Goal: Communication & Community: Participate in discussion

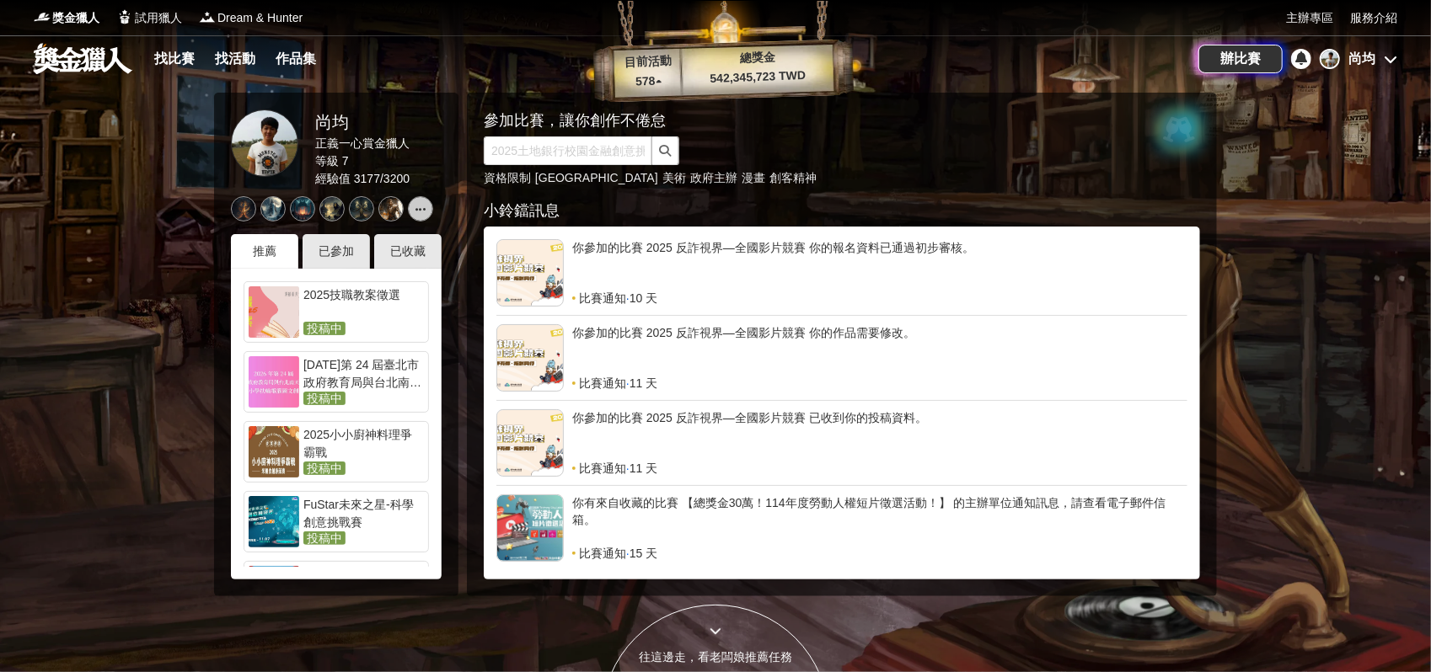
click at [806, 260] on div "你參加的比賽 2025 反詐視界—全國影片競賽 你的報名資料已通過初步審核。" at bounding box center [879, 264] width 615 height 51
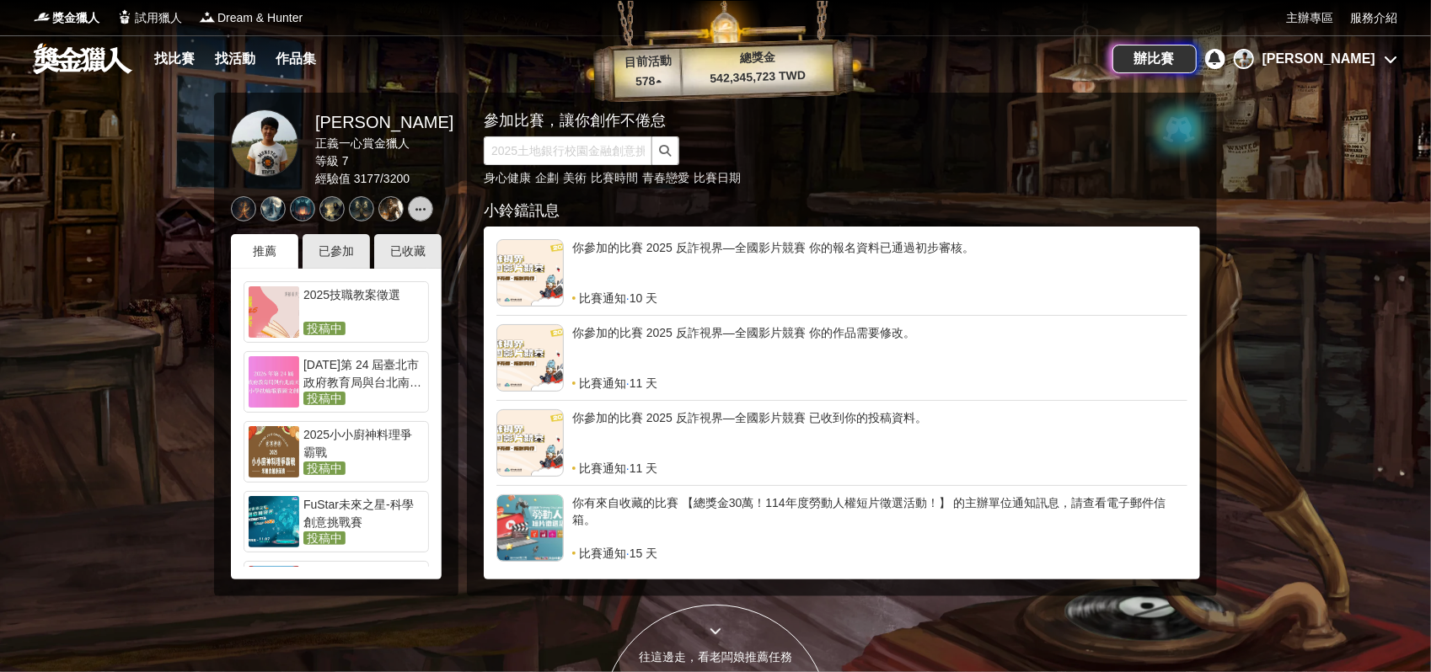
click at [1364, 53] on div "尚均" at bounding box center [1318, 59] width 113 height 20
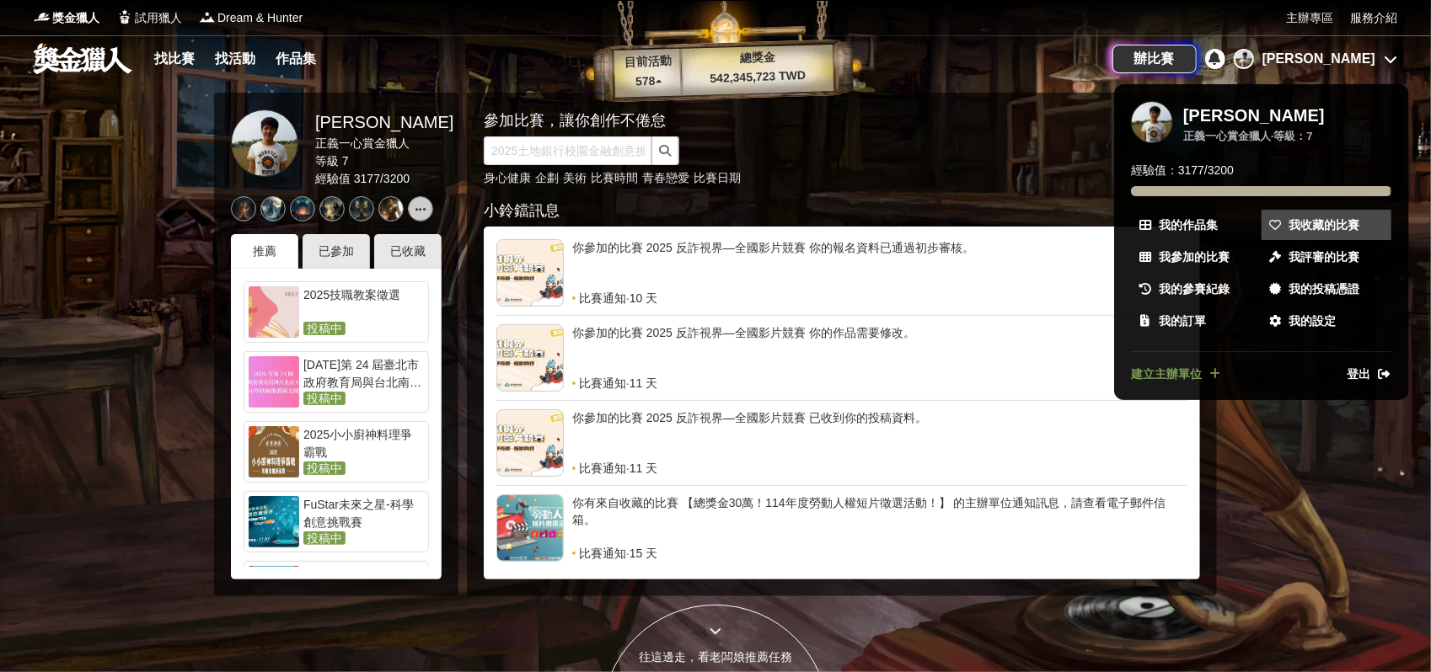
click at [1306, 211] on link "我收藏的比賽" at bounding box center [1327, 225] width 130 height 30
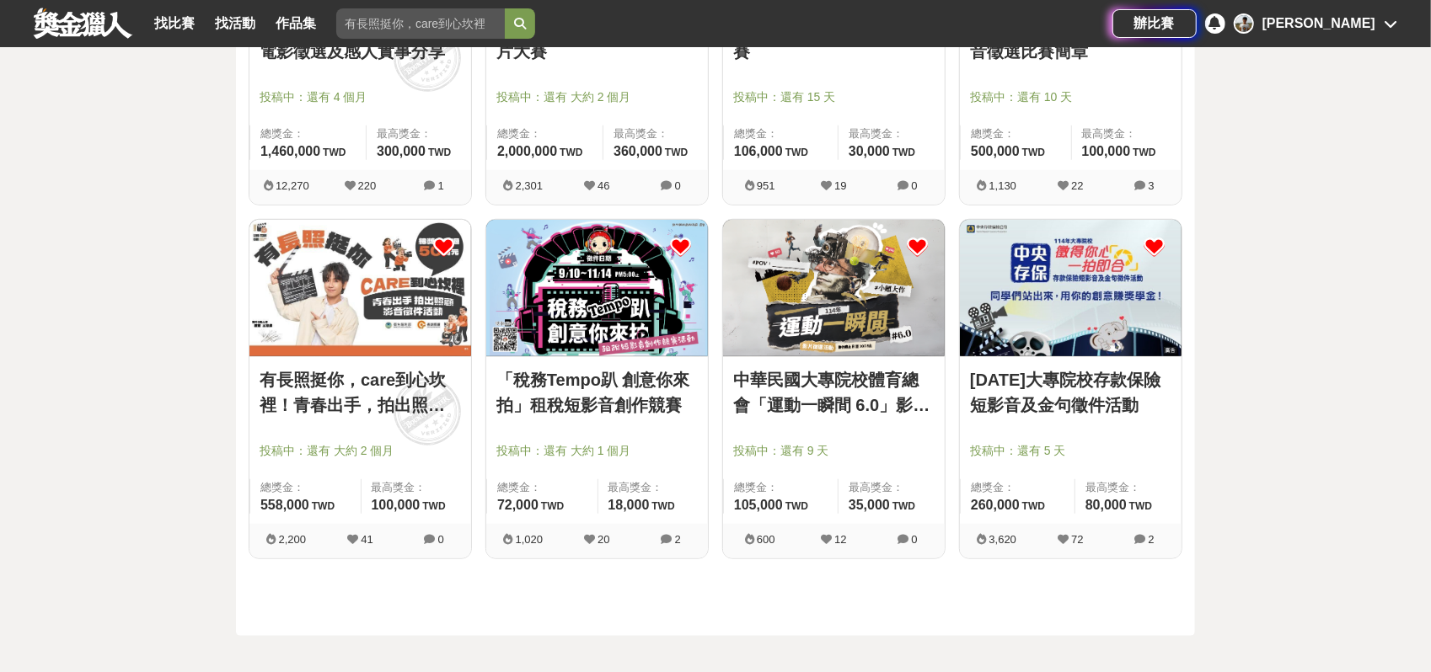
scroll to position [843, 0]
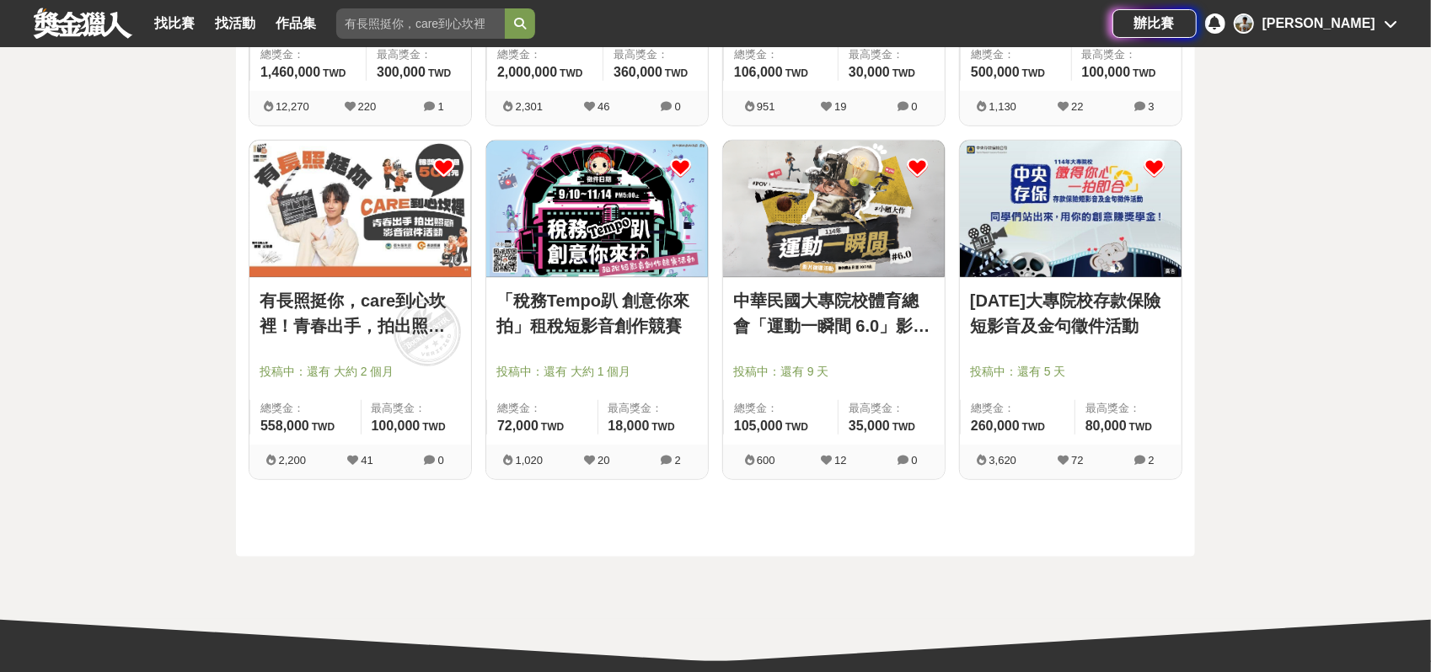
click at [1045, 324] on link "114年大專院校存款保險短影音及金句徵件活動" at bounding box center [1070, 313] width 201 height 51
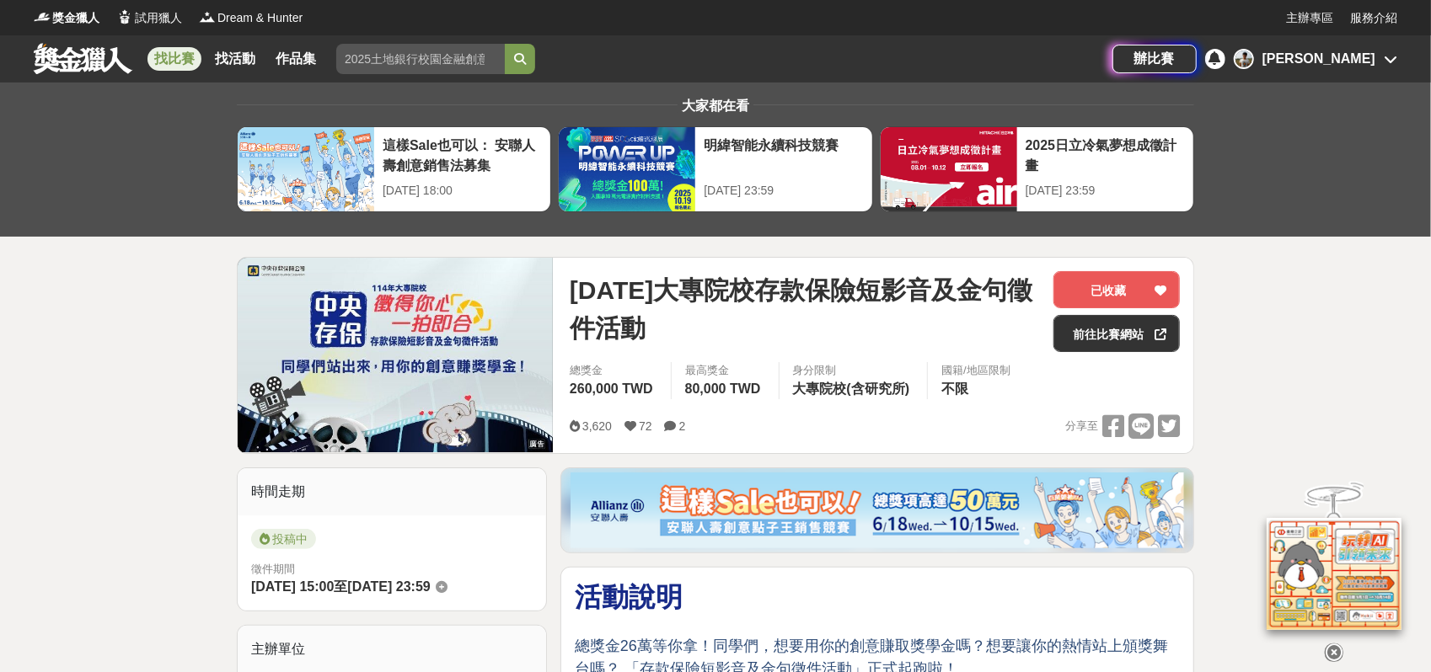
scroll to position [561, 0]
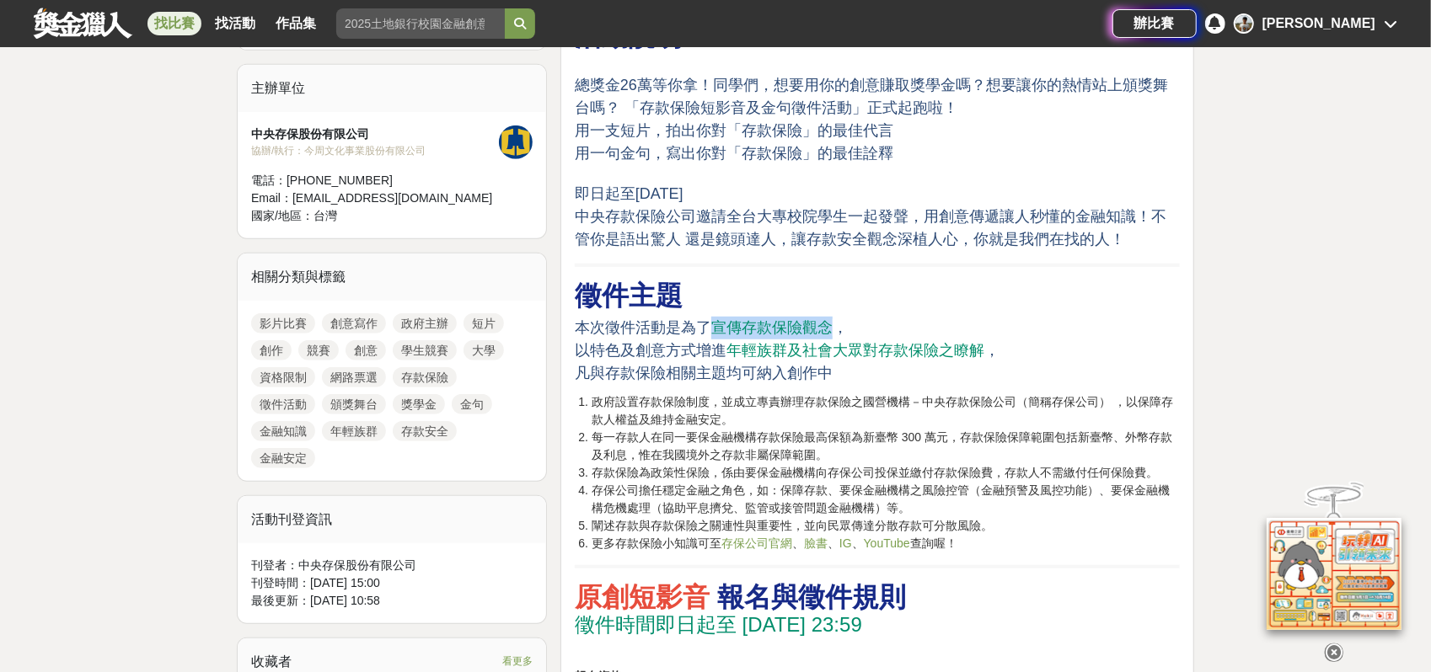
drag, startPoint x: 711, startPoint y: 320, endPoint x: 854, endPoint y: 313, distance: 142.6
click at [833, 317] on p "本次徵件活動是為了 宣傳存款保險觀念 ， 以特色及創意方式增進 年輕族群及社會大眾對存款保險之瞭解 ， 凡與存款保險相關主題均可納入創作中" at bounding box center [877, 351] width 605 height 68
drag, startPoint x: 711, startPoint y: 356, endPoint x: 946, endPoint y: 343, distance: 234.6
click at [940, 342] on p "本次徵件活動是為了 宣傳存款保險觀念 ， 以特色及創意方式增進 年輕族群及社會大眾對存款保險之瞭解 ， 凡與存款保險相關主題均可納入創作中" at bounding box center [877, 351] width 605 height 68
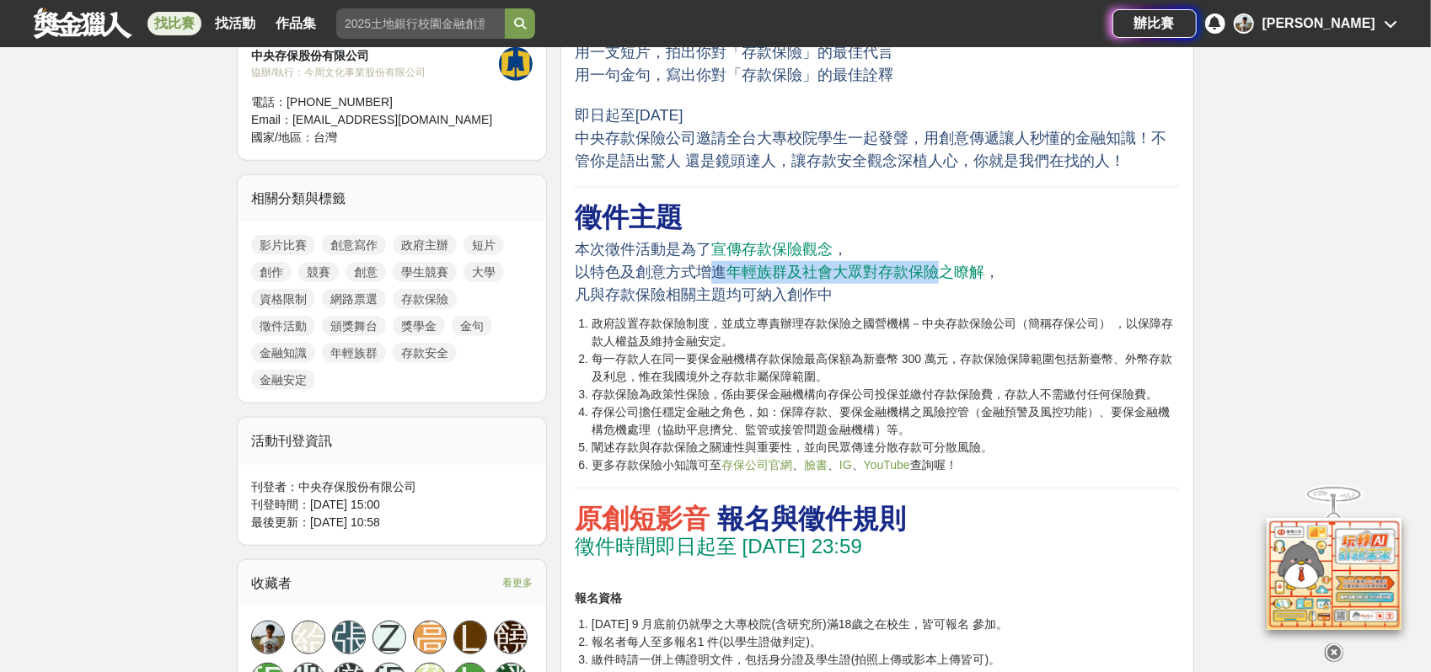
scroll to position [655, 0]
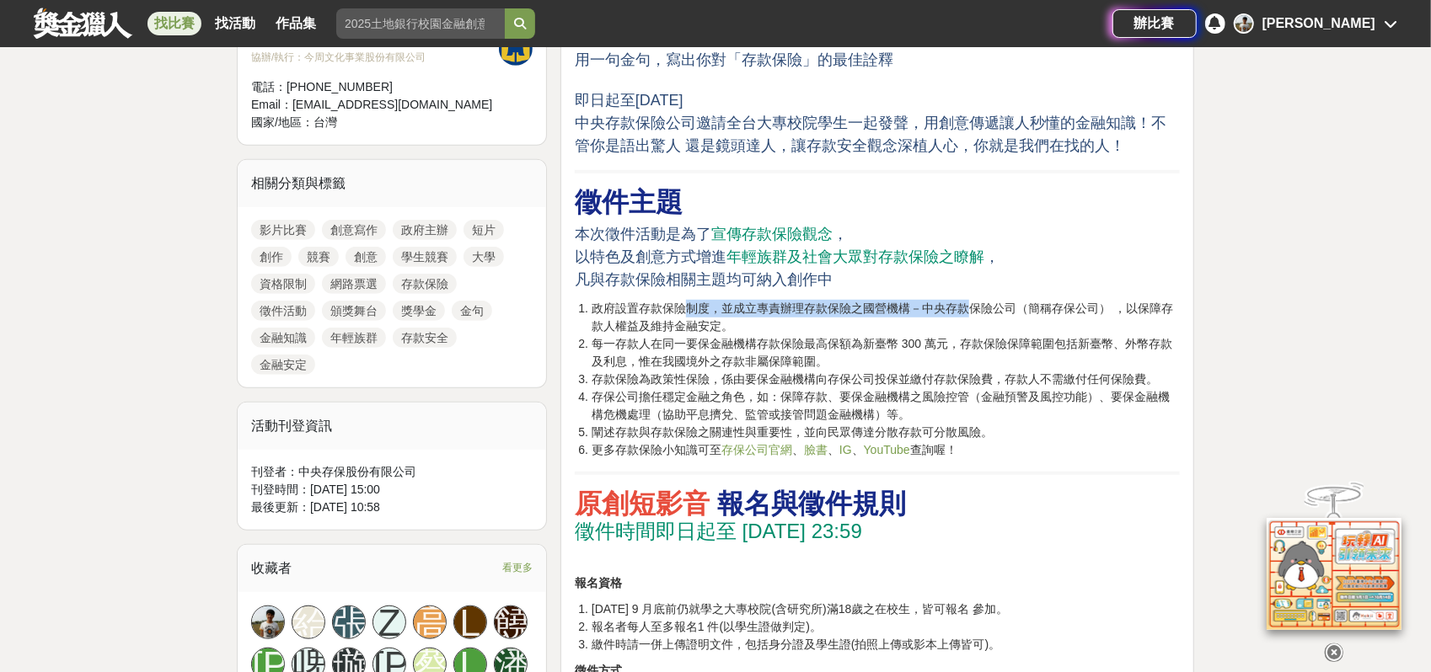
drag, startPoint x: 683, startPoint y: 304, endPoint x: 998, endPoint y: 315, distance: 315.4
click at [993, 313] on li "政府設置存款保險制度，並成立專責辦理存款保險之國營機構－中央存款保險公司（簡稱存保公司） ，以保障存款人權益及維持金融安定。" at bounding box center [886, 317] width 588 height 35
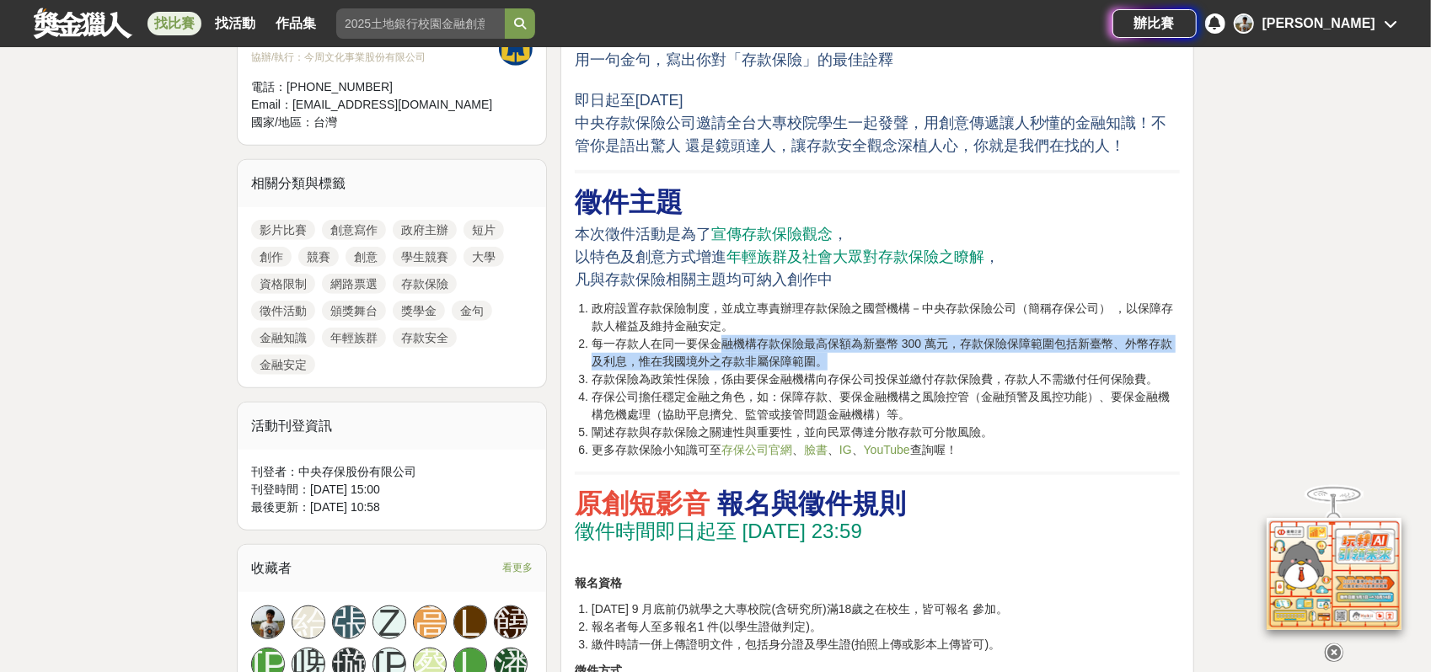
drag, startPoint x: 903, startPoint y: 362, endPoint x: 627, endPoint y: 323, distance: 278.4
click at [651, 330] on ol "政府設置存款保險制度，並成立專責辦理存款保險之國營機構－中央存款保險公司（簡稱存保公司） ，以保障存款人權益及維持金融安定。 每一存款人在同一要保金融機構存款…" at bounding box center [877, 379] width 605 height 159
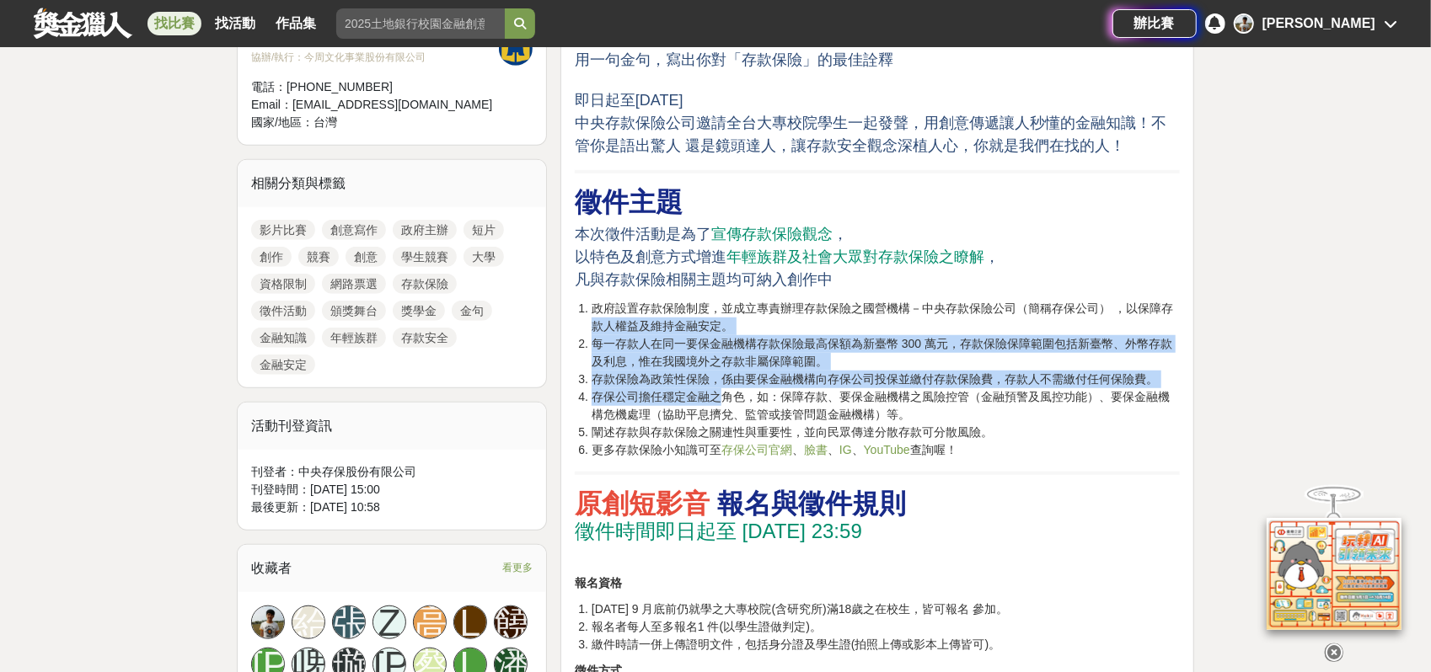
drag, startPoint x: 596, startPoint y: 318, endPoint x: 741, endPoint y: 388, distance: 161.3
click at [723, 388] on ol "政府設置存款保險制度，並成立專責辦理存款保險之國營機構－中央存款保險公司（簡稱存保公司） ，以保障存款人權益及維持金融安定。 每一存款人在同一要保金融機構存款…" at bounding box center [877, 379] width 605 height 159
click at [995, 352] on li "每一存款人在同一要保金融機構存款保險最高保額為新臺幣 300 萬元，存款保險保障範圍包括新臺幣、外幣存款及利息，惟在我國境外之存款非屬保障範圍。" at bounding box center [886, 352] width 588 height 35
click at [898, 350] on li "每一存款人在同一要保金融機構存款保險最高保額為新臺幣 300 萬元，存款保險保障範圍包括新臺幣、外幣存款及利息，惟在我國境外之存款非屬保障範圍。" at bounding box center [886, 352] width 588 height 35
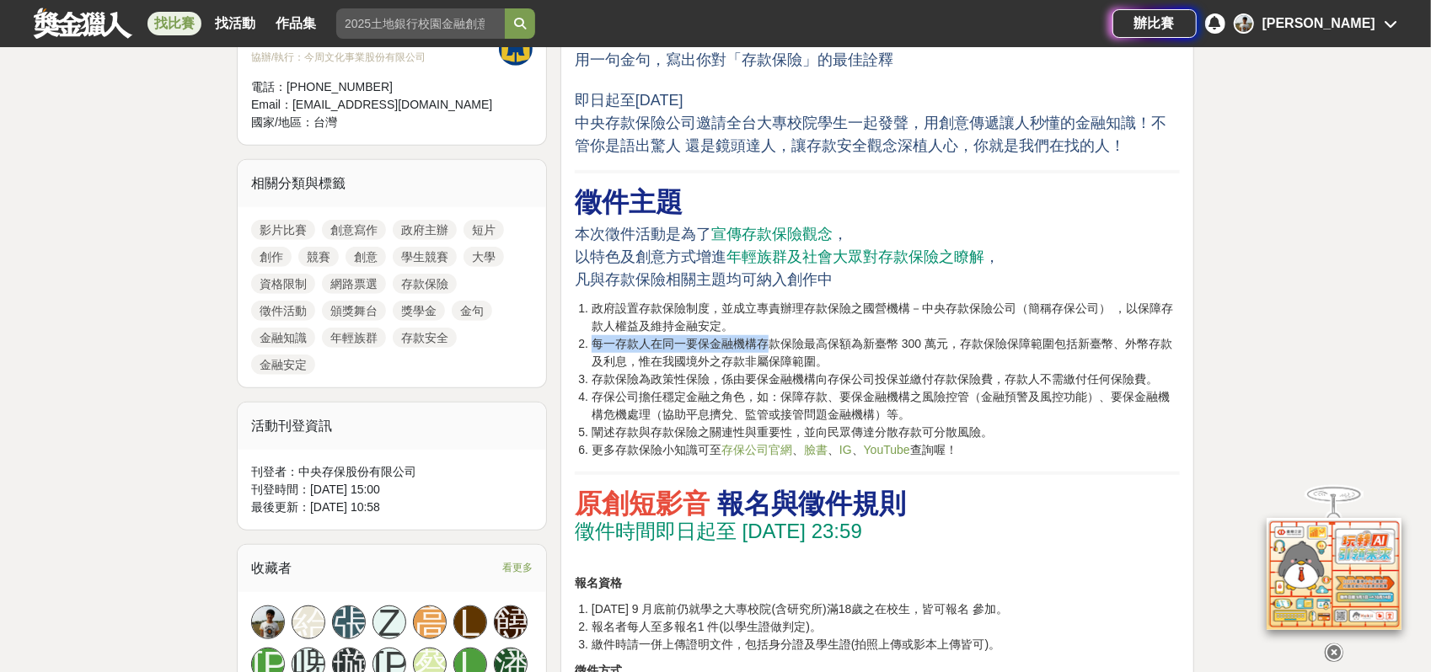
drag, startPoint x: 797, startPoint y: 337, endPoint x: 1044, endPoint y: 326, distance: 247.2
click at [1040, 326] on ol "政府設置存款保險制度，並成立專責辦理存款保險之國營機構－中央存款保險公司（簡稱存保公司） ，以保障存款人權益及維持金融安定。 每一存款人在同一要保金融機構存款…" at bounding box center [877, 379] width 605 height 159
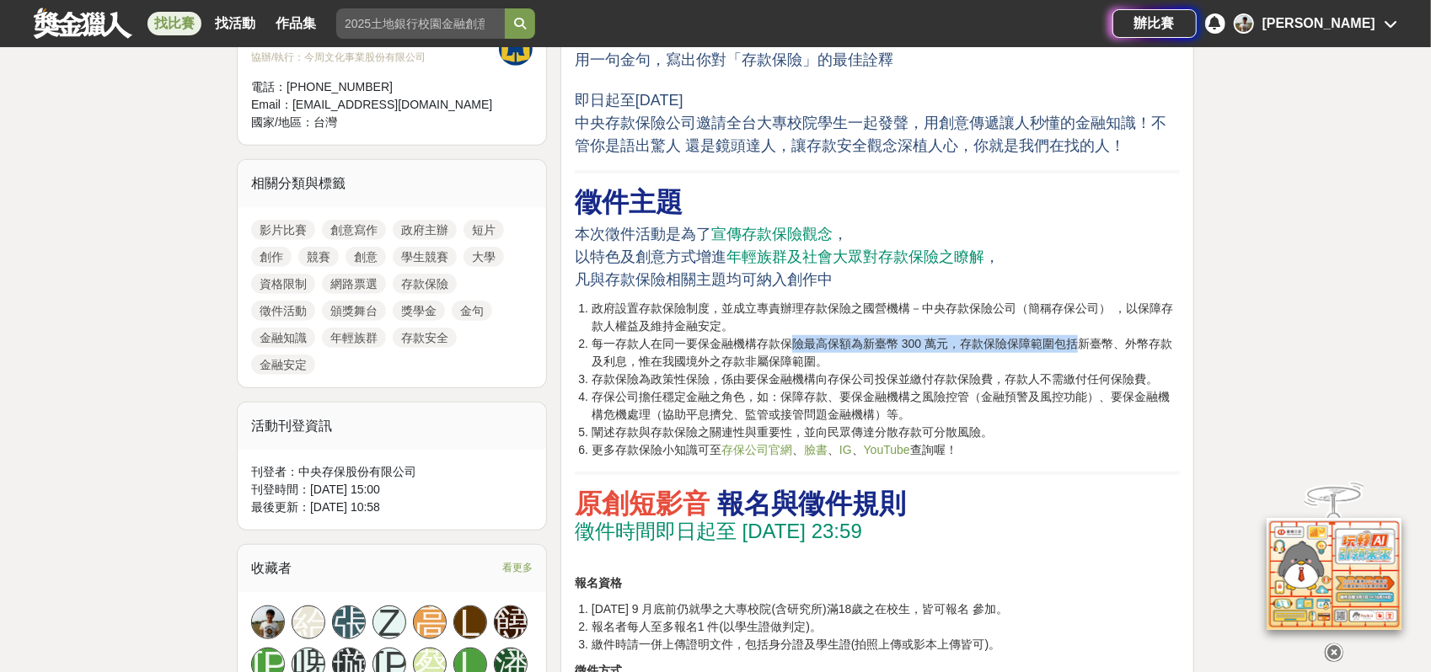
drag, startPoint x: 1077, startPoint y: 350, endPoint x: 795, endPoint y: 346, distance: 282.3
click at [795, 346] on li "每一存款人在同一要保金融機構存款保險最高保額為新臺幣 300 萬元，存款保險保障範圍包括新臺幣、外幣存款及利息，惟在我國境外之存款非屬保障範圍。" at bounding box center [886, 352] width 588 height 35
drag, startPoint x: 774, startPoint y: 346, endPoint x: 1033, endPoint y: 346, distance: 259.6
click at [998, 347] on li "每一存款人在同一要保金融機構存款保險最高保額為新臺幣 300 萬元，存款保險保障範圍包括新臺幣、外幣存款及利息，惟在我國境外之存款非屬保障範圍。" at bounding box center [886, 352] width 588 height 35
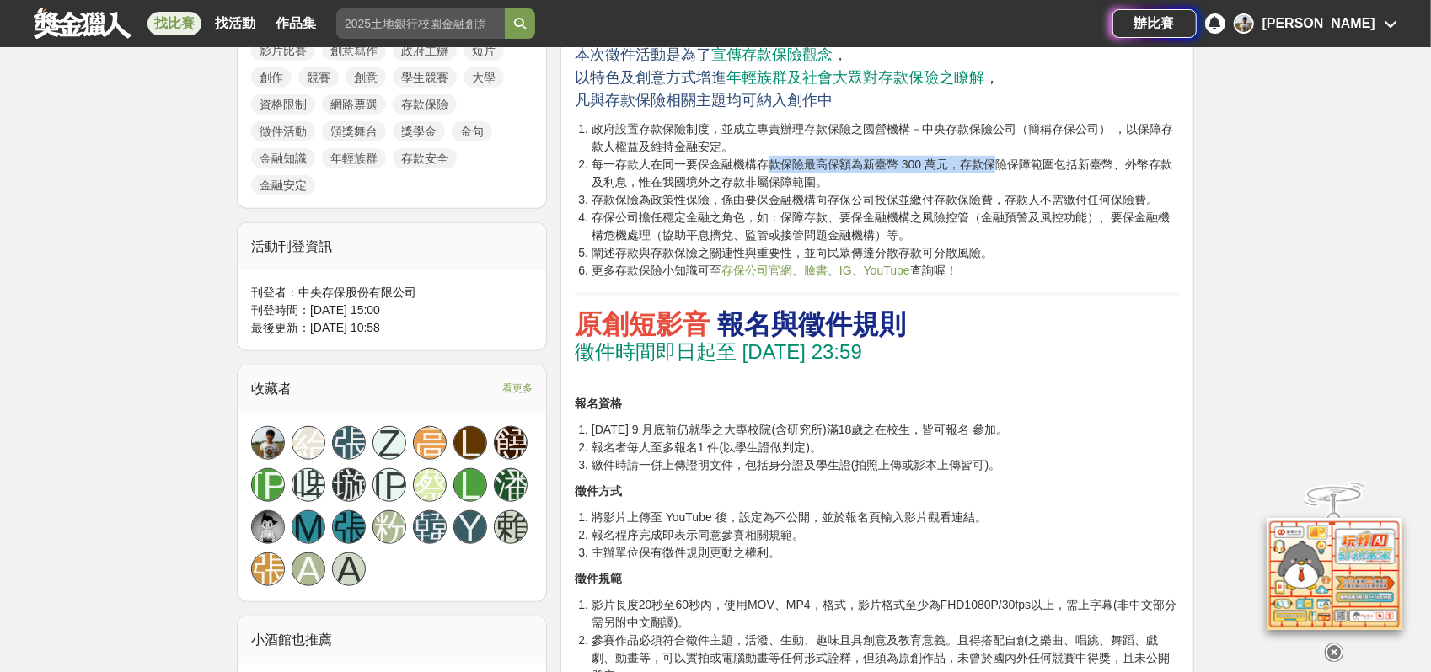
scroll to position [748, 0]
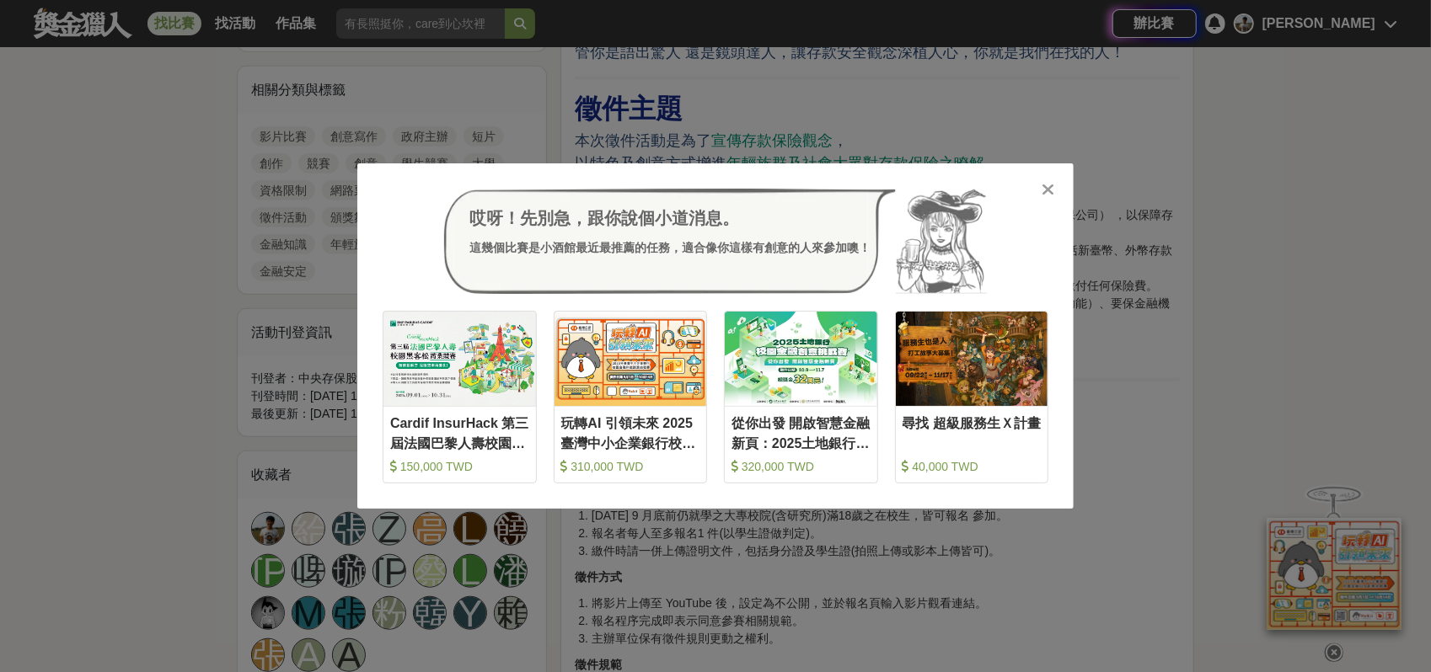
click at [1160, 87] on div "哎呀！先別急，跟你說個小道消息。 這幾個比賽是小酒館最近最推薦的任務，適合像你這樣有創意的人來參加噢！ 收藏 Cardif InsurHack 第三屆法國巴黎…" at bounding box center [715, 336] width 1431 height 672
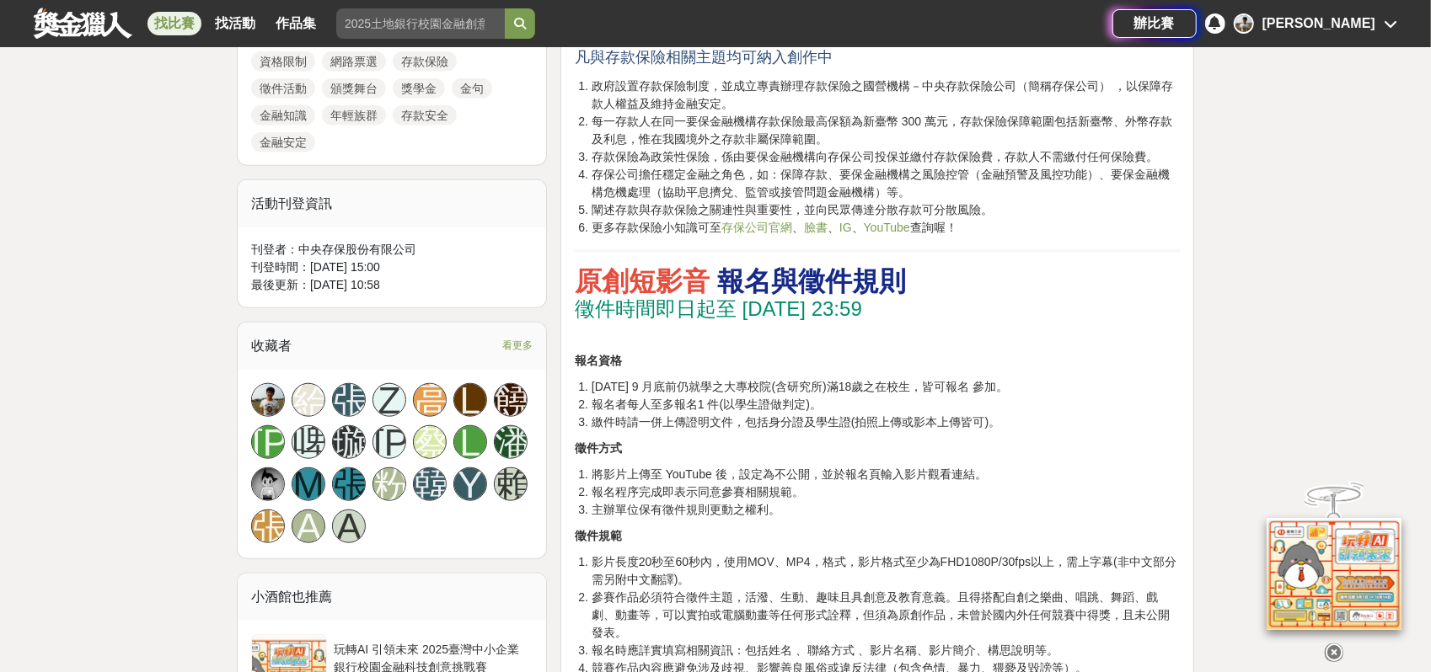
scroll to position [936, 0]
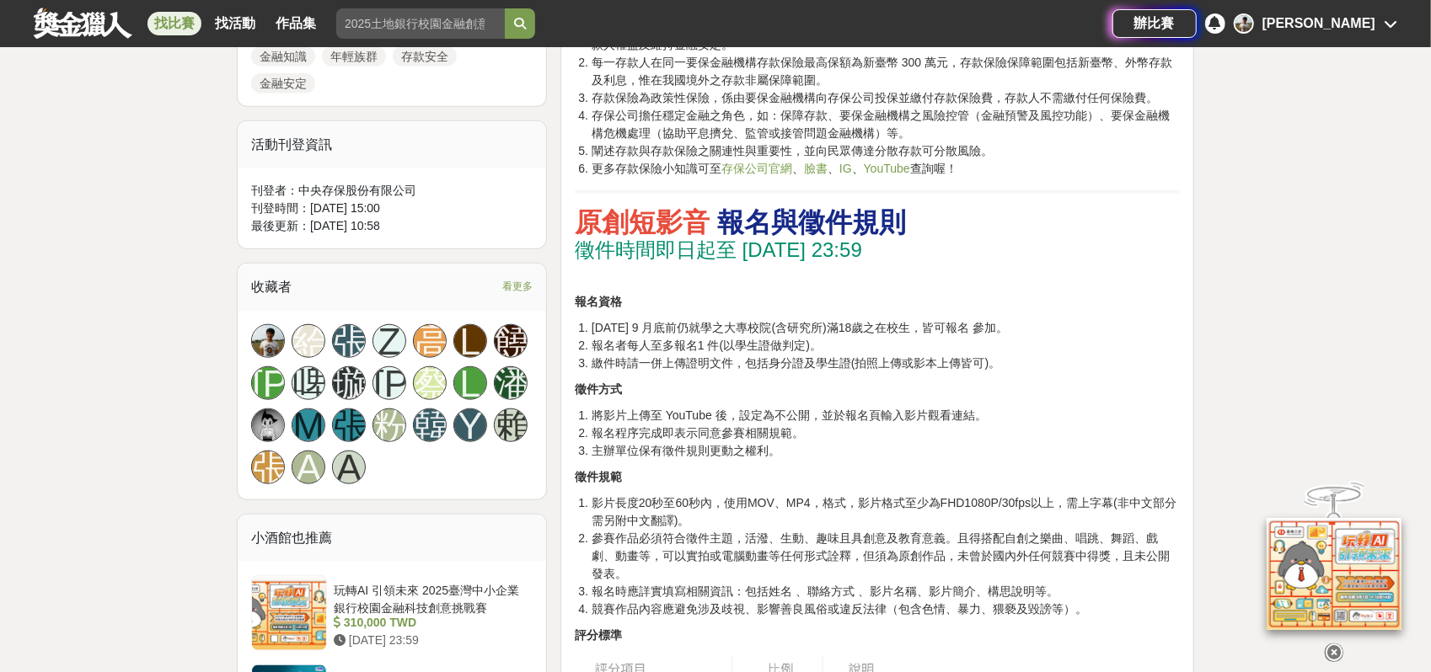
drag, startPoint x: 801, startPoint y: 245, endPoint x: 923, endPoint y: 246, distance: 122.2
click at [862, 247] on span "徵件時間即日起至 114 年 10月 15 日 23:59" at bounding box center [718, 249] width 287 height 23
drag, startPoint x: 962, startPoint y: 256, endPoint x: 811, endPoint y: 233, distance: 152.7
click at [822, 240] on h2 "原創短影音 報名與徵件規則 徵件時間即日起至 114 年 10月 15 日 23:59" at bounding box center [877, 234] width 605 height 56
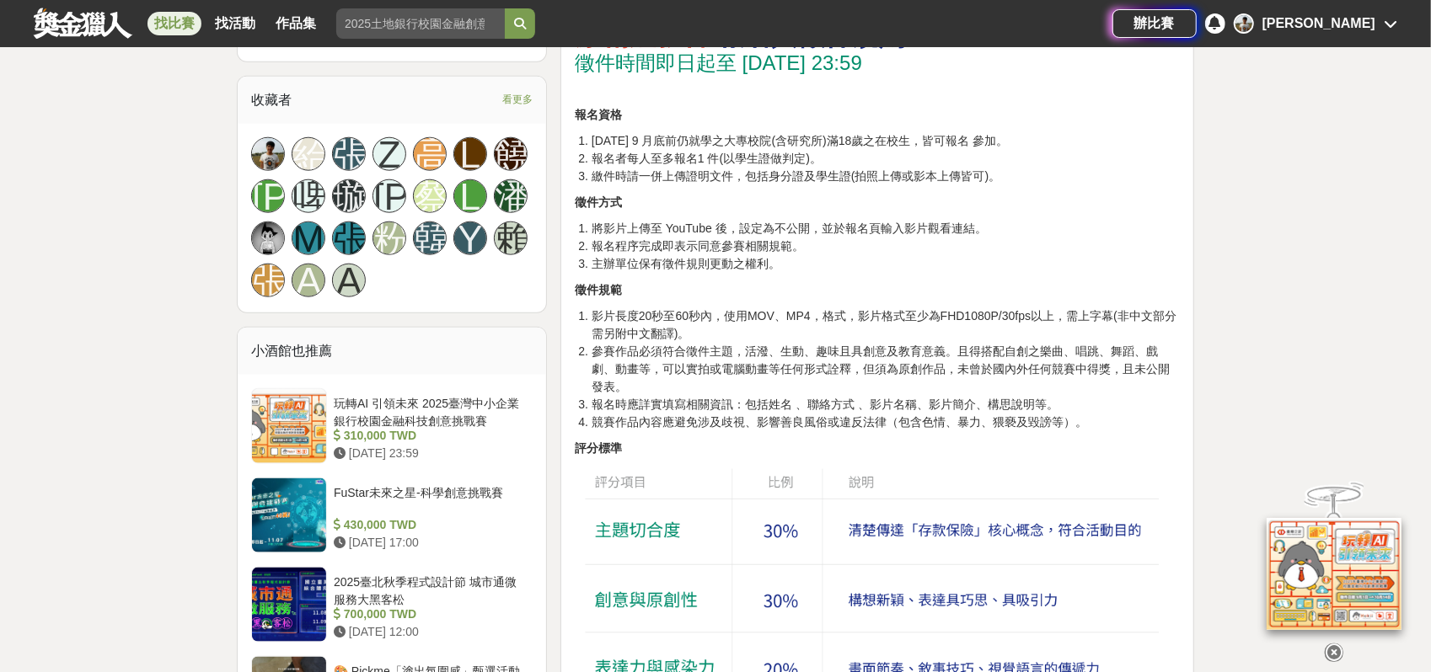
drag, startPoint x: 685, startPoint y: 156, endPoint x: 886, endPoint y: 401, distance: 316.8
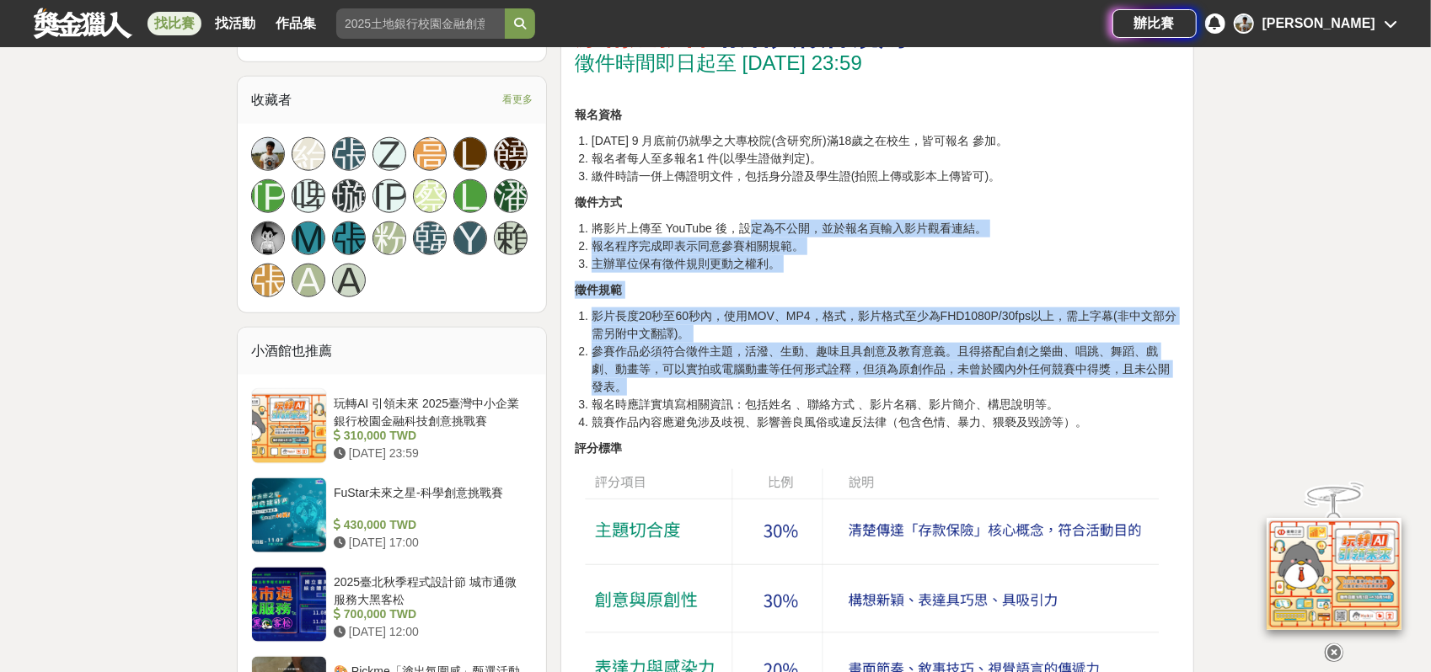
drag, startPoint x: 881, startPoint y: 386, endPoint x: 693, endPoint y: 131, distance: 316.9
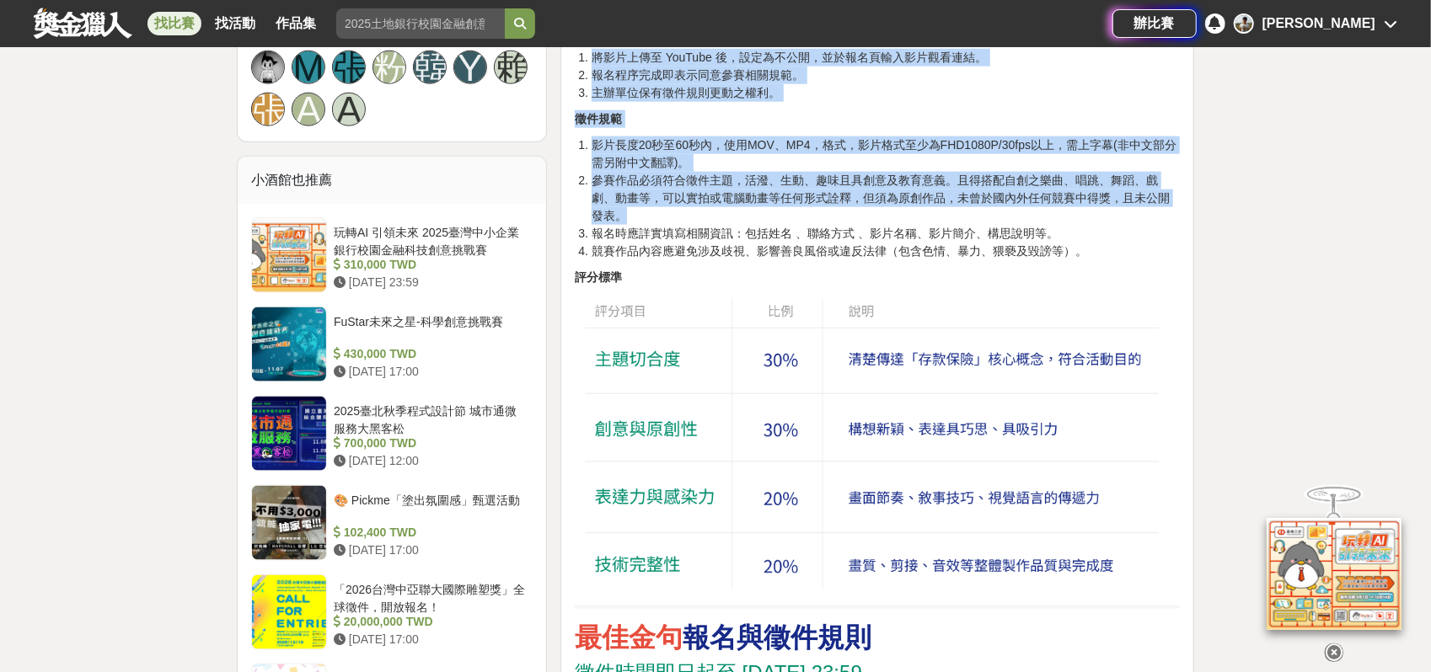
scroll to position [1217, 0]
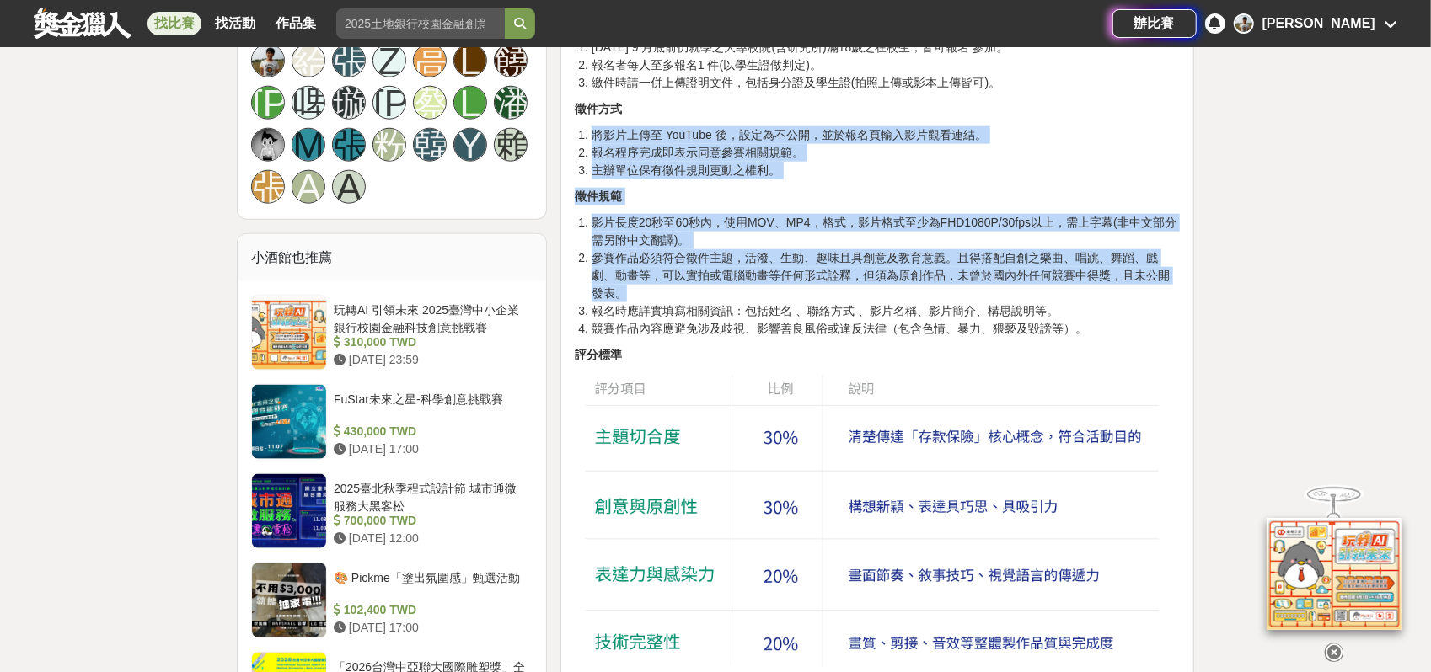
click at [799, 241] on li "影片長度20秒至60秒內，使用MOV、MP4，格式，影片格式至少為FHD1080P/30fps以上，需上字幕(非中文部分需另附中文翻譯)。" at bounding box center [886, 231] width 588 height 35
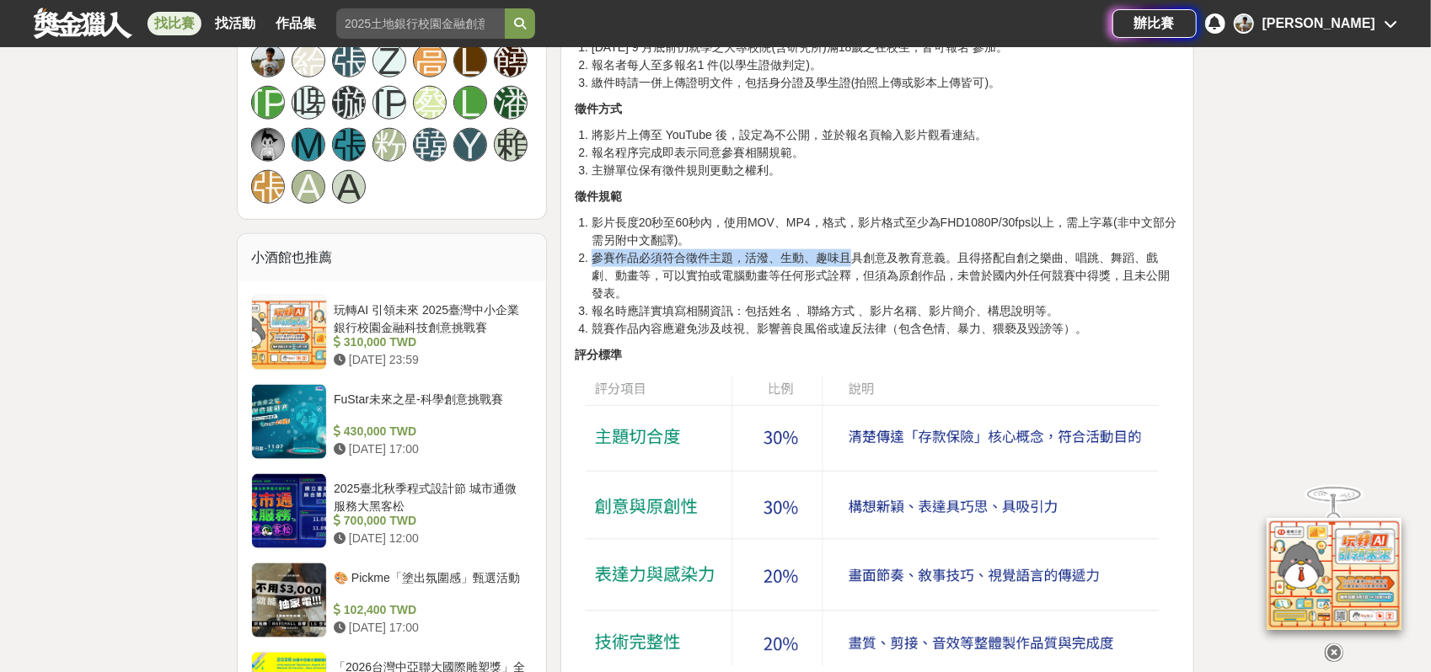
drag, startPoint x: 764, startPoint y: 234, endPoint x: 888, endPoint y: 258, distance: 126.1
click at [877, 257] on ol "影片長度20秒至60秒內，使用MOV、MP4，格式，影片格式至少為FHD1080P/30fps以上，需上字幕(非中文部分需另附中文翻譯)。 參賽作品必須符合徵…" at bounding box center [877, 276] width 605 height 124
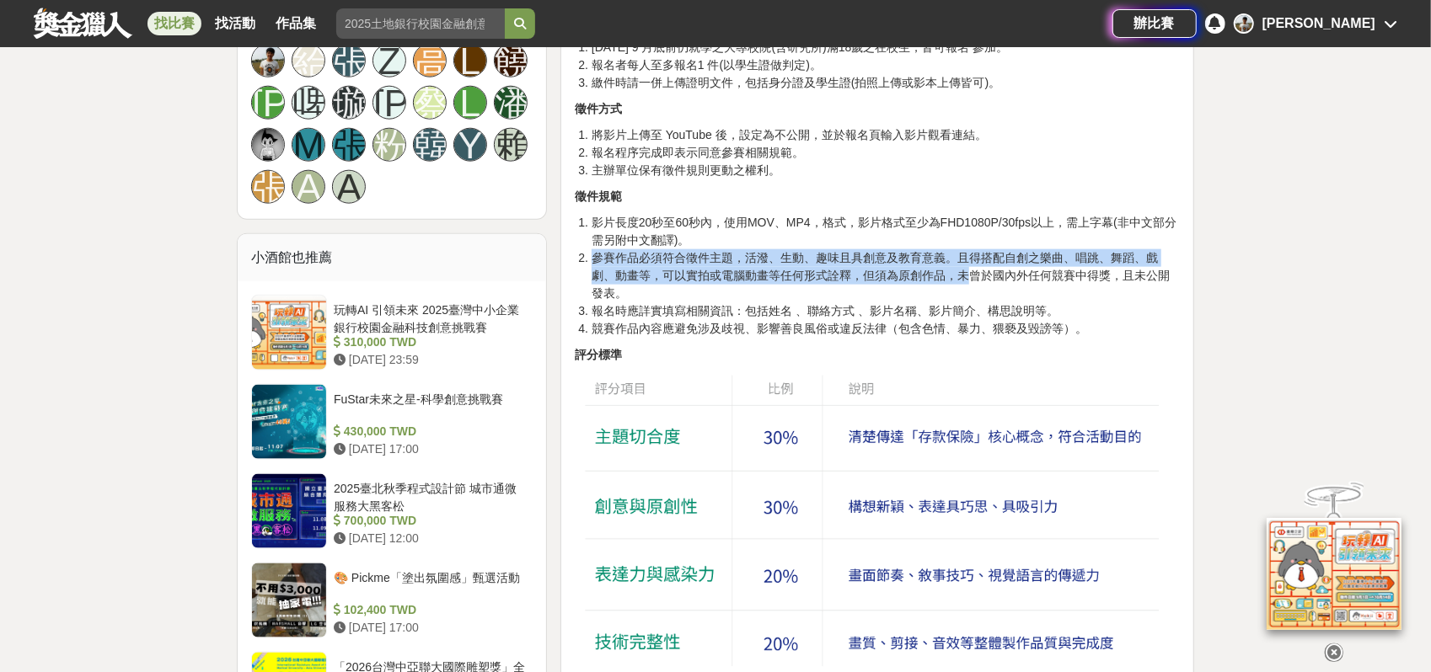
drag, startPoint x: 966, startPoint y: 265, endPoint x: 843, endPoint y: 226, distance: 129.3
click at [844, 227] on ol "影片長度20秒至60秒內，使用MOV、MP4，格式，影片格式至少為FHD1080P/30fps以上，需上字幕(非中文部分需另附中文翻譯)。 參賽作品必須符合徵…" at bounding box center [877, 276] width 605 height 124
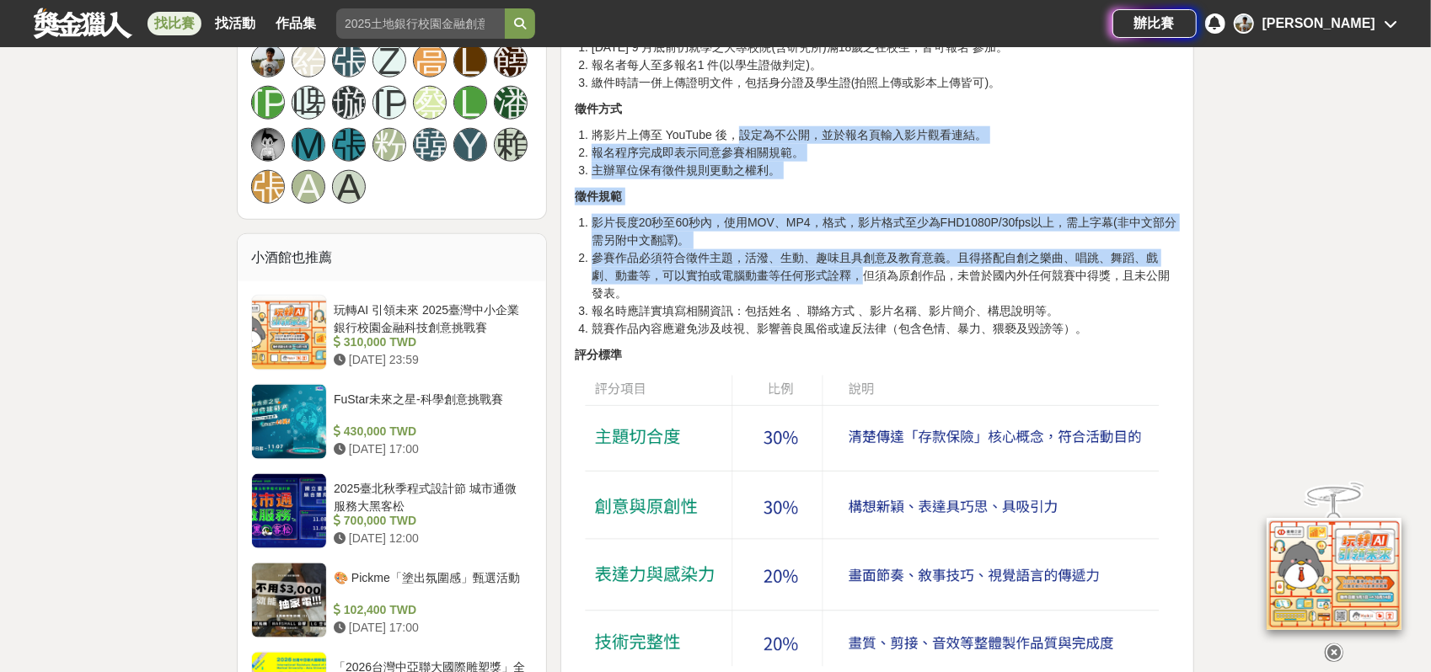
drag, startPoint x: 735, startPoint y: 128, endPoint x: 903, endPoint y: 286, distance: 230.1
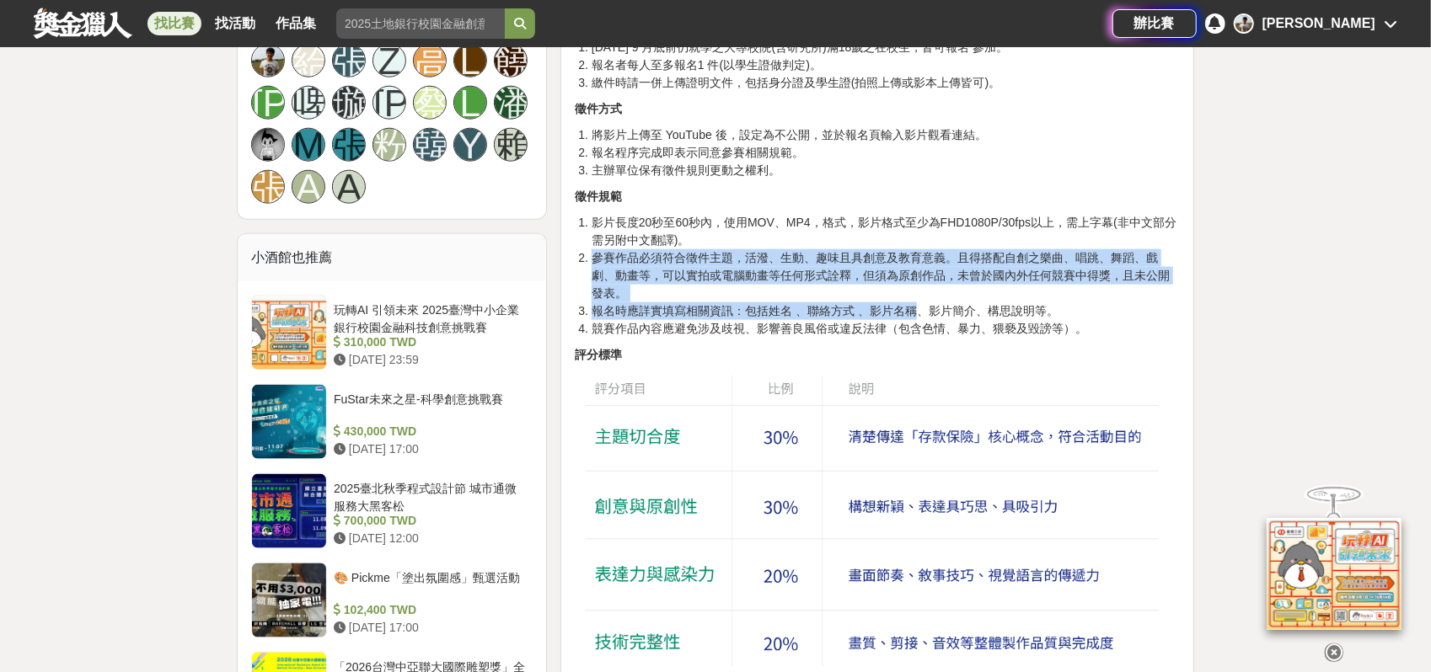
drag, startPoint x: 918, startPoint y: 313, endPoint x: 761, endPoint y: 177, distance: 207.9
click at [809, 217] on ol "影片長度20秒至60秒內，使用MOV、MP4，格式，影片格式至少為FHD1080P/30fps以上，需上字幕(非中文部分需另附中文翻譯)。 參賽作品必須符合徵…" at bounding box center [877, 276] width 605 height 124
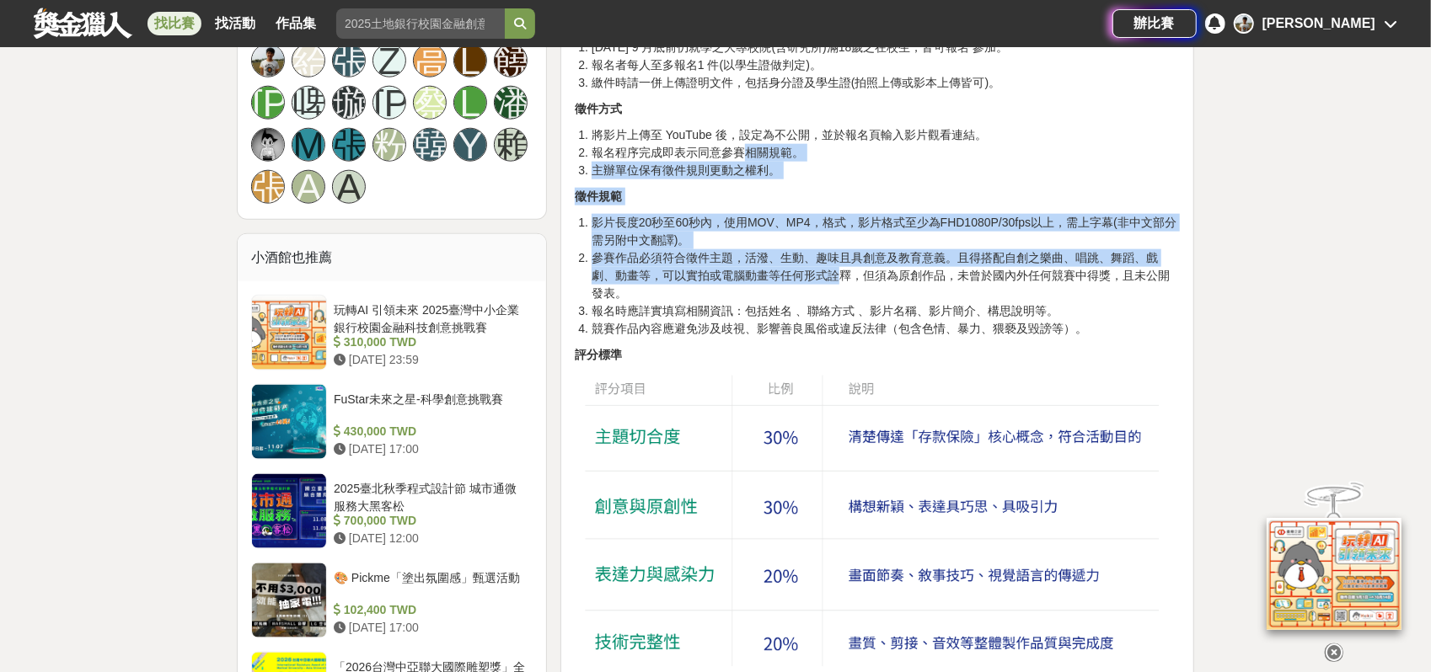
drag, startPoint x: 744, startPoint y: 160, endPoint x: 898, endPoint y: 308, distance: 212.8
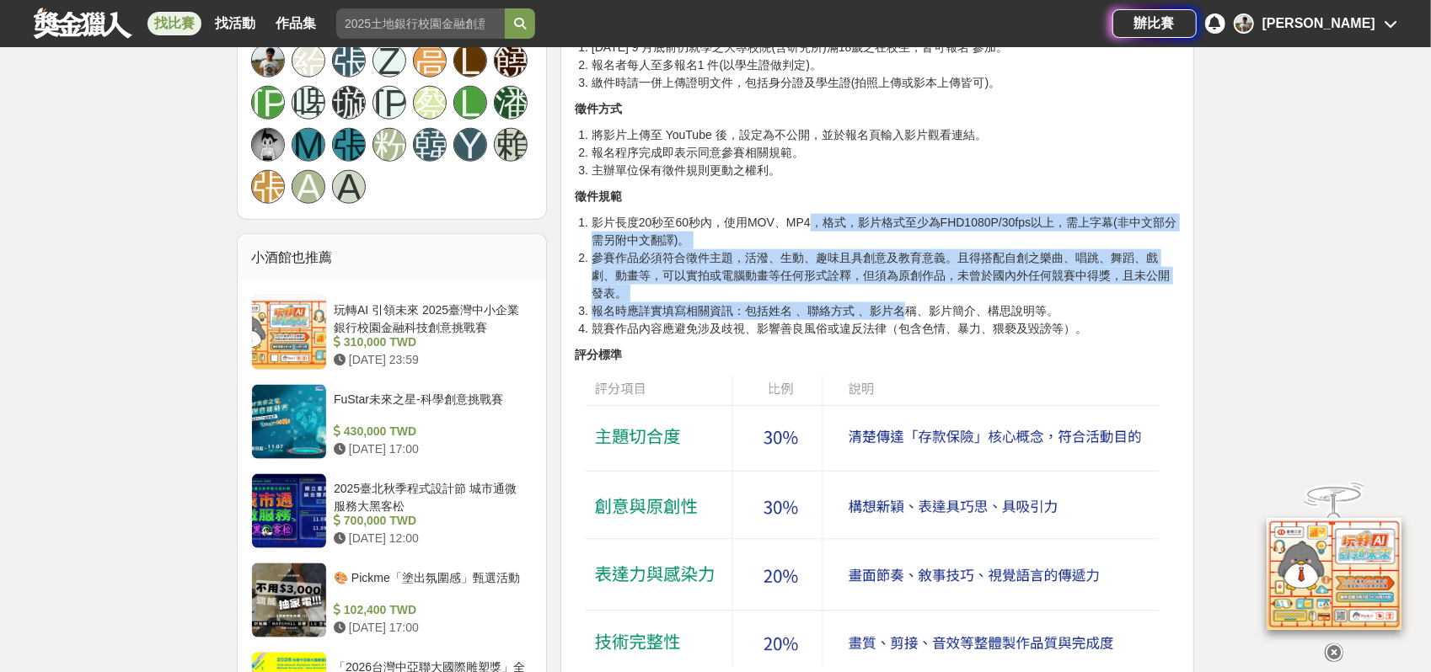
drag, startPoint x: 904, startPoint y: 311, endPoint x: 796, endPoint y: 190, distance: 161.7
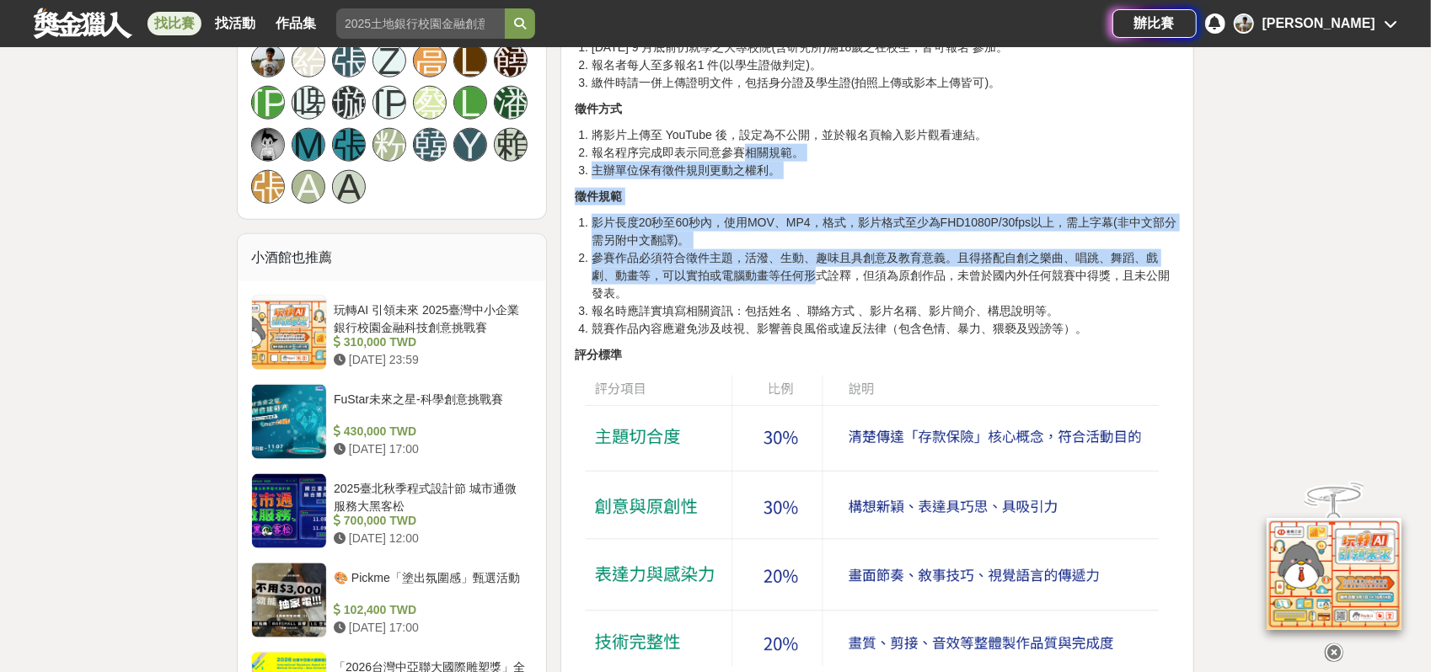
drag, startPoint x: 747, startPoint y: 158, endPoint x: 833, endPoint y: 297, distance: 163.2
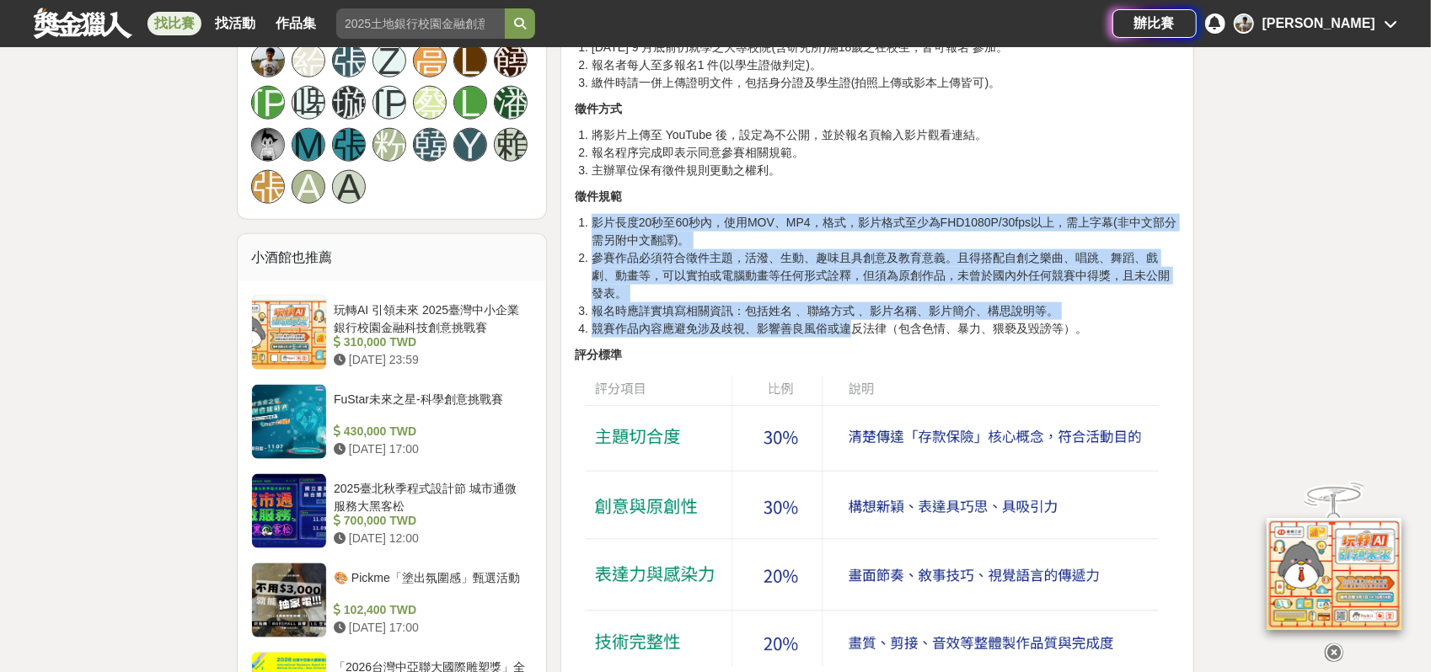
drag, startPoint x: 855, startPoint y: 326, endPoint x: 738, endPoint y: 177, distance: 189.7
click at [790, 229] on li "影片長度20秒至60秒內，使用MOV、MP4，格式，影片格式至少為FHD1080P/30fps以上，需上字幕(非中文部分需另附中文翻譯)。" at bounding box center [886, 231] width 588 height 35
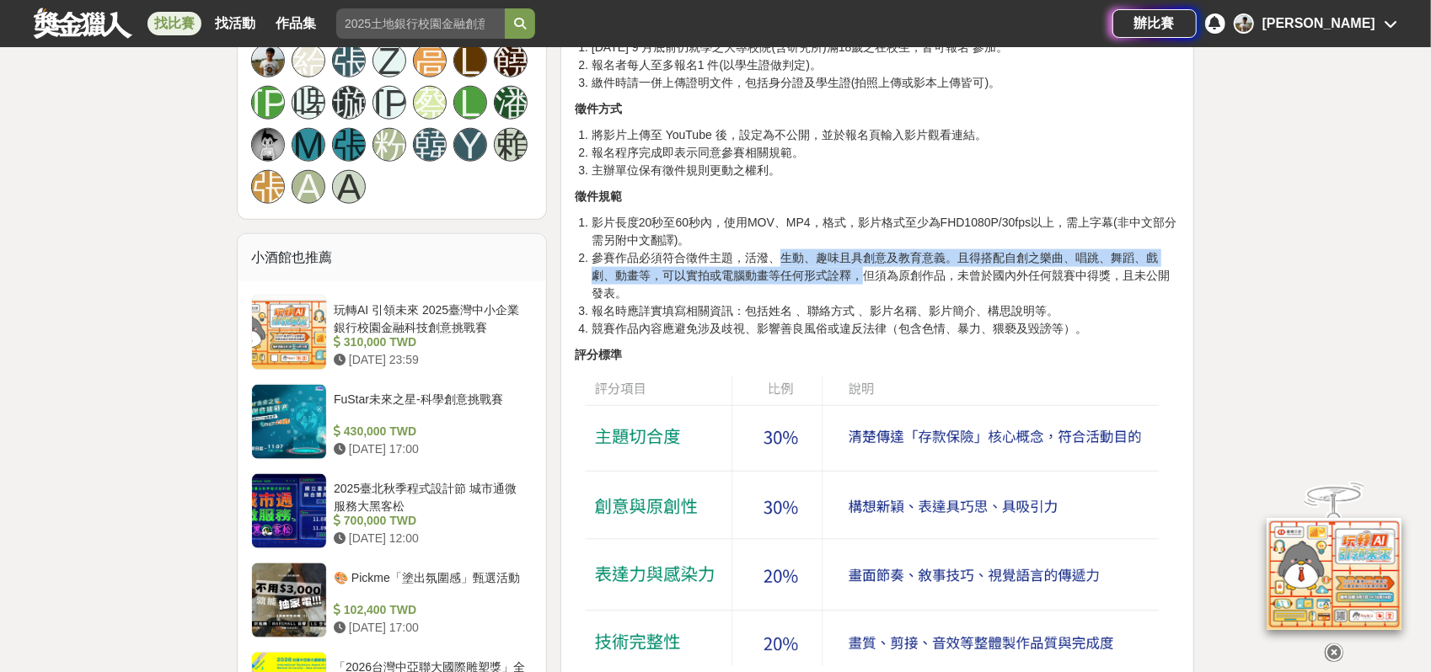
drag, startPoint x: 783, startPoint y: 264, endPoint x: 874, endPoint y: 273, distance: 91.5
click at [861, 271] on li "參賽作品必須符合徵件主題，活潑、生動、趣味且具創意及教育意義。且得搭配自創之樂曲、唱跳、舞蹈、戲劇、動畫等，可以實拍或電腦動畫等任何形式詮釋，但須為原創作品，…" at bounding box center [886, 275] width 588 height 53
drag, startPoint x: 902, startPoint y: 273, endPoint x: 838, endPoint y: 244, distance: 70.5
click at [841, 249] on li "參賽作品必須符合徵件主題，活潑、生動、趣味且具創意及教育意義。且得搭配自創之樂曲、唱跳、舞蹈、戲劇、動畫等，可以實拍或電腦動畫等任何形式詮釋，但須為原創作品，…" at bounding box center [886, 275] width 588 height 53
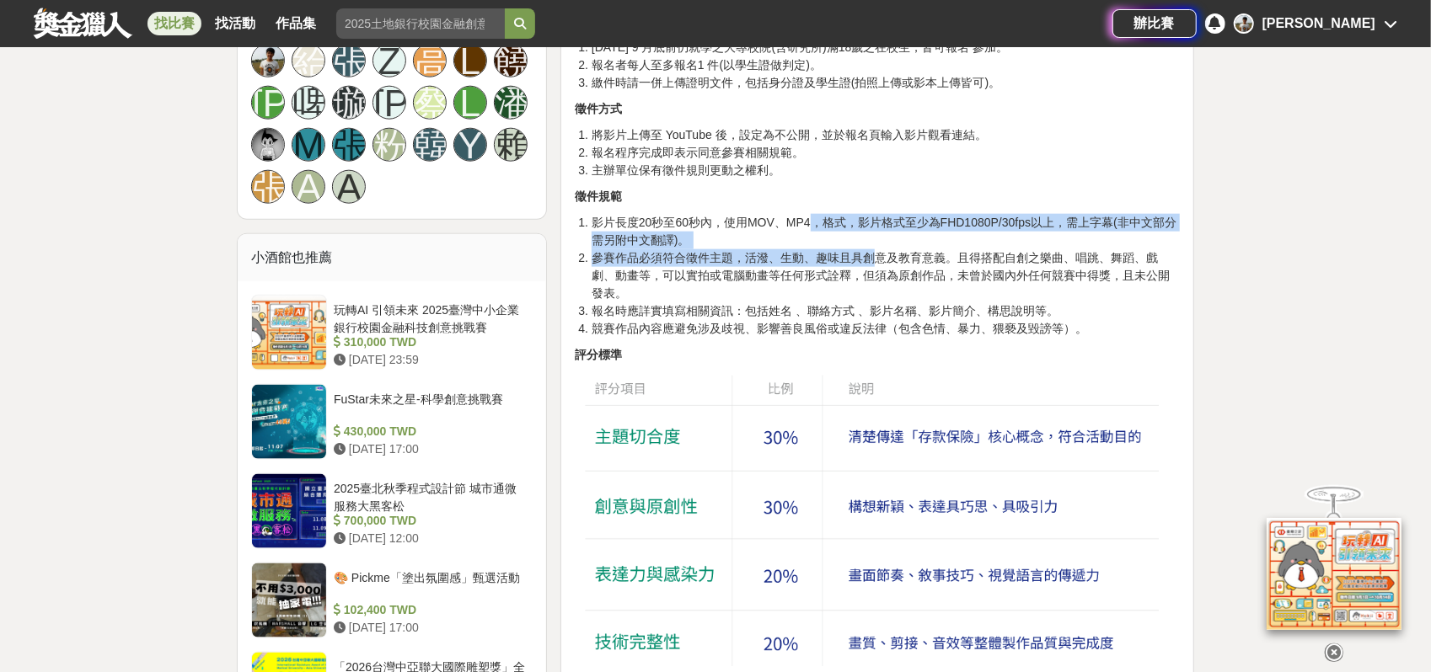
drag, startPoint x: 855, startPoint y: 257, endPoint x: 923, endPoint y: 254, distance: 67.5
click at [885, 261] on ol "影片長度20秒至60秒內，使用MOV、MP4，格式，影片格式至少為FHD1080P/30fps以上，需上字幕(非中文部分需另附中文翻譯)。 參賽作品必須符合徵…" at bounding box center [877, 276] width 605 height 124
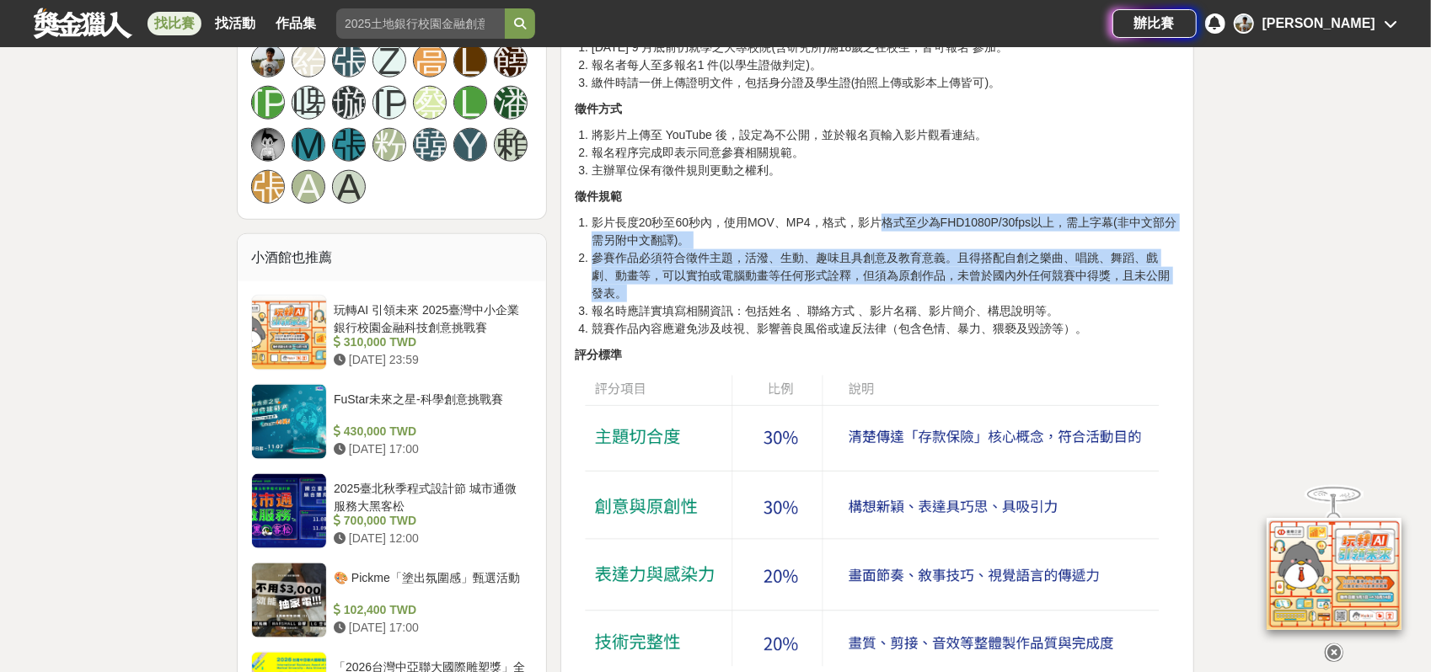
drag, startPoint x: 941, startPoint y: 295, endPoint x: 872, endPoint y: 208, distance: 110.9
click at [883, 217] on ol "影片長度20秒至60秒內，使用MOV、MP4，格式，影片格式至少為FHD1080P/30fps以上，需上字幕(非中文部分需另附中文翻譯)。 參賽作品必須符合徵…" at bounding box center [877, 276] width 605 height 124
drag, startPoint x: 866, startPoint y: 211, endPoint x: 906, endPoint y: 274, distance: 74.6
drag, startPoint x: 924, startPoint y: 264, endPoint x: 882, endPoint y: 226, distance: 56.7
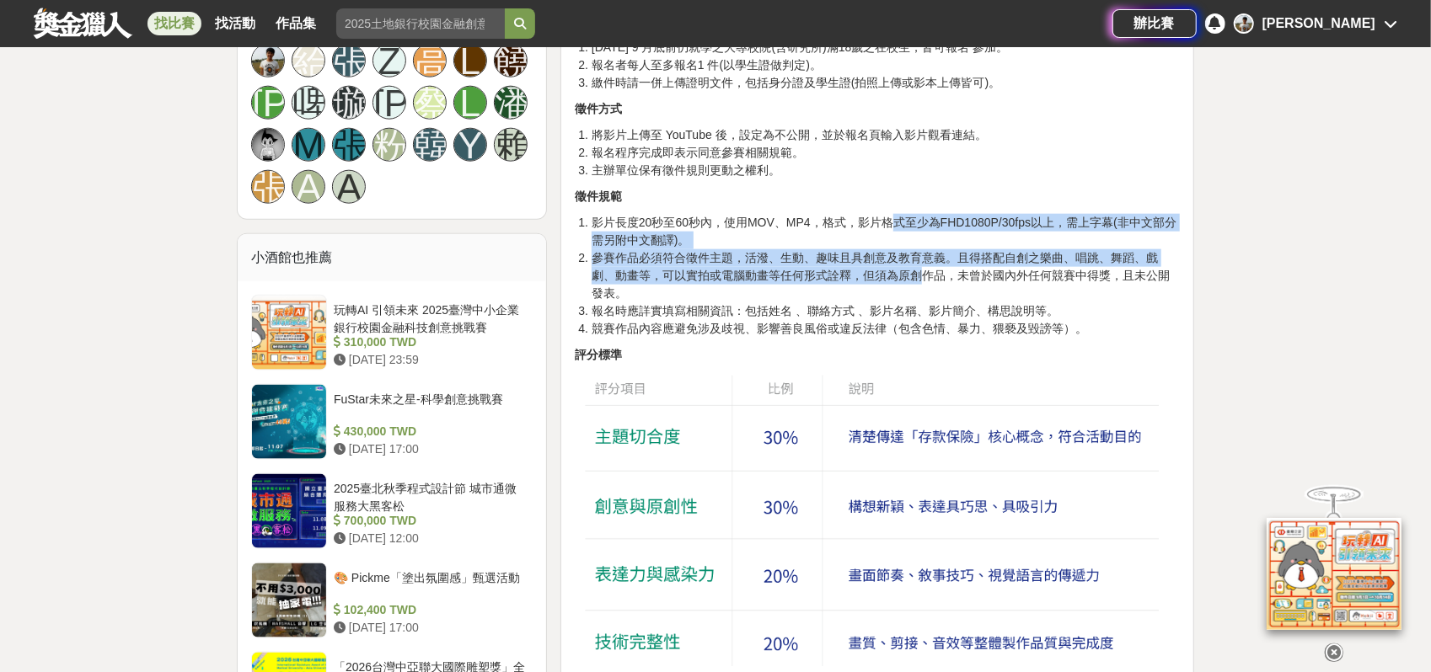
click at [884, 225] on ol "影片長度20秒至60秒內，使用MOV、MP4，格式，影片格式至少為FHD1080P/30fps以上，需上字幕(非中文部分需另附中文翻譯)。 參賽作品必須符合徵…" at bounding box center [877, 276] width 605 height 124
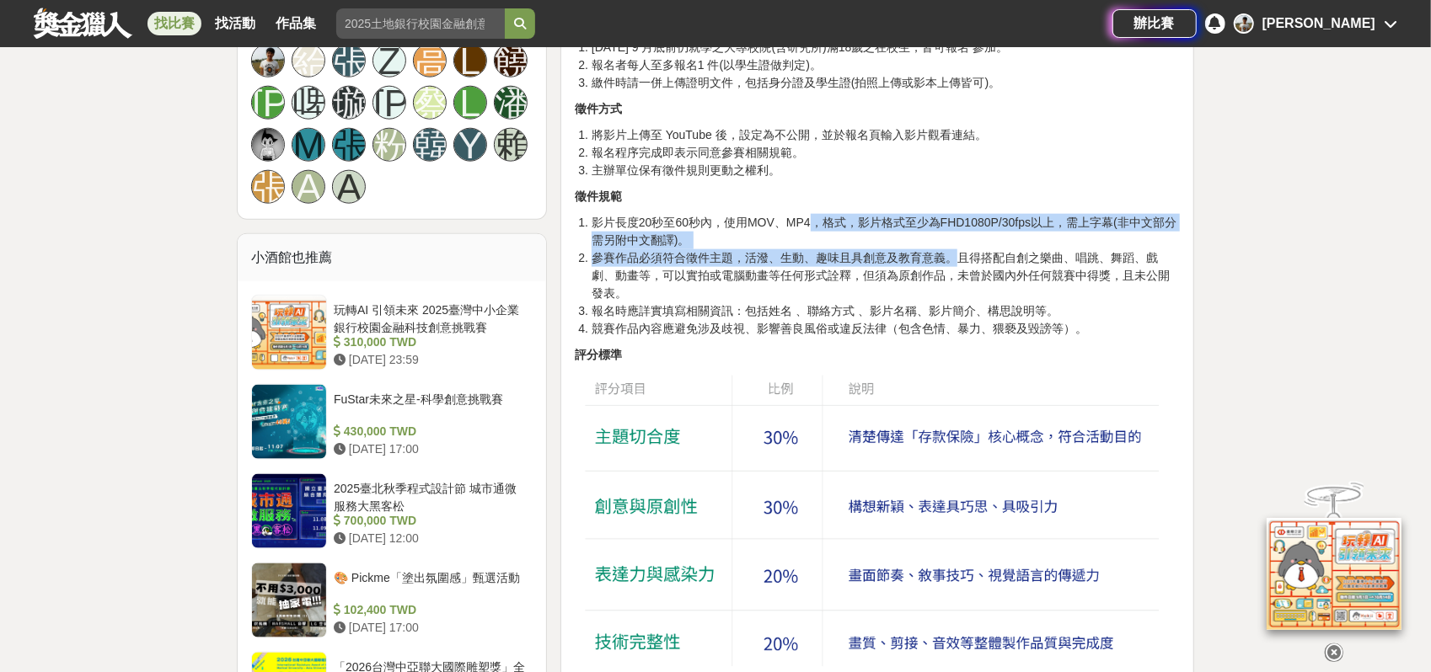
drag, startPoint x: 813, startPoint y: 218, endPoint x: 1024, endPoint y: 273, distance: 217.7
click at [975, 270] on ol "影片長度20秒至60秒內，使用MOV、MP4，格式，影片格式至少為FHD1080P/30fps以上，需上字幕(非中文部分需另附中文翻譯)。 參賽作品必須符合徵…" at bounding box center [877, 276] width 605 height 124
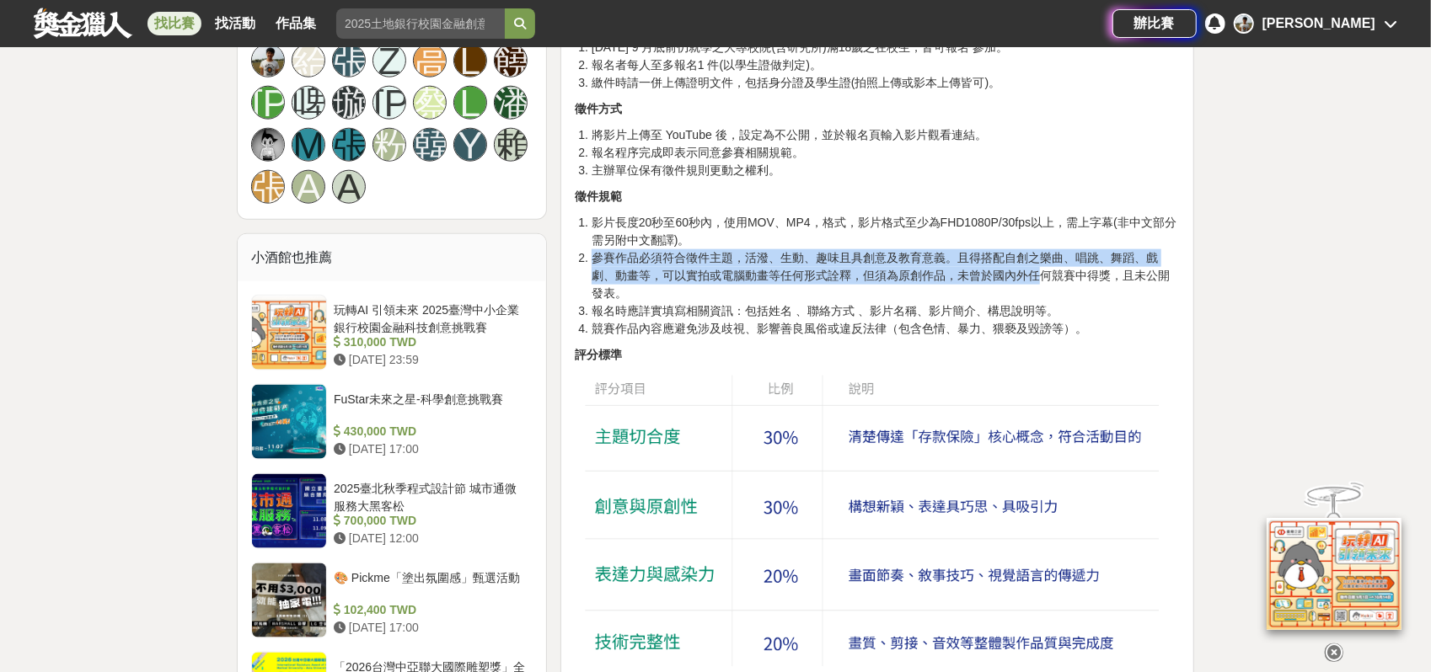
drag, startPoint x: 1043, startPoint y: 276, endPoint x: 892, endPoint y: 231, distance: 157.3
click at [923, 231] on ol "影片長度20秒至60秒內，使用MOV、MP4，格式，影片格式至少為FHD1080P/30fps以上，需上字幕(非中文部分需另附中文翻譯)。 參賽作品必須符合徵…" at bounding box center [877, 276] width 605 height 124
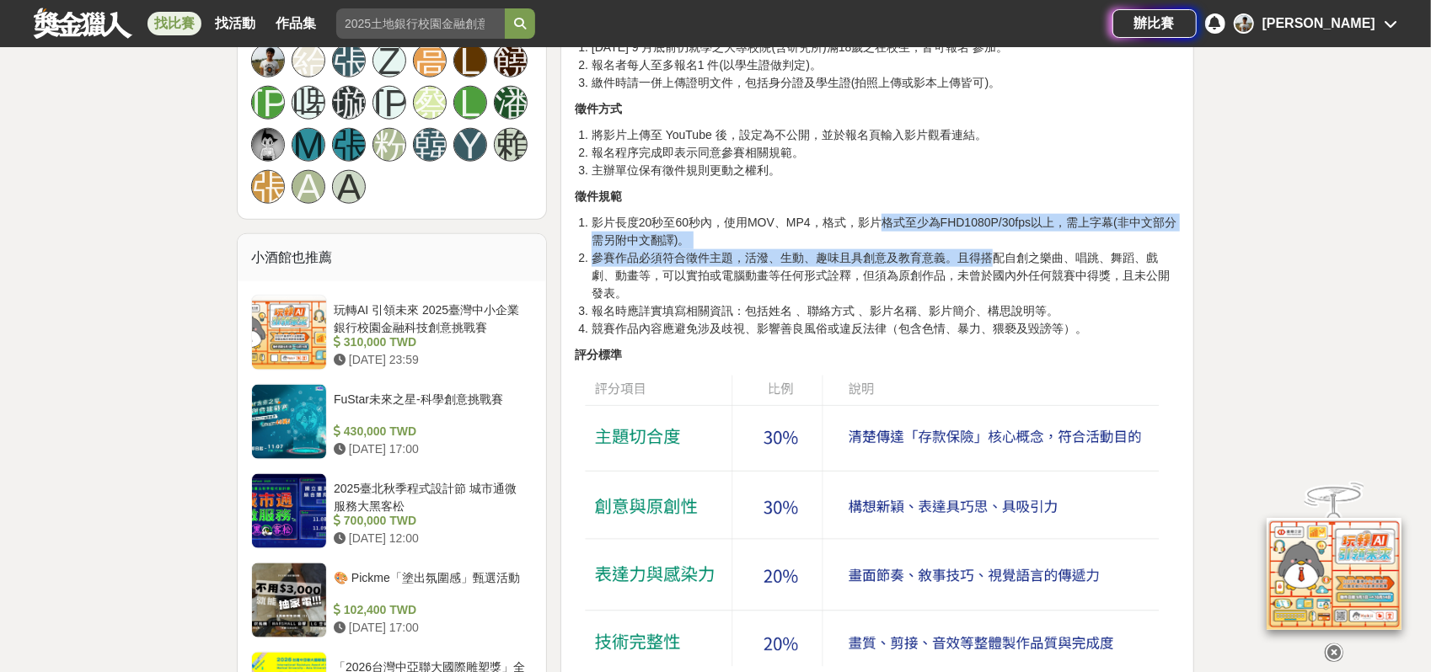
drag, startPoint x: 878, startPoint y: 228, endPoint x: 1045, endPoint y: 265, distance: 170.9
click at [1029, 262] on ol "影片長度20秒至60秒內，使用MOV、MP4，格式，影片格式至少為FHD1080P/30fps以上，需上字幕(非中文部分需另附中文翻譯)。 參賽作品必須符合徵…" at bounding box center [877, 276] width 605 height 124
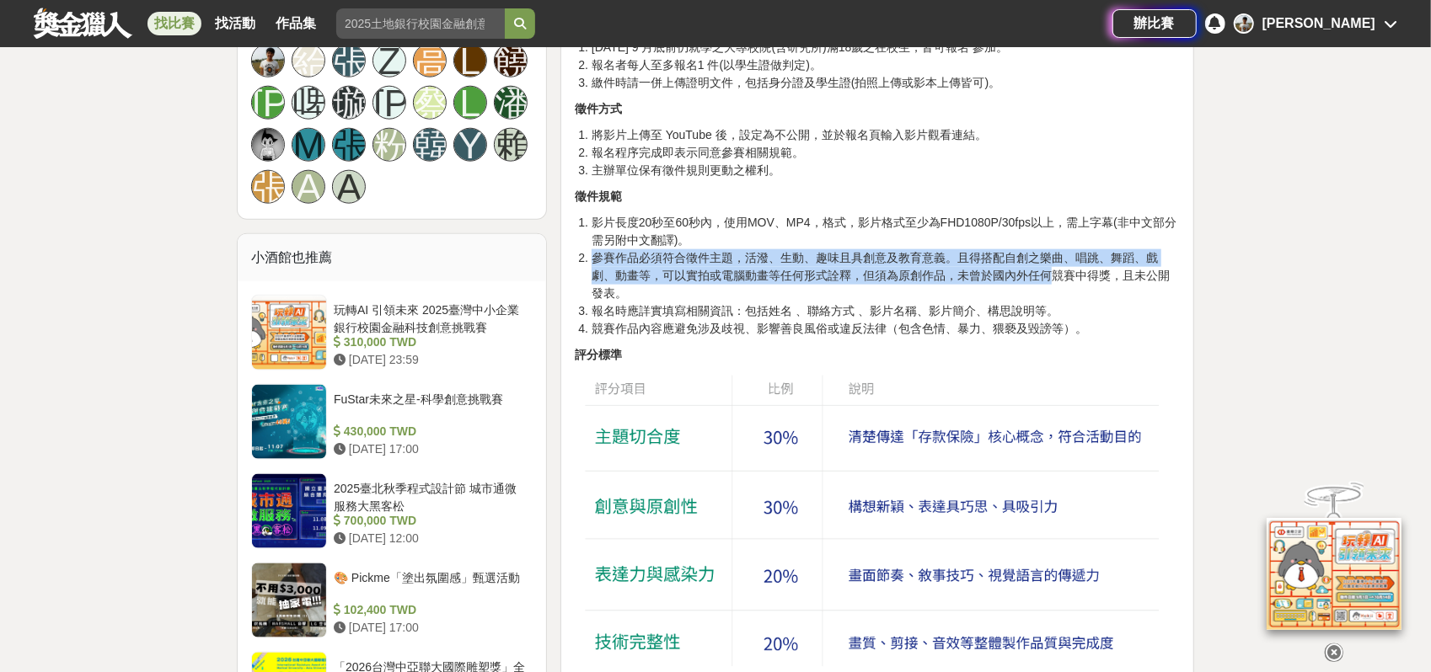
drag, startPoint x: 1056, startPoint y: 265, endPoint x: 920, endPoint y: 218, distance: 143.7
click at [928, 222] on ol "影片長度20秒至60秒內，使用MOV、MP4，格式，影片格式至少為FHD1080P/30fps以上，需上字幕(非中文部分需另附中文翻譯)。 參賽作品必須符合徵…" at bounding box center [877, 276] width 605 height 124
drag, startPoint x: 886, startPoint y: 212, endPoint x: 1031, endPoint y: 273, distance: 157.9
click at [1029, 273] on ol "影片長度20秒至60秒內，使用MOV、MP4，格式，影片格式至少為FHD1080P/30fps以上，需上字幕(非中文部分需另附中文翻譯)。 參賽作品必須符合徵…" at bounding box center [877, 276] width 605 height 124
drag, startPoint x: 978, startPoint y: 240, endPoint x: 934, endPoint y: 229, distance: 46.0
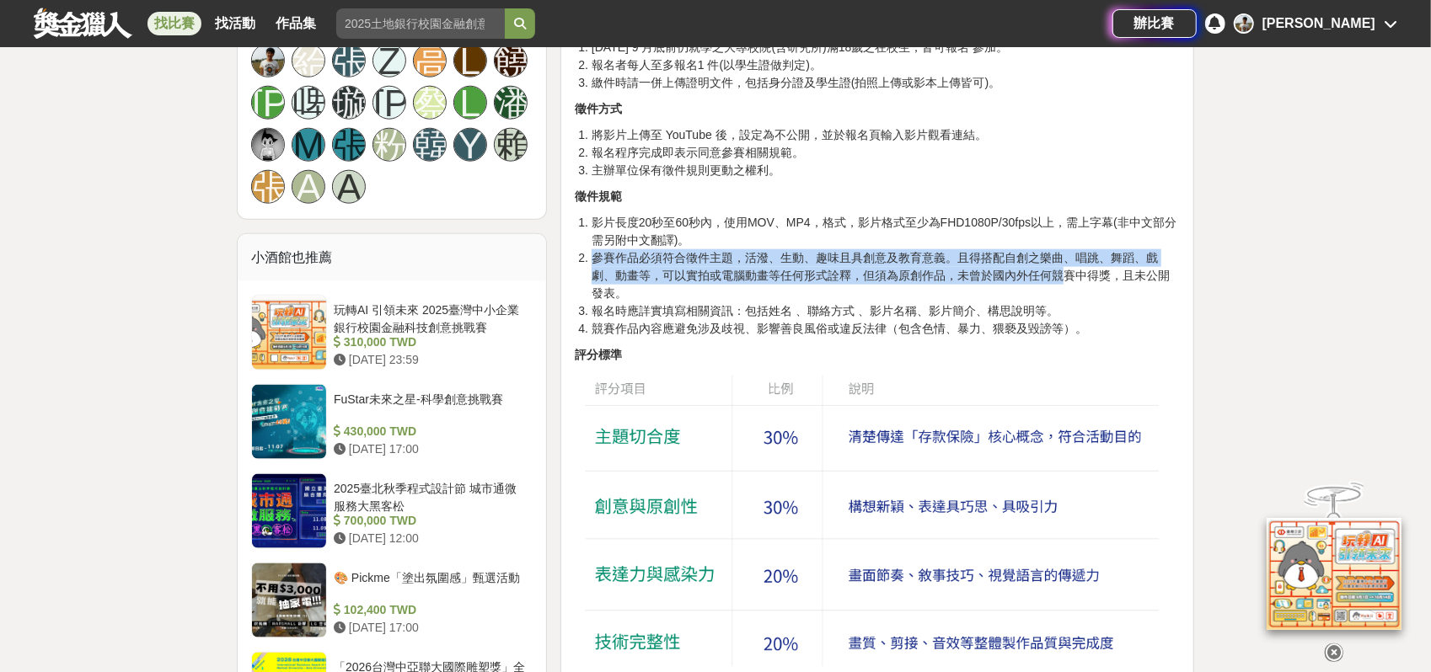
click at [937, 231] on ol "影片長度20秒至60秒內，使用MOV、MP4，格式，影片格式至少為FHD1080P/30fps以上，需上字幕(非中文部分需另附中文翻譯)。 參賽作品必須符合徵…" at bounding box center [877, 276] width 605 height 124
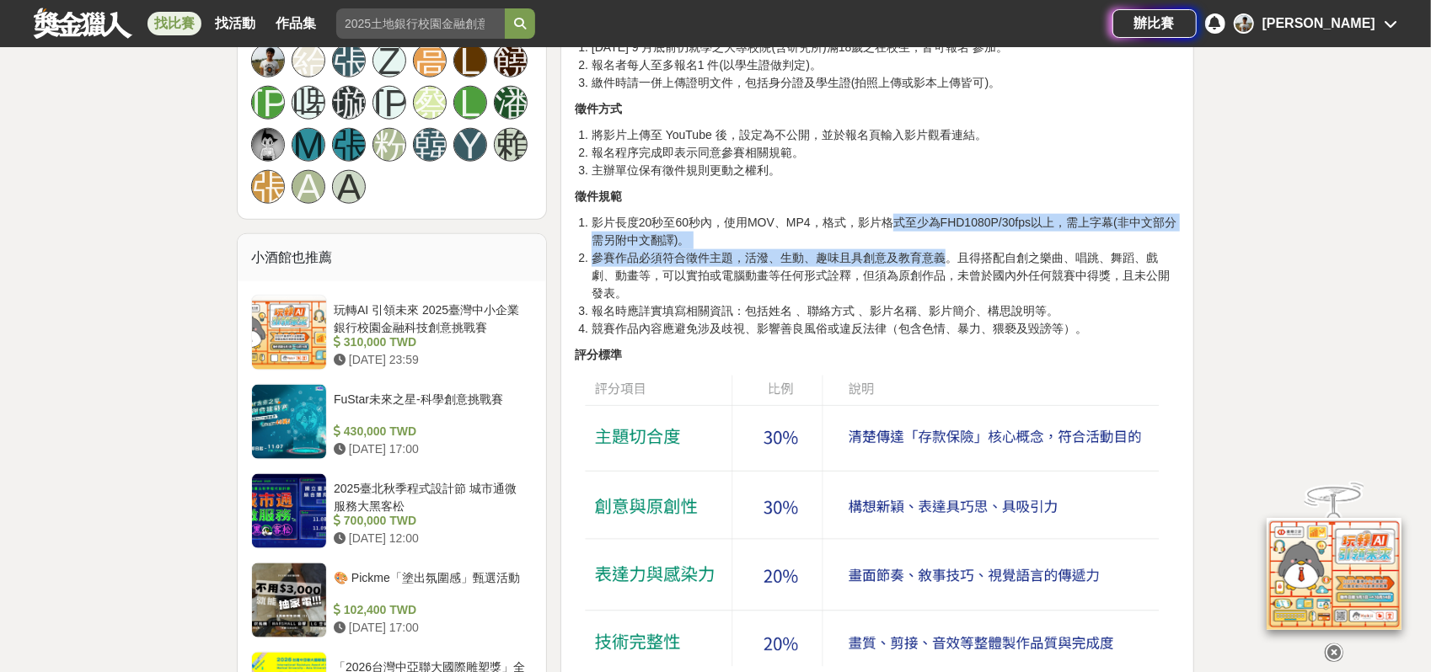
drag, startPoint x: 887, startPoint y: 218, endPoint x: 954, endPoint y: 261, distance: 80.0
click at [952, 260] on ol "影片長度20秒至60秒內，使用MOV、MP4，格式，影片格式至少為FHD1080P/30fps以上，需上字幕(非中文部分需另附中文翻譯)。 參賽作品必須符合徵…" at bounding box center [877, 276] width 605 height 124
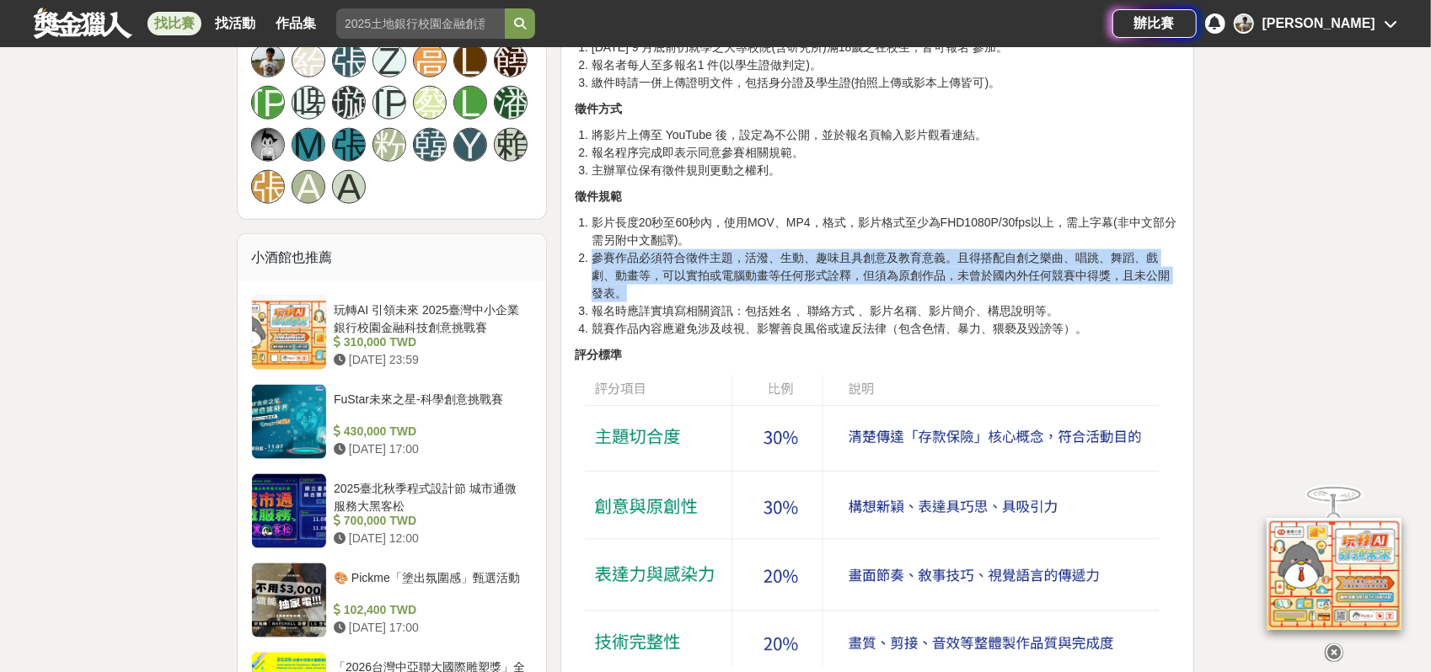
drag, startPoint x: 1019, startPoint y: 283, endPoint x: 951, endPoint y: 229, distance: 86.3
click at [952, 233] on ol "影片長度20秒至60秒內，使用MOV、MP4，格式，影片格式至少為FHD1080P/30fps以上，需上字幕(非中文部分需另附中文翻譯)。 參賽作品必須符合徵…" at bounding box center [877, 276] width 605 height 124
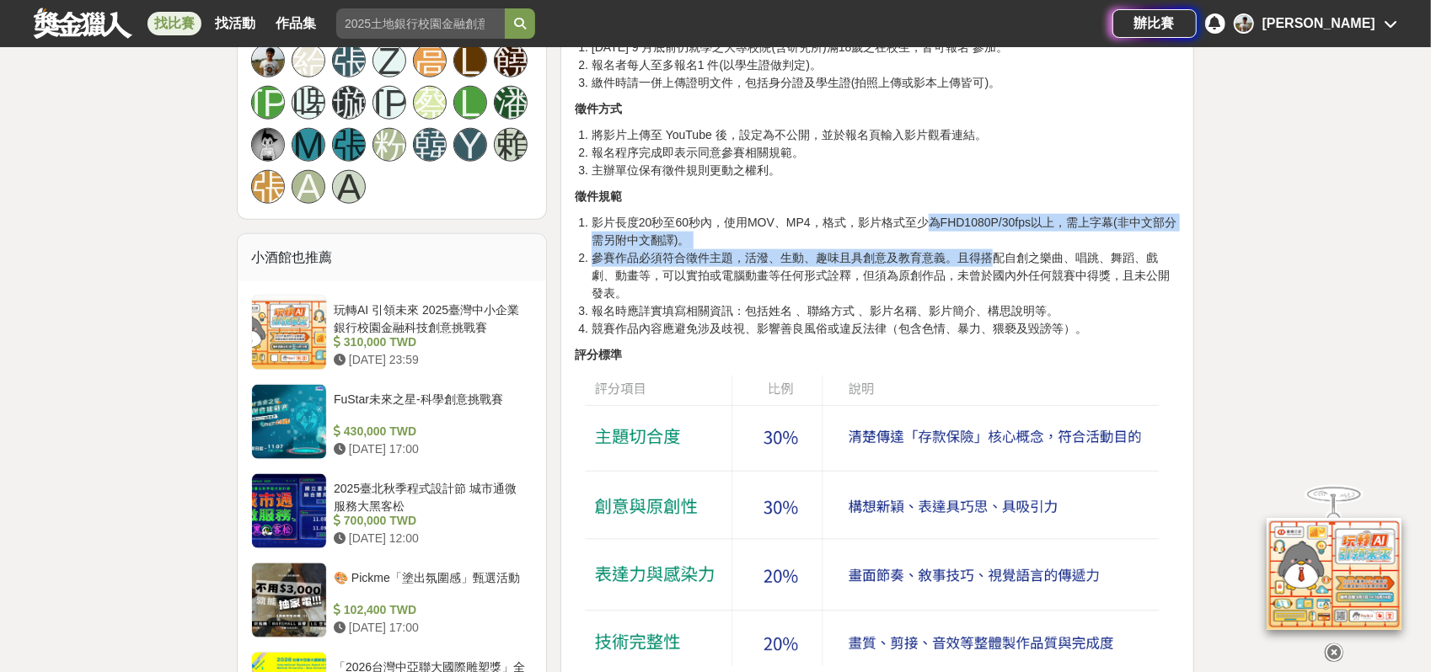
drag, startPoint x: 938, startPoint y: 227, endPoint x: 1010, endPoint y: 266, distance: 81.9
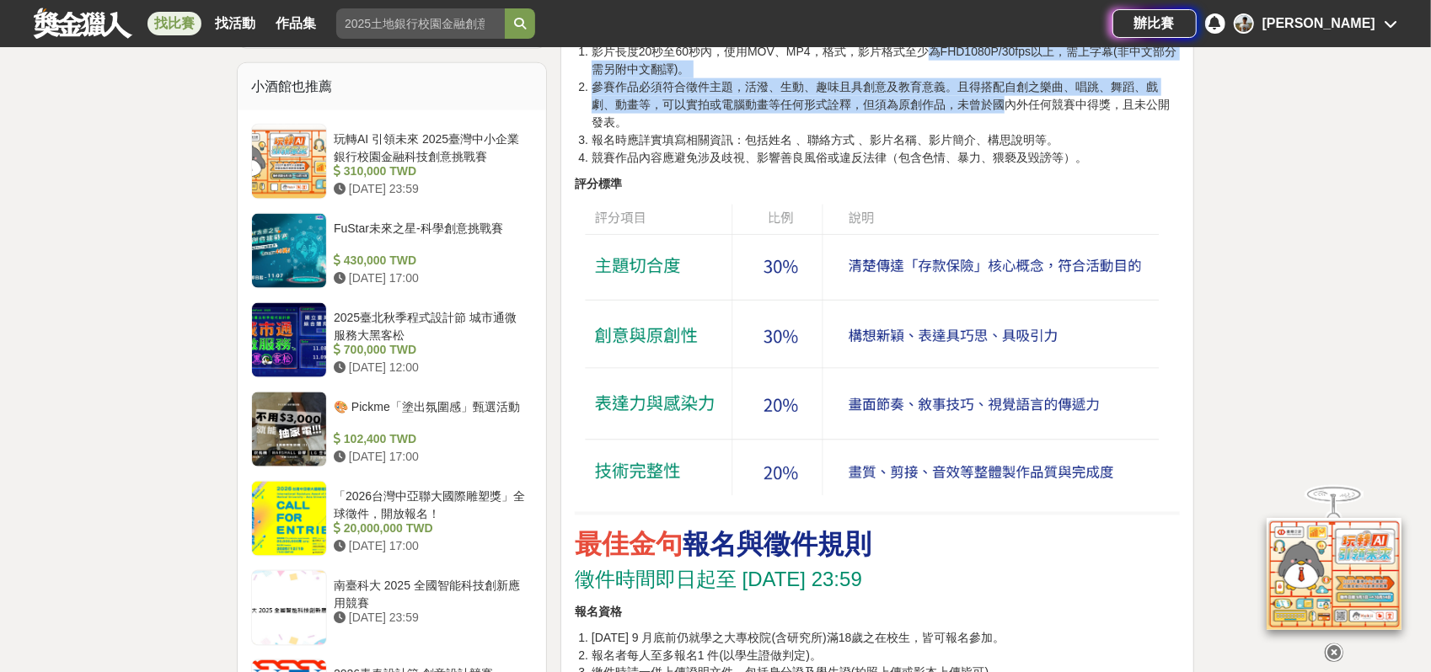
scroll to position [1404, 0]
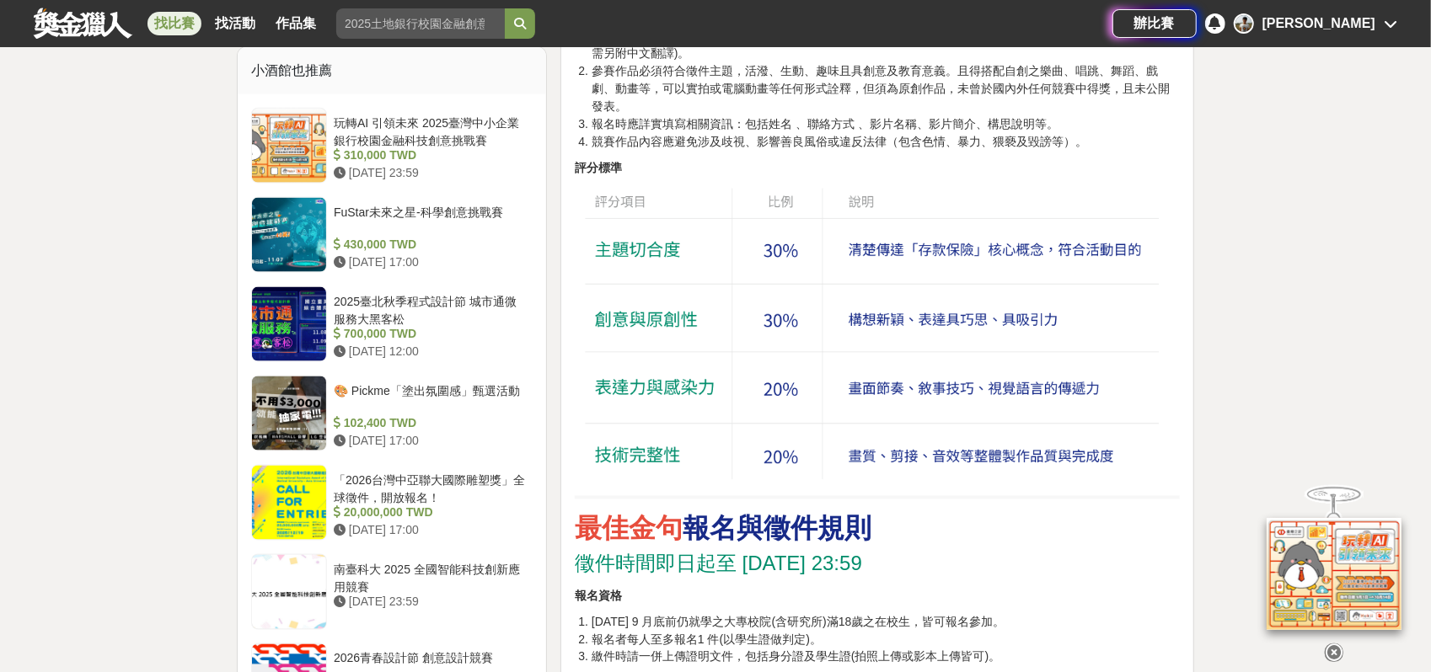
drag, startPoint x: 15, startPoint y: 272, endPoint x: 108, endPoint y: 206, distance: 113.6
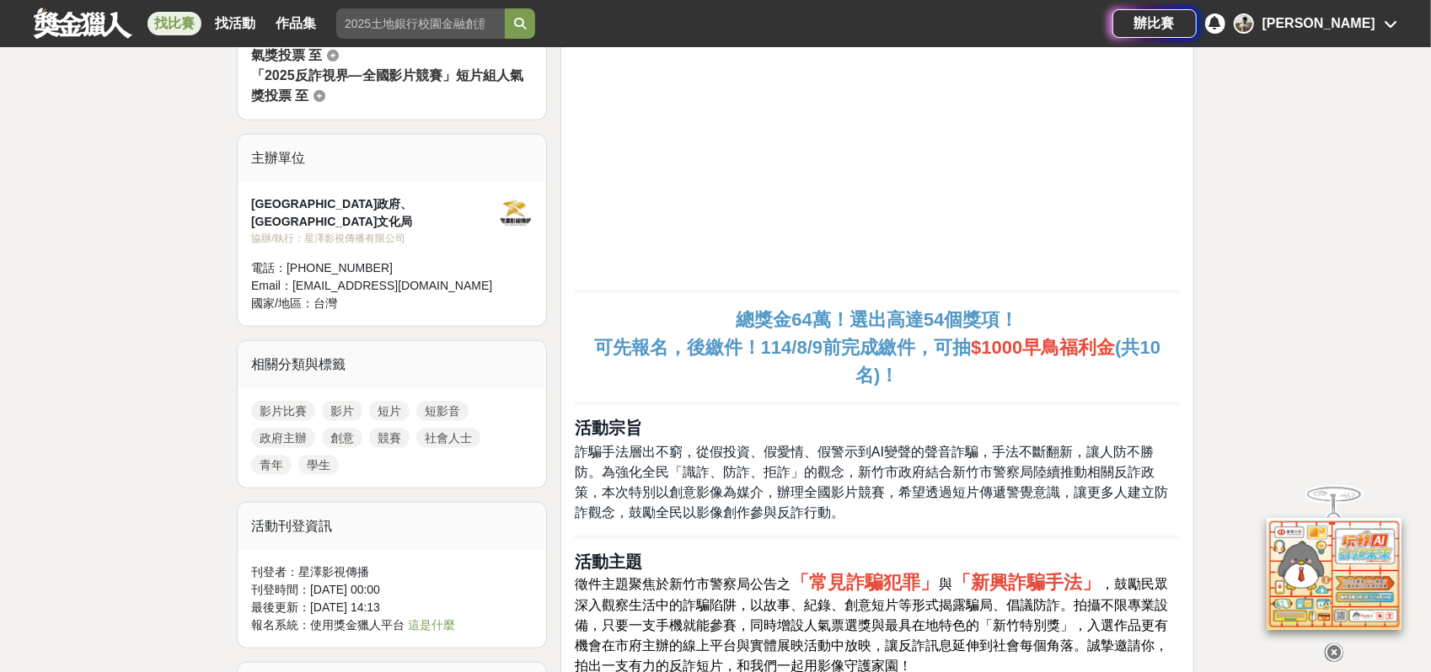
scroll to position [281, 0]
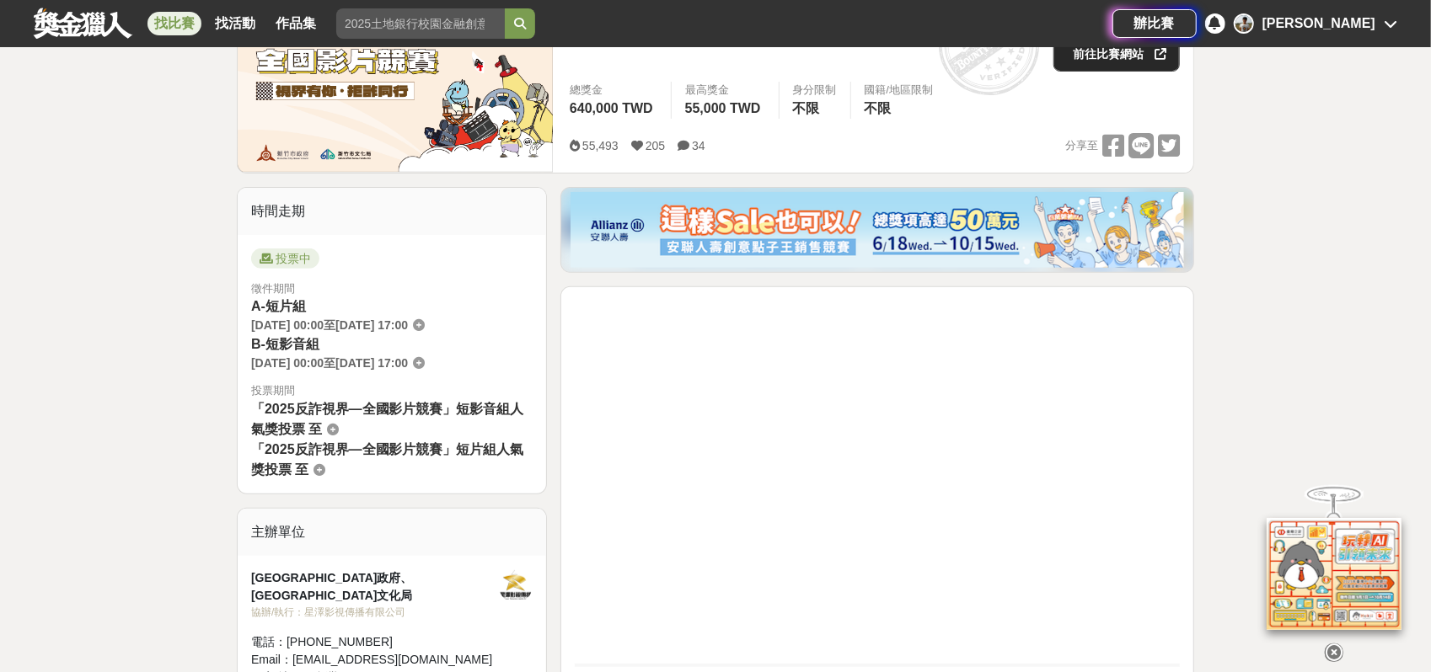
click at [1090, 61] on link "前往比賽網站" at bounding box center [1116, 53] width 126 height 37
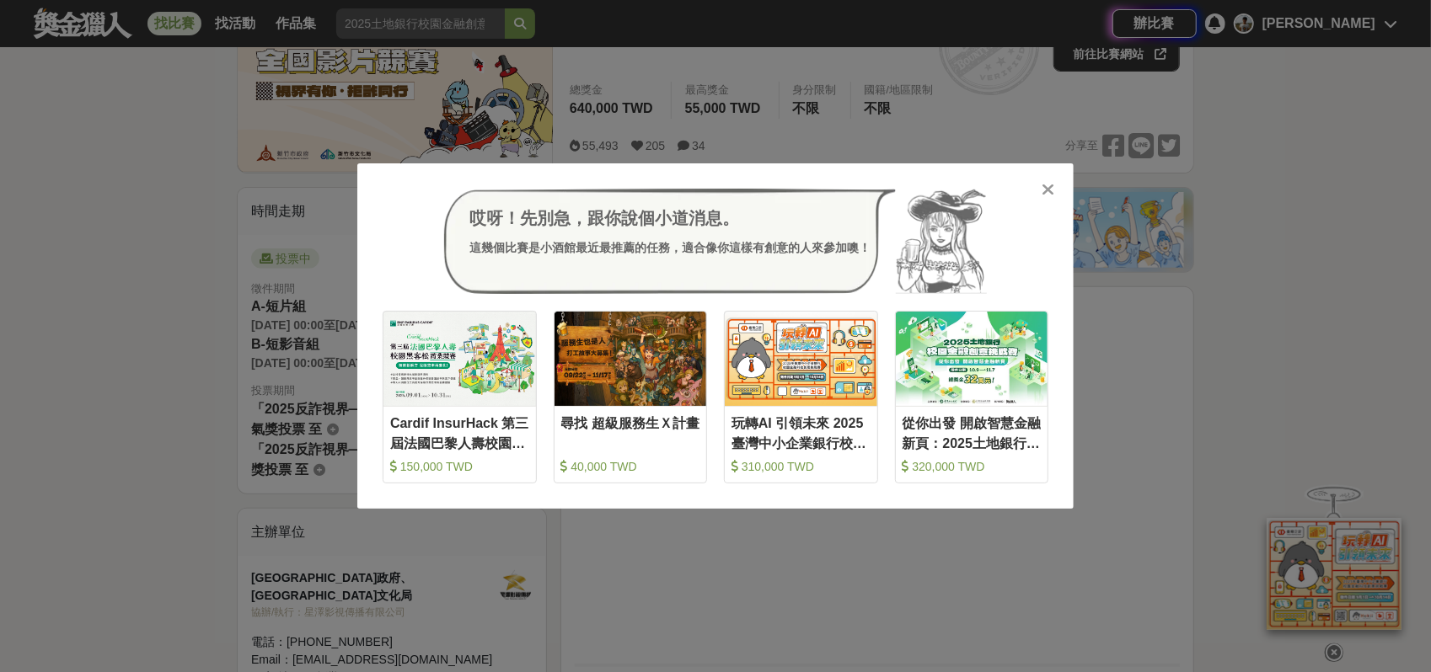
click at [1087, 185] on div "哎呀！先別急，跟你說個小道消息。 這幾個比賽是小酒館最近最推薦的任務，適合像你這樣有創意的人來參加噢！ 收藏 Cardif InsurHack 第三屆法國巴黎…" at bounding box center [715, 336] width 1431 height 672
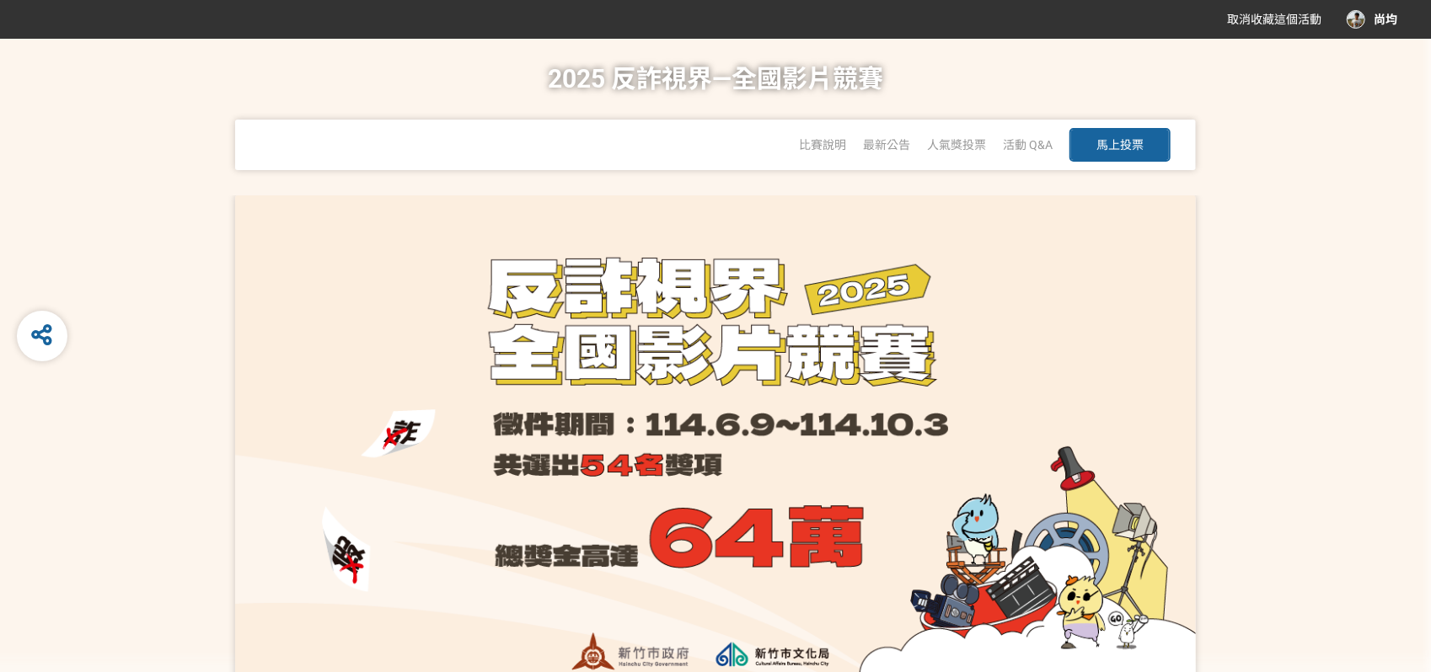
click at [1072, 145] on button "馬上投票" at bounding box center [1119, 145] width 101 height 34
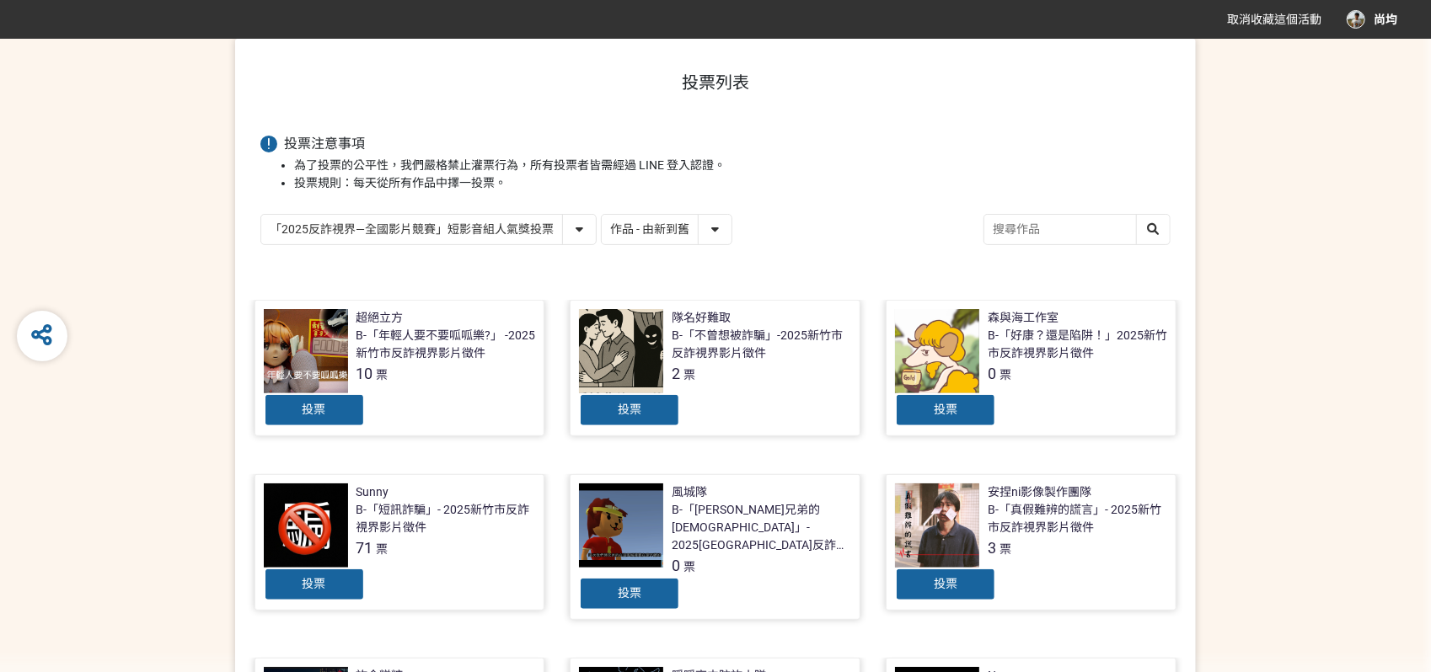
scroll to position [187, 0]
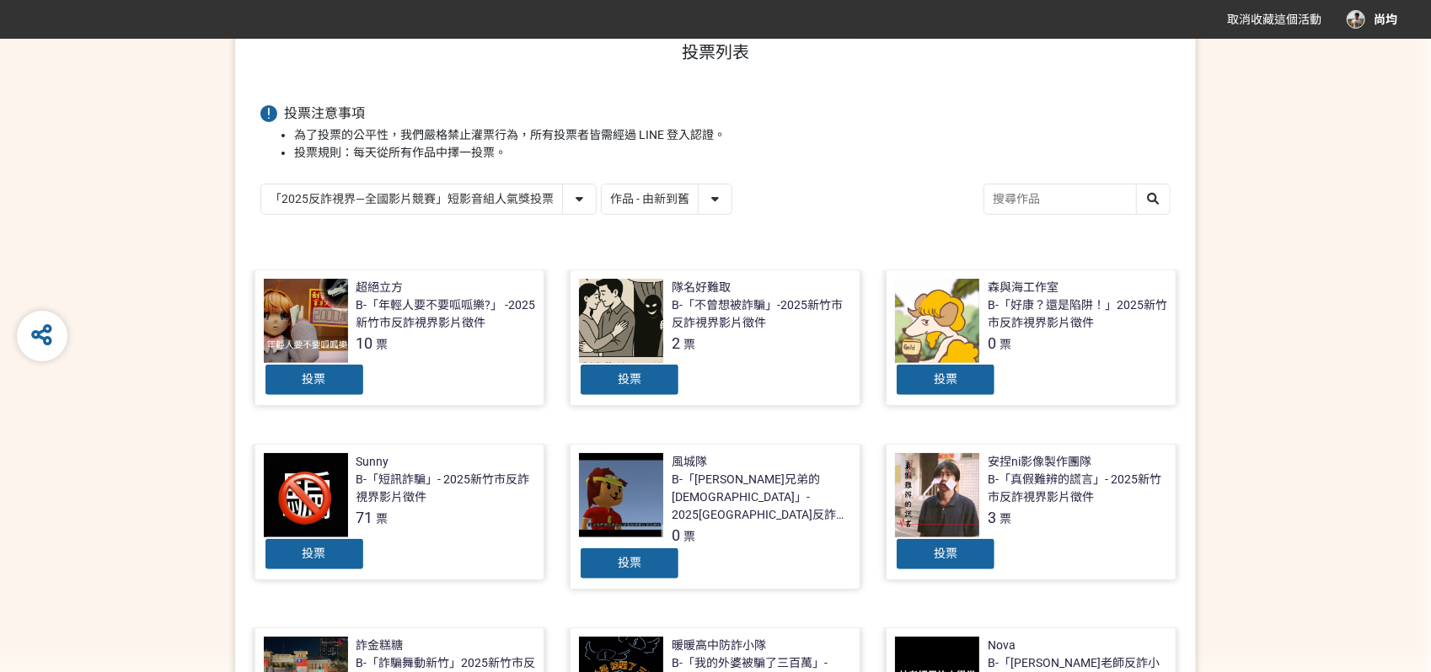
click at [587, 199] on select "「2025反詐視界—全國影片競賽」短影音組人氣獎投票 「2025反詐視界—全國影片競賽」短片組人氣獎投票" at bounding box center [428, 199] width 335 height 29
select select "13146"
click at [261, 185] on select "「2025反詐視界—全國影片競賽」短影音組人氣獎投票 「2025反詐視界—全國影片競賽」短片組人氣獎投票" at bounding box center [428, 199] width 335 height 29
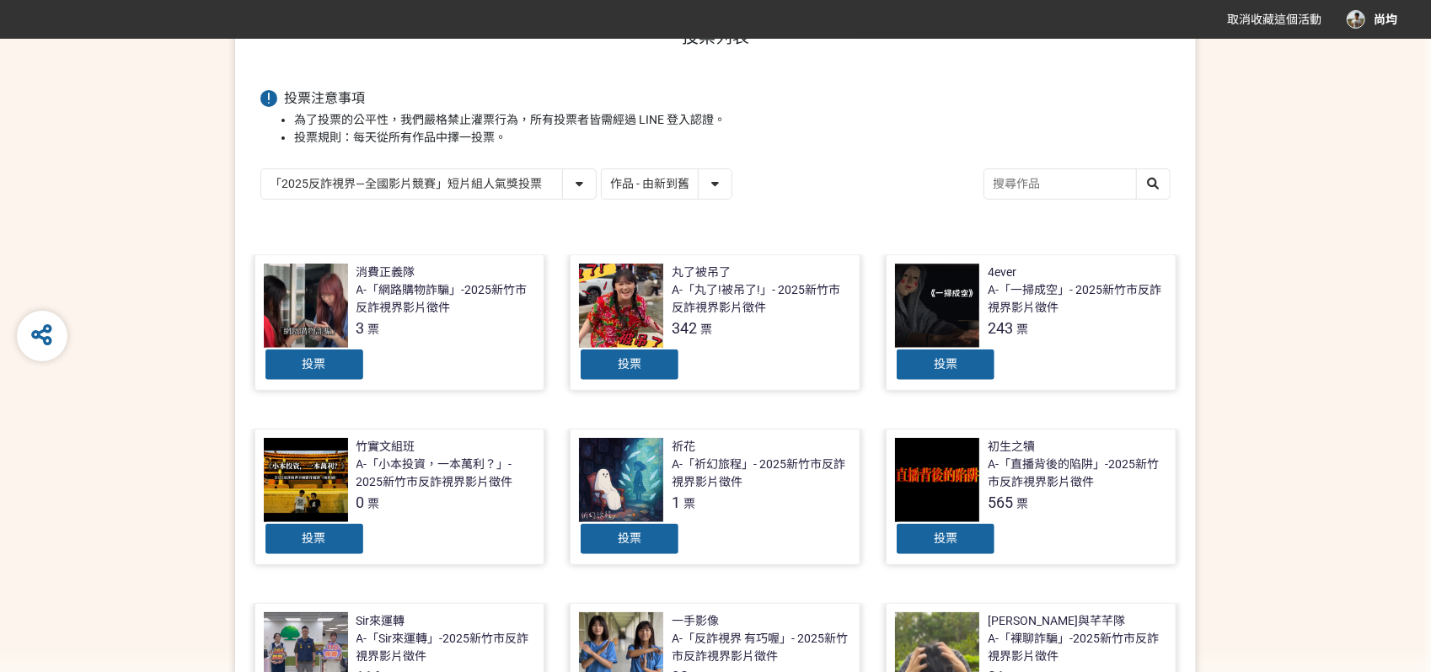
scroll to position [281, 0]
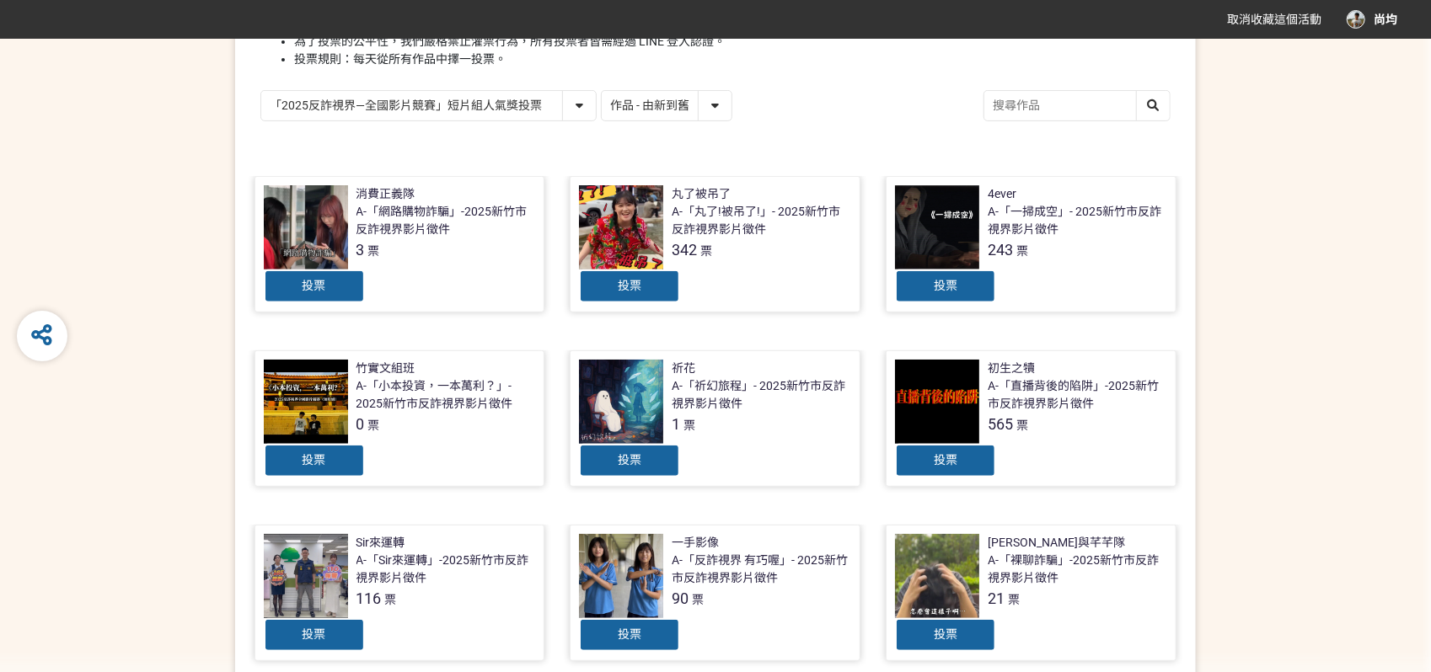
click at [630, 229] on div at bounding box center [621, 227] width 84 height 84
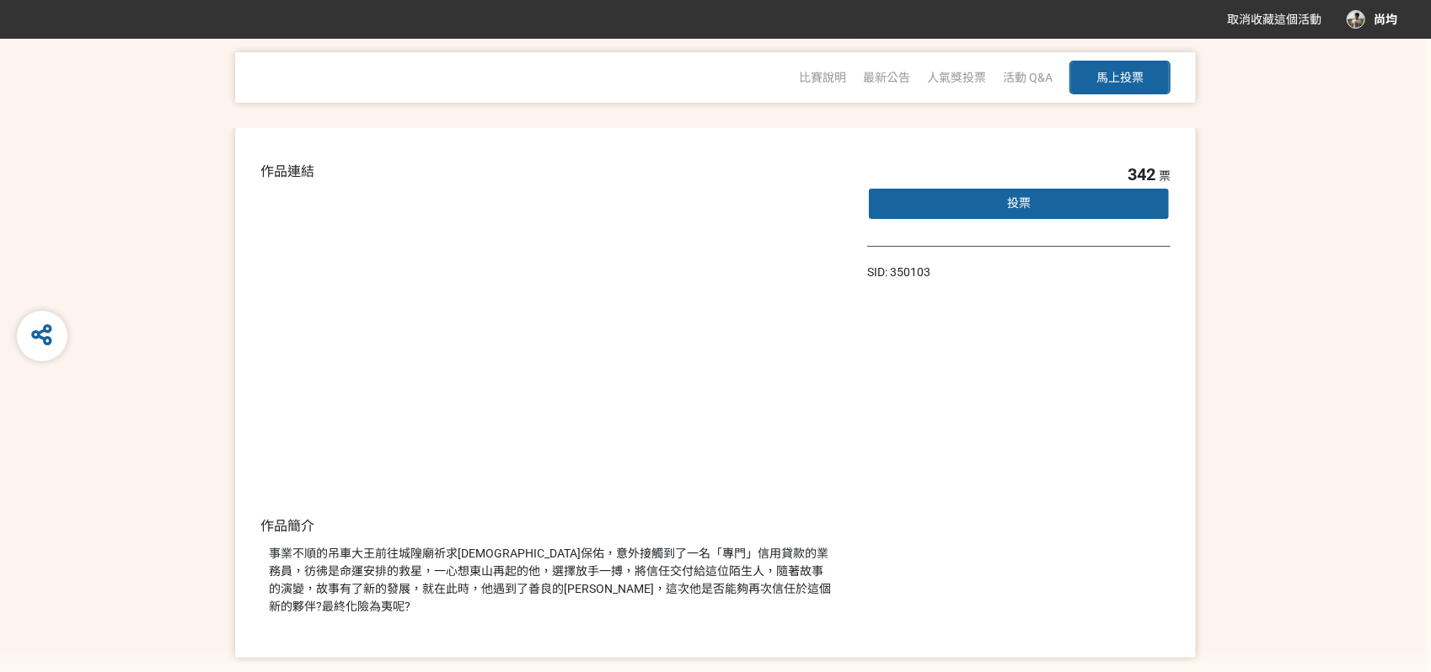
scroll to position [94, 0]
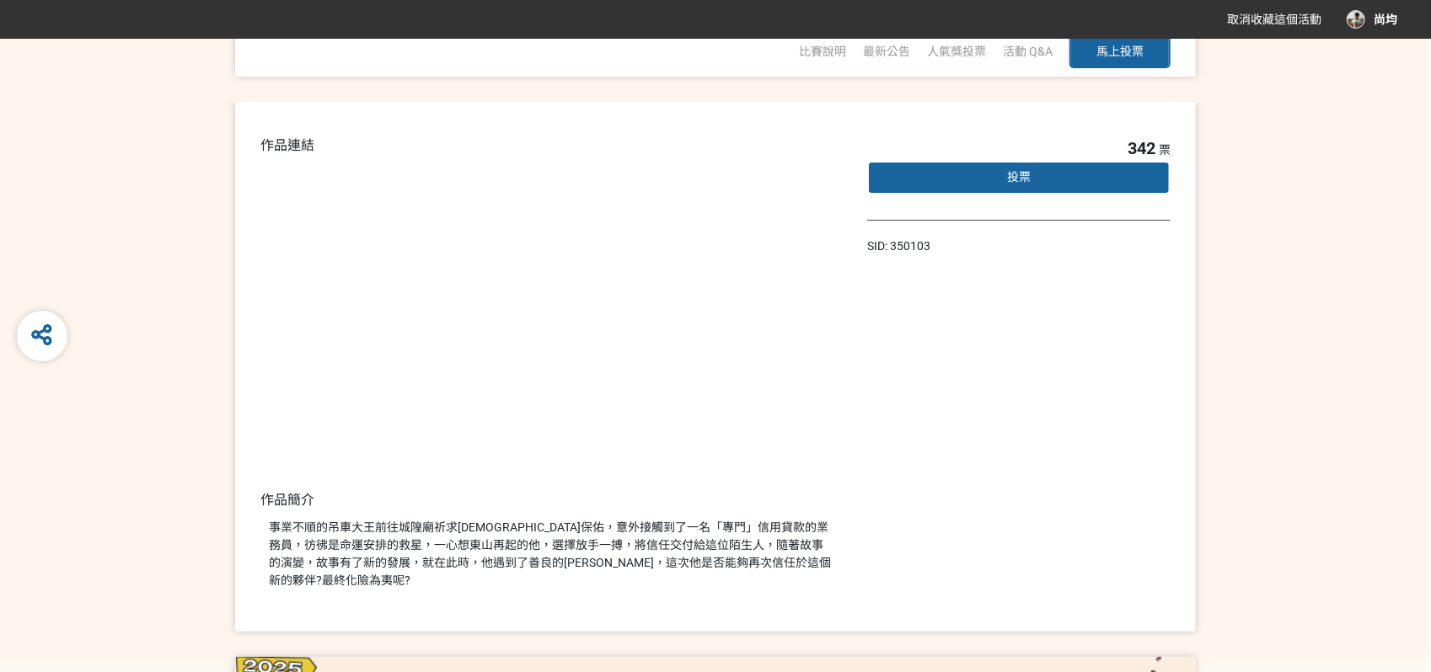
select select "13146"
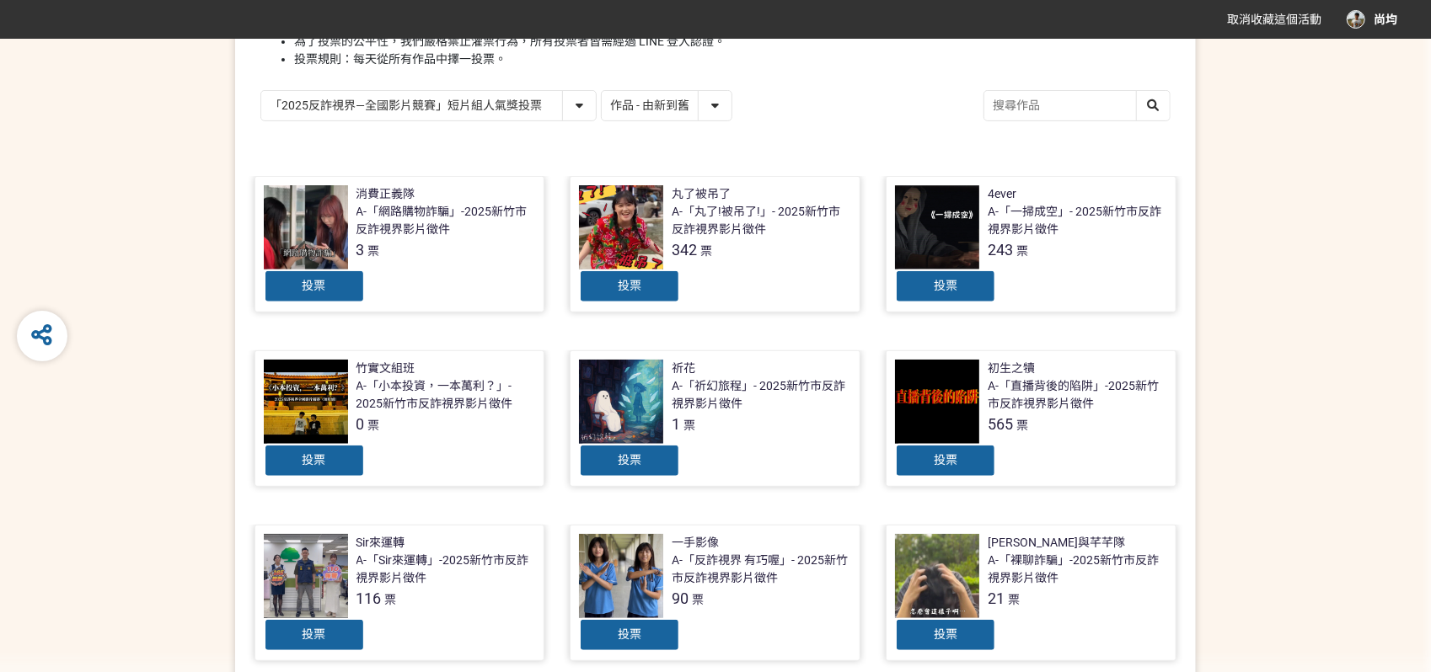
scroll to position [561, 0]
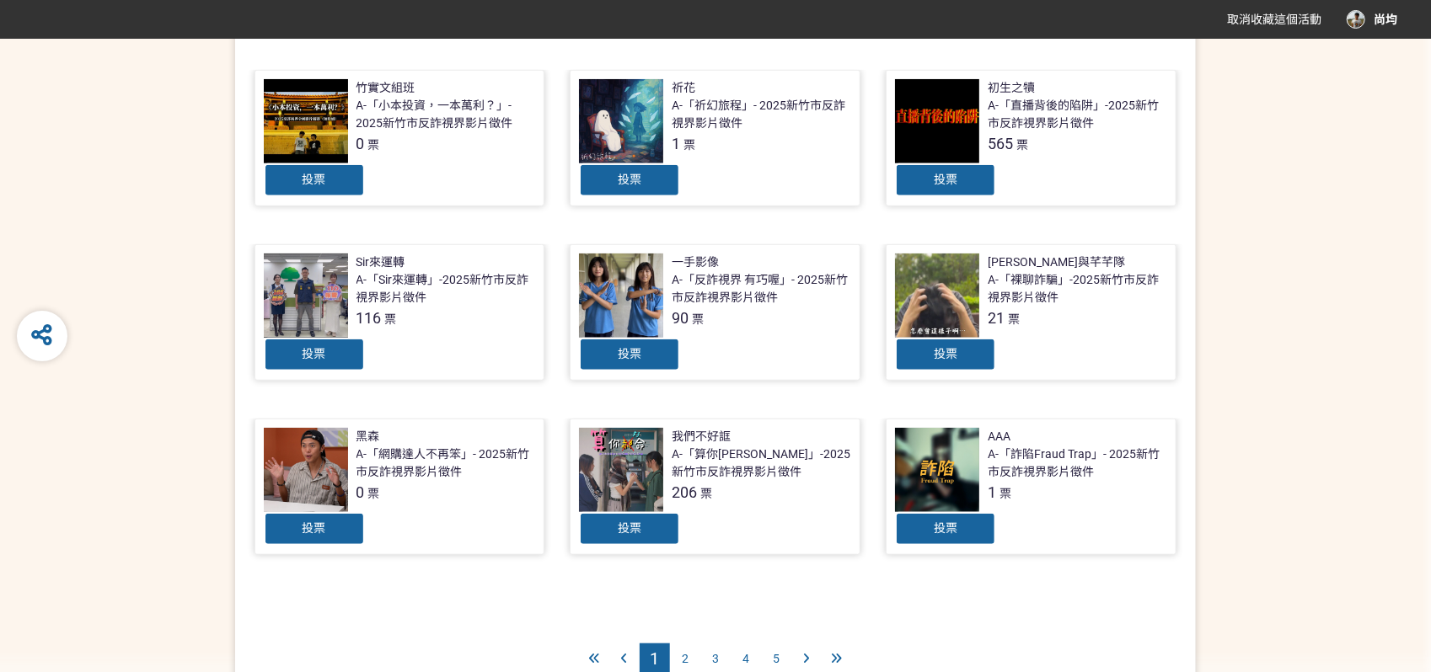
click at [630, 105] on div at bounding box center [621, 121] width 84 height 84
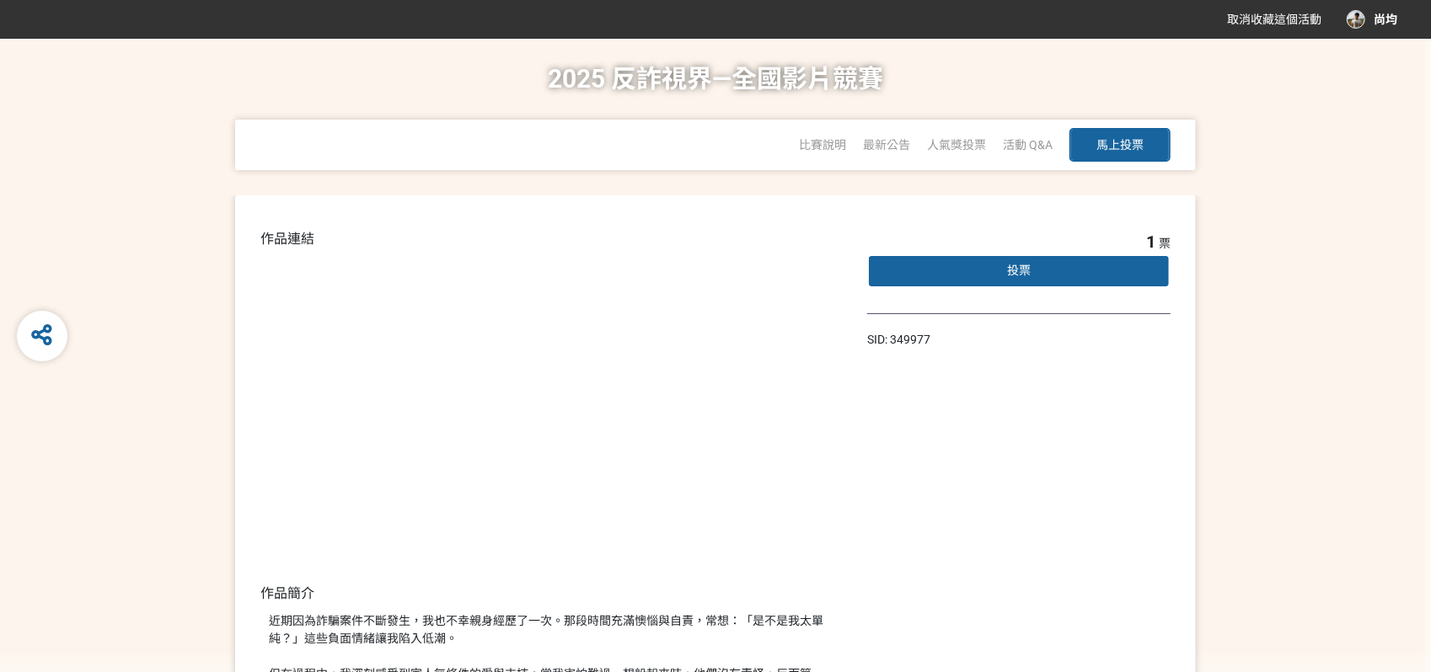
select select "13146"
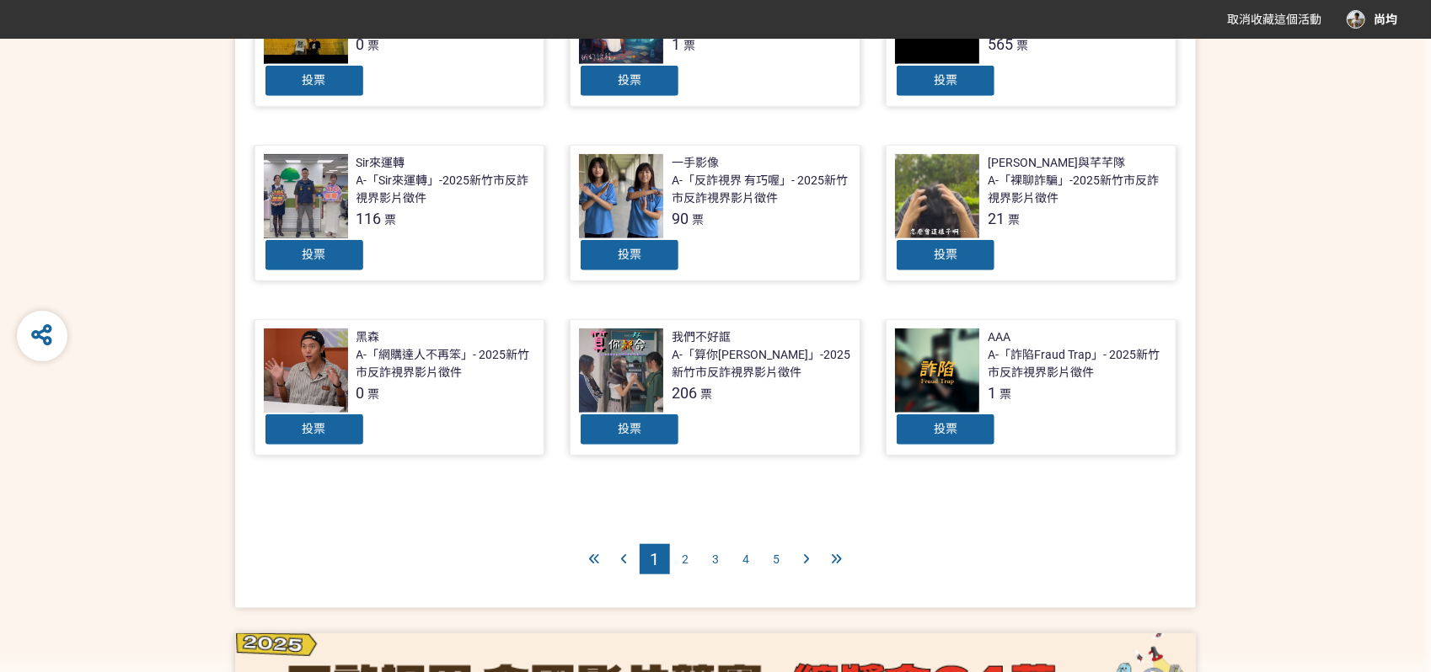
scroll to position [731, 0]
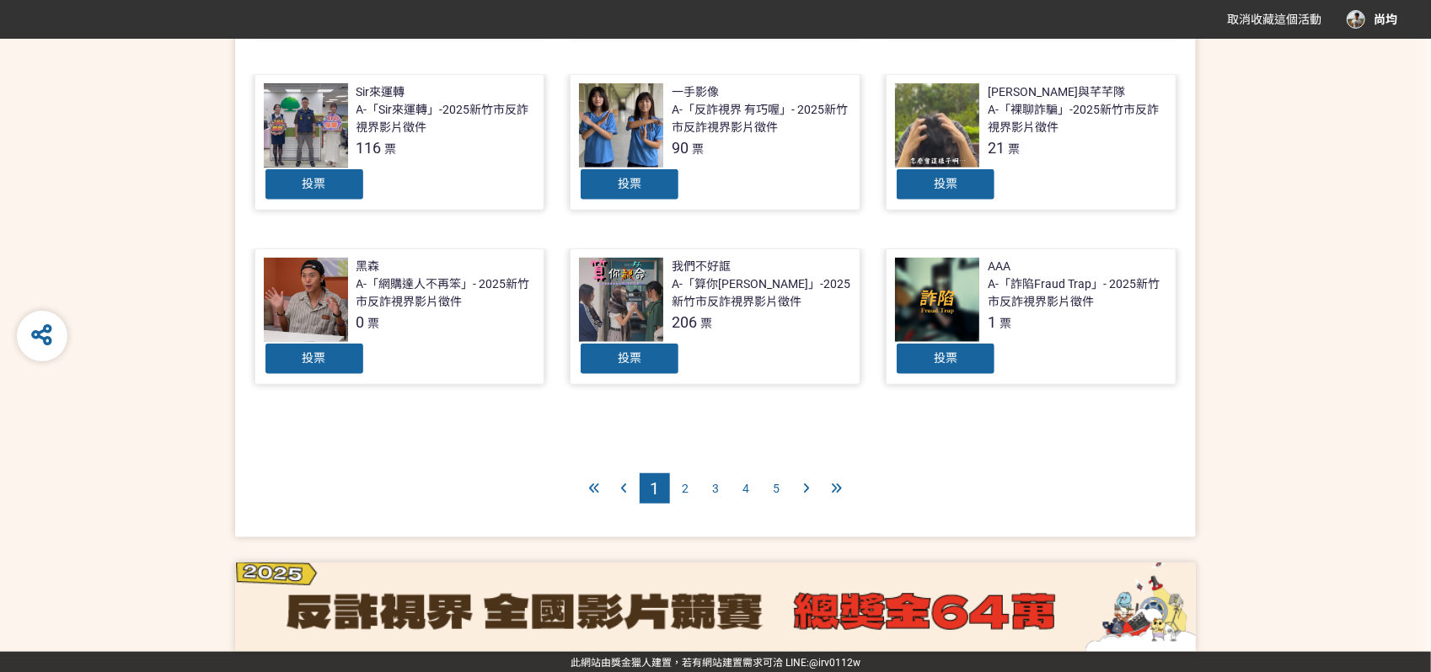
click at [755, 485] on div "4" at bounding box center [746, 489] width 30 height 30
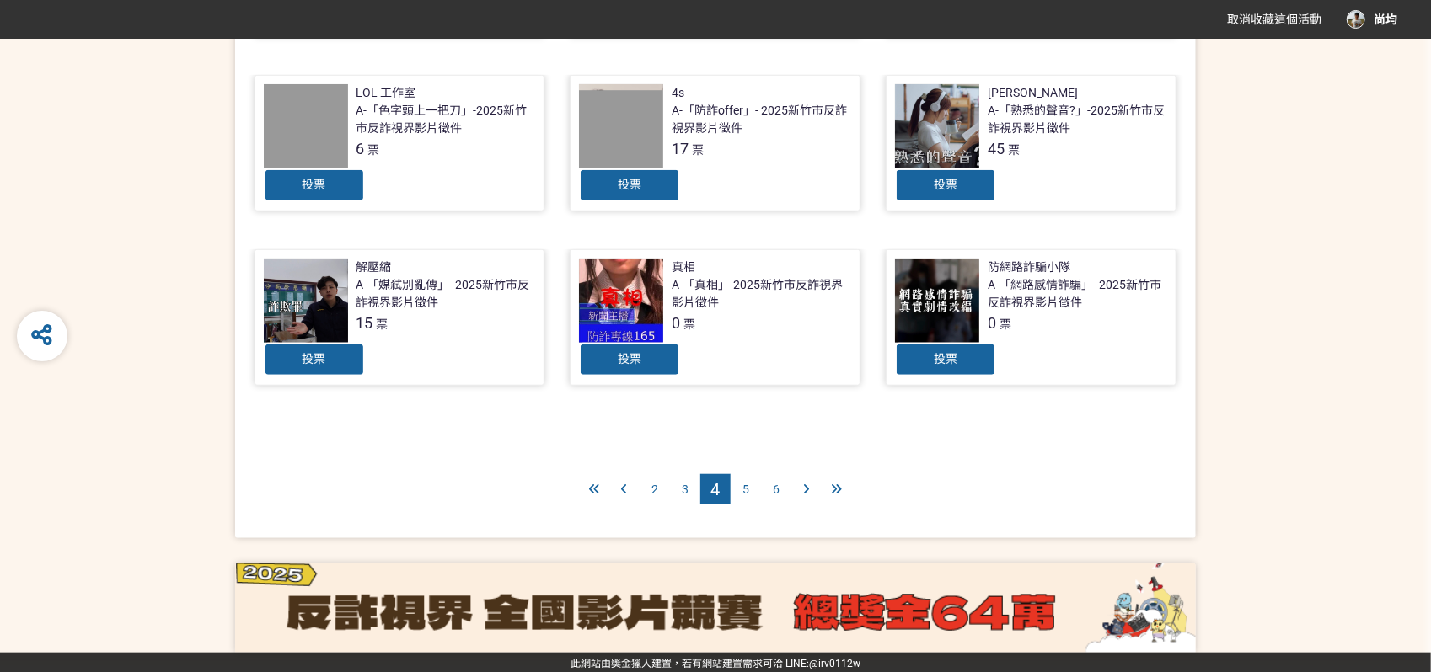
scroll to position [741, 0]
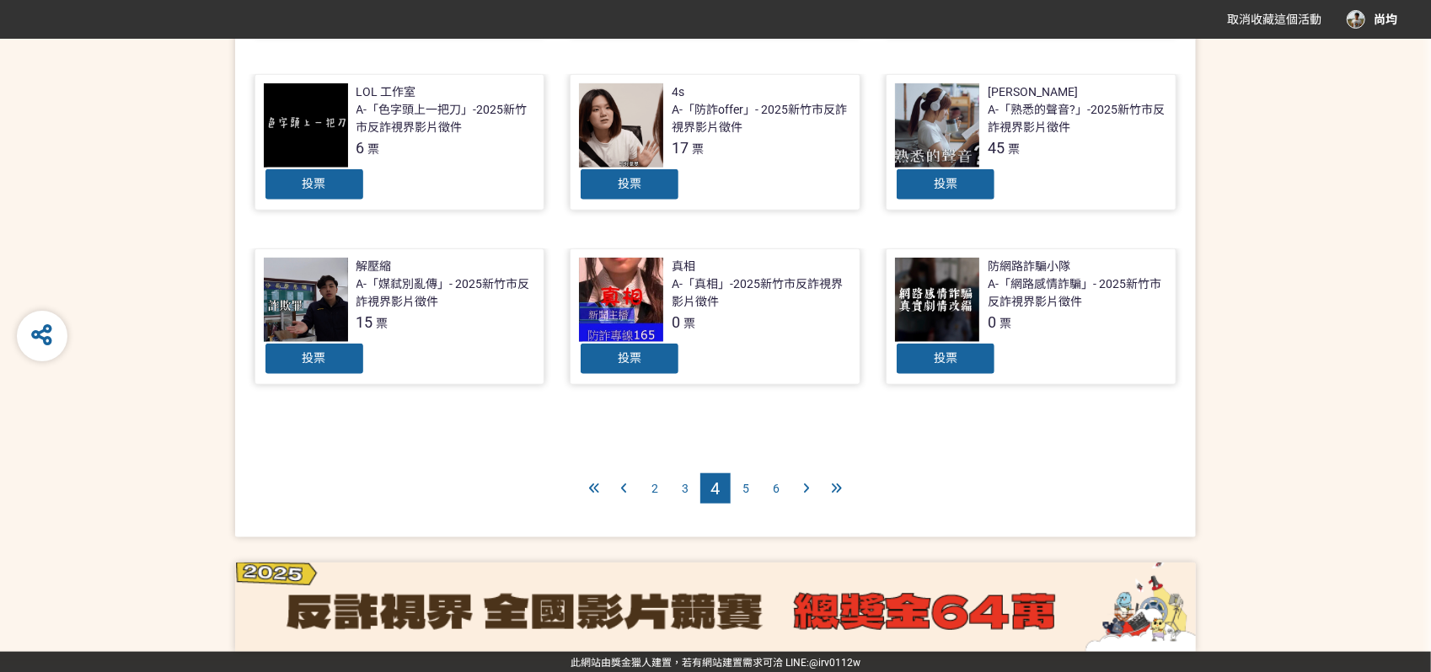
click at [745, 482] on span "5" at bounding box center [745, 488] width 7 height 13
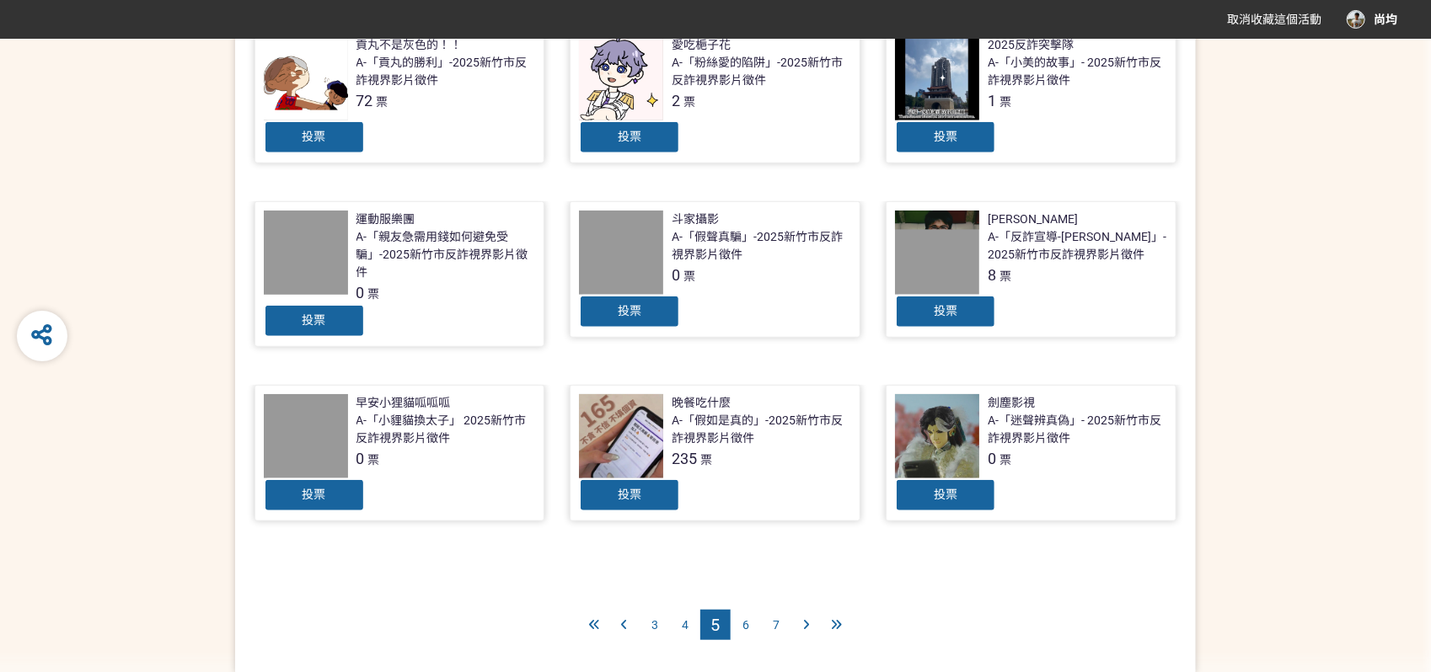
scroll to position [655, 0]
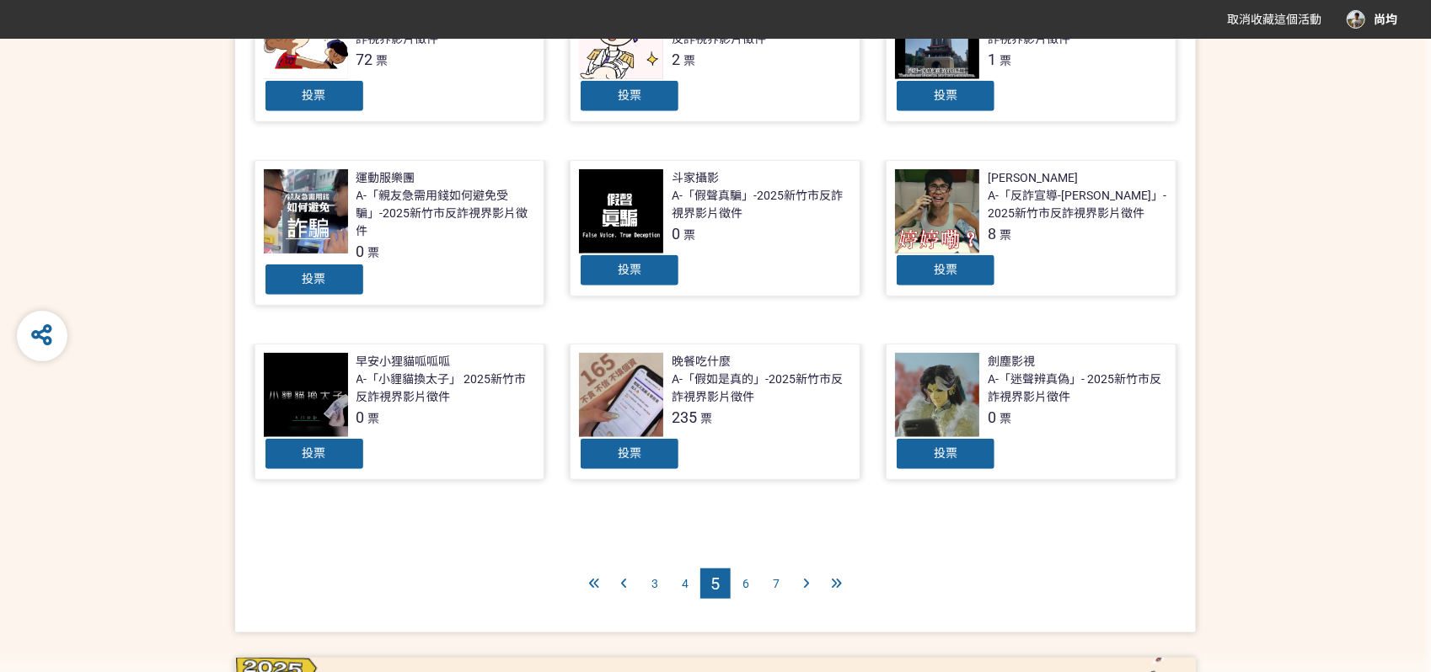
click at [751, 582] on div "6" at bounding box center [746, 584] width 30 height 30
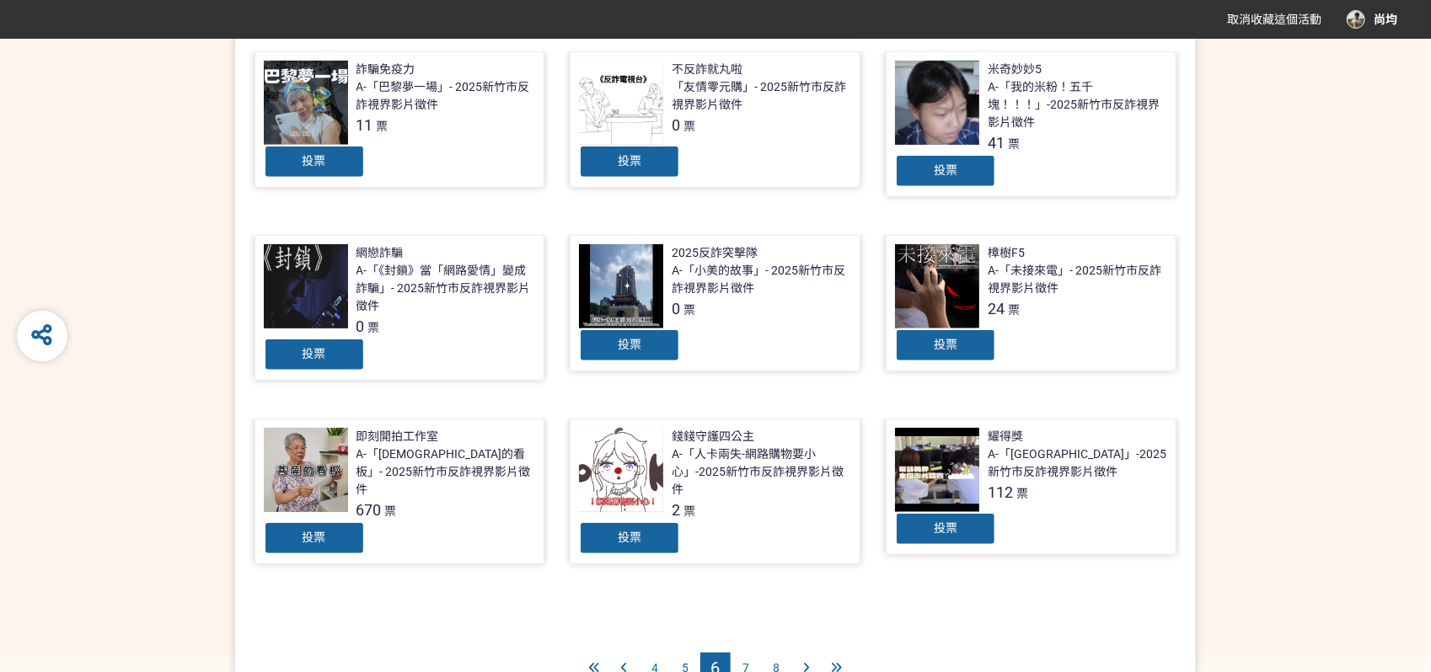
scroll to position [655, 0]
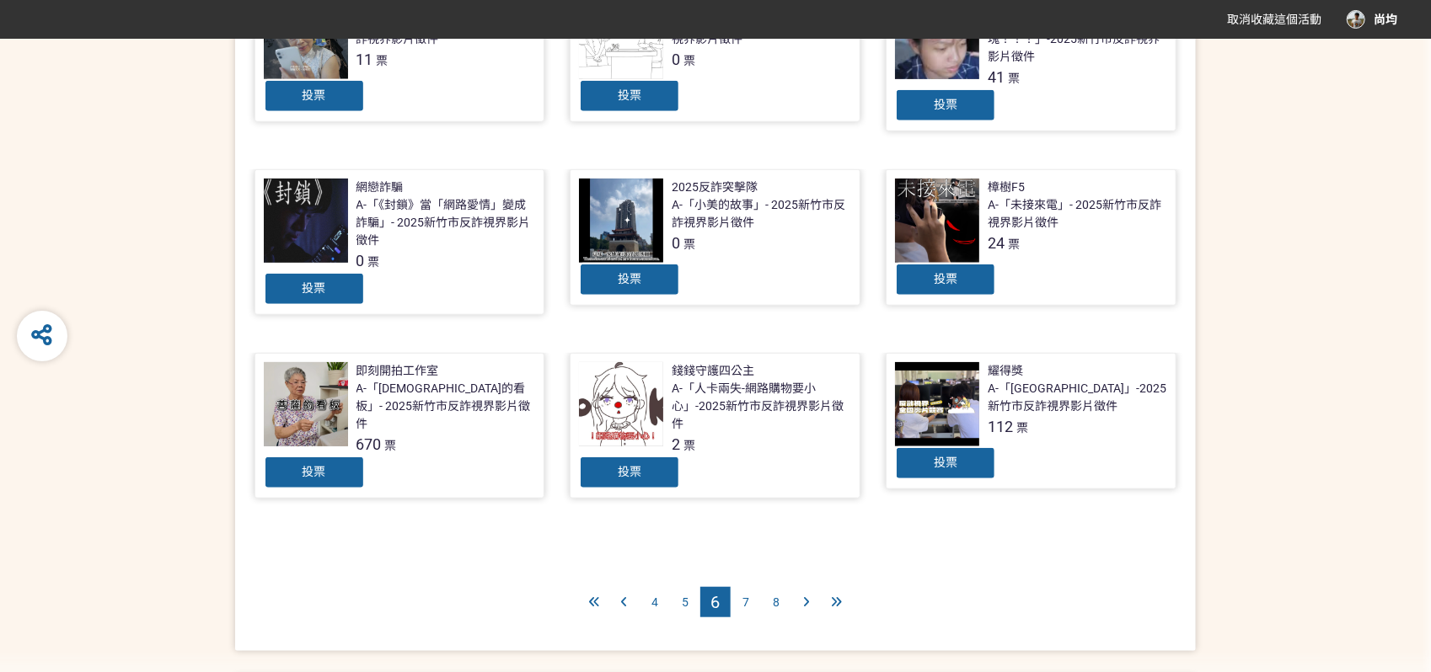
click at [751, 597] on div "7" at bounding box center [746, 602] width 30 height 30
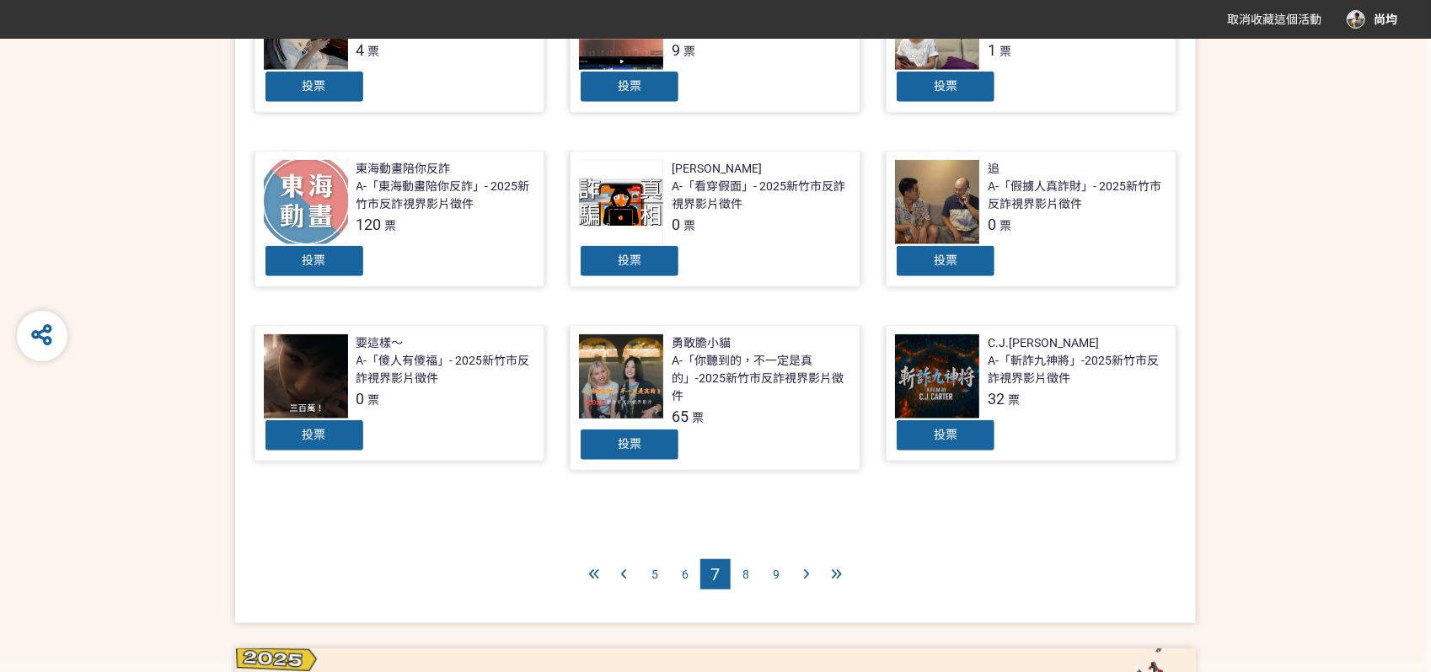
click at [747, 568] on span "8" at bounding box center [745, 574] width 7 height 13
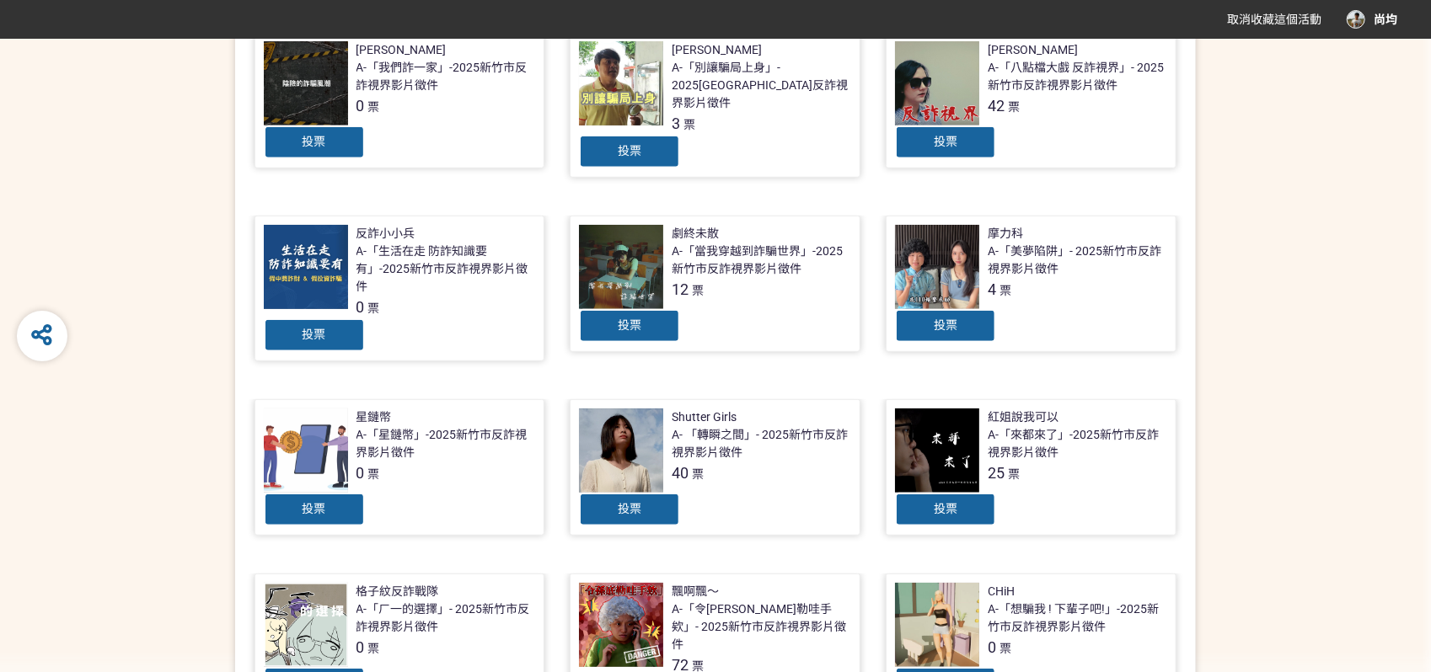
scroll to position [468, 0]
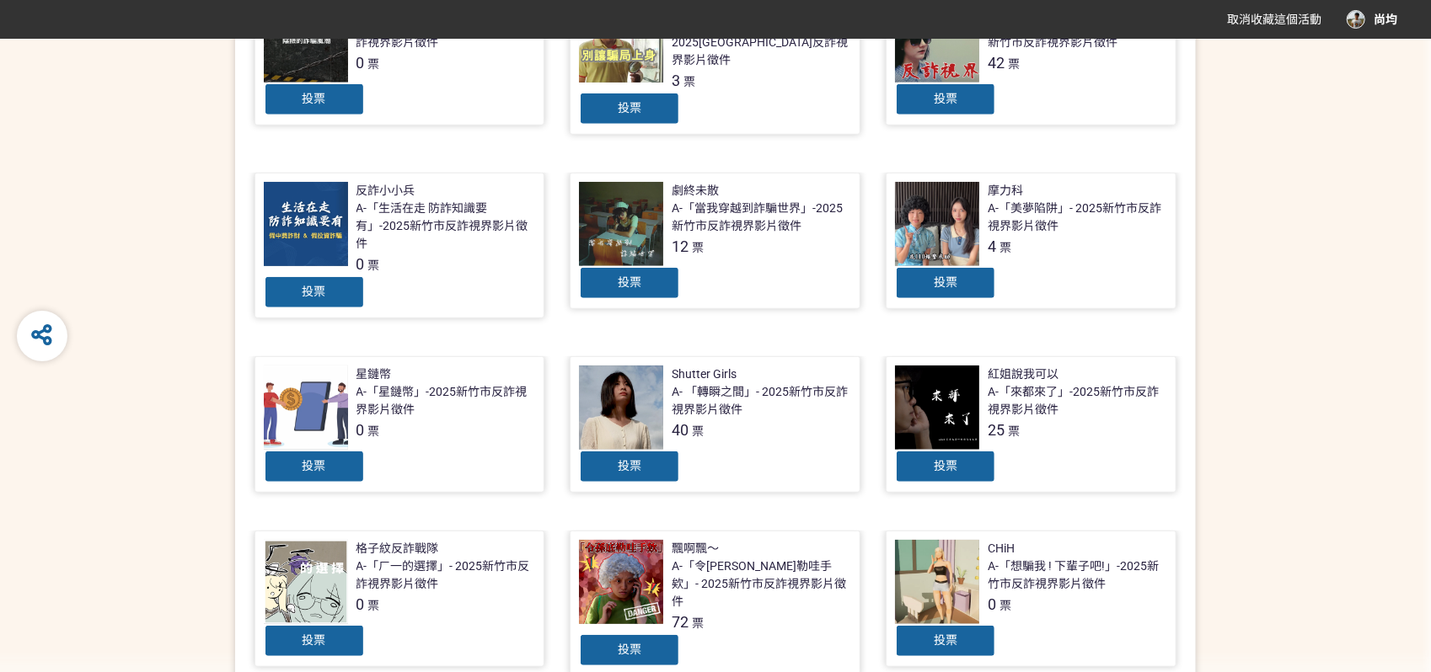
drag, startPoint x: 919, startPoint y: 272, endPoint x: 924, endPoint y: 207, distance: 65.0
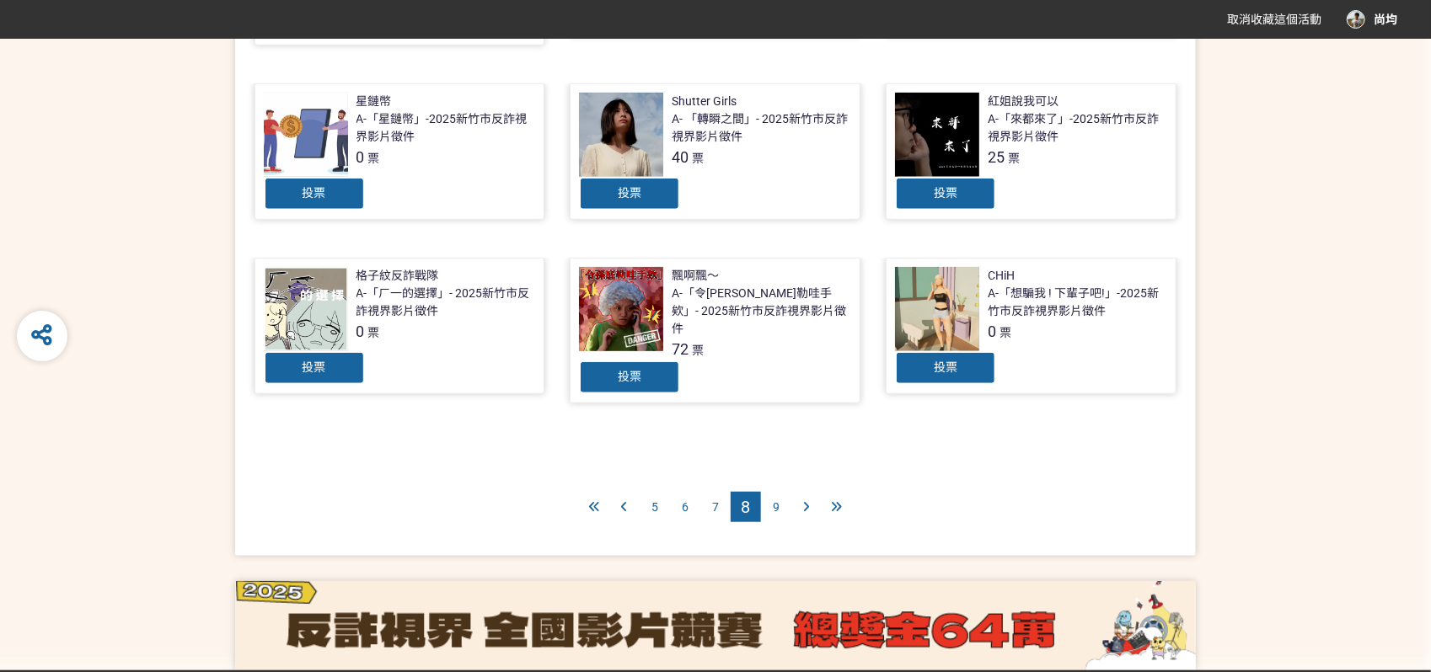
click at [778, 501] on span "9" at bounding box center [776, 507] width 7 height 13
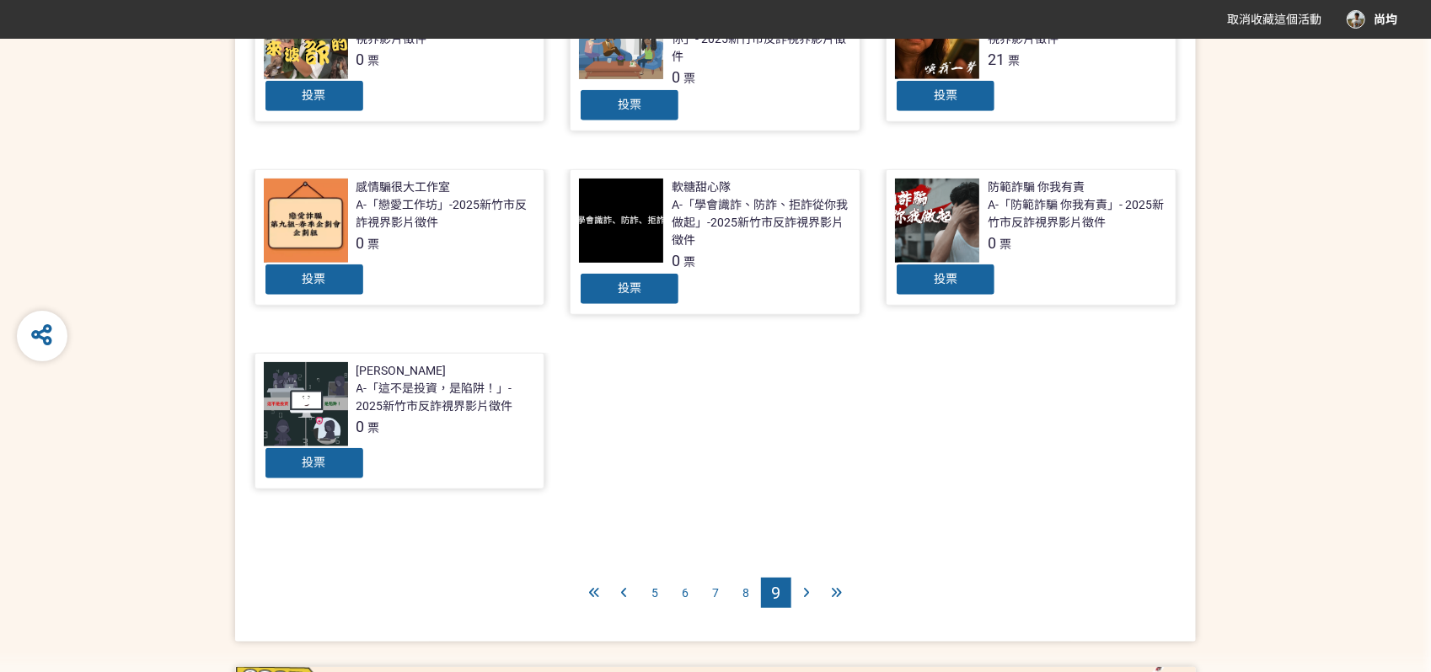
click at [757, 593] on div "8" at bounding box center [746, 593] width 30 height 30
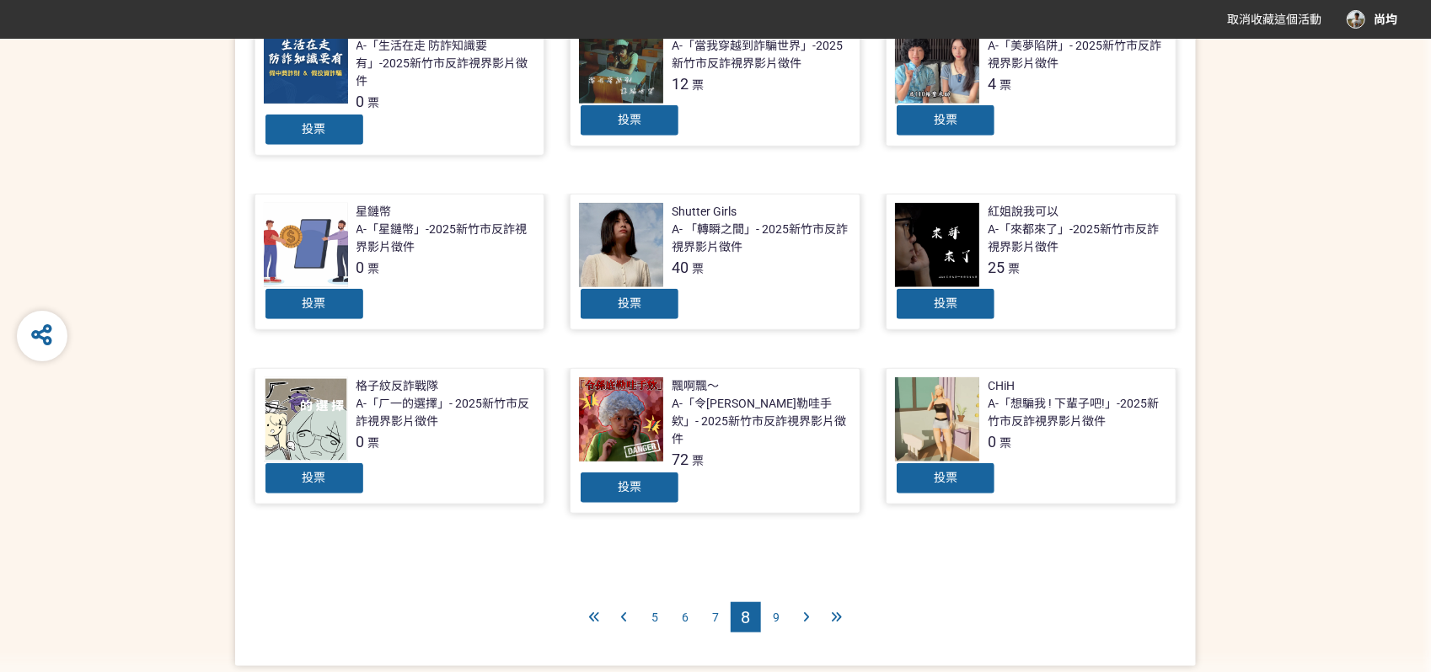
scroll to position [655, 0]
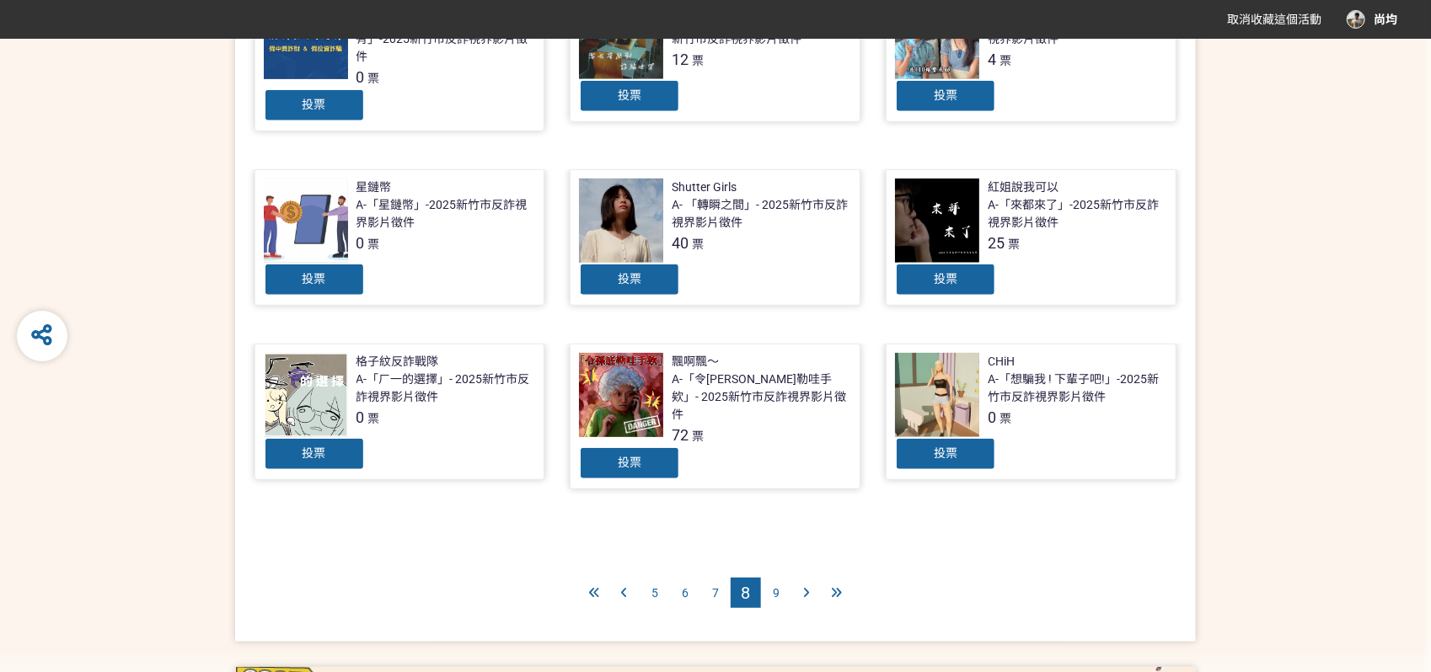
click at [651, 587] on span "5" at bounding box center [654, 593] width 7 height 13
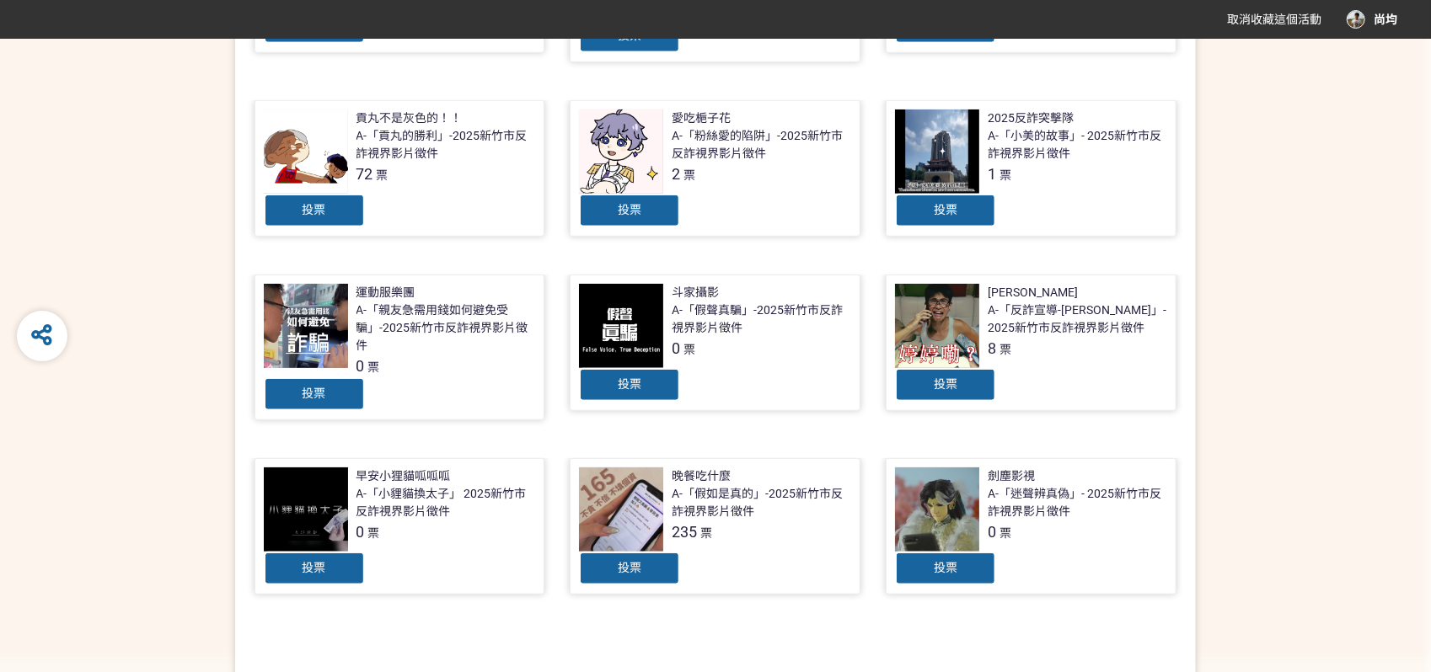
scroll to position [748, 0]
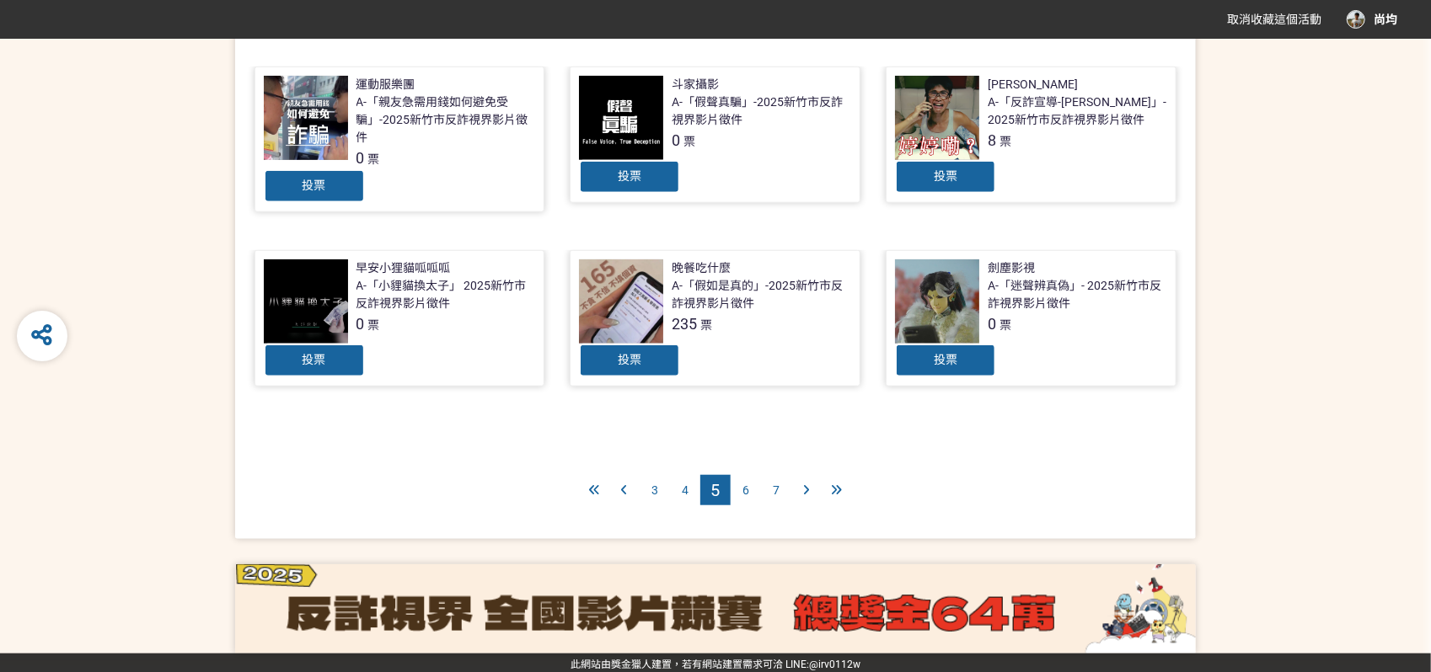
click at [650, 491] on div "3" at bounding box center [655, 490] width 30 height 30
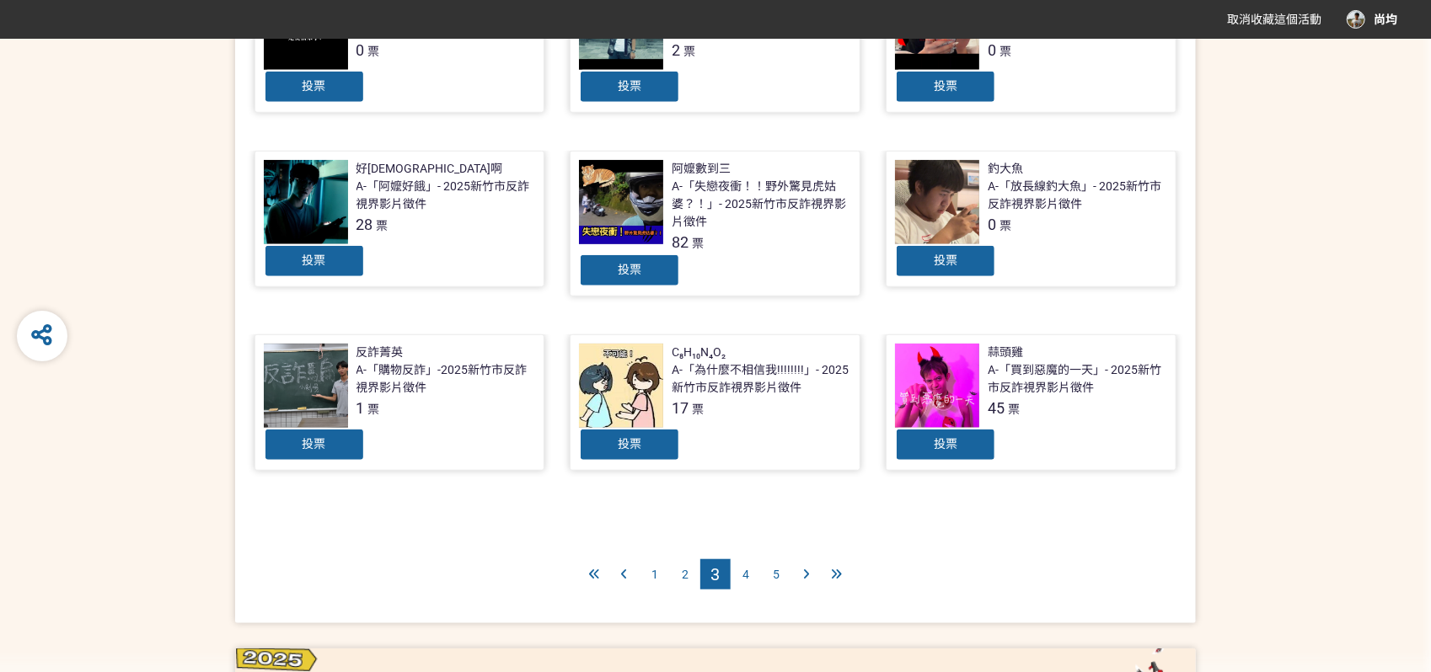
click at [656, 570] on span "1" at bounding box center [654, 574] width 7 height 13
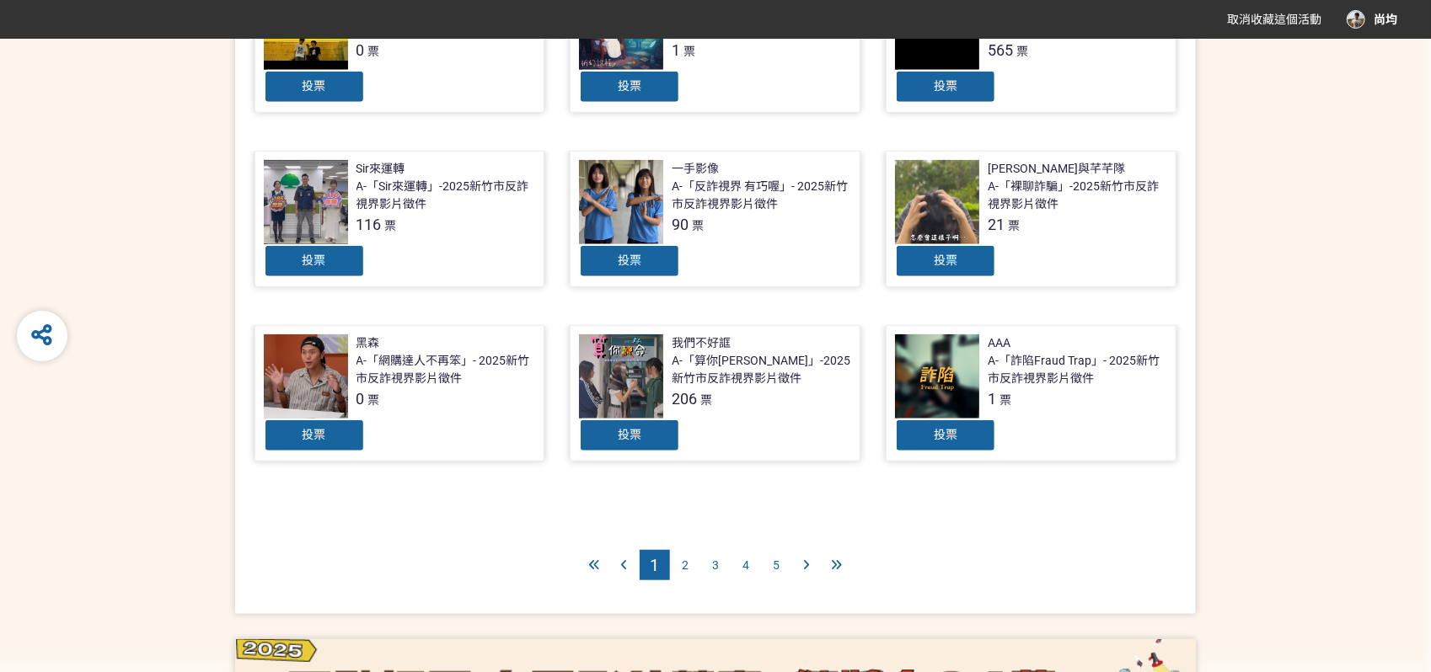
click at [688, 559] on span "2" at bounding box center [685, 565] width 7 height 13
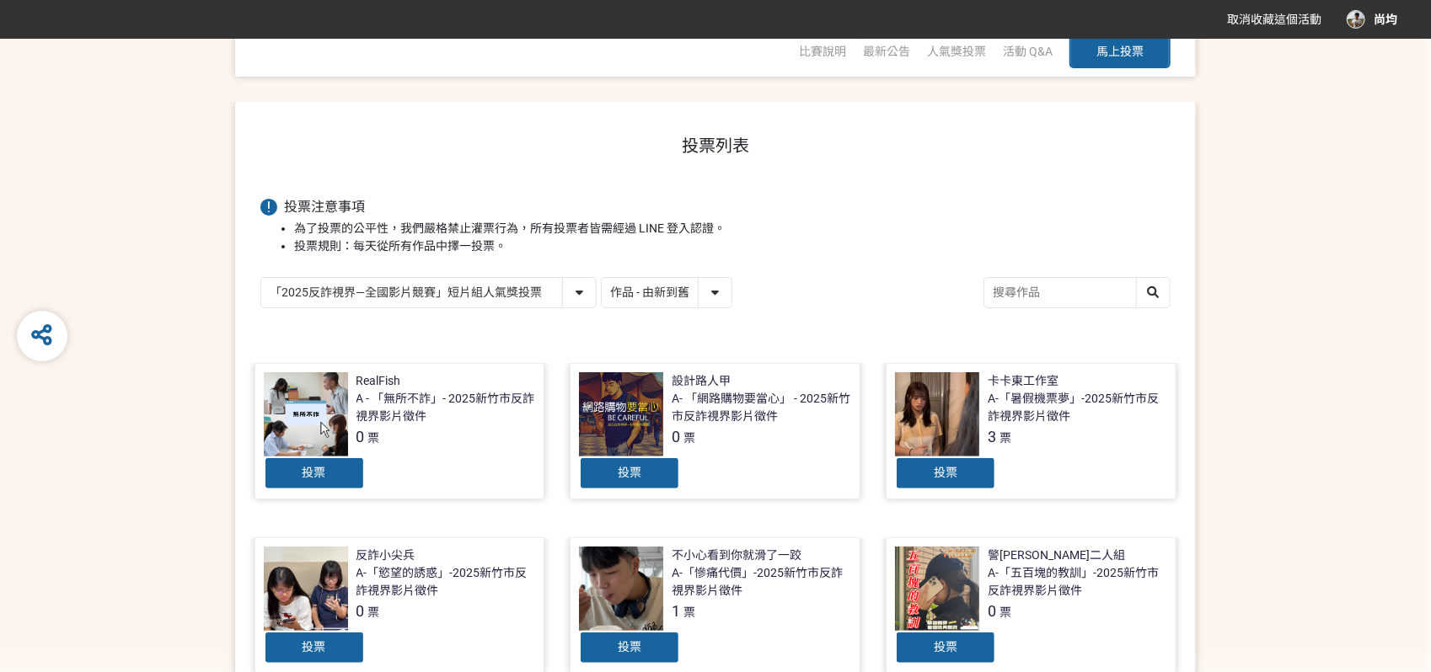
click at [721, 297] on select "作品 - 由新到舊 作品 - 由舊到新 票數 - 由多到少 票數 - 由少到多" at bounding box center [667, 292] width 130 height 29
click at [815, 254] on li "投票規則：每天從所有作品中擇一投票。" at bounding box center [732, 247] width 876 height 18
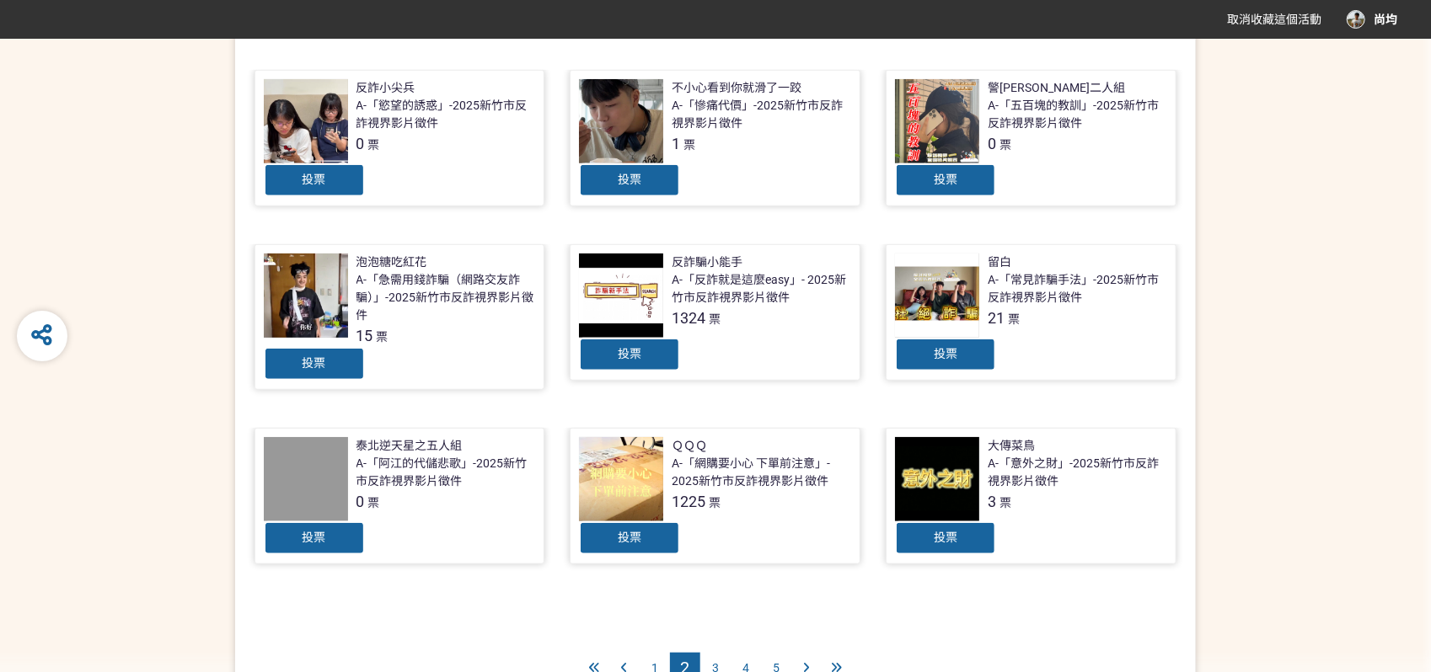
click at [717, 662] on span "3" at bounding box center [715, 668] width 7 height 13
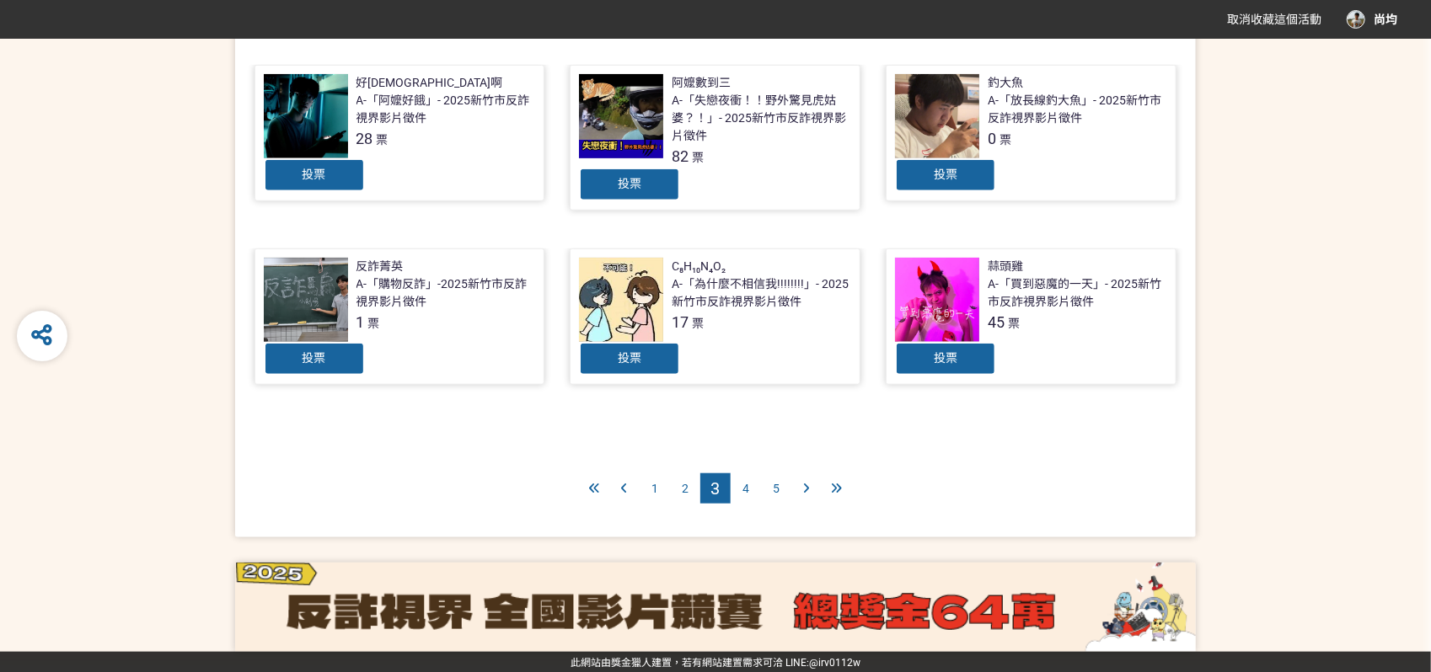
click at [747, 491] on span "4" at bounding box center [745, 488] width 7 height 13
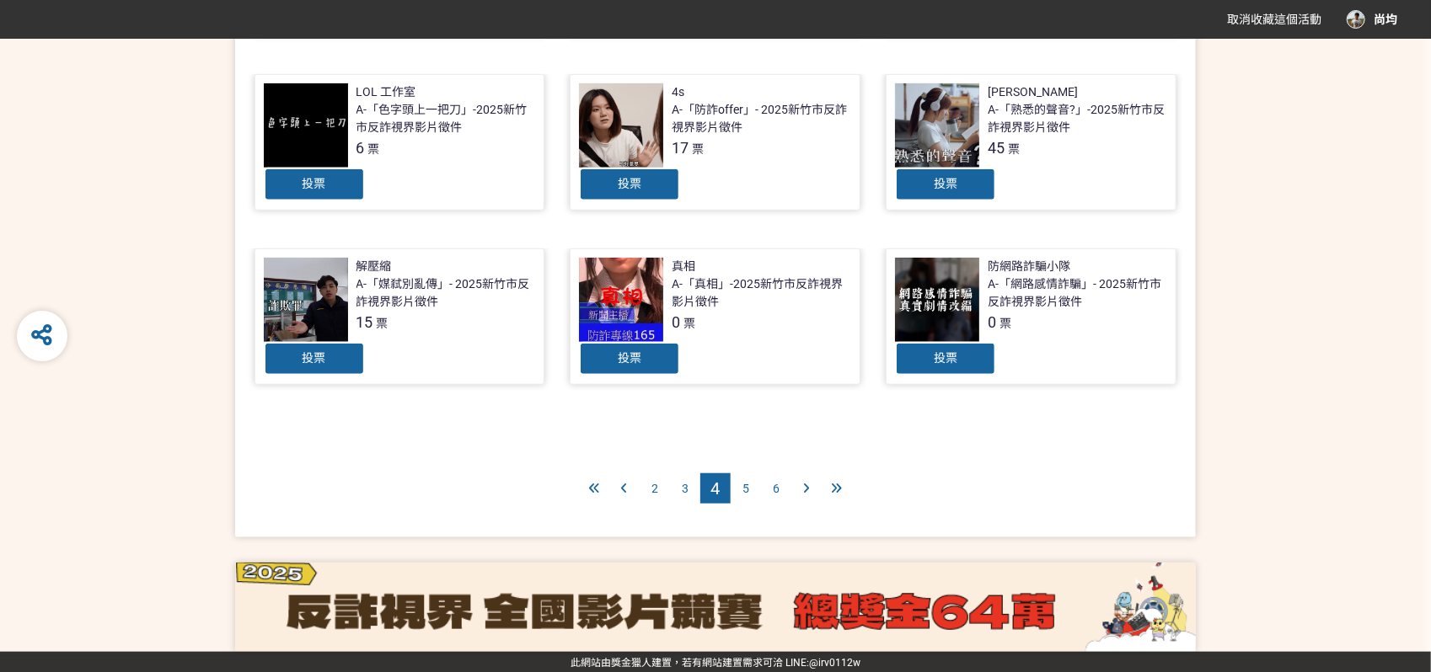
click at [747, 479] on div "5" at bounding box center [746, 489] width 30 height 30
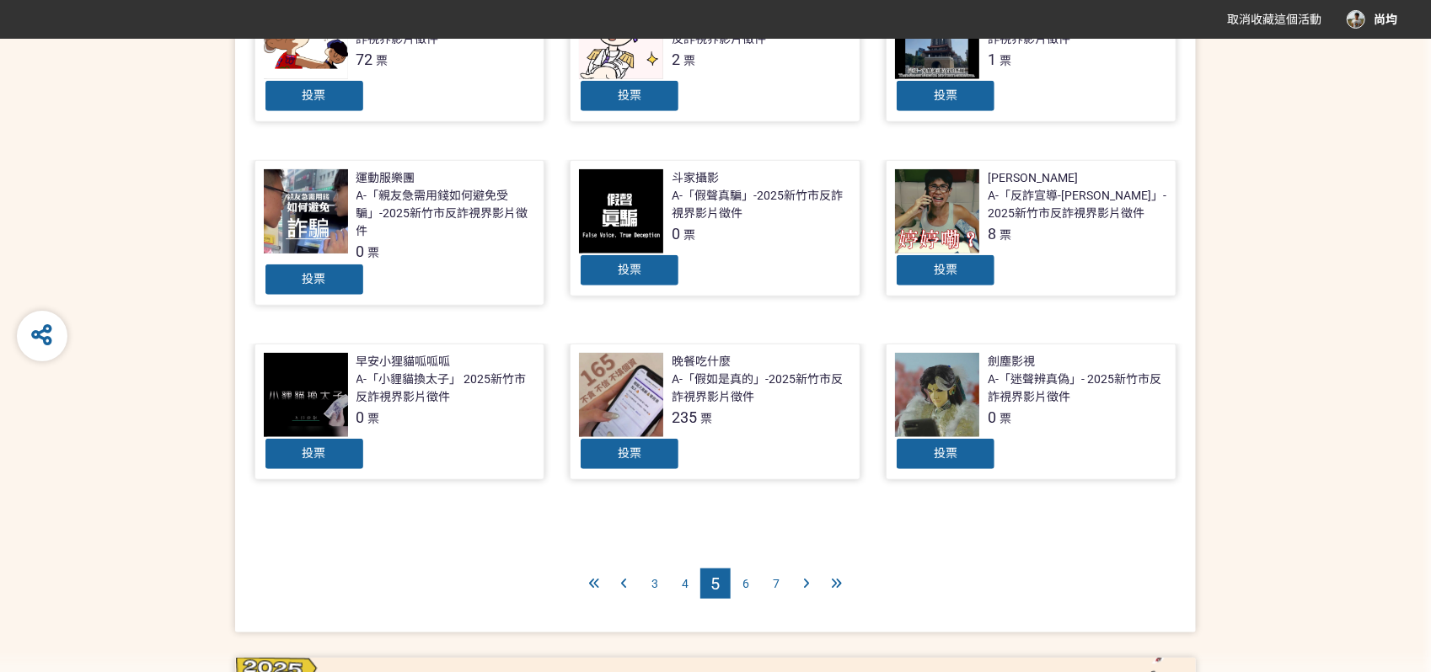
click at [747, 581] on span "6" at bounding box center [745, 583] width 7 height 13
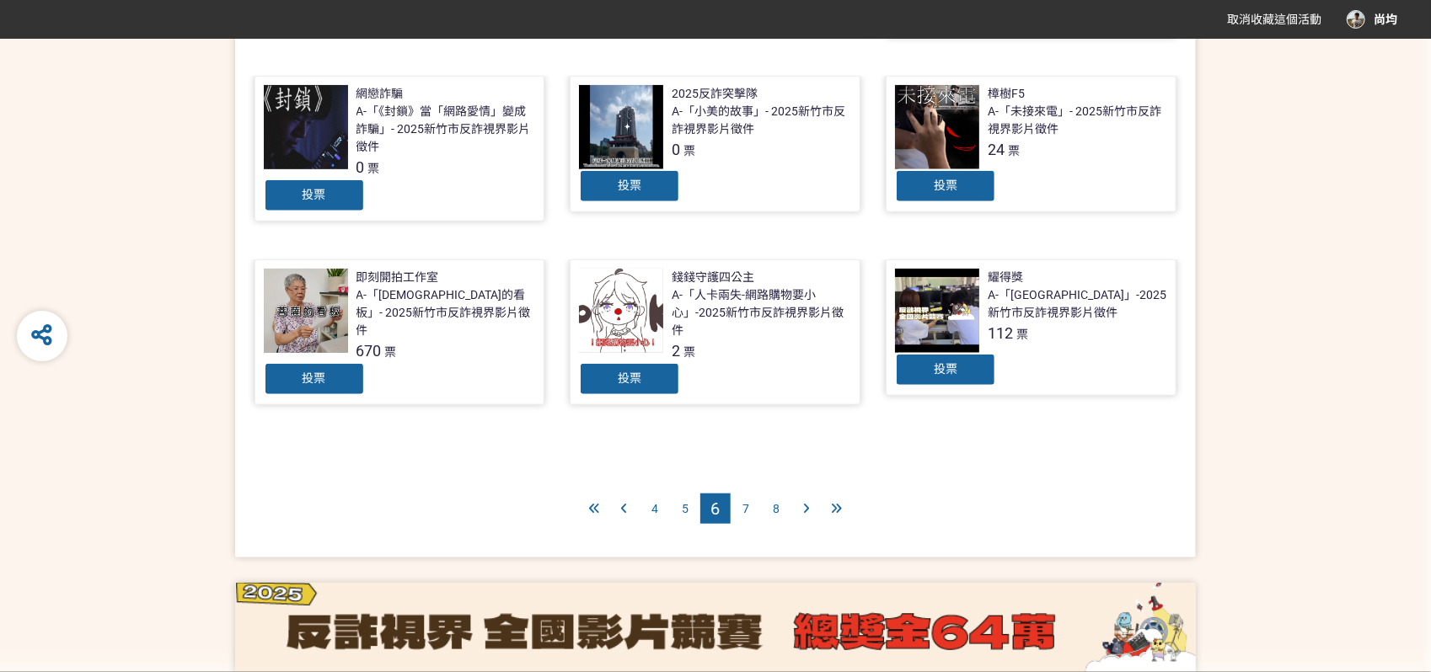
click at [753, 502] on div "7" at bounding box center [746, 509] width 30 height 30
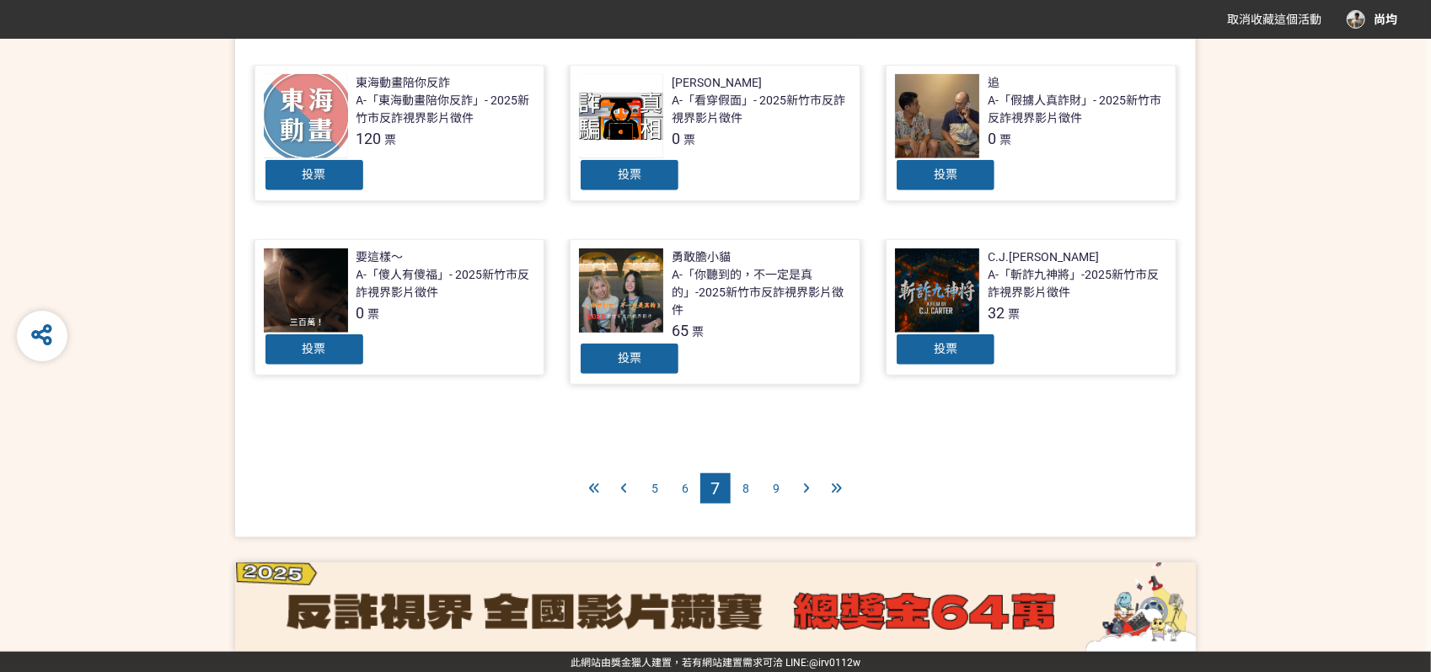
click at [689, 485] on span "6" at bounding box center [685, 488] width 7 height 13
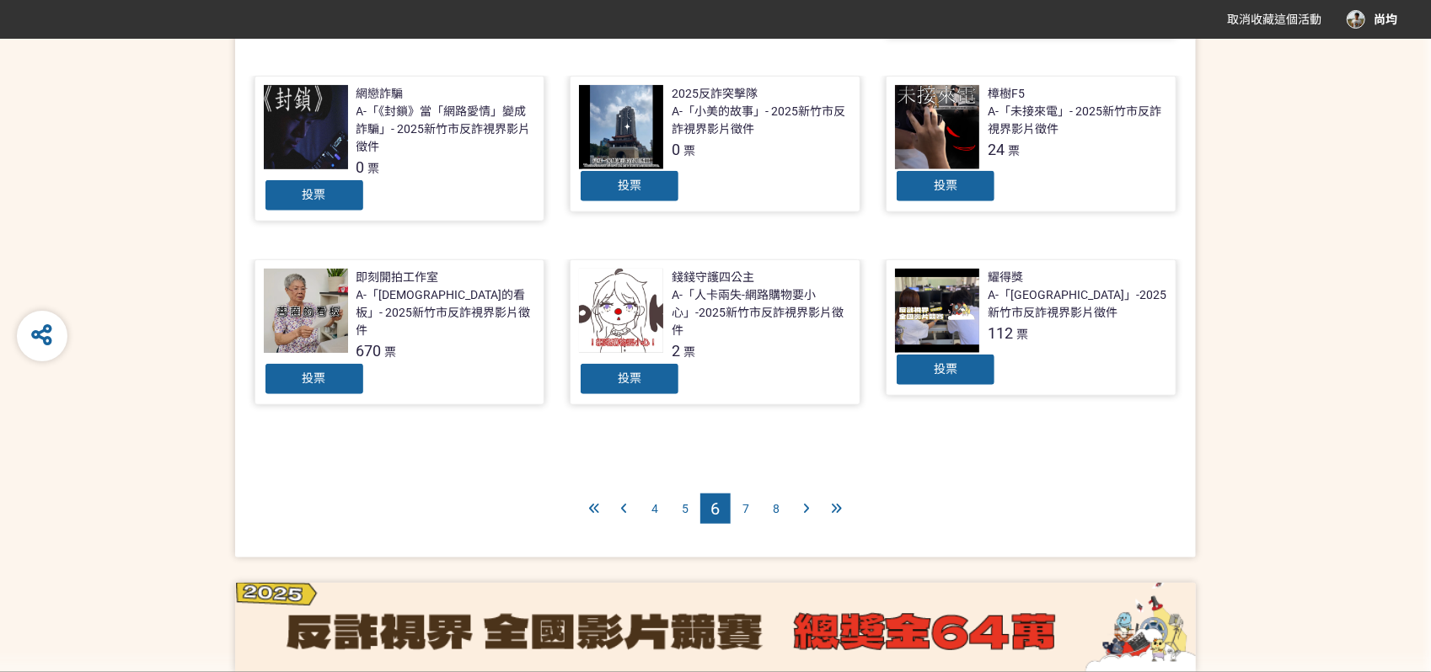
click at [774, 504] on span "8" at bounding box center [776, 508] width 7 height 13
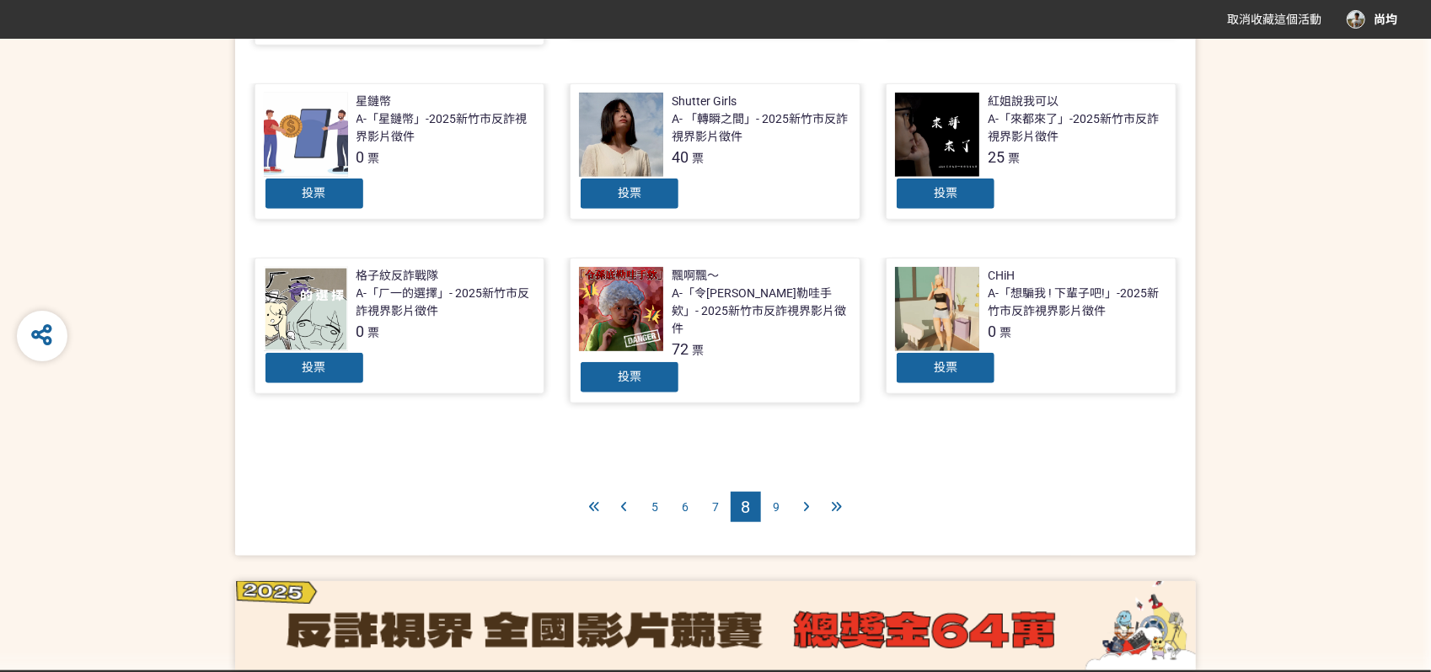
click at [777, 501] on span "9" at bounding box center [776, 507] width 7 height 13
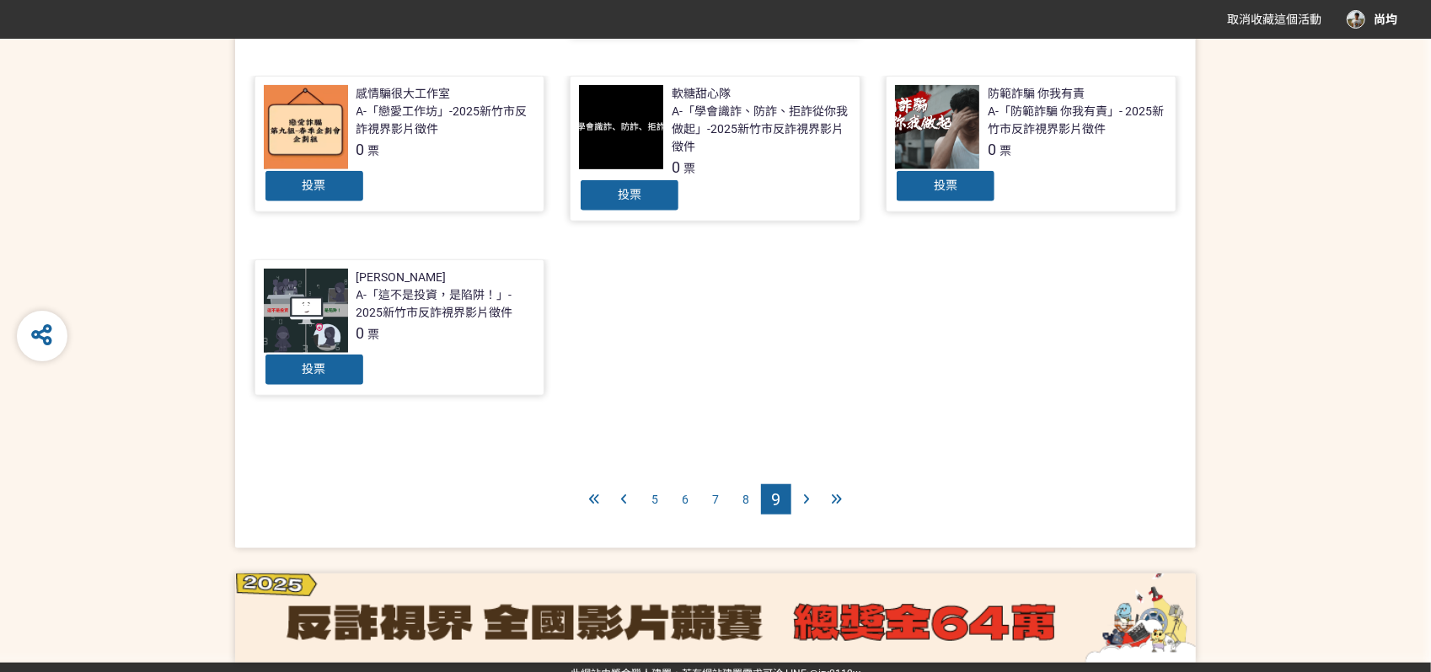
click at [807, 494] on icon at bounding box center [807, 500] width 6 height 12
click at [659, 496] on div "5" at bounding box center [655, 500] width 30 height 30
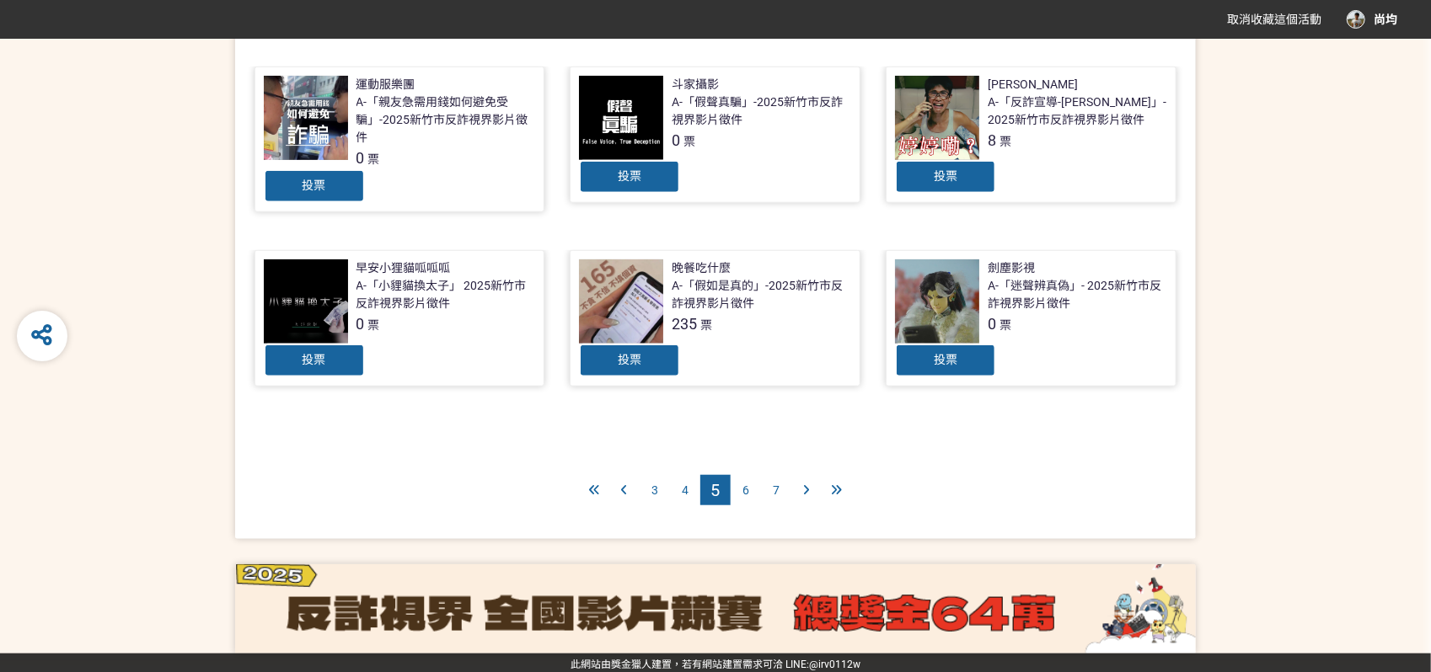
click at [685, 490] on span "4" at bounding box center [685, 490] width 7 height 13
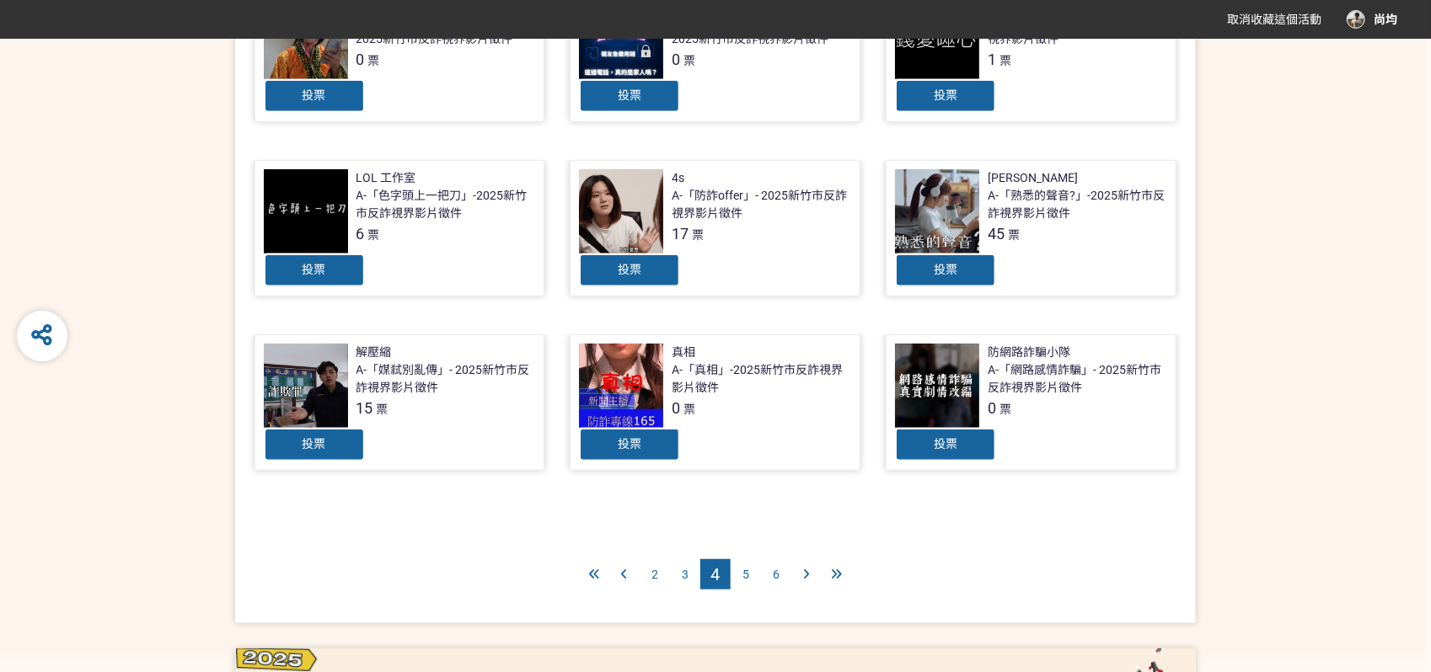
click at [689, 565] on div "3" at bounding box center [685, 575] width 30 height 30
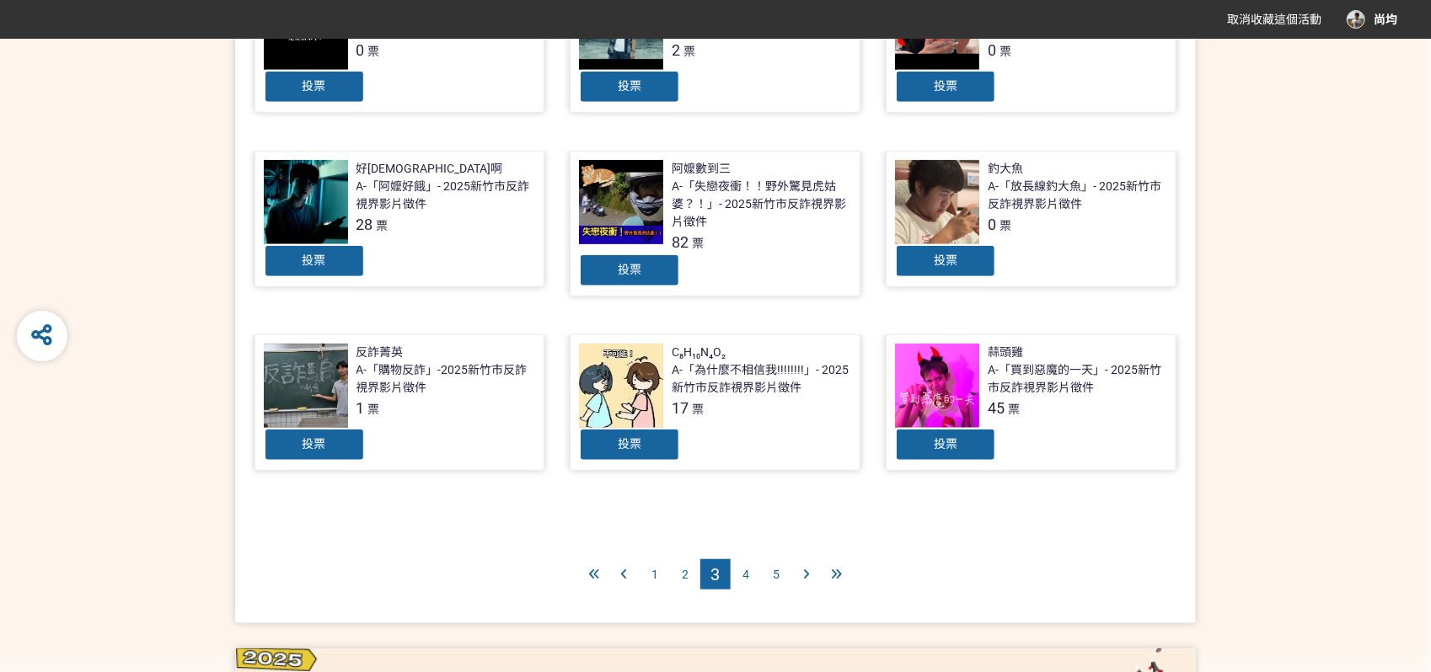
click at [686, 572] on span "2" at bounding box center [685, 574] width 7 height 13
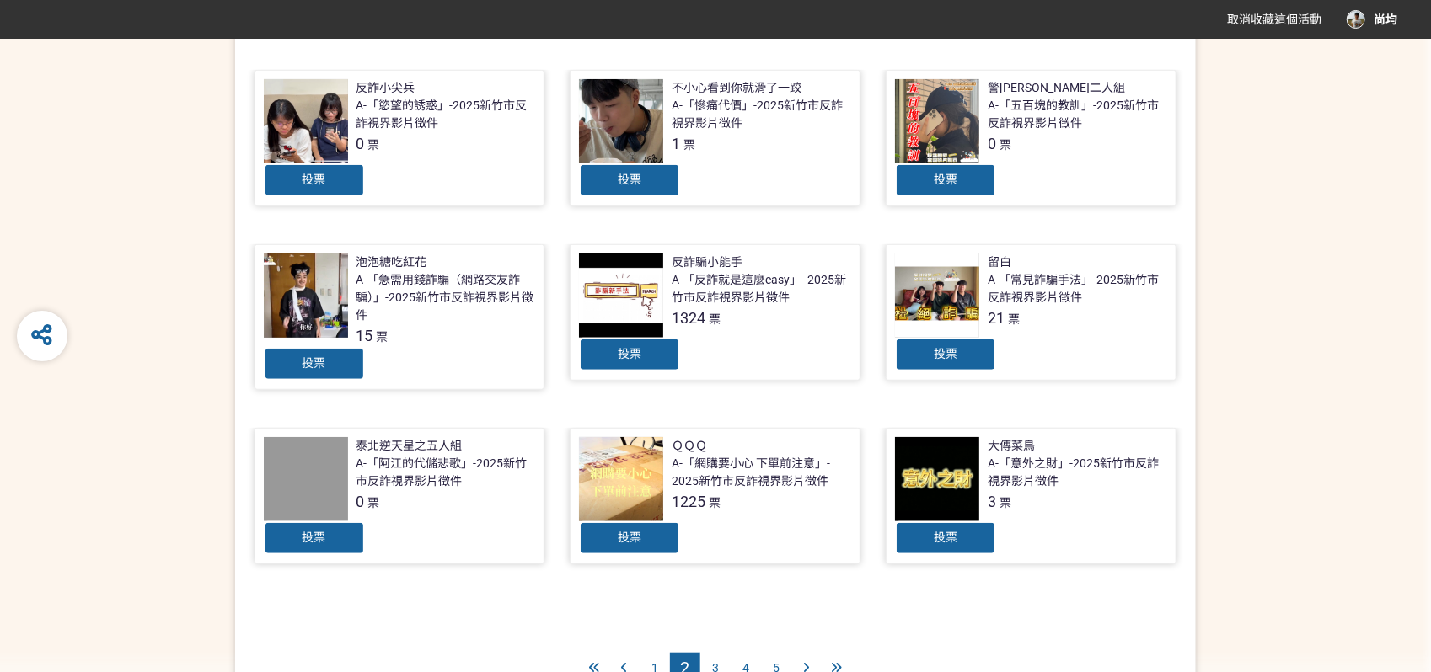
click at [651, 667] on div "1" at bounding box center [655, 668] width 30 height 30
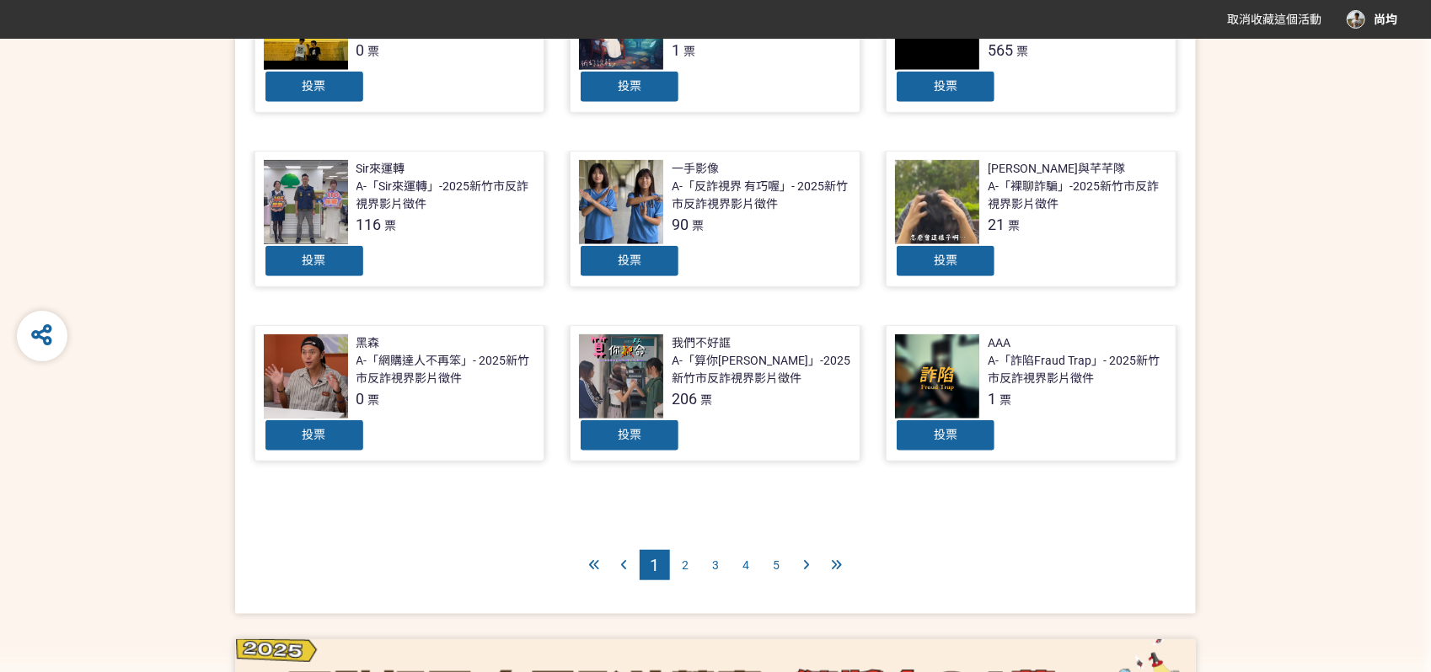
click at [842, 554] on div at bounding box center [837, 565] width 30 height 30
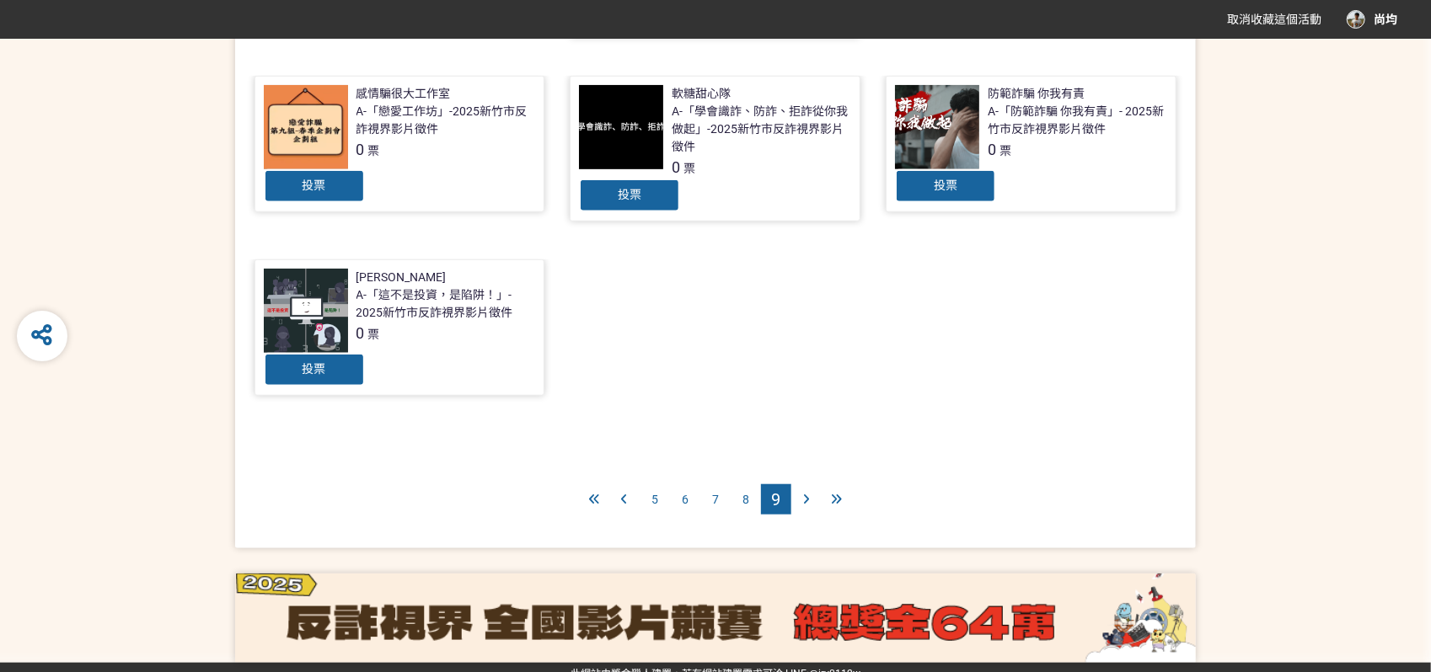
click at [748, 495] on span "8" at bounding box center [745, 499] width 7 height 13
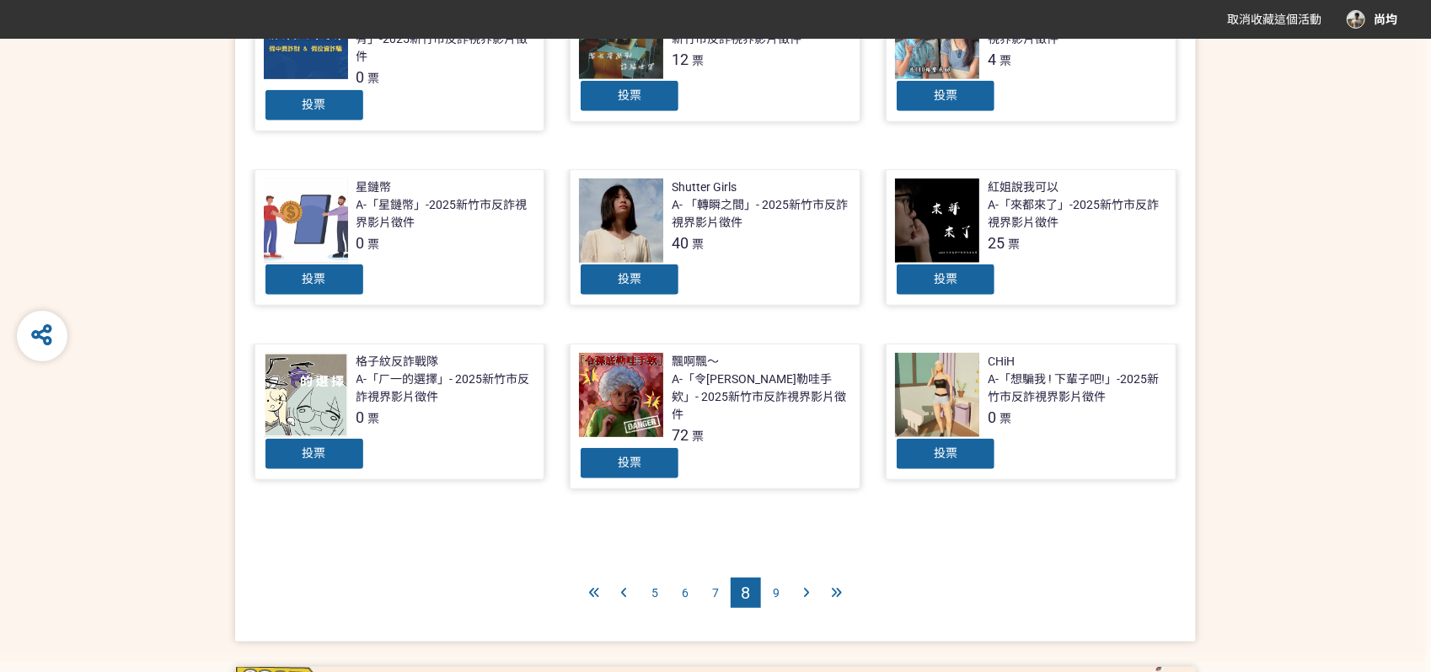
click at [720, 578] on div "7" at bounding box center [715, 593] width 30 height 30
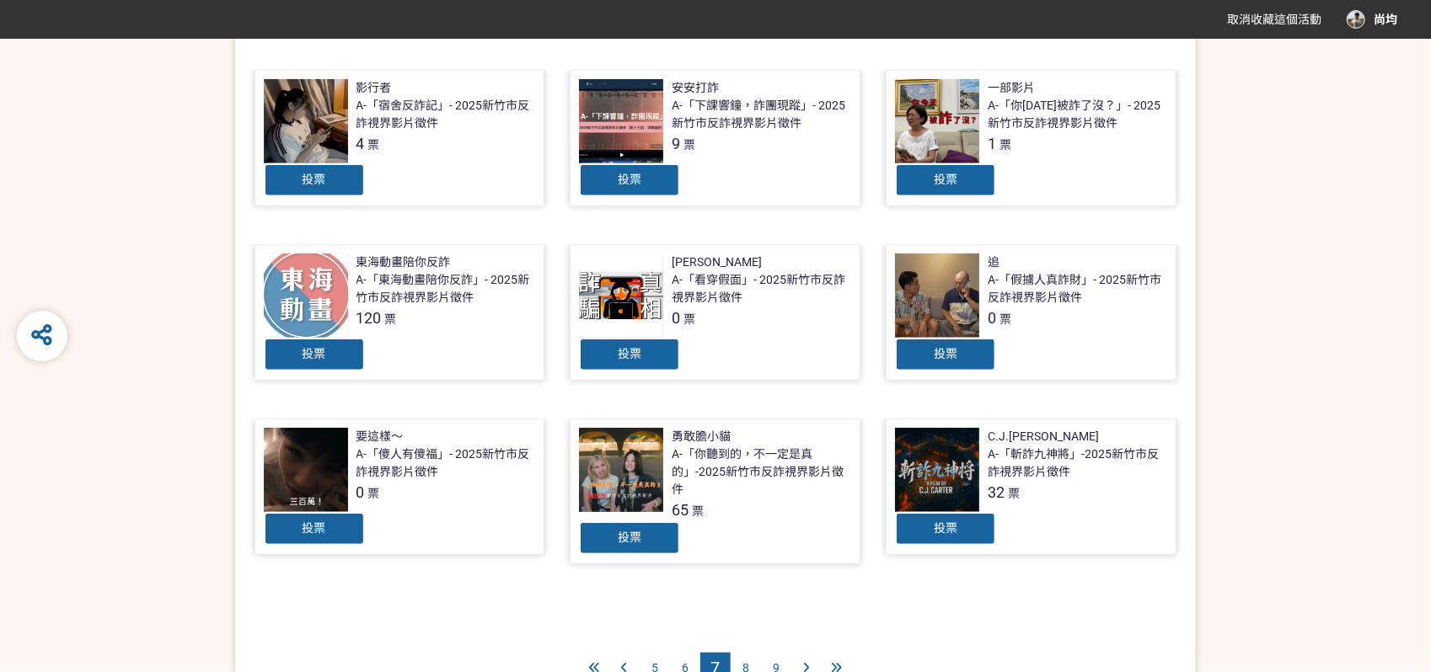
click at [689, 663] on div "6" at bounding box center [685, 668] width 30 height 30
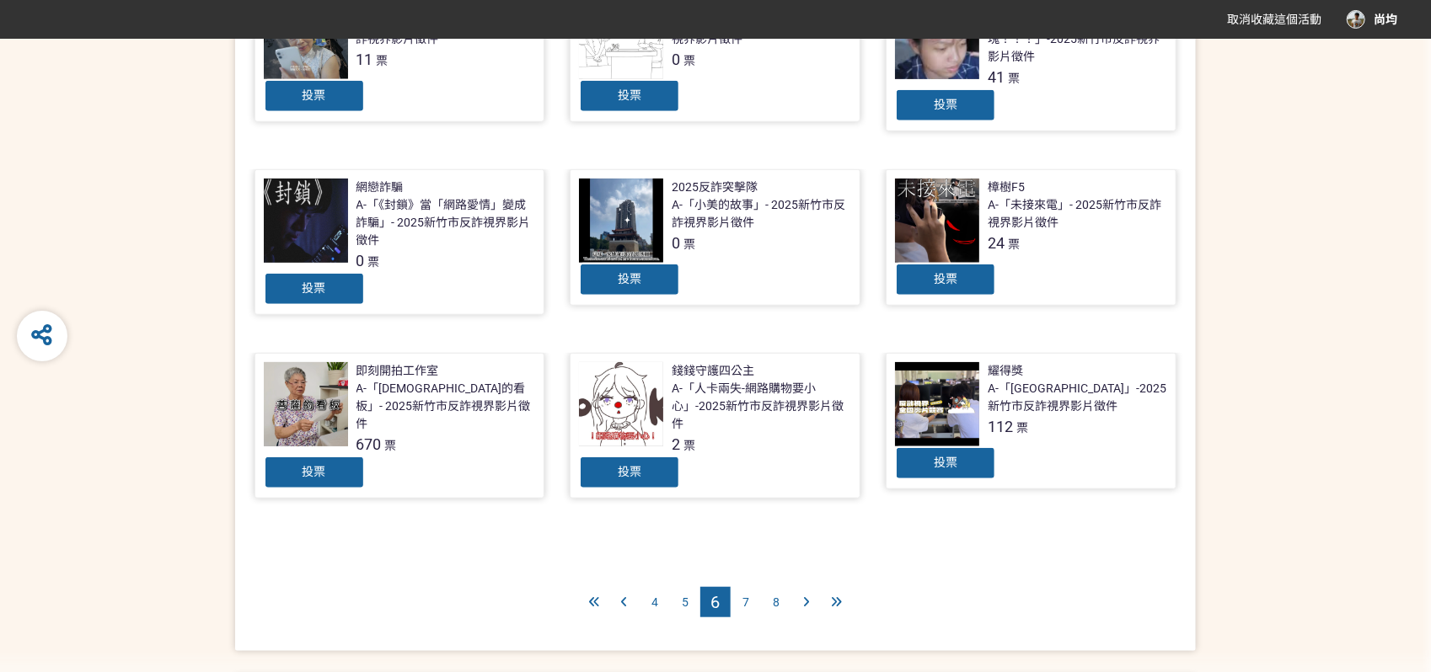
click at [684, 601] on span "5" at bounding box center [685, 602] width 7 height 13
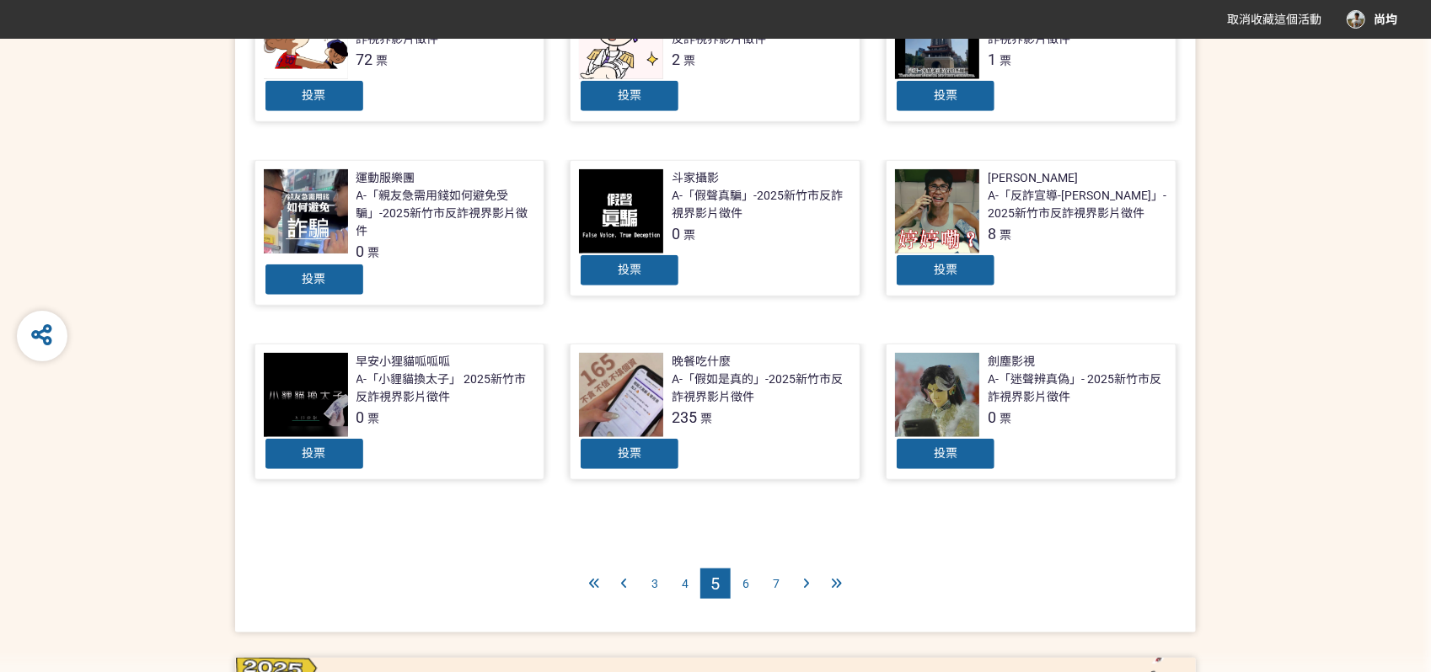
click at [686, 582] on span "4" at bounding box center [685, 583] width 7 height 13
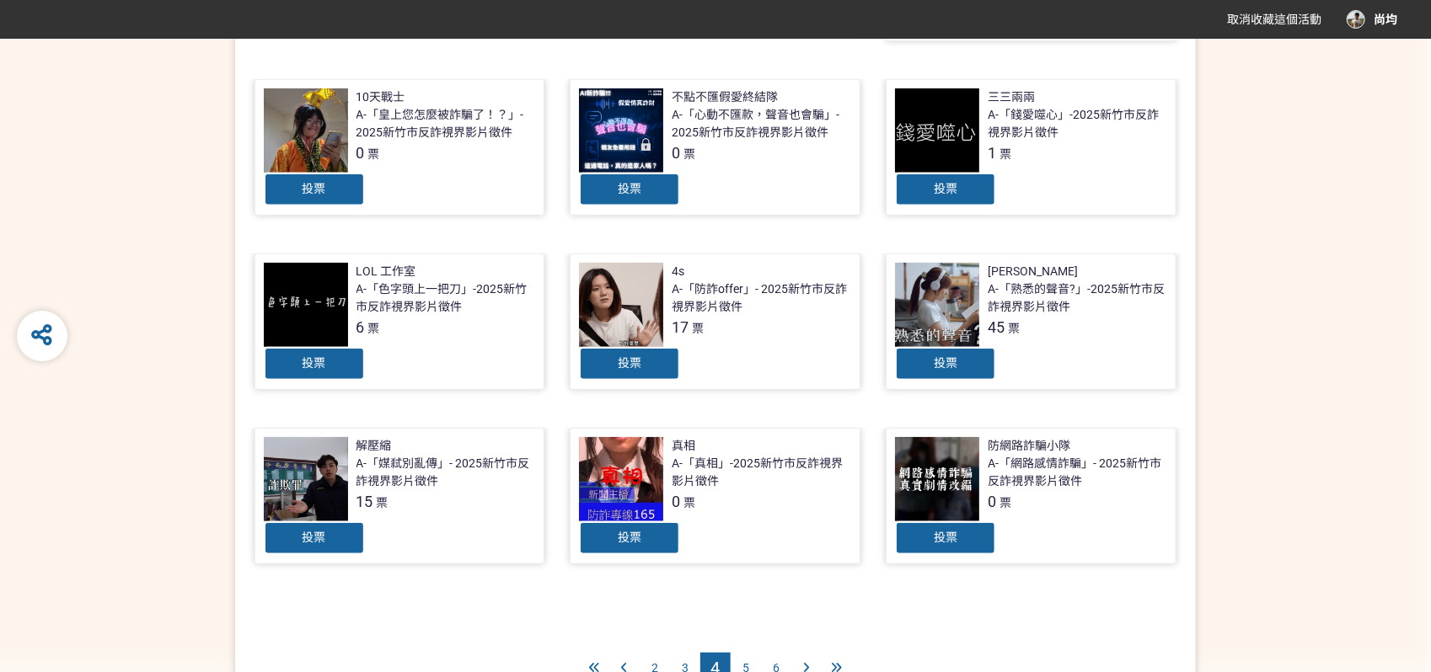
click at [683, 665] on span "3" at bounding box center [685, 668] width 7 height 13
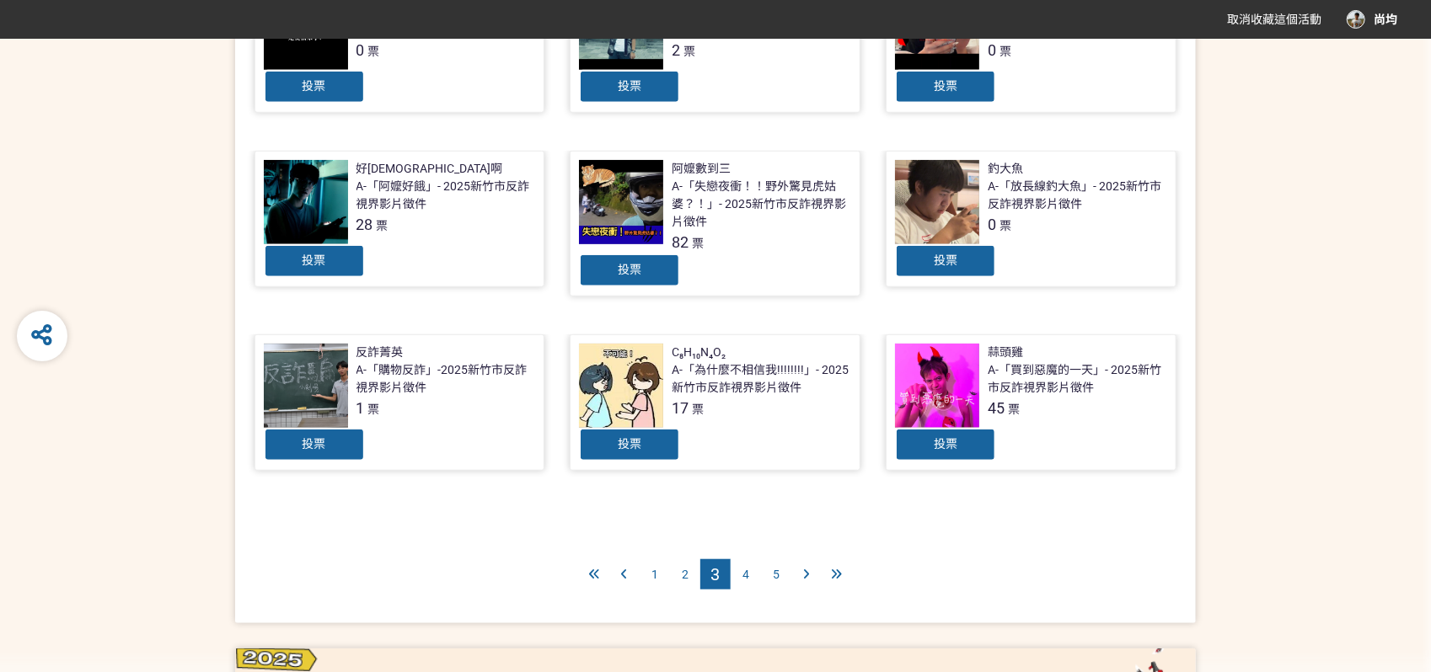
click at [689, 566] on div "2" at bounding box center [685, 575] width 30 height 30
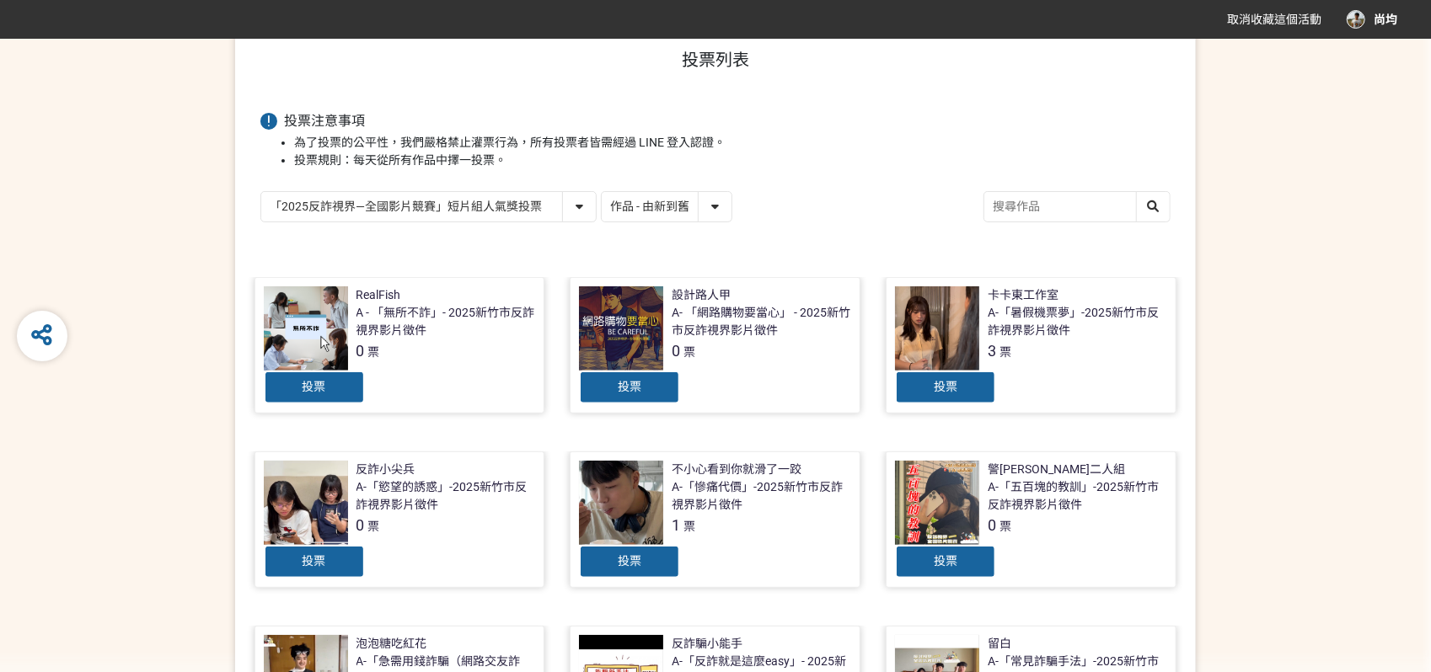
click at [1052, 212] on input "search" at bounding box center [1076, 206] width 185 height 29
type input "你[DATE]"
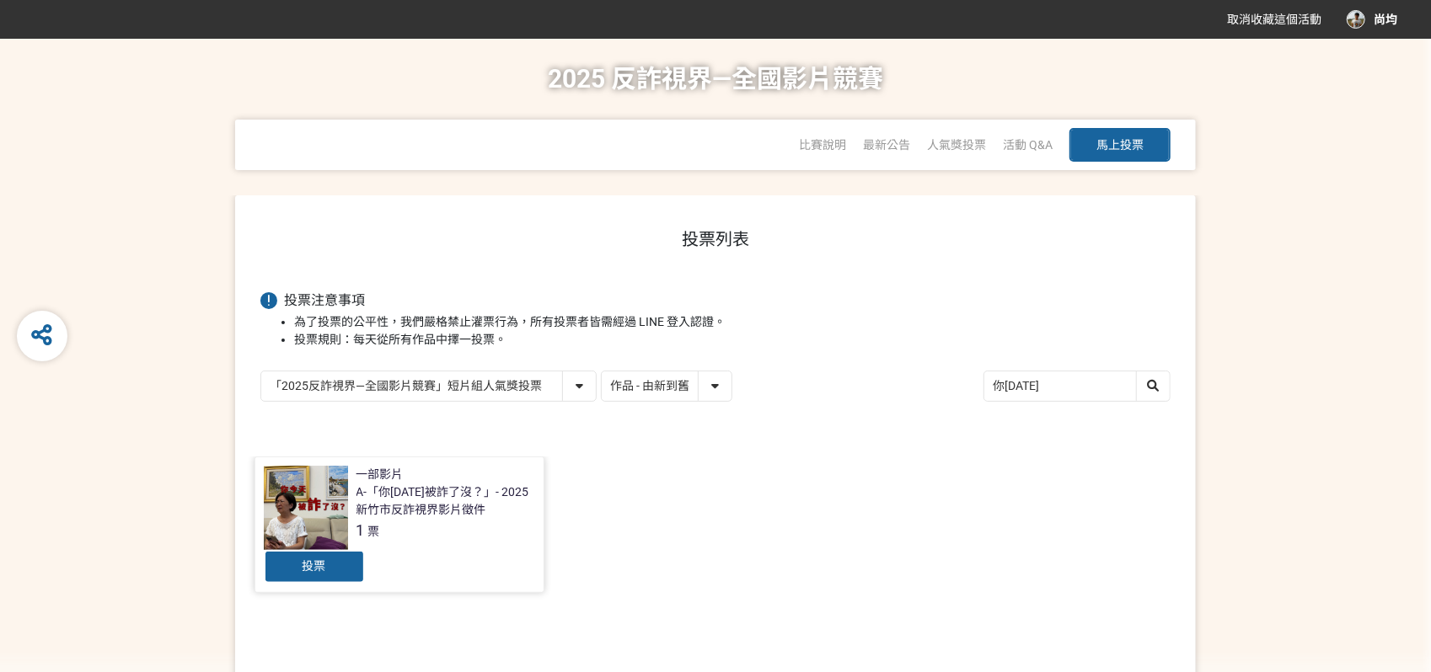
click at [439, 512] on div "A-「你[DATE]被詐了沒？」- 2025新竹市反詐視界影片徵件" at bounding box center [446, 501] width 180 height 35
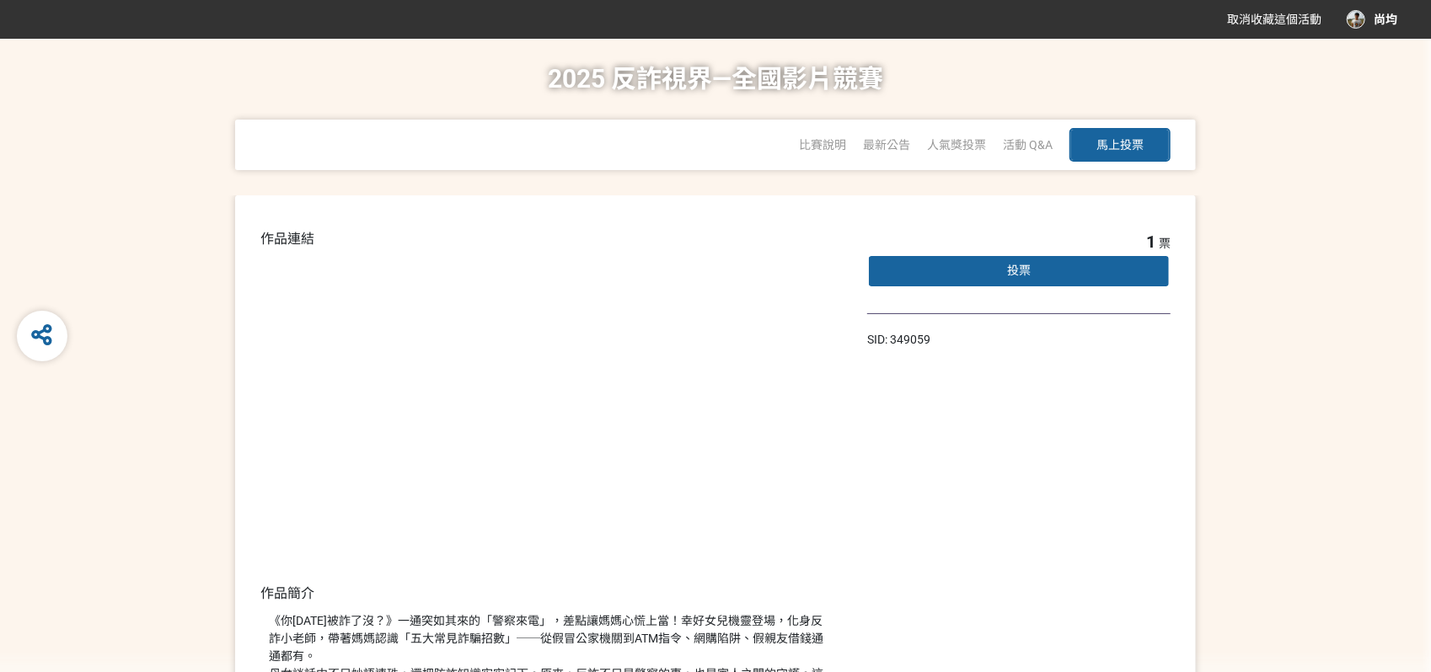
click at [991, 272] on div "投票" at bounding box center [1018, 272] width 303 height 34
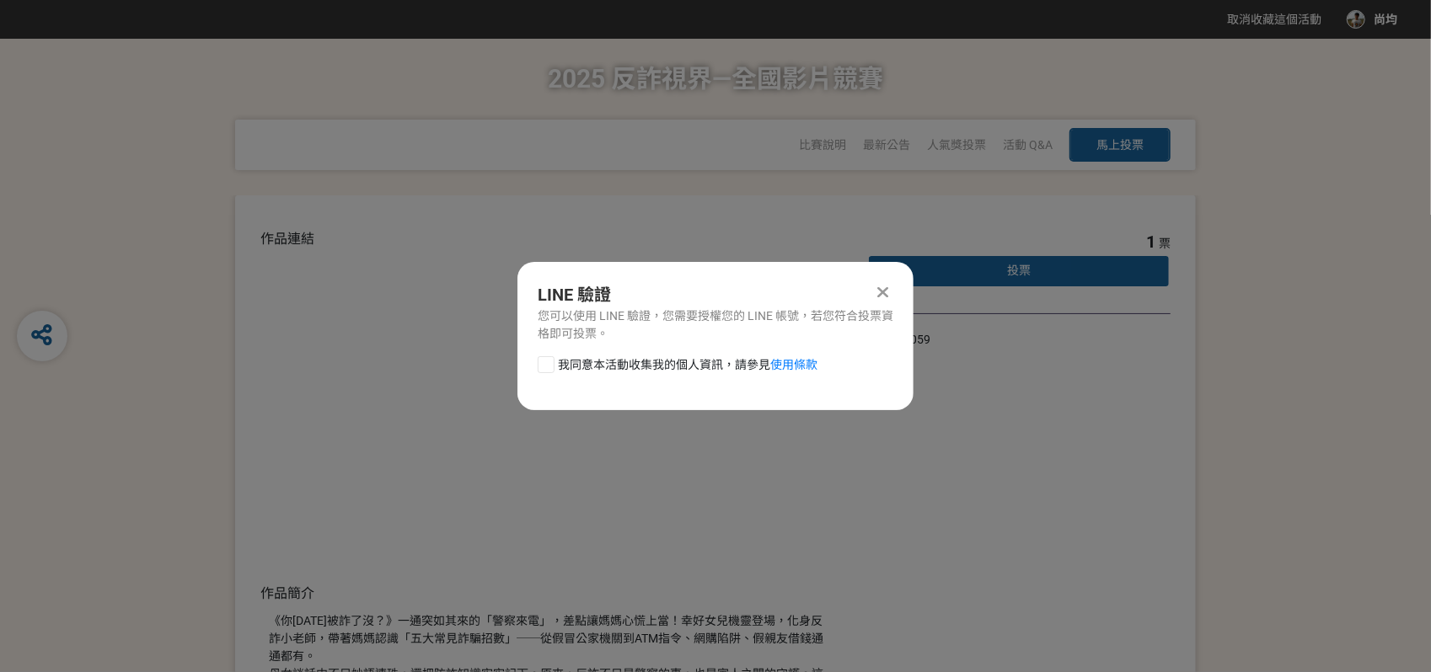
click at [537, 358] on div "我同意本活動收集我的個人資訊，請參見 使用條款" at bounding box center [715, 373] width 396 height 34
click at [554, 366] on div at bounding box center [546, 364] width 17 height 17
checkbox input "true"
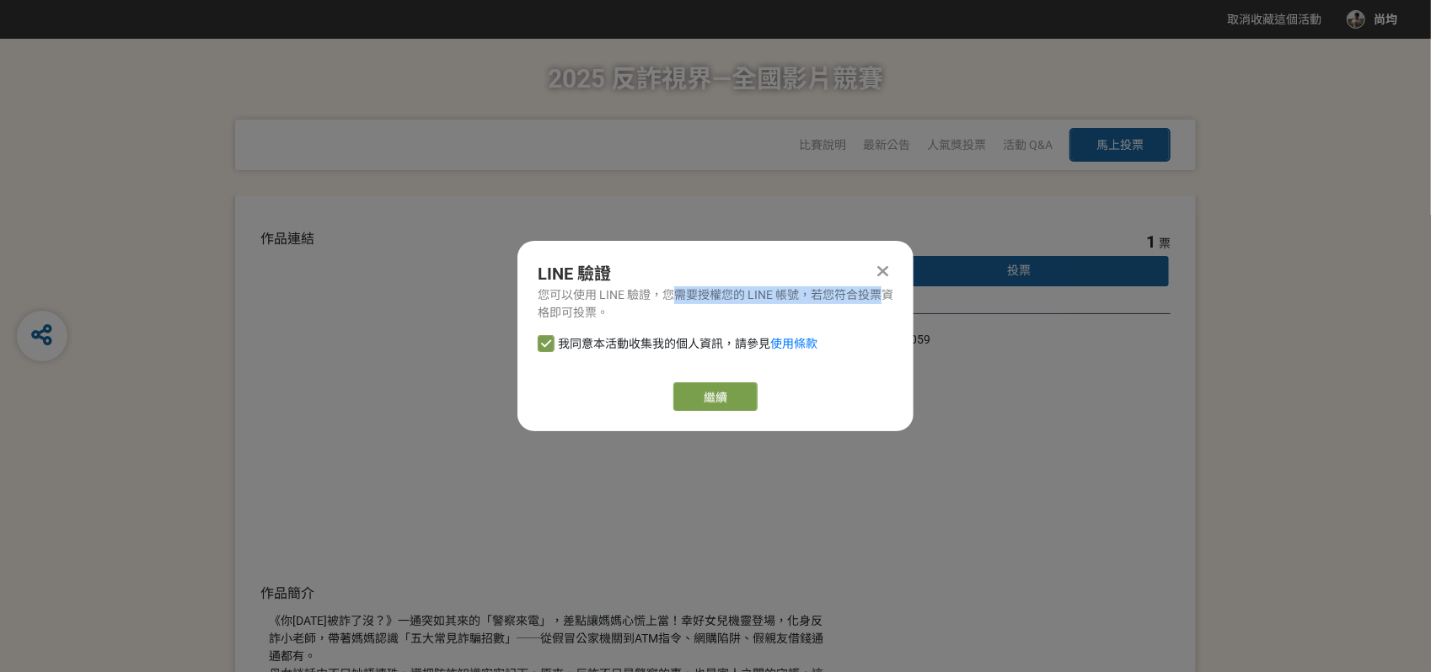
drag, startPoint x: 682, startPoint y: 295, endPoint x: 901, endPoint y: 287, distance: 219.2
click at [897, 287] on div "LINE 驗證 您可以使用 LINE 驗證，您需要授權您的 LINE 帳號，若您符合投票資格即可投票。" at bounding box center [715, 291] width 396 height 61
click at [883, 261] on div at bounding box center [883, 271] width 20 height 20
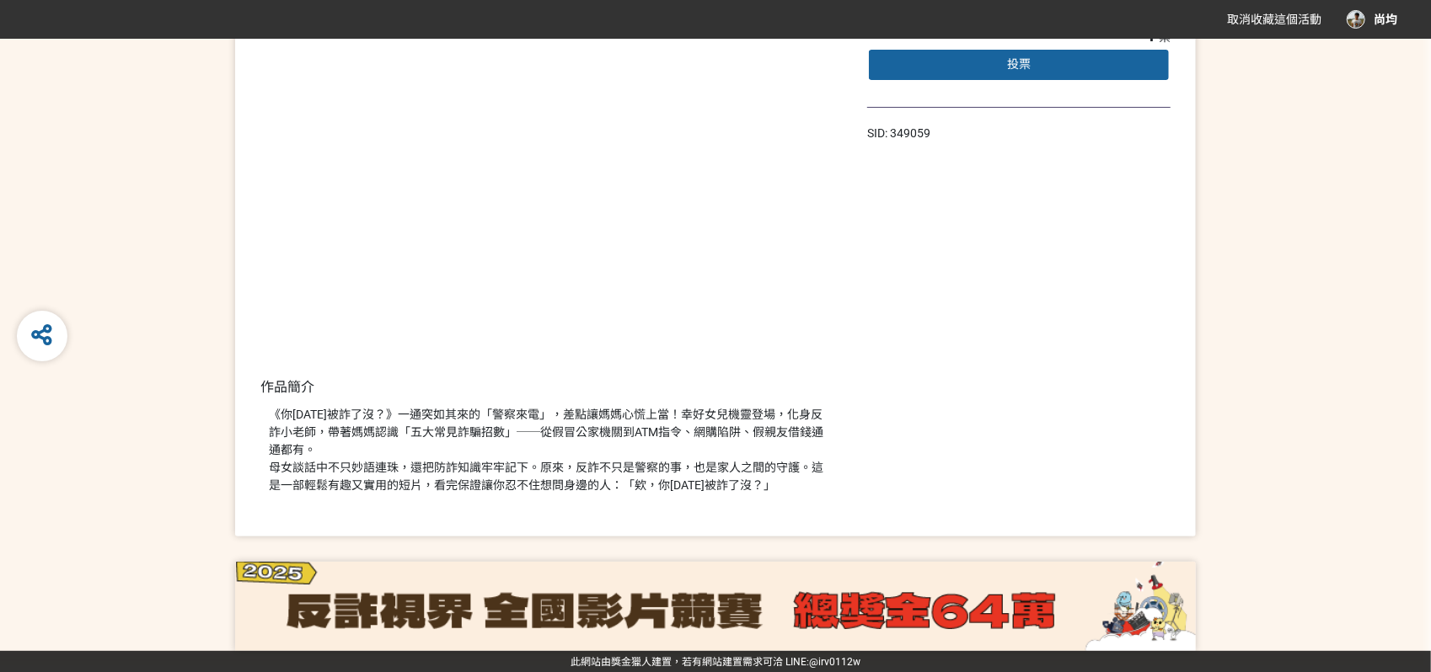
select select "13146"
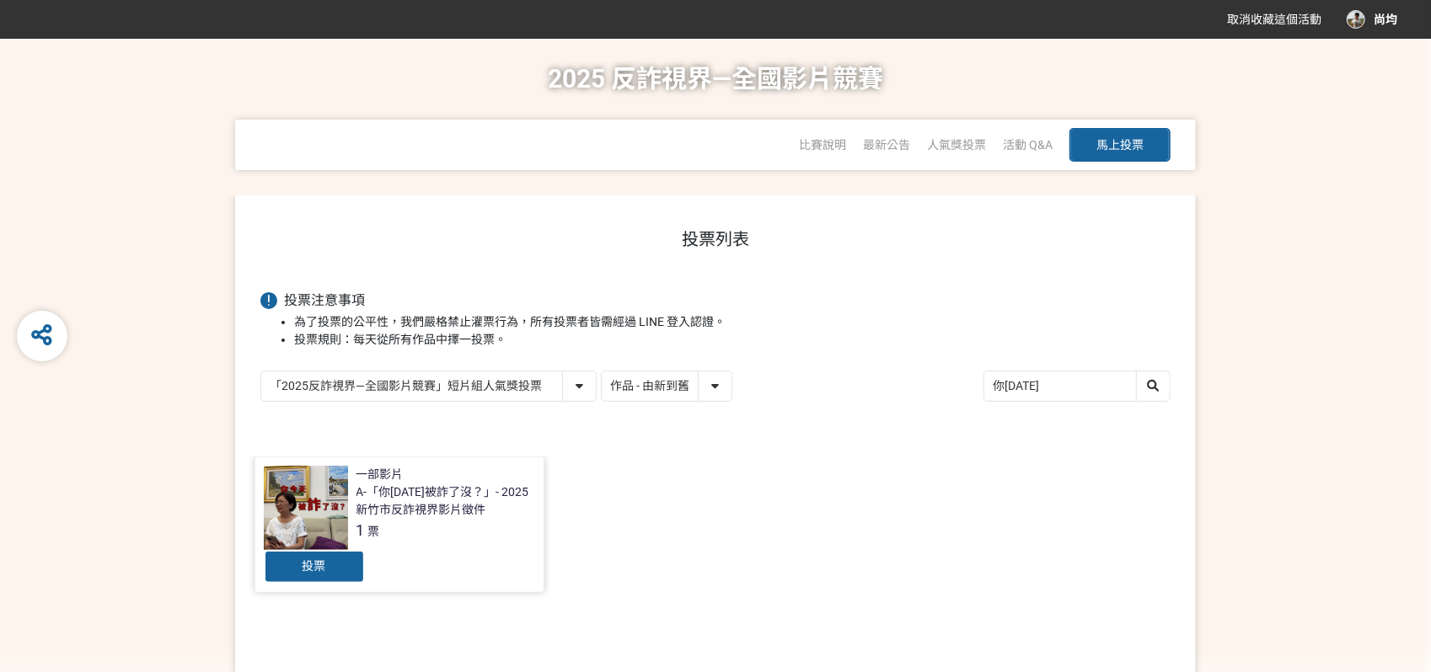
drag, startPoint x: 1090, startPoint y: 379, endPoint x: 908, endPoint y: 377, distance: 182.0
click at [902, 379] on div "「2025反詐視界—全國影片競賽」短影音組人氣獎投票 「2025反詐視界—全國影片競賽」短片組人氣獎投票 作品 - 由新到舊 作品 - 由舊到新 票數 - 由…" at bounding box center [715, 388] width 910 height 35
click at [321, 577] on div "投票" at bounding box center [314, 567] width 101 height 34
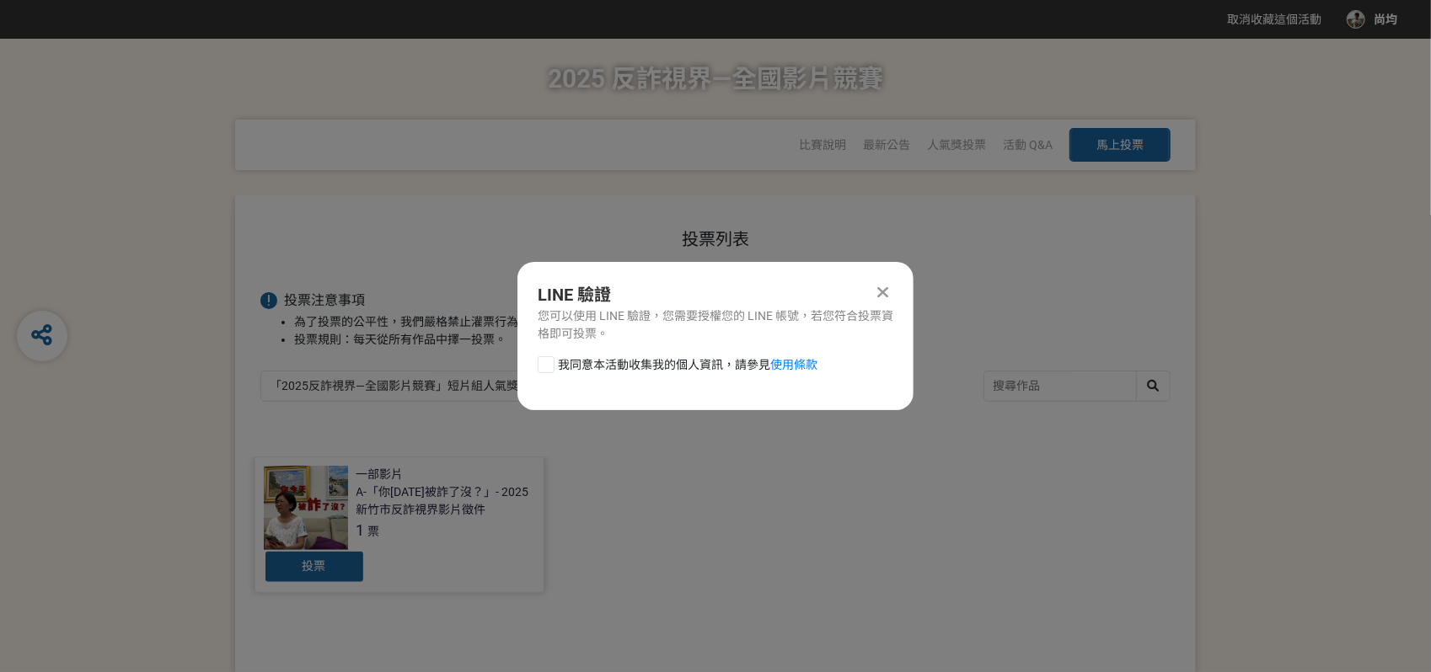
drag, startPoint x: 621, startPoint y: 366, endPoint x: 640, endPoint y: 370, distance: 19.8
click at [621, 366] on span "我同意本活動收集我的個人資訊，請參見 使用條款" at bounding box center [688, 365] width 260 height 18
click at [549, 366] on input "我同意本活動收集我的個人資訊，請參見 使用條款" at bounding box center [544, 364] width 11 height 11
checkbox input "false"
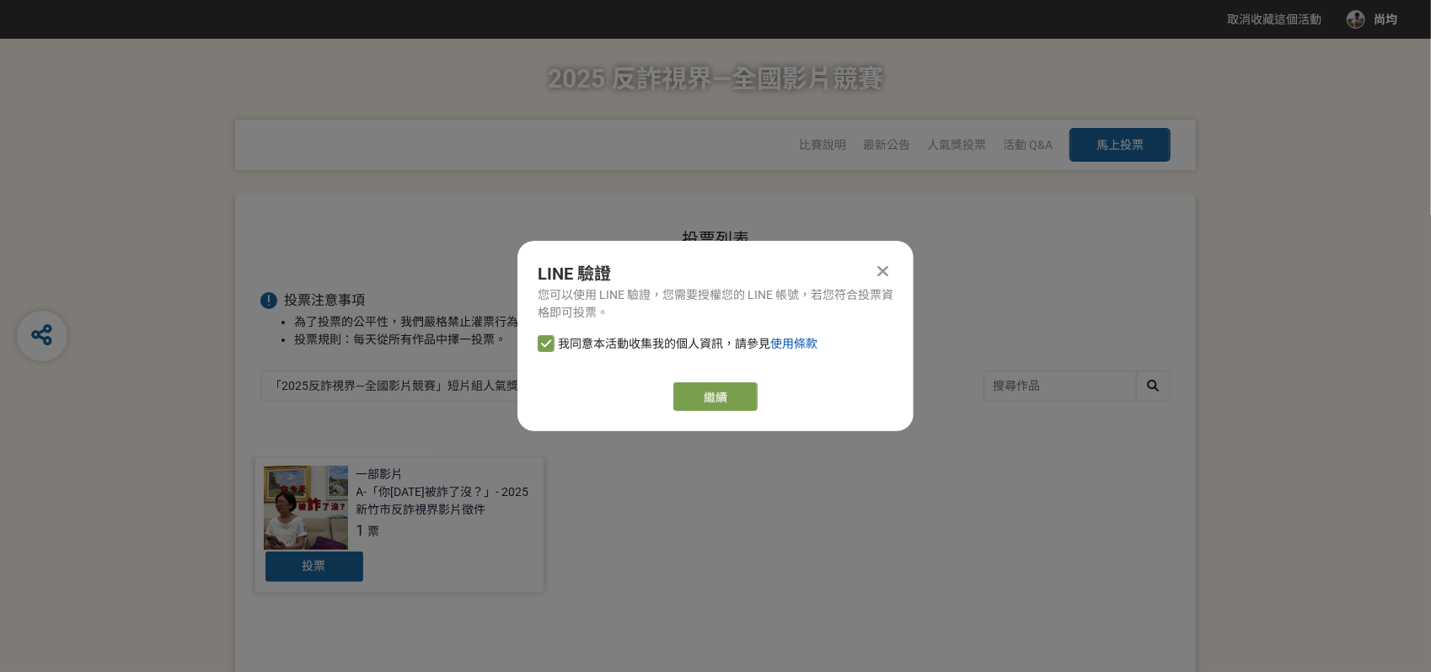
click at [789, 338] on link "使用條款" at bounding box center [793, 343] width 47 height 13
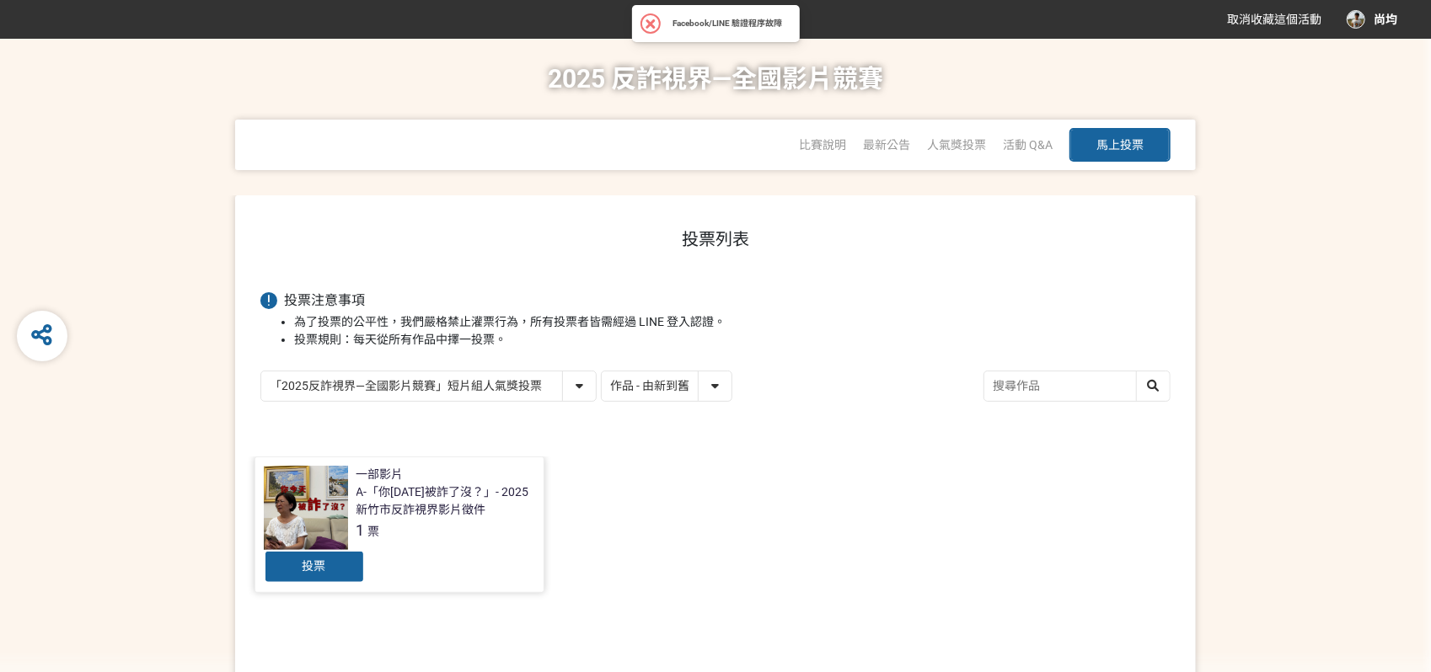
click at [1089, 133] on button "馬上投票" at bounding box center [1119, 145] width 101 height 34
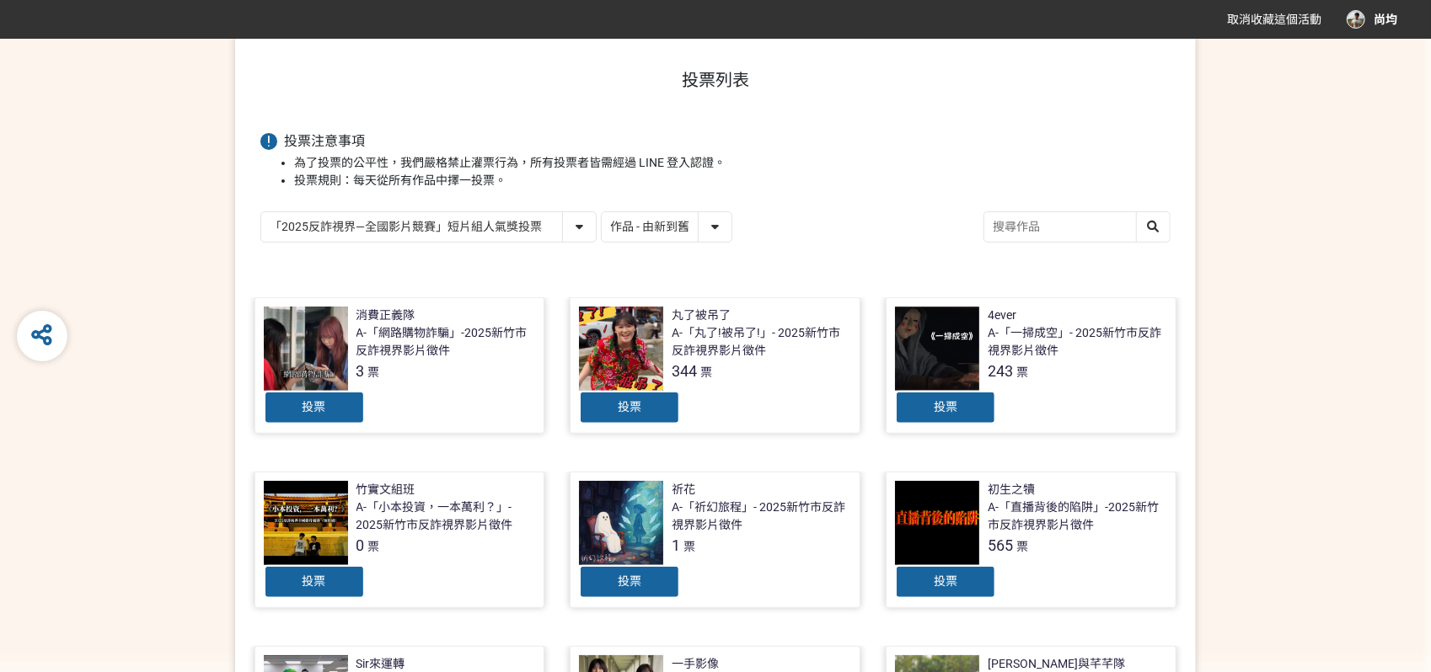
scroll to position [187, 0]
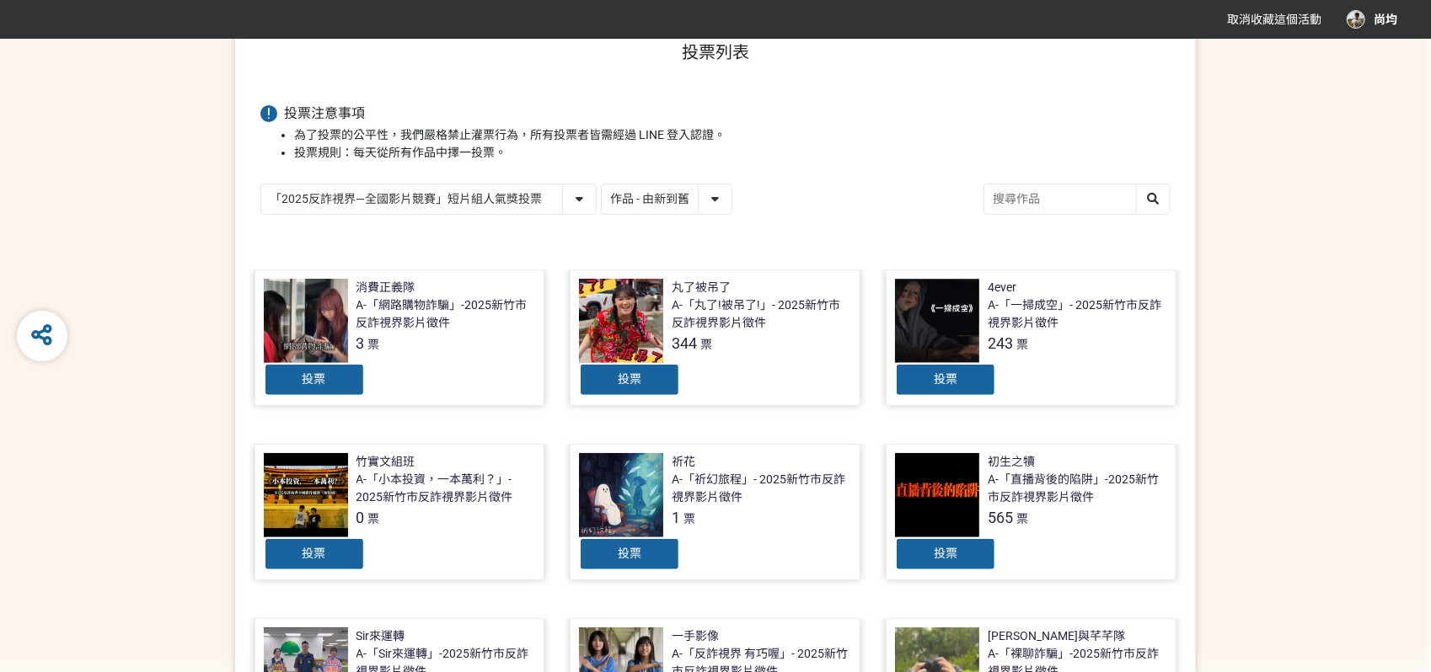
click at [429, 192] on select "「2025反詐視界—全國影片競賽」短影音組人氣獎投票 「2025反詐視界—全國影片競賽」短片組人氣獎投票" at bounding box center [428, 199] width 335 height 29
click at [261, 185] on select "「2025反詐視界—全國影片競賽」短影音組人氣獎投票 「2025反詐視界—全國影片競賽」短片組人氣獎投票" at bounding box center [428, 199] width 335 height 29
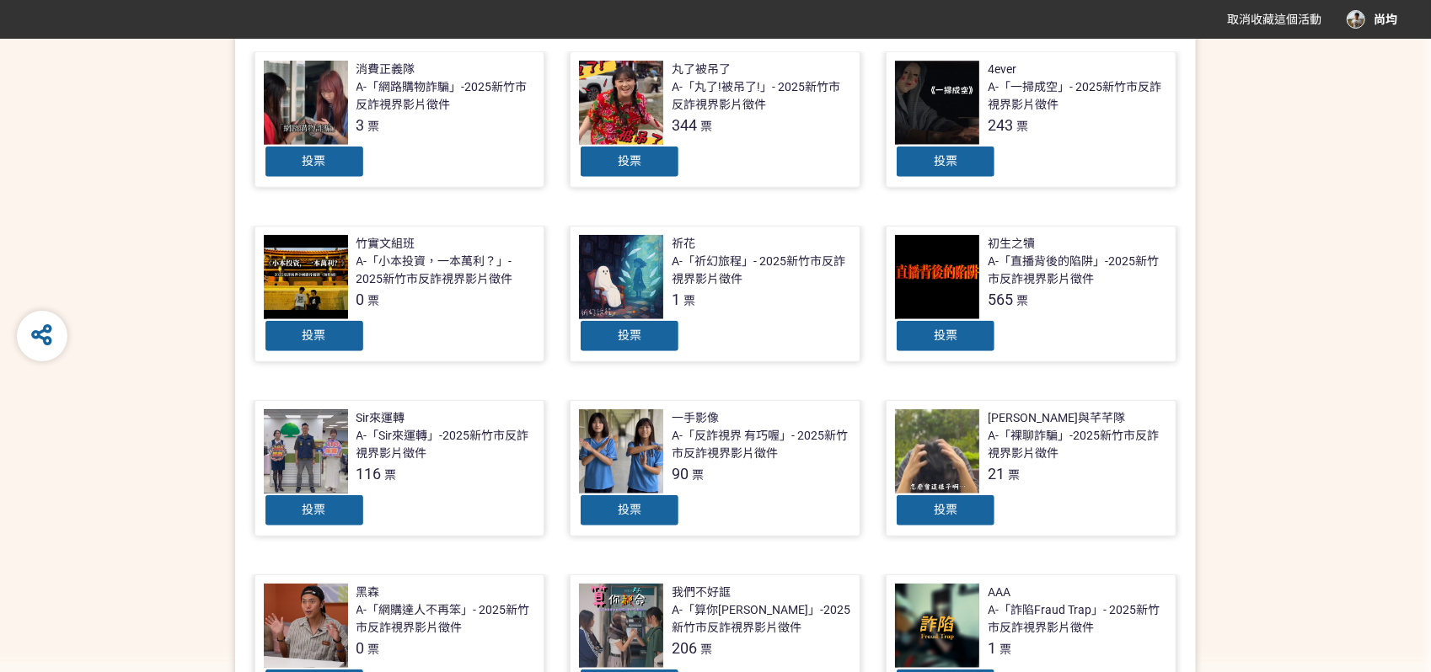
scroll to position [561, 0]
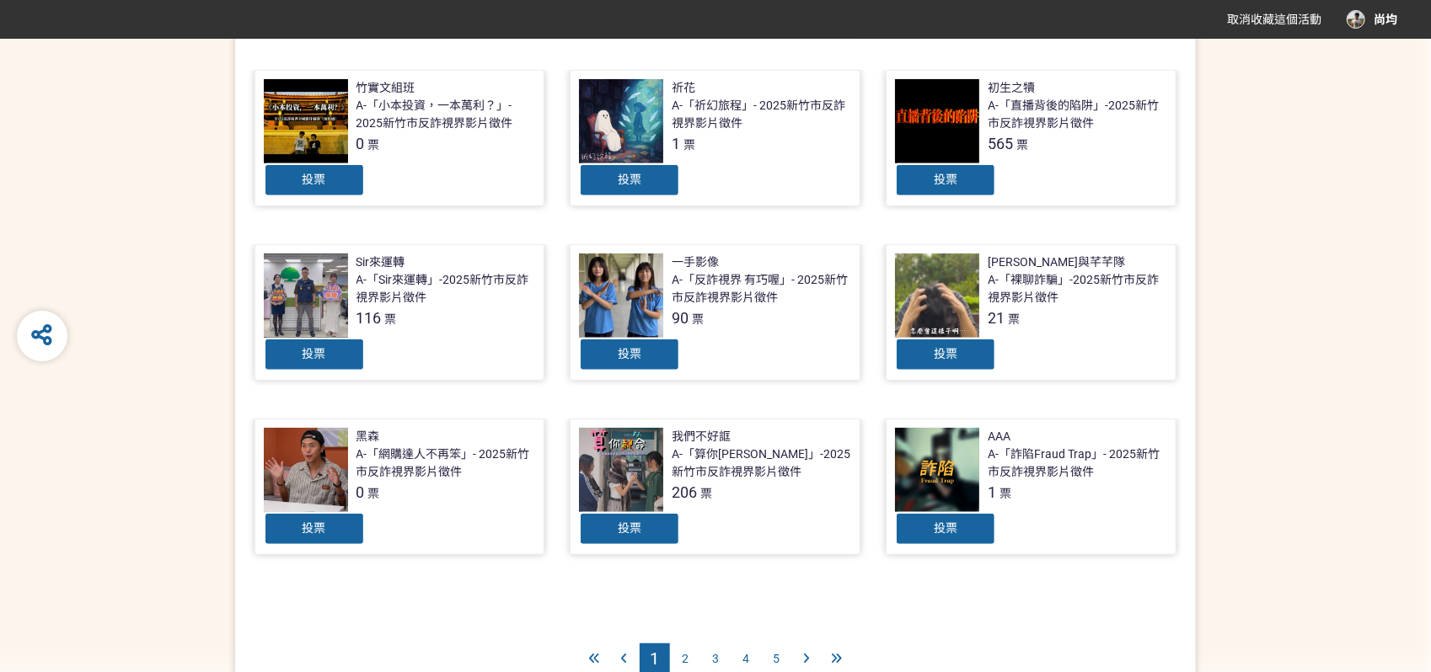
click at [683, 656] on span "2" at bounding box center [685, 658] width 7 height 13
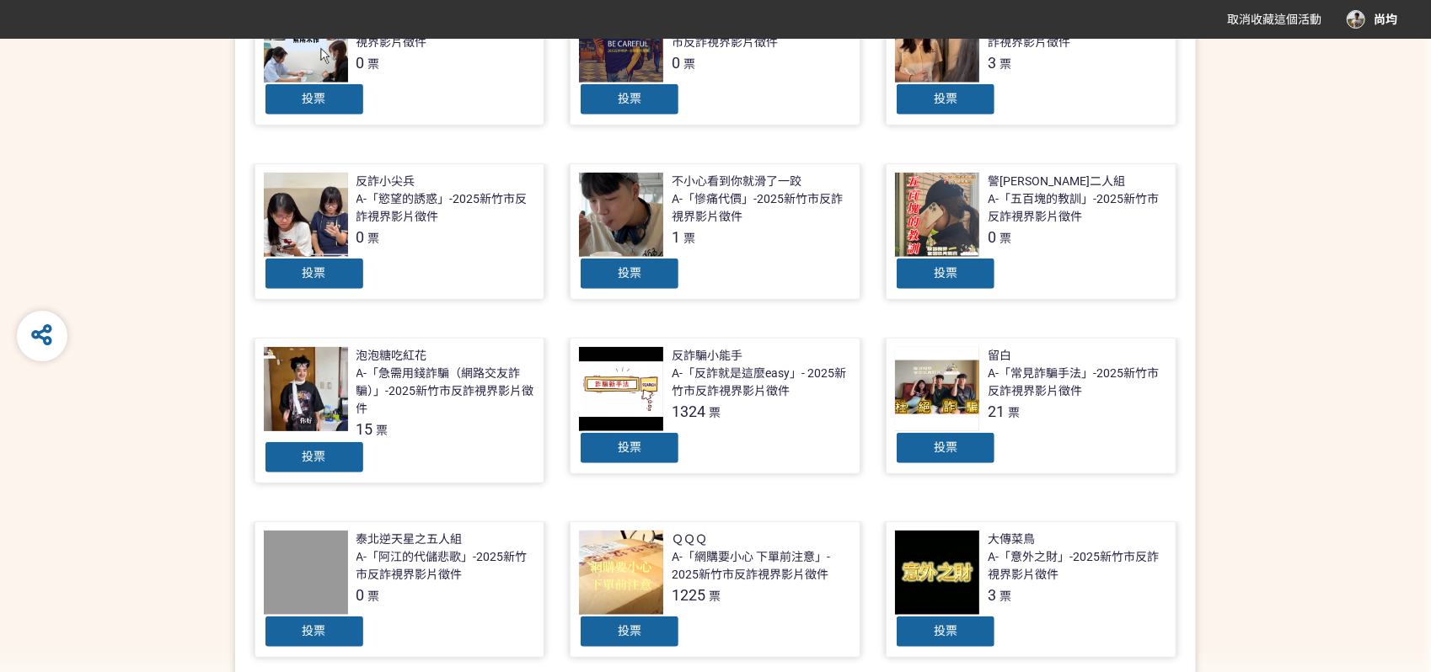
scroll to position [655, 0]
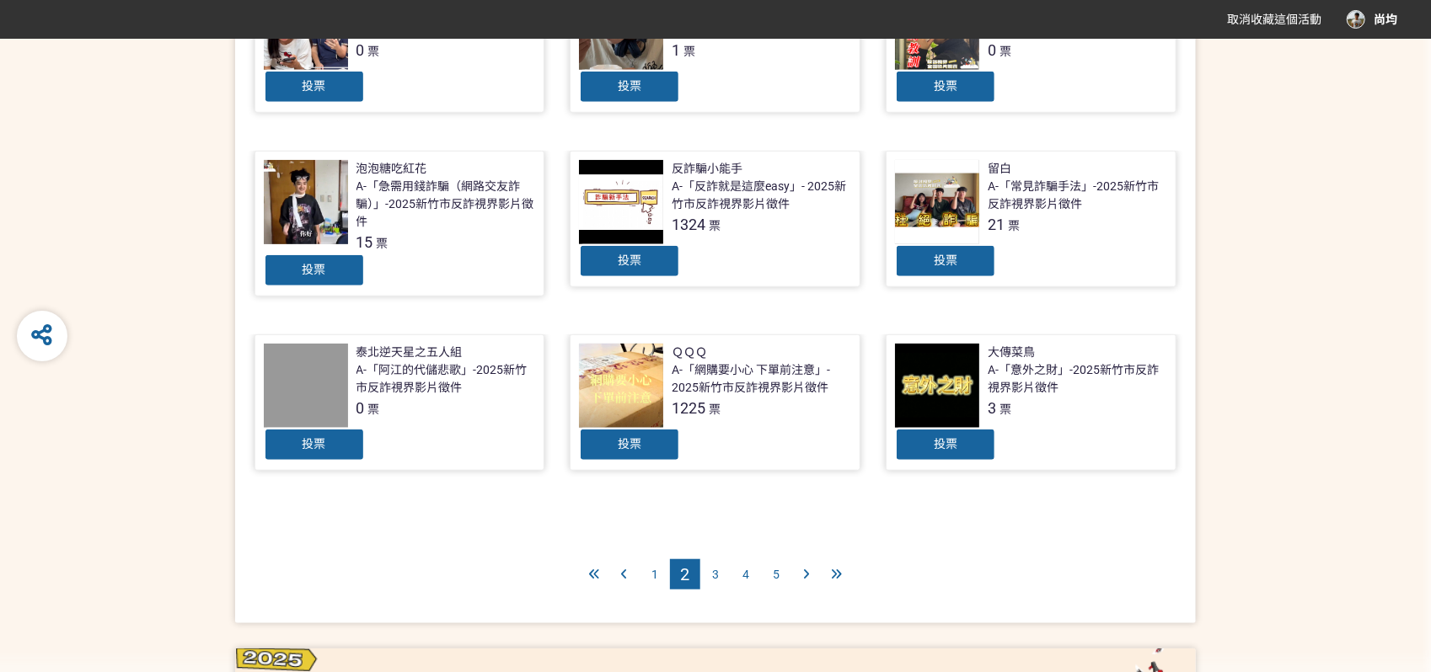
click at [720, 574] on div "3" at bounding box center [715, 575] width 30 height 30
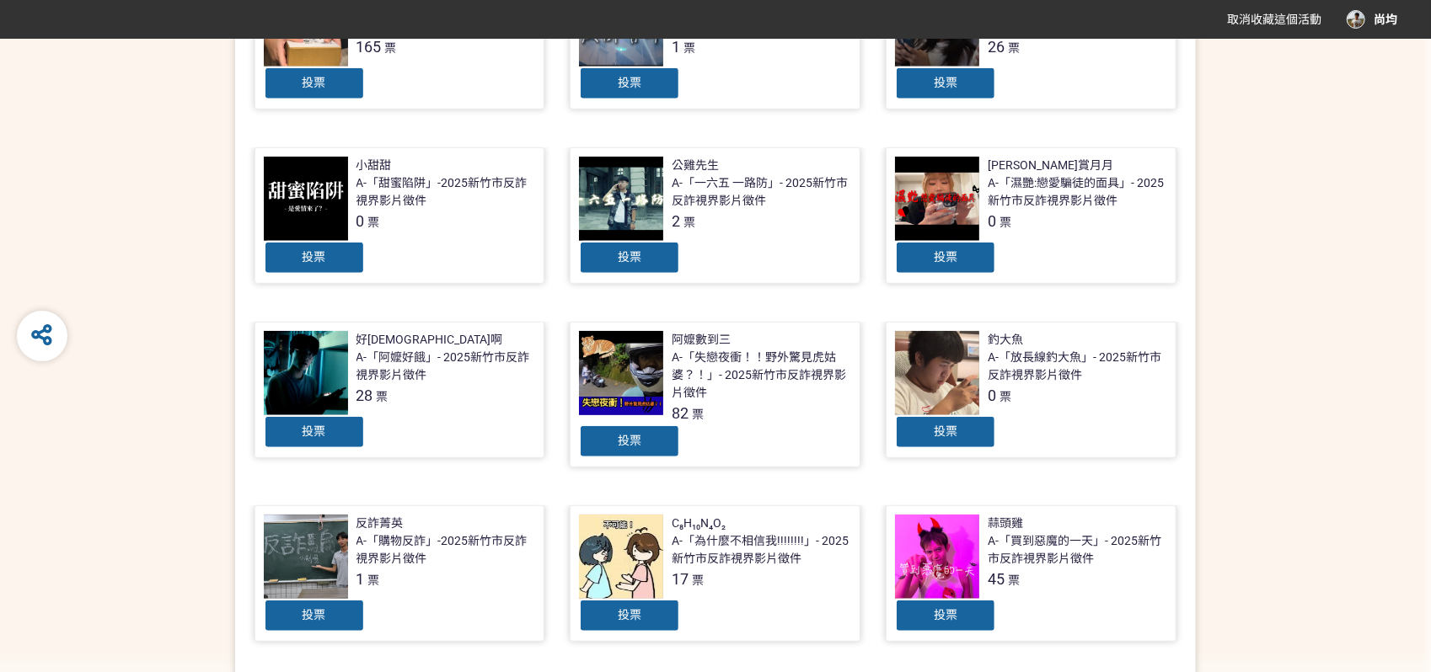
scroll to position [561, 0]
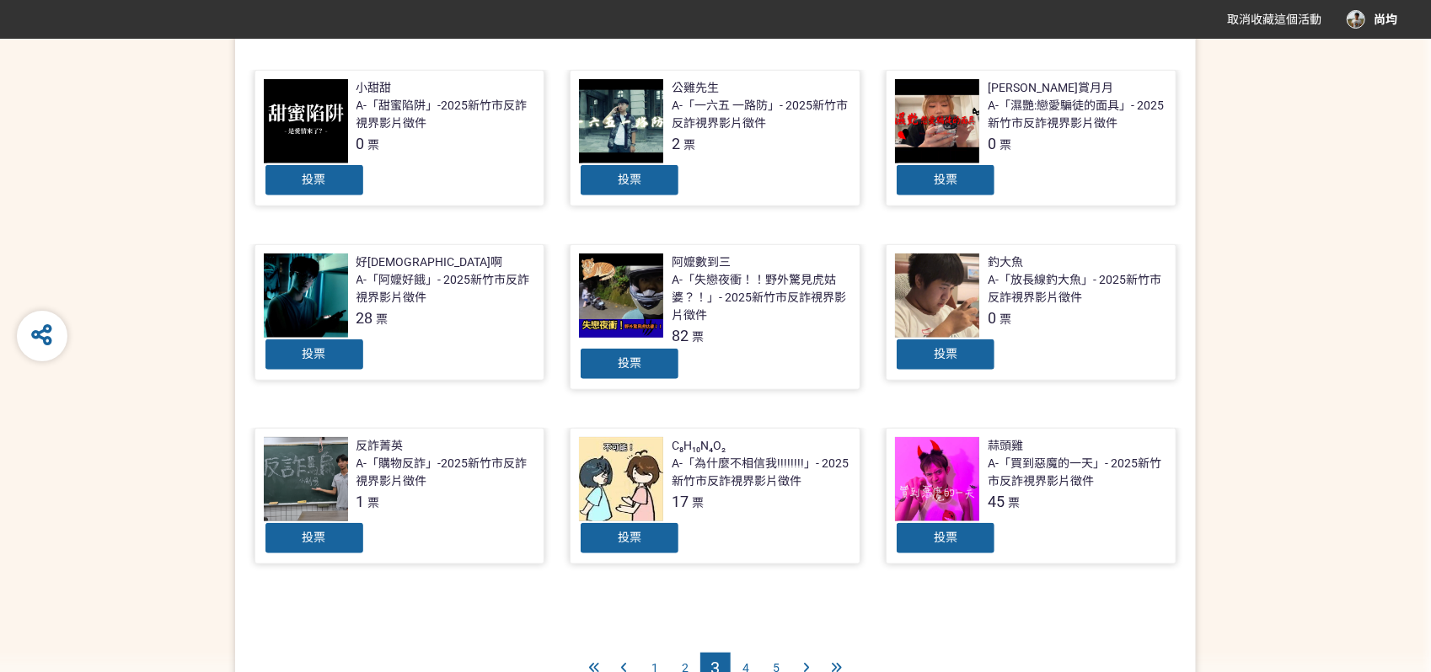
click at [749, 661] on div "4" at bounding box center [746, 668] width 30 height 30
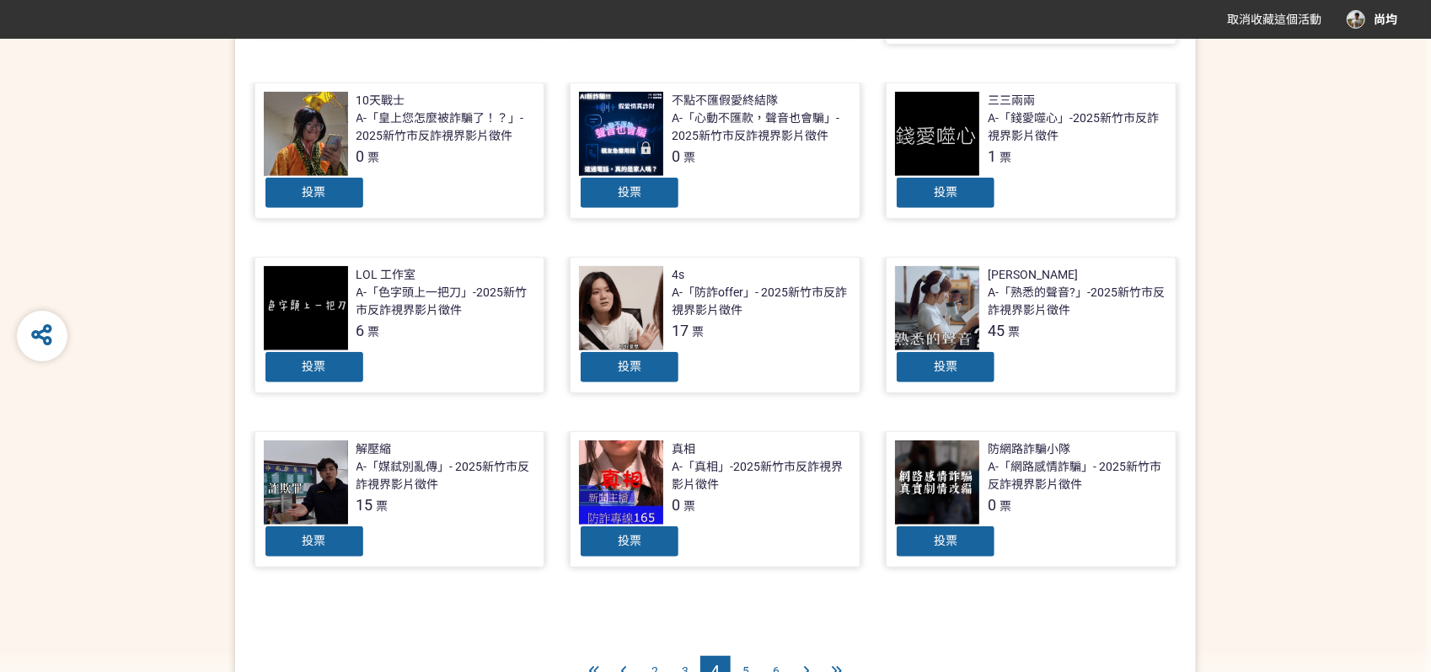
scroll to position [655, 0]
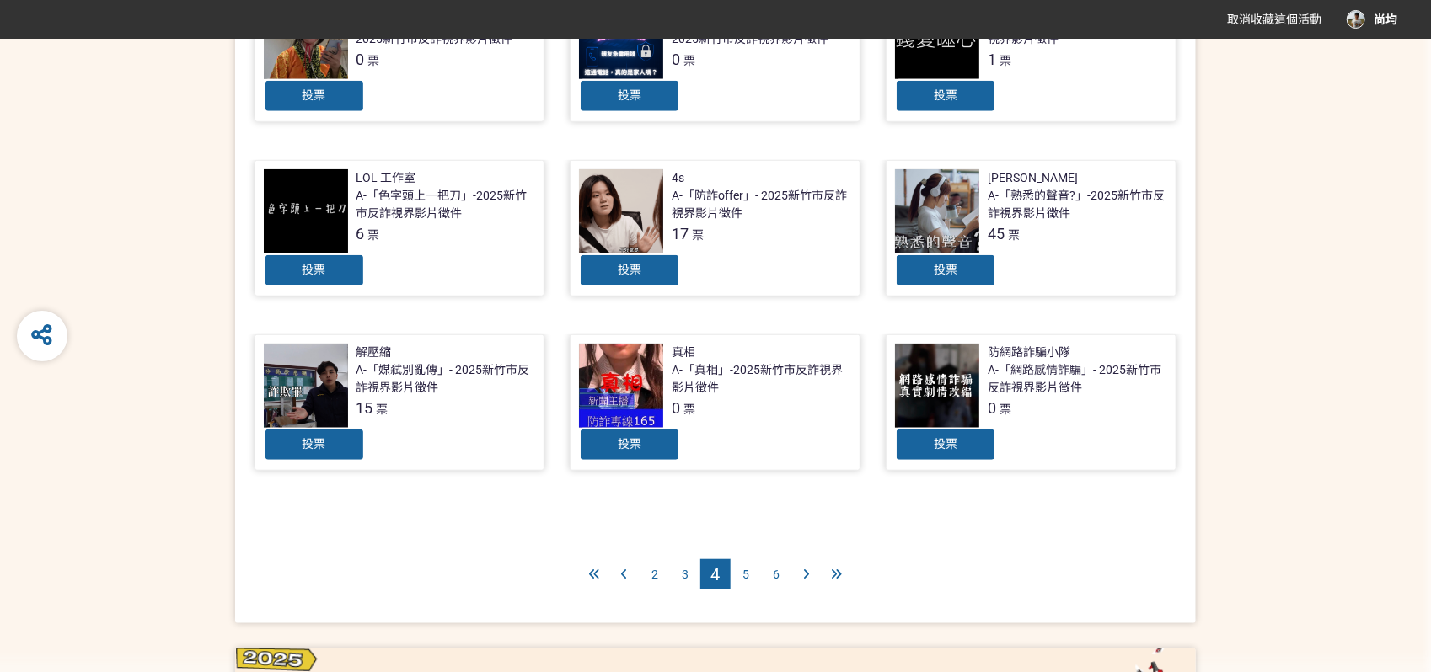
click at [746, 569] on span "5" at bounding box center [745, 574] width 7 height 13
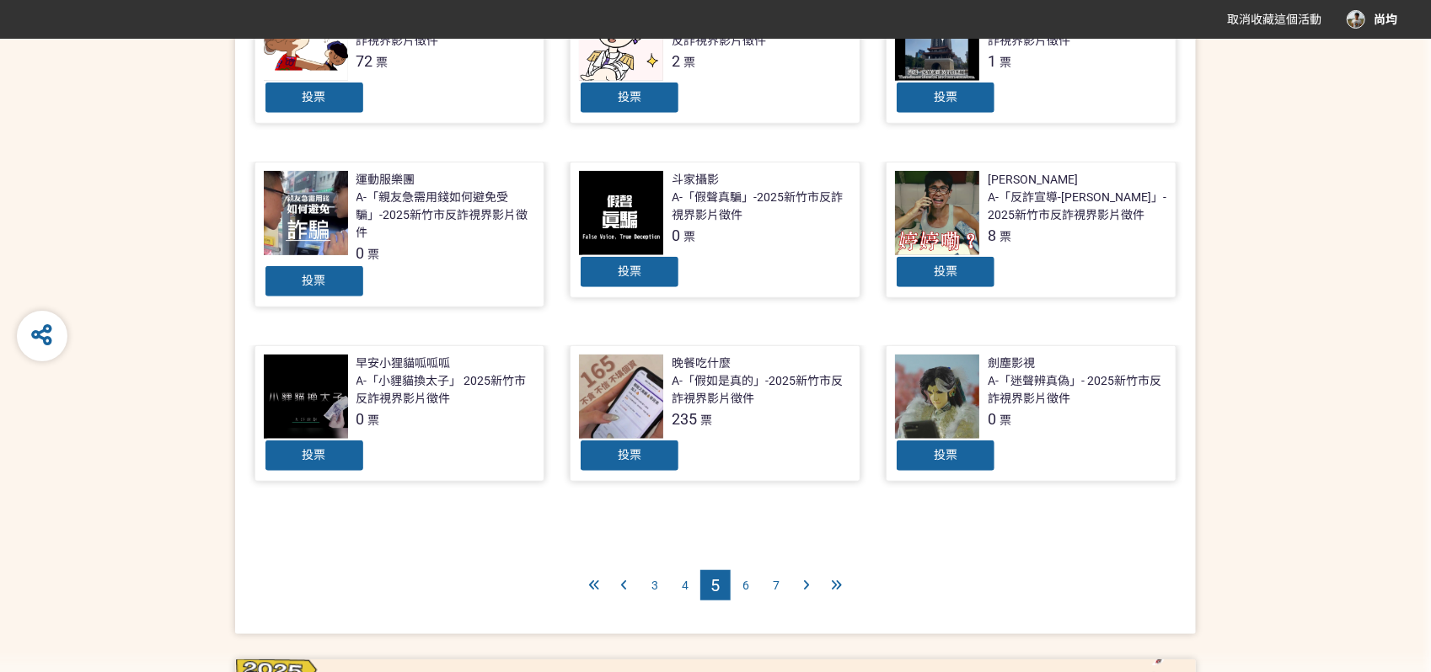
scroll to position [655, 0]
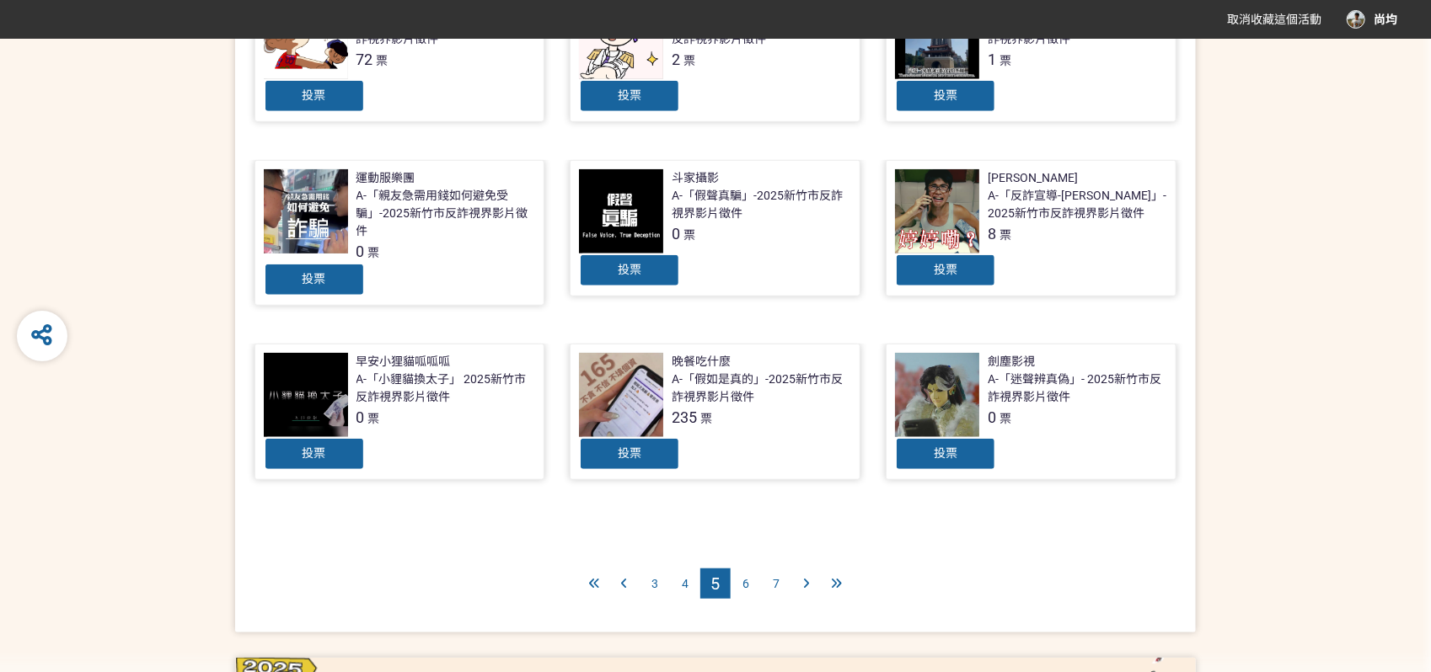
click at [749, 583] on div "6" at bounding box center [746, 584] width 30 height 30
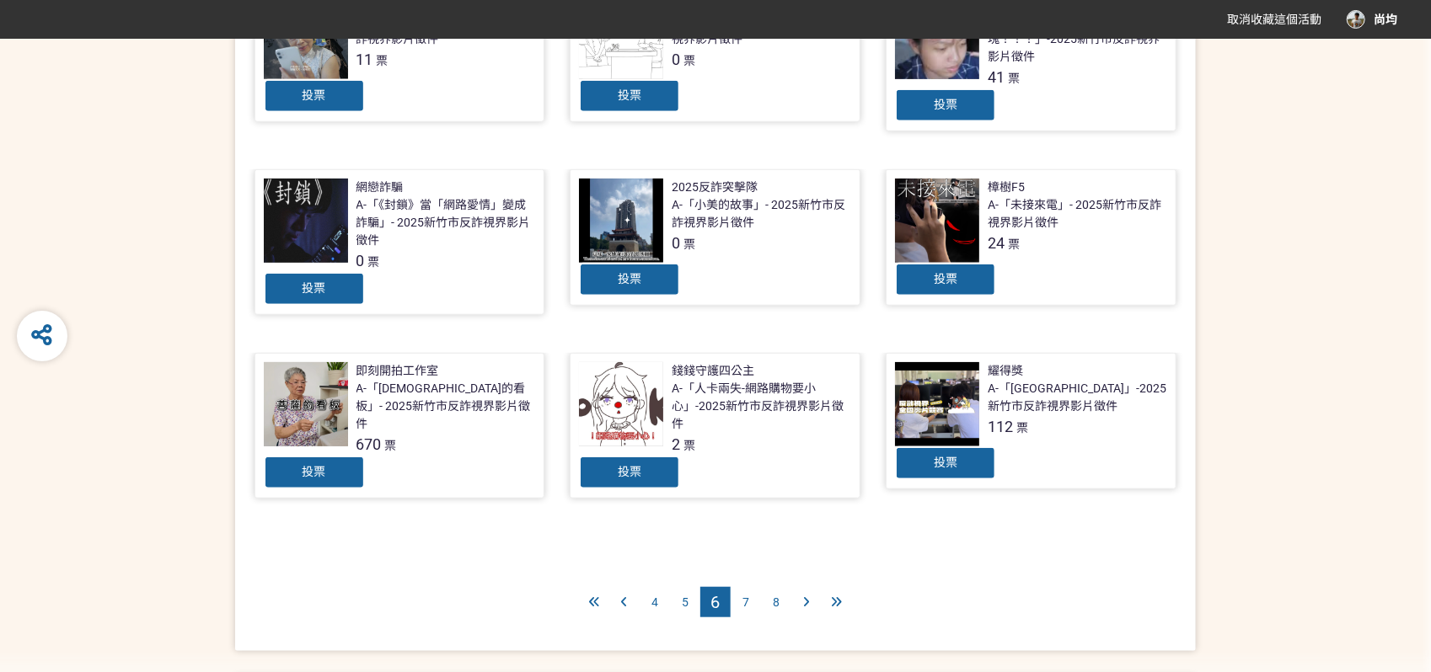
click at [750, 600] on div "7" at bounding box center [746, 602] width 30 height 30
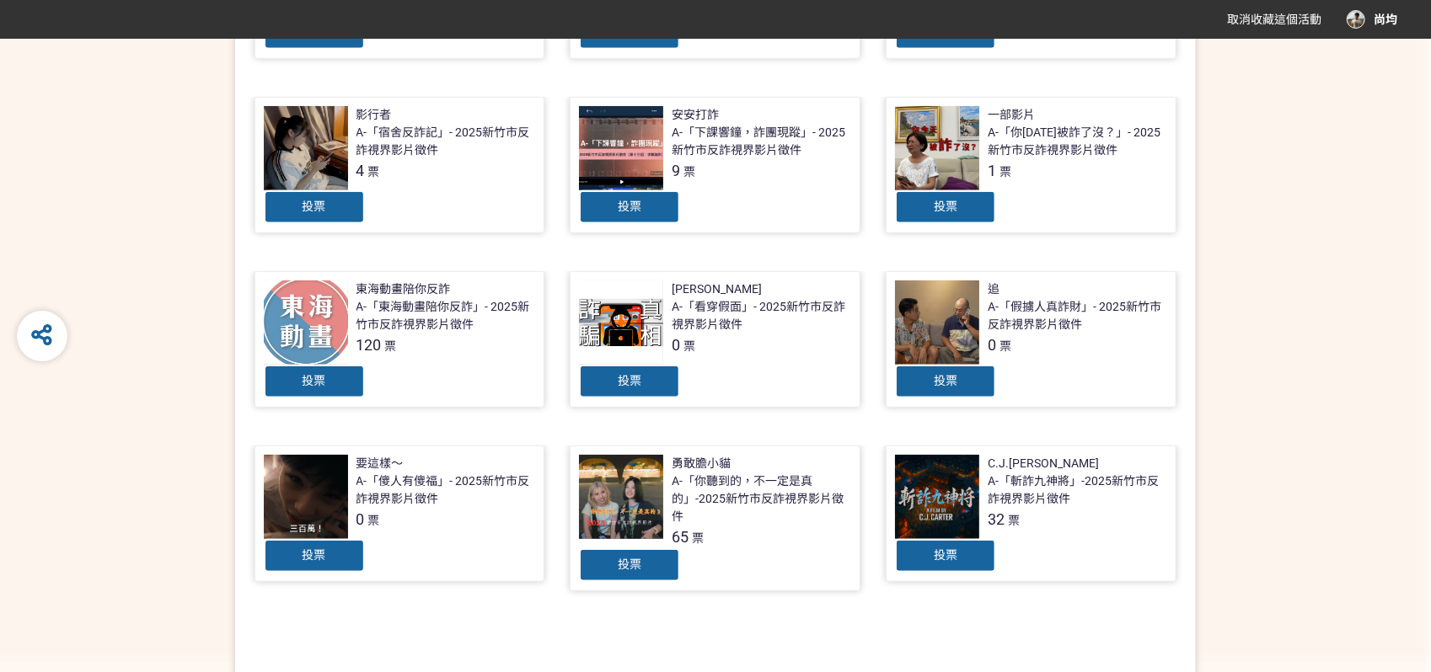
scroll to position [655, 0]
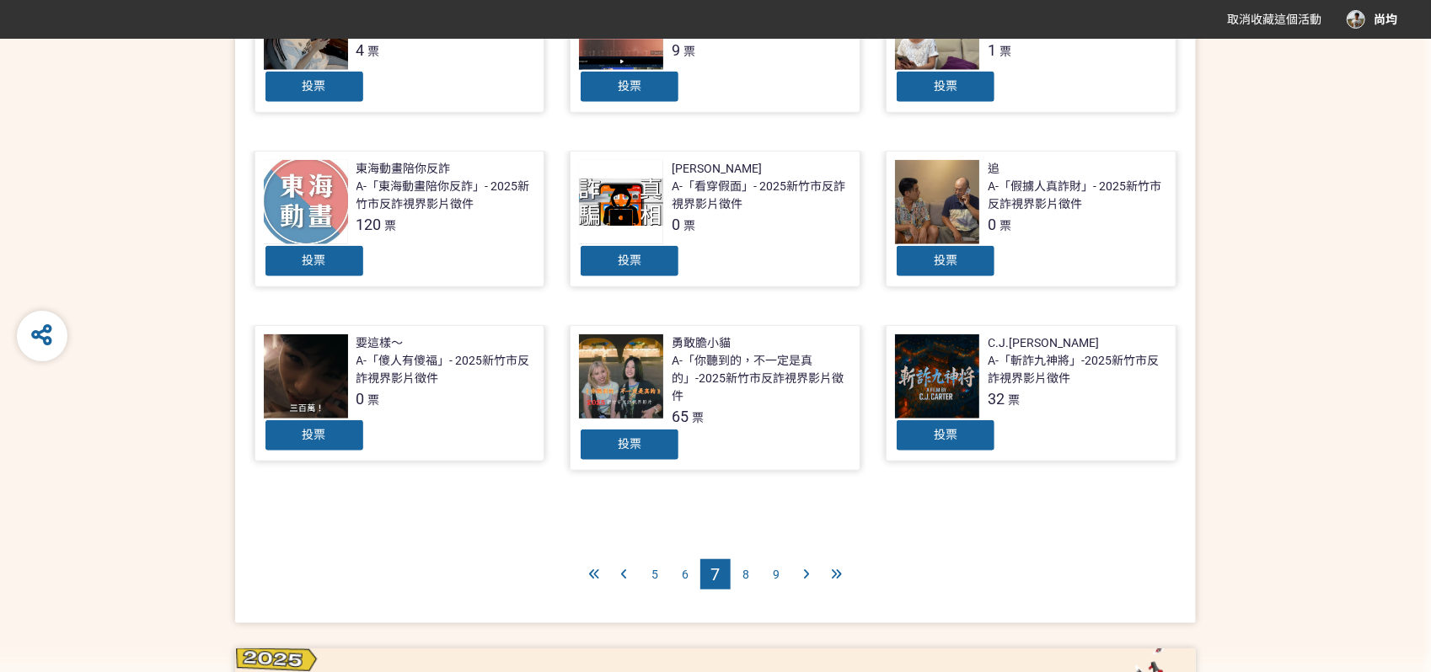
click at [747, 573] on span "8" at bounding box center [745, 574] width 7 height 13
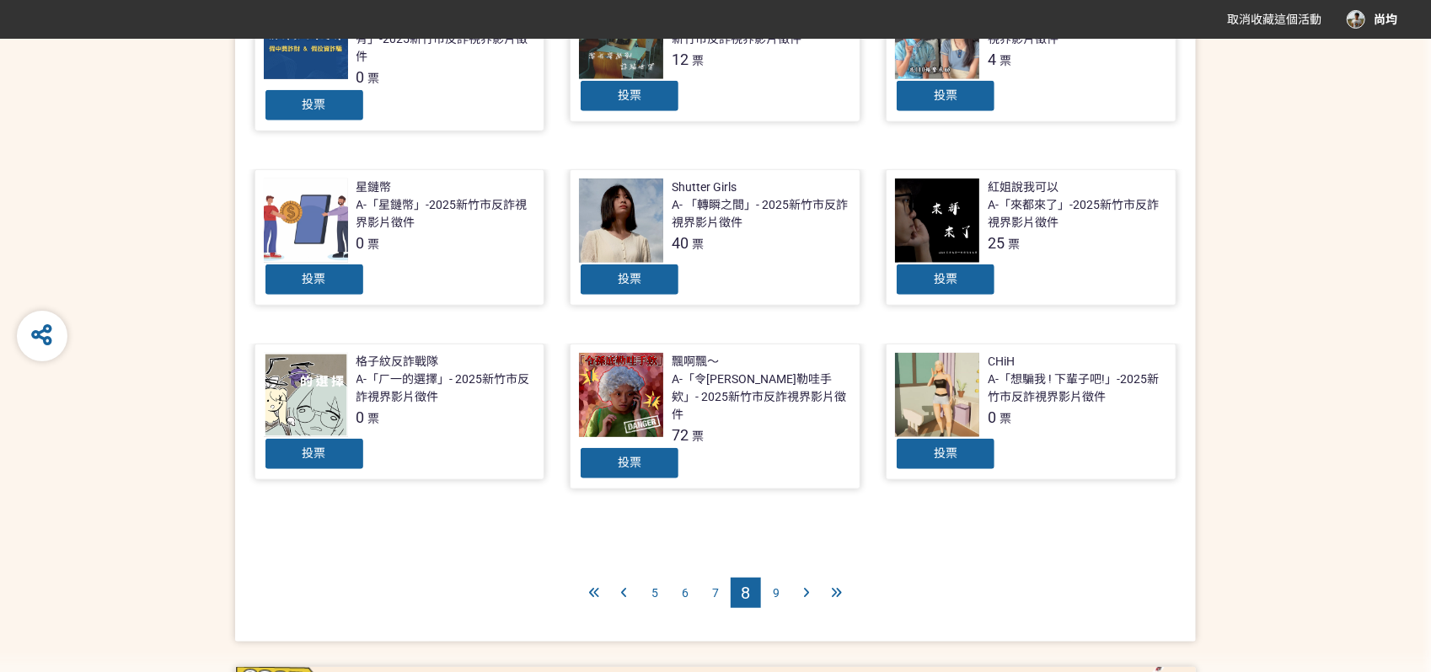
click at [769, 578] on div "9" at bounding box center [776, 593] width 30 height 30
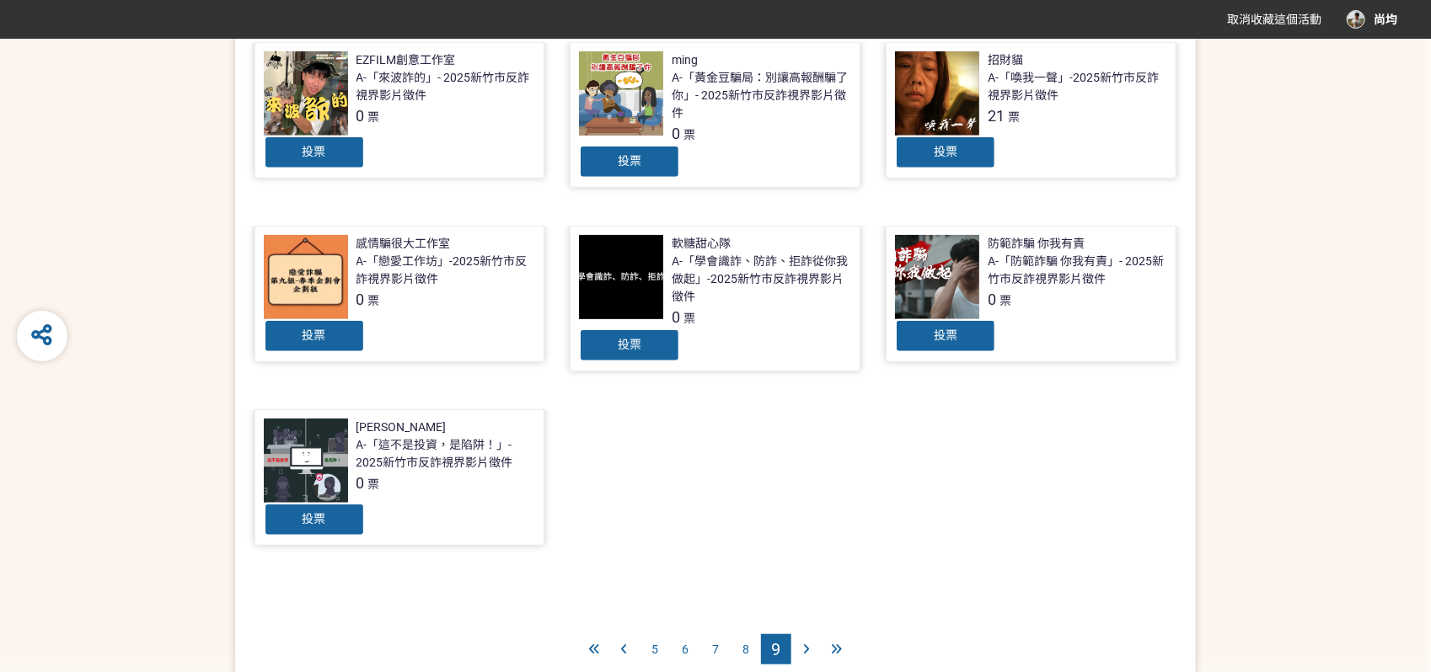
scroll to position [655, 0]
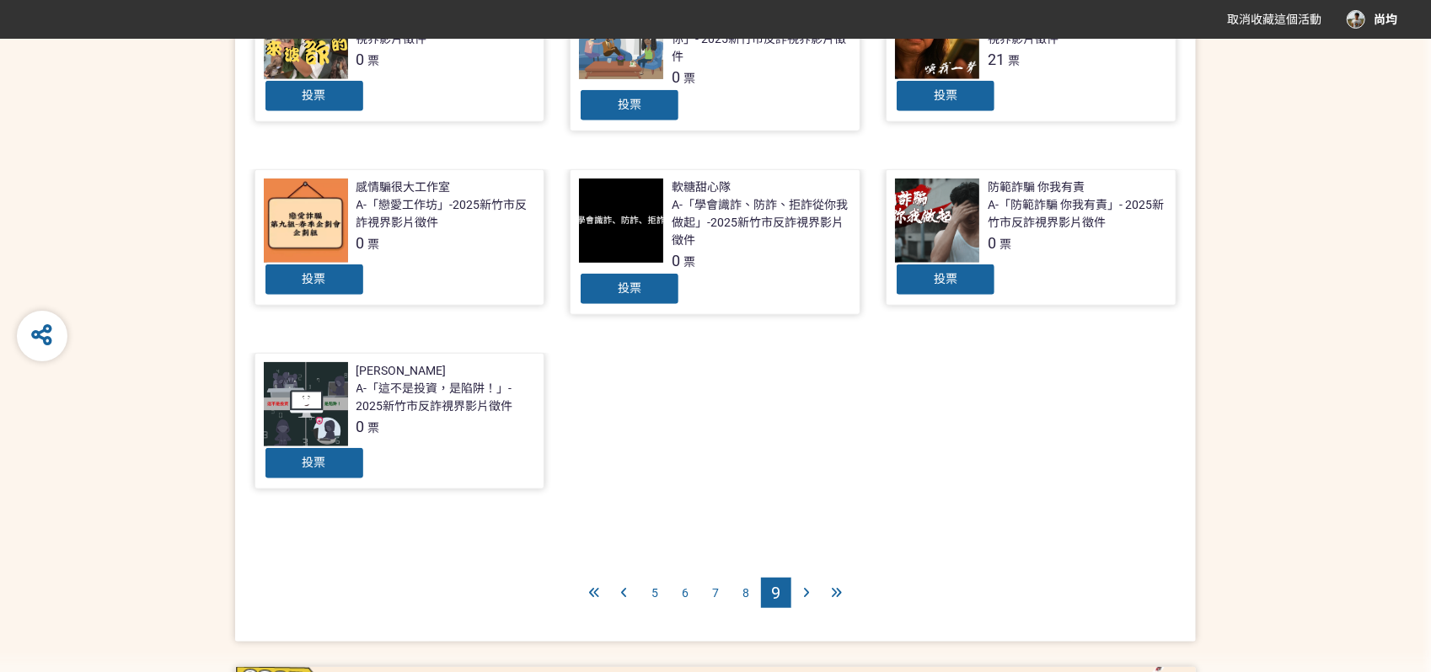
click at [807, 589] on icon at bounding box center [807, 593] width 6 height 12
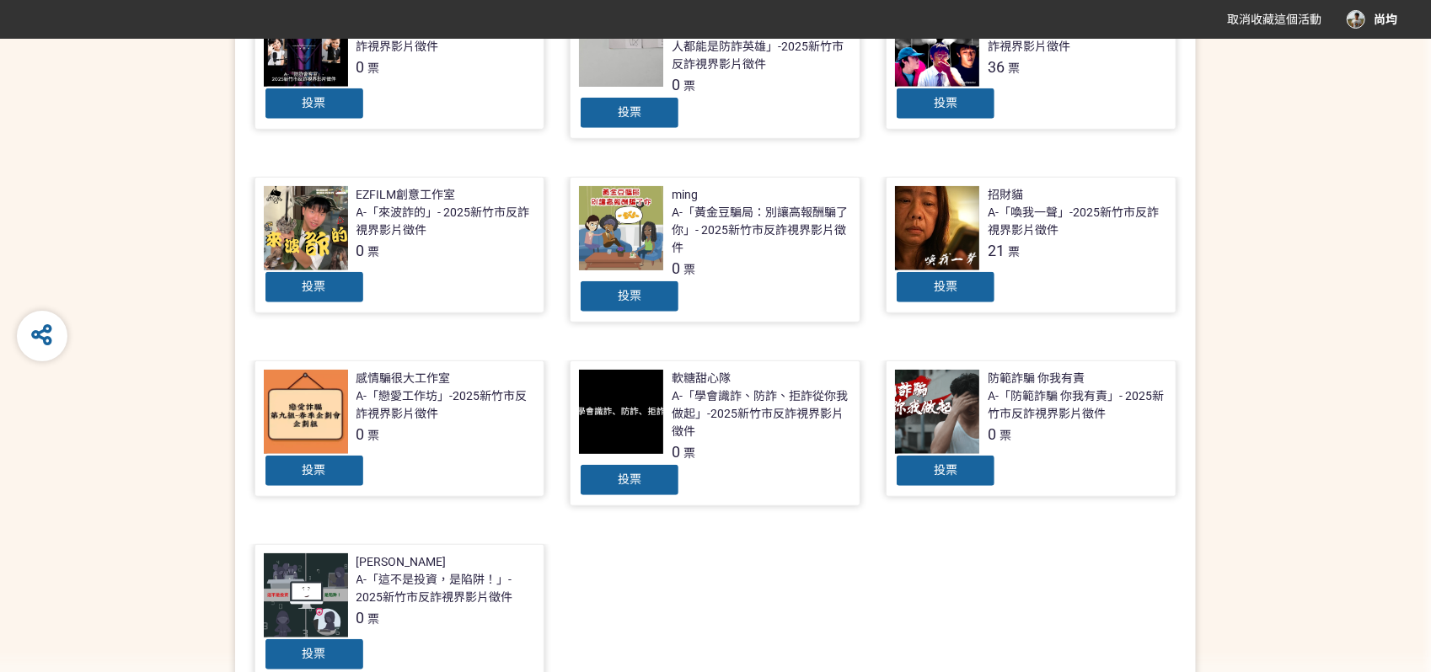
scroll to position [748, 0]
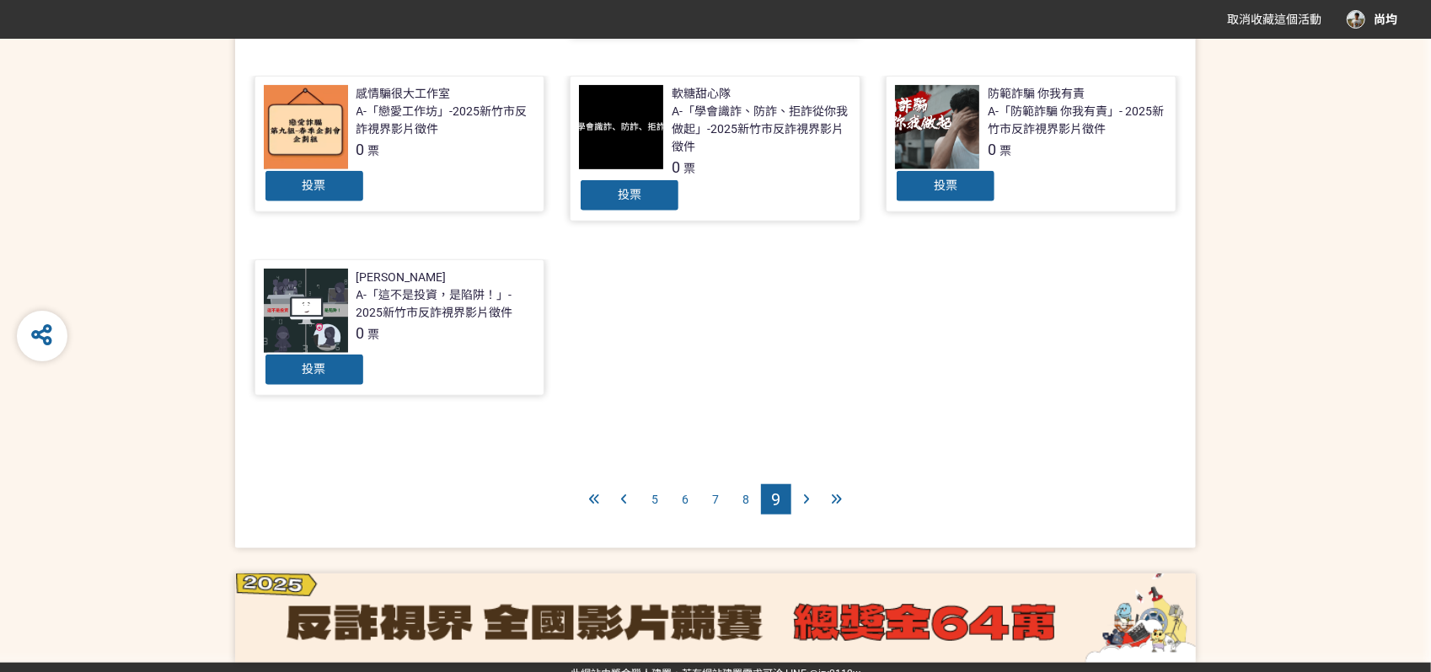
click at [657, 493] on span "5" at bounding box center [654, 499] width 7 height 13
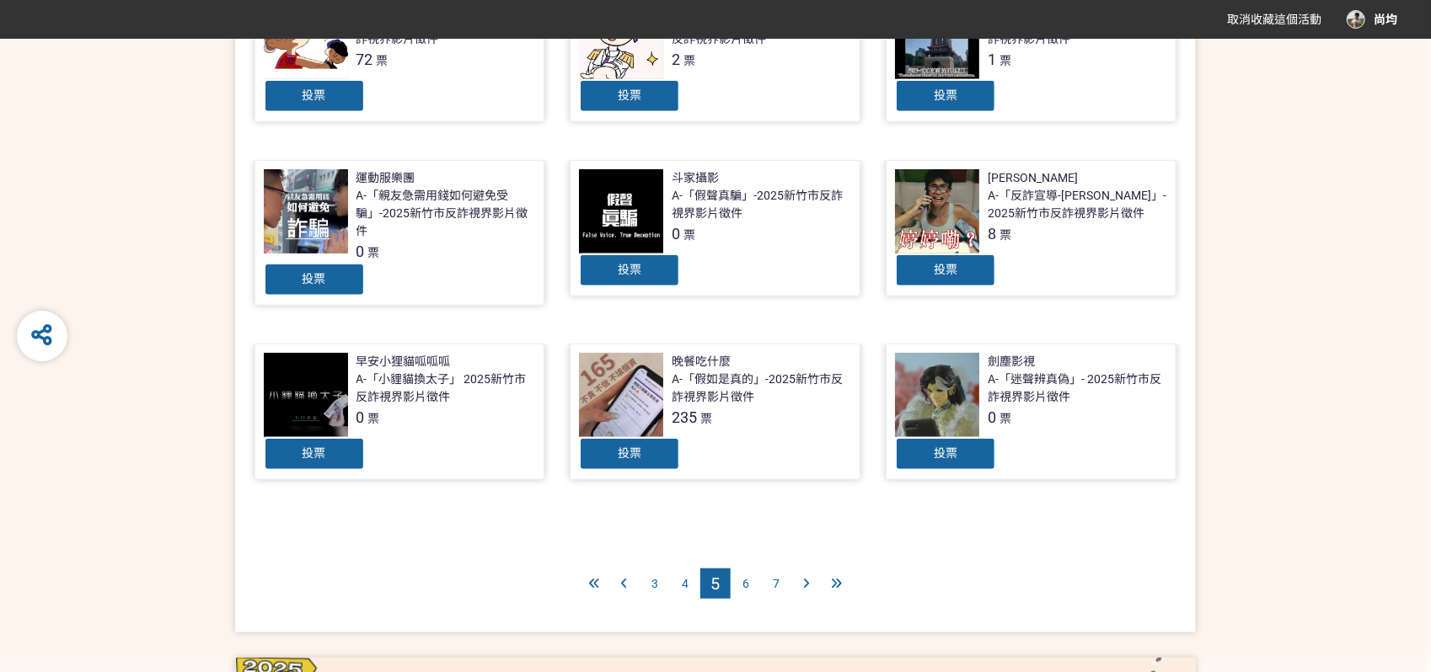
click at [689, 581] on span "4" at bounding box center [685, 583] width 7 height 13
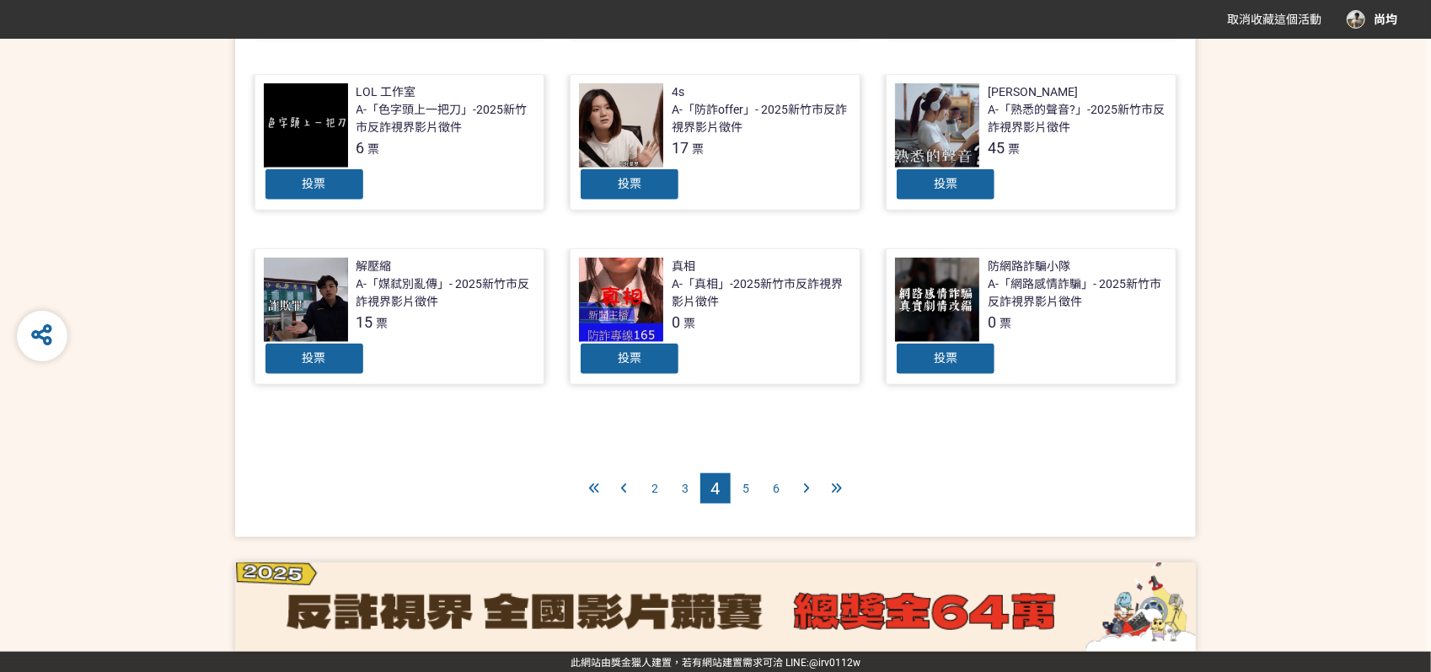
click at [678, 485] on div "3" at bounding box center [685, 489] width 30 height 30
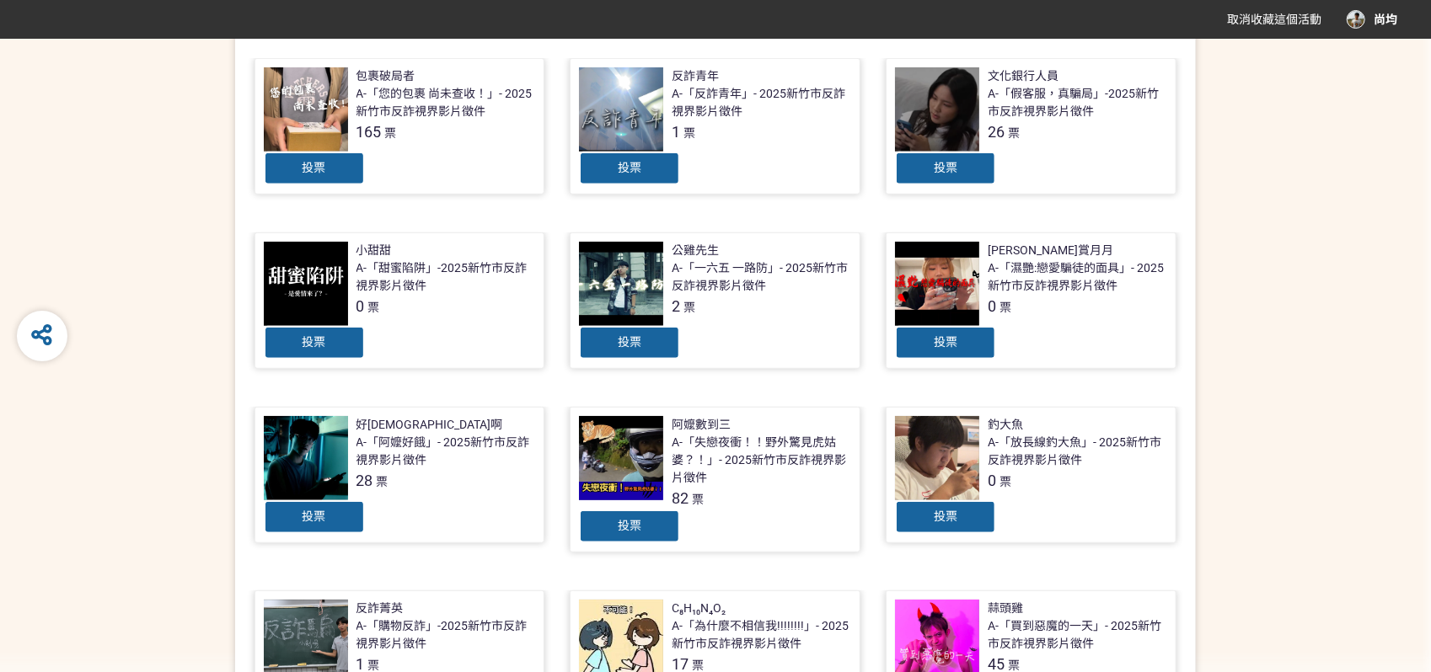
scroll to position [561, 0]
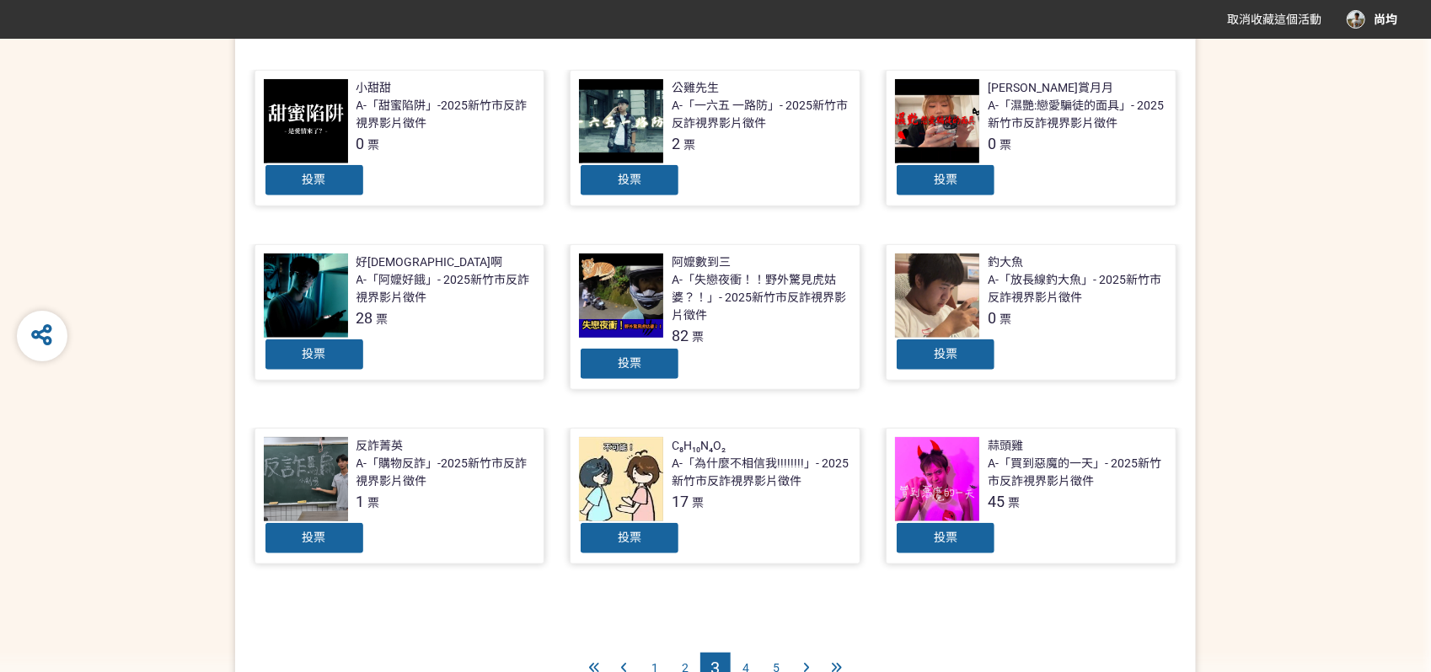
click at [681, 667] on div "2" at bounding box center [685, 668] width 30 height 30
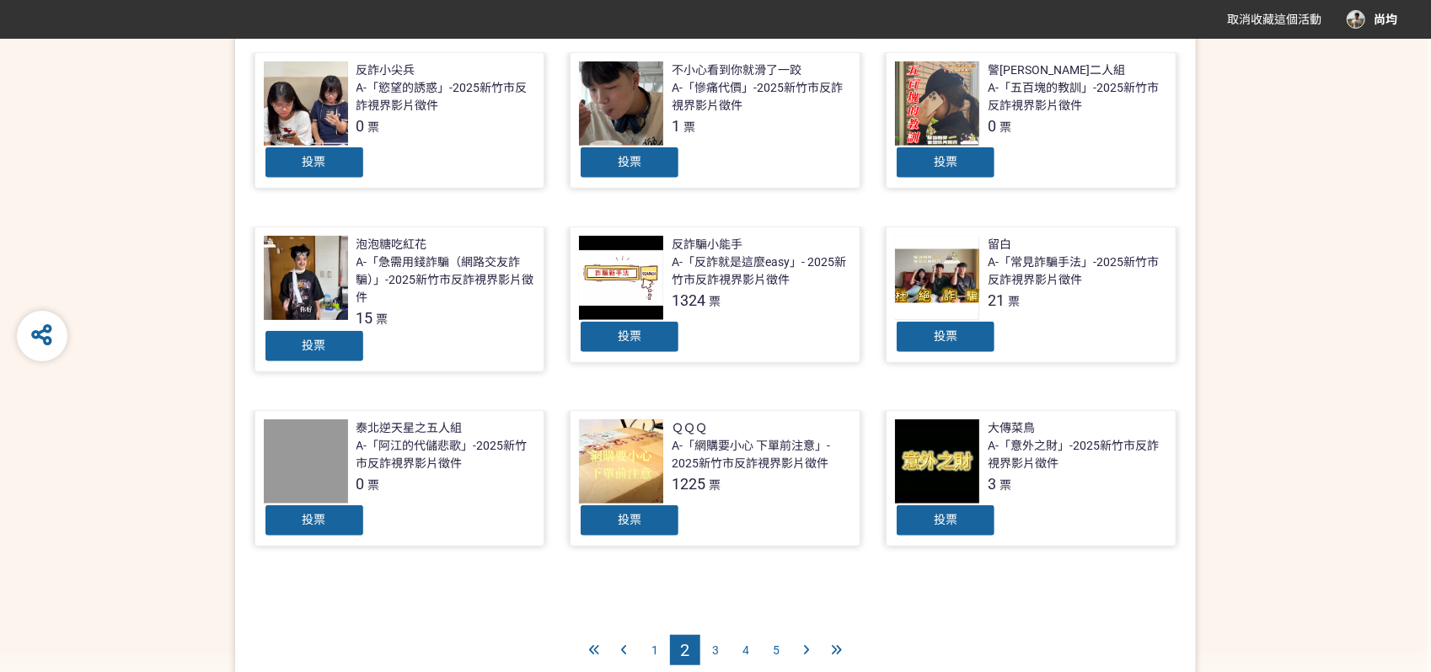
scroll to position [741, 0]
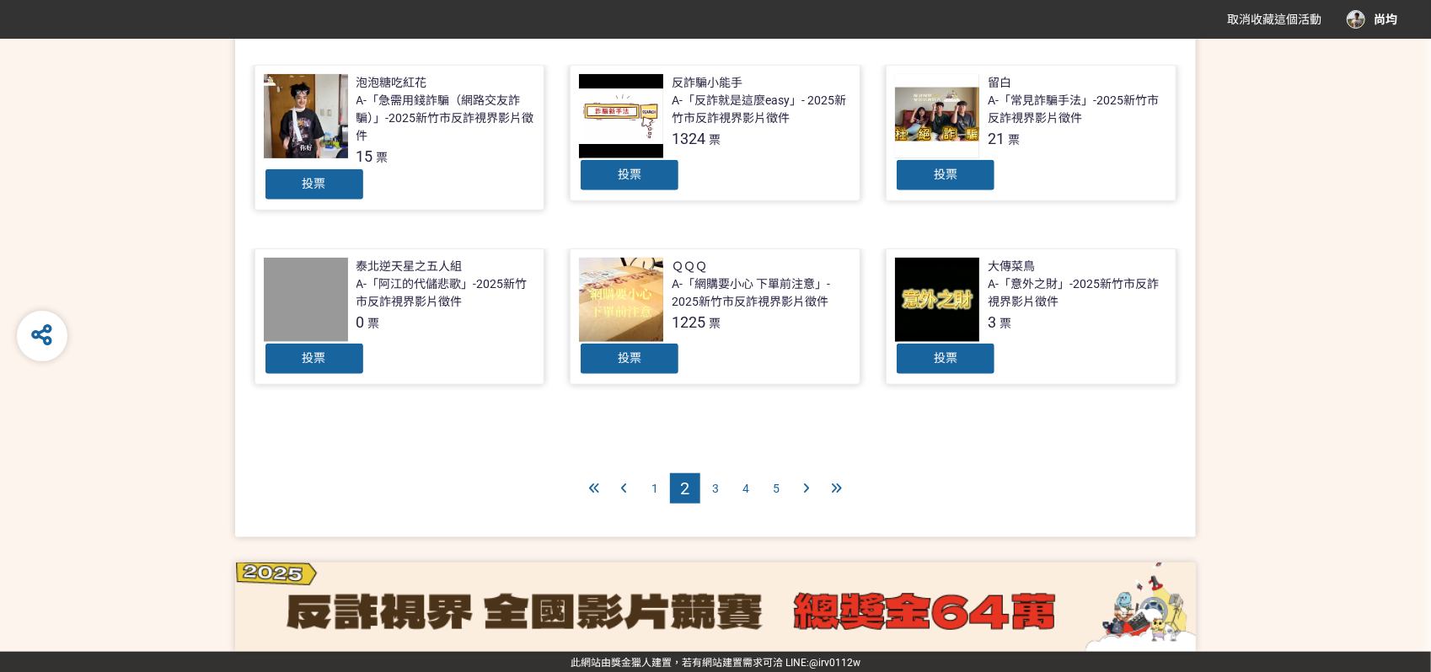
click at [654, 483] on span "1" at bounding box center [654, 488] width 7 height 13
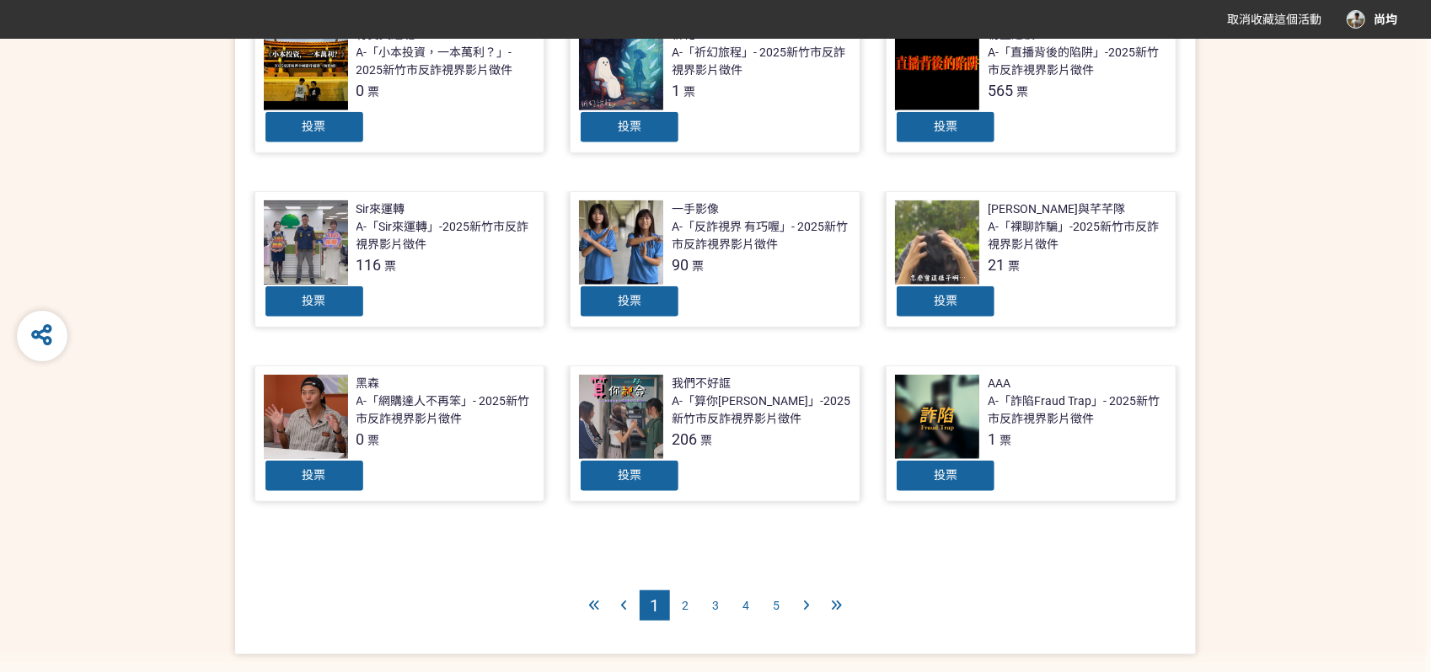
scroll to position [731, 0]
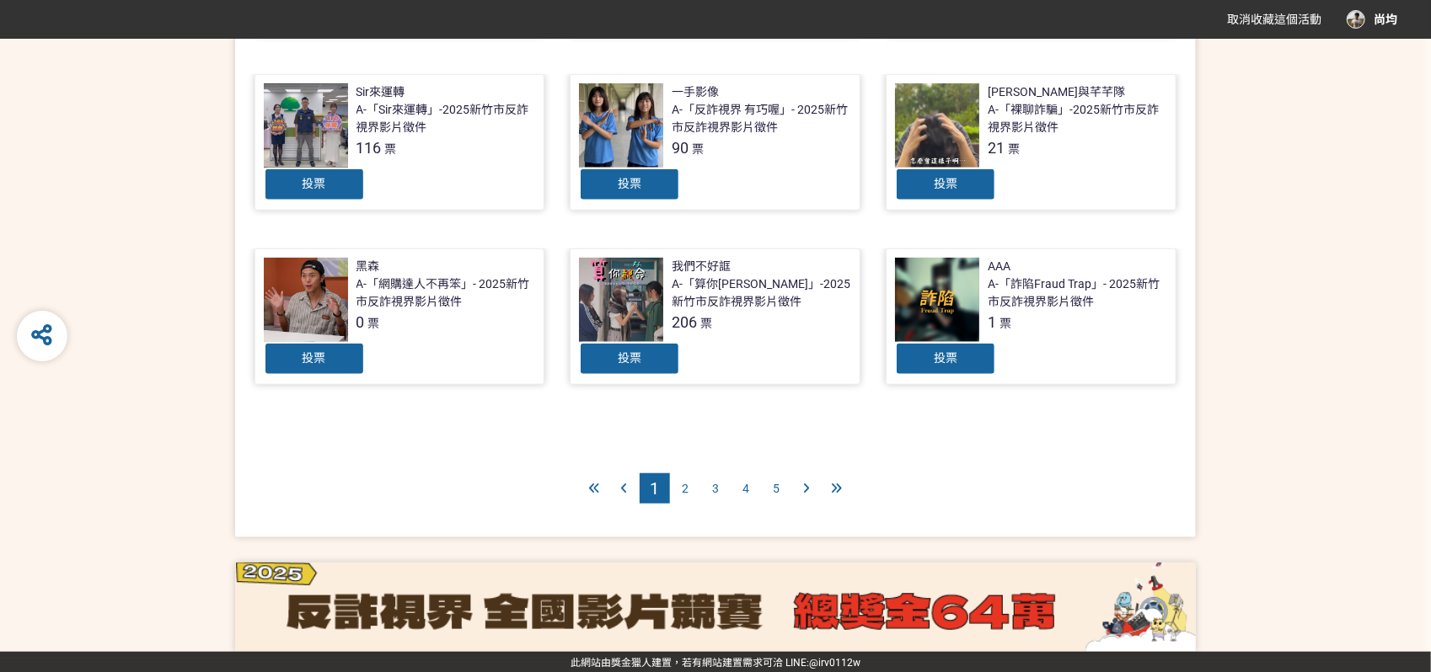
click at [630, 490] on div at bounding box center [624, 489] width 30 height 30
click at [644, 282] on div at bounding box center [621, 300] width 84 height 84
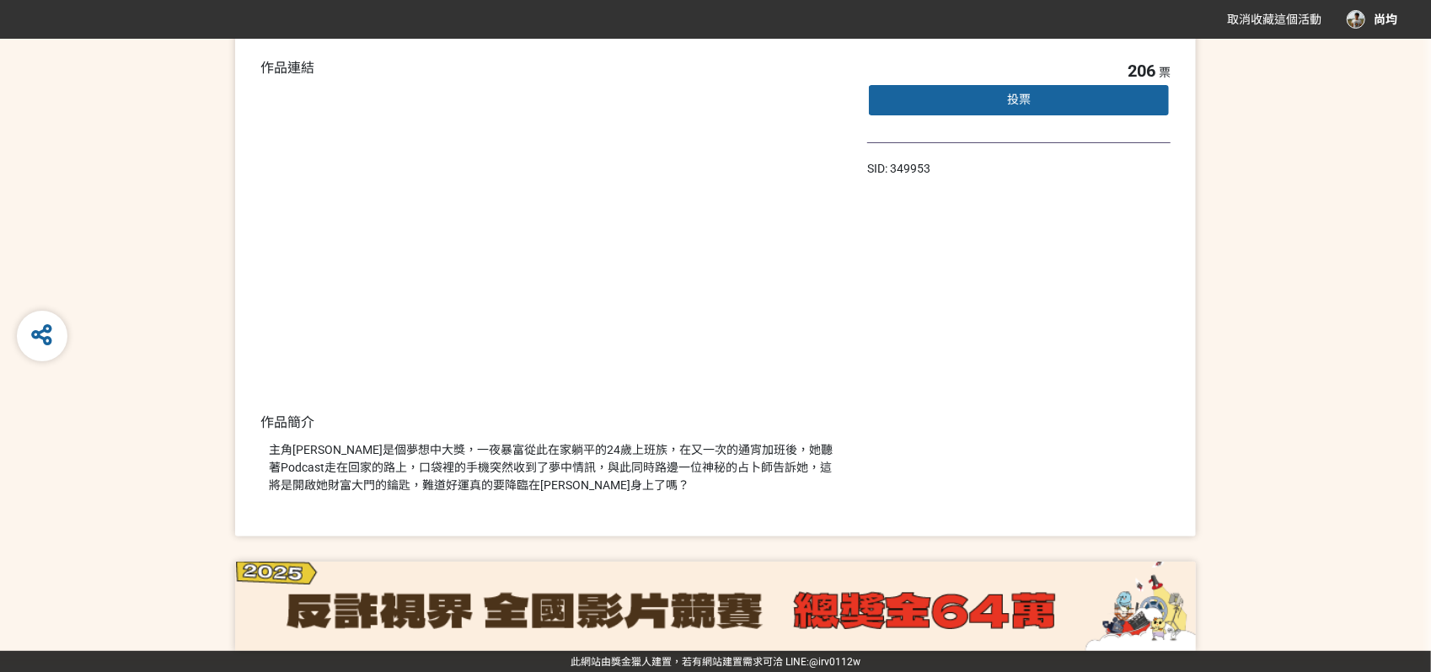
scroll to position [30, 0]
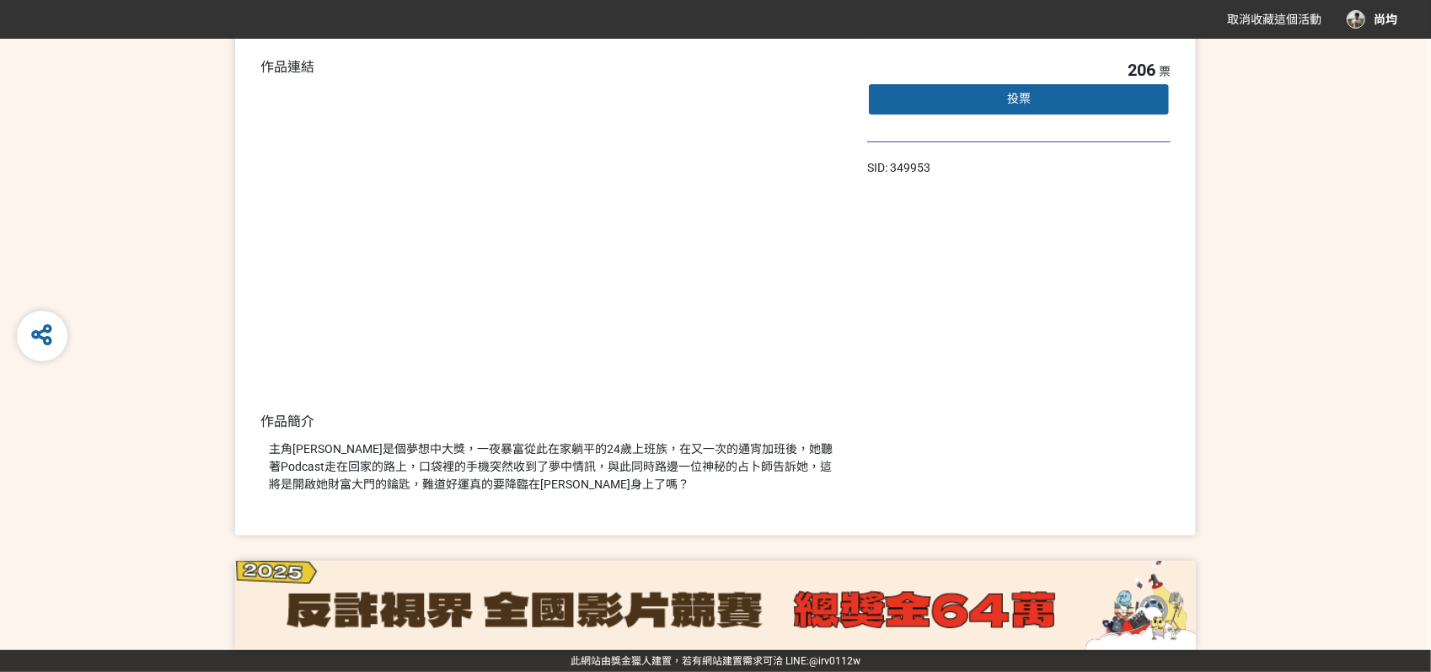
select select "13146"
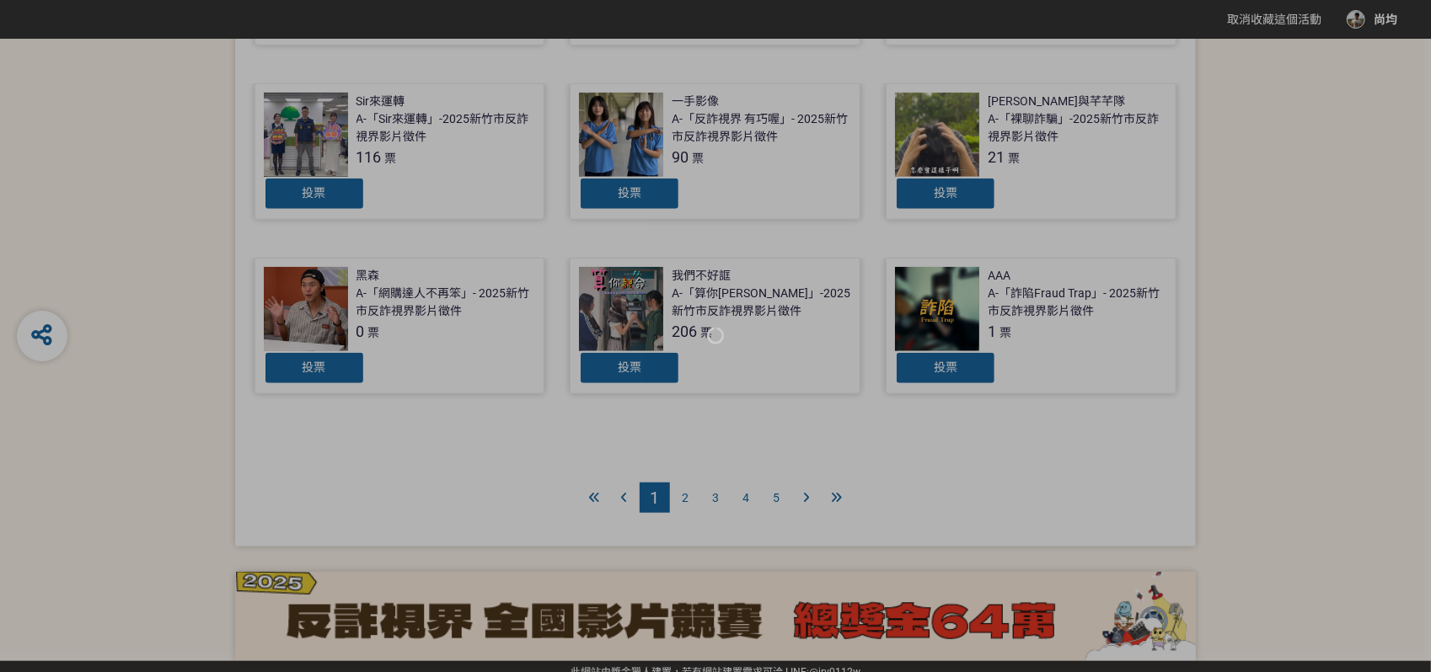
scroll to position [731, 0]
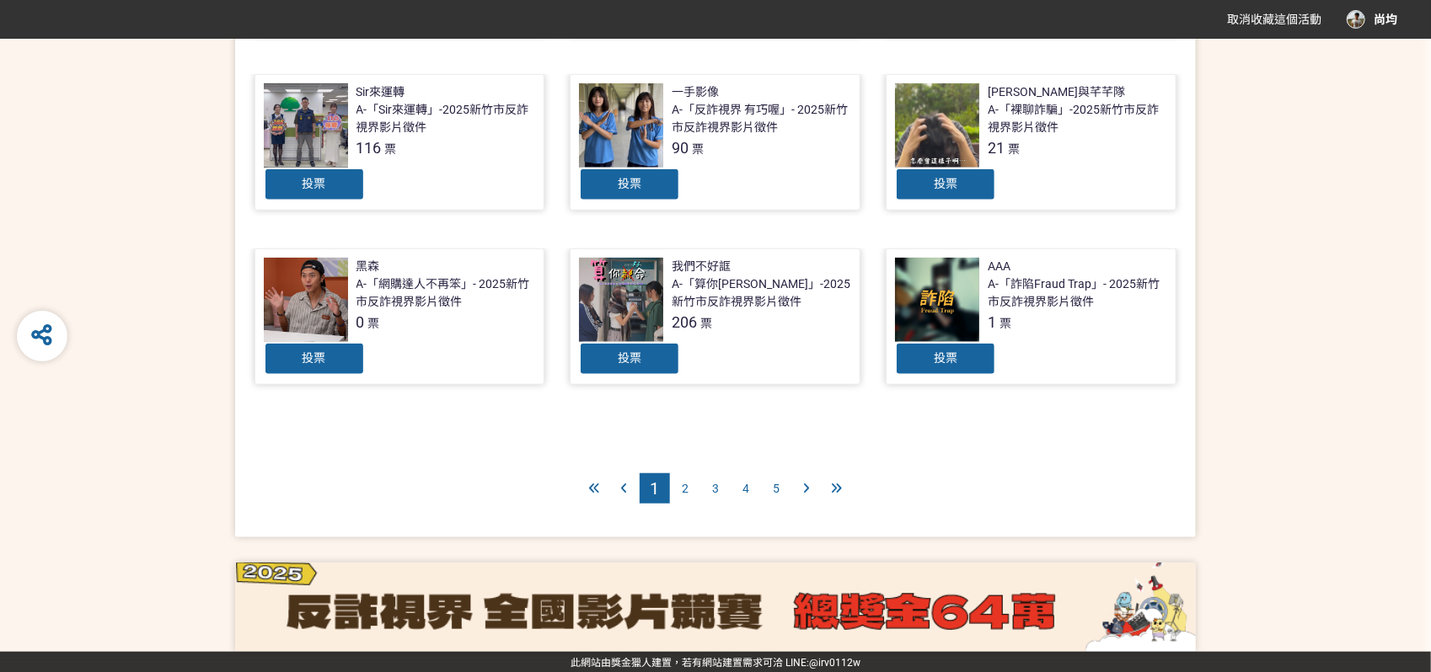
click at [686, 478] on div "2" at bounding box center [685, 489] width 30 height 30
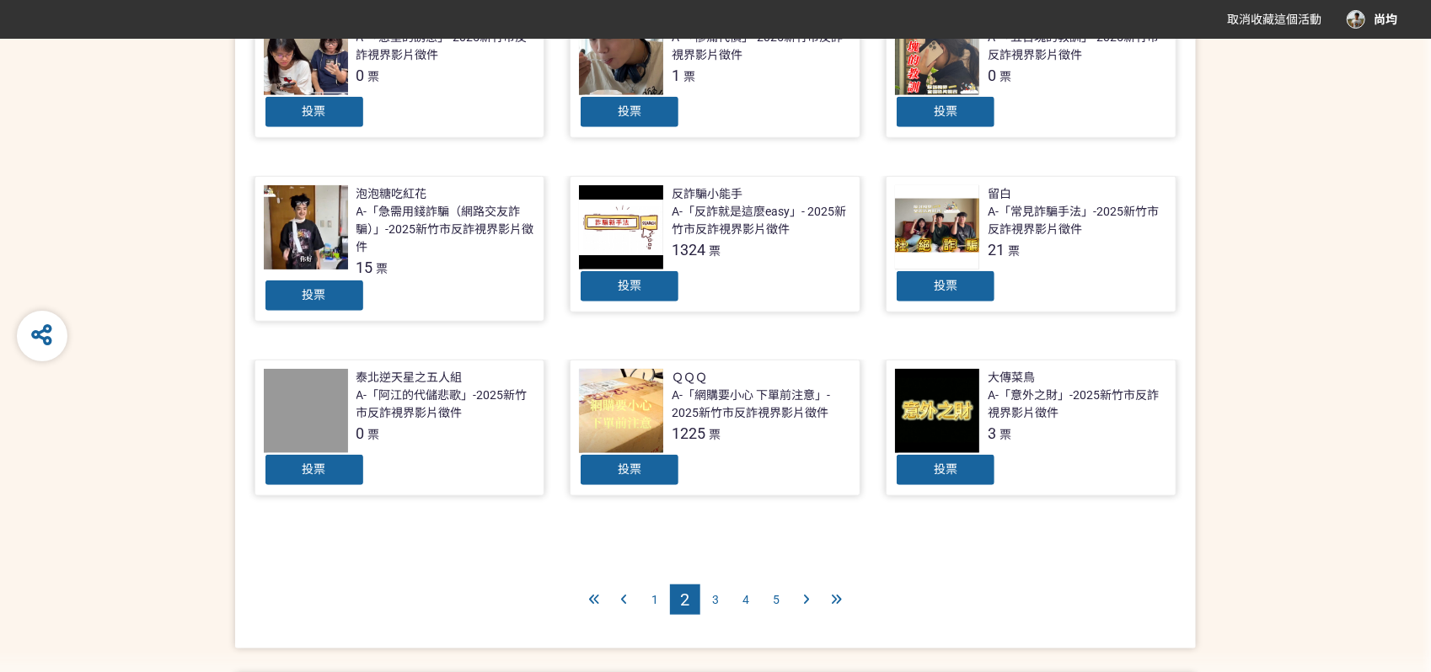
scroll to position [741, 0]
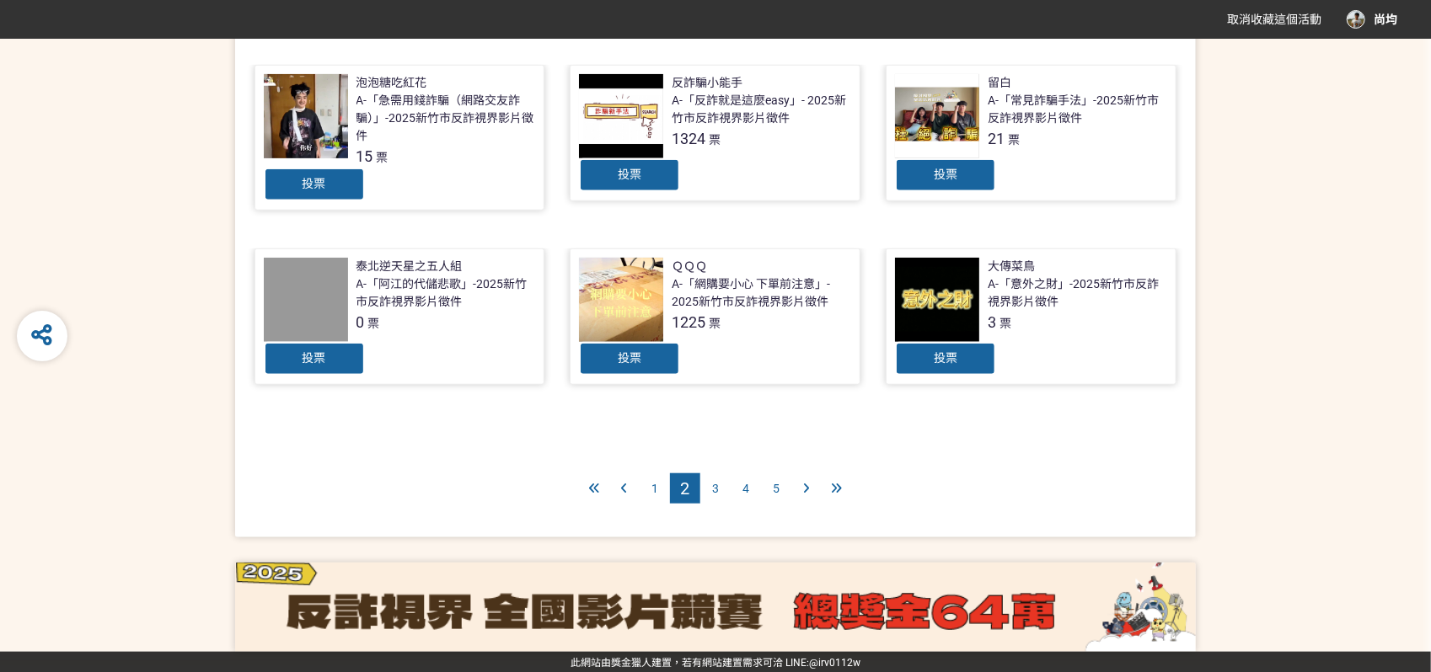
click at [658, 490] on div "1" at bounding box center [655, 489] width 30 height 30
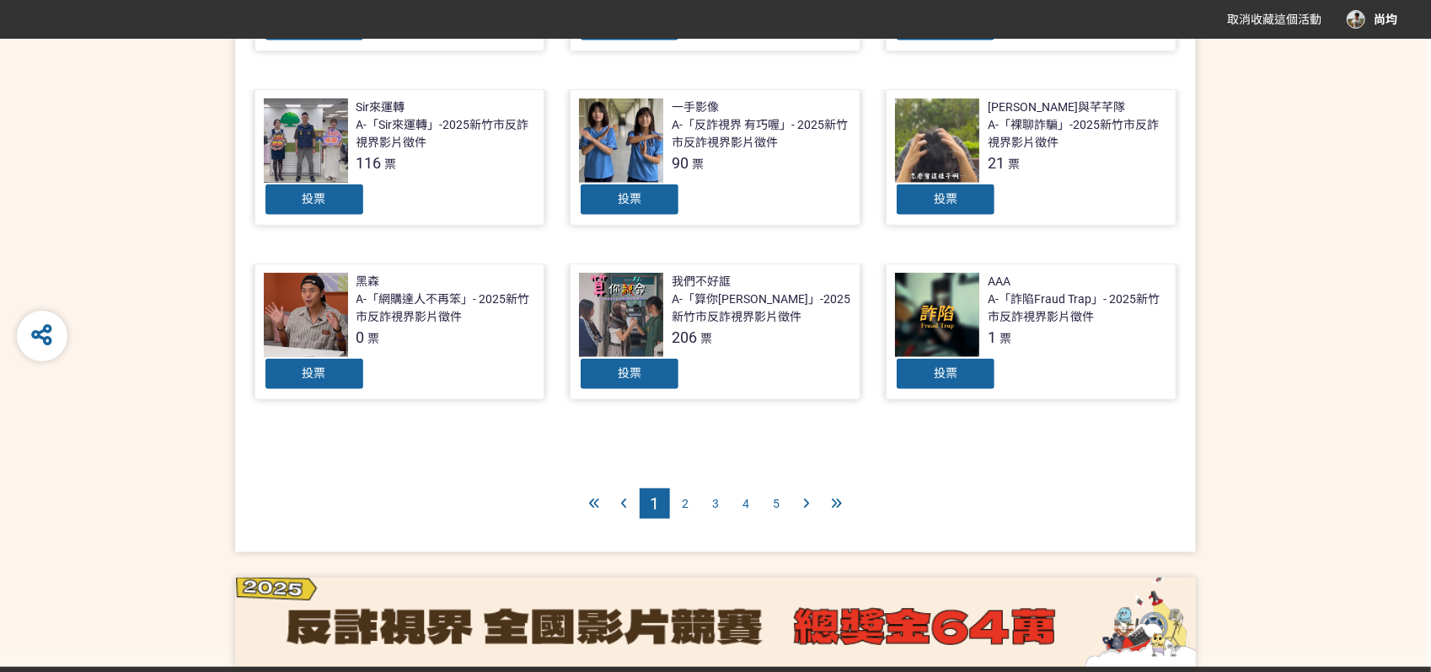
scroll to position [731, 0]
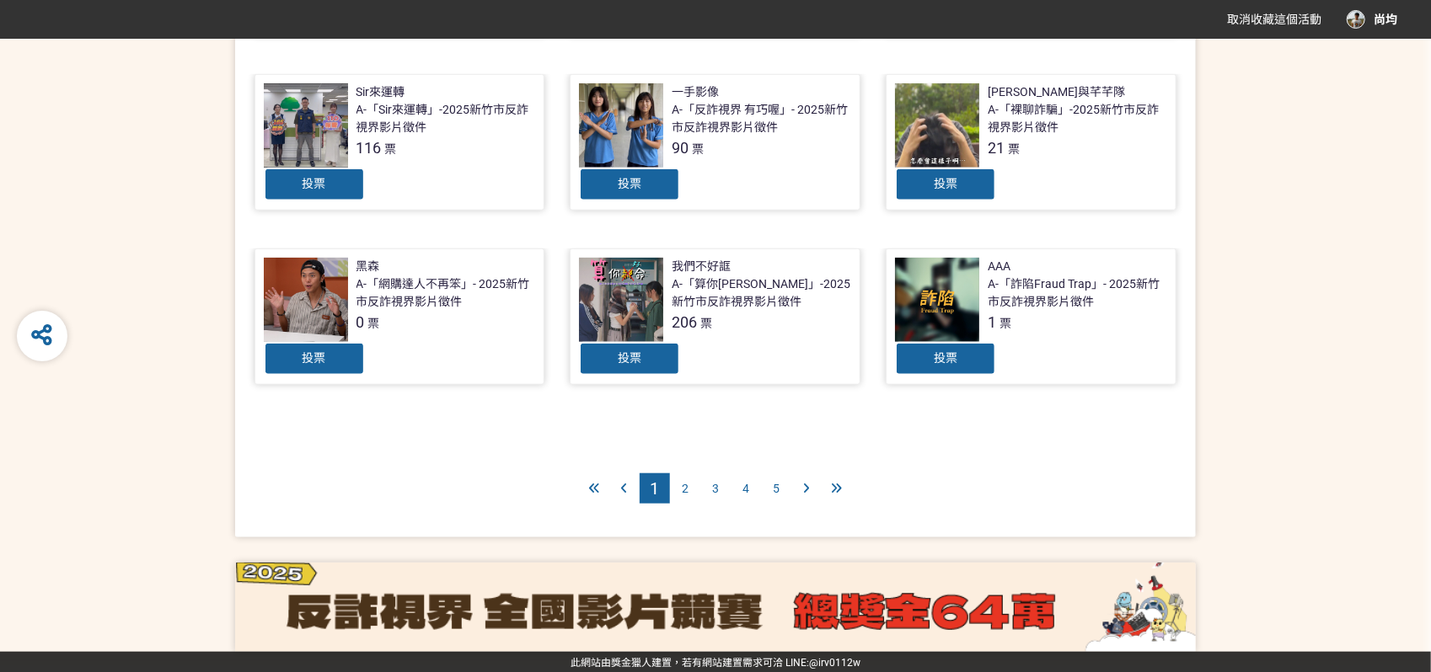
click at [688, 482] on span "2" at bounding box center [685, 488] width 7 height 13
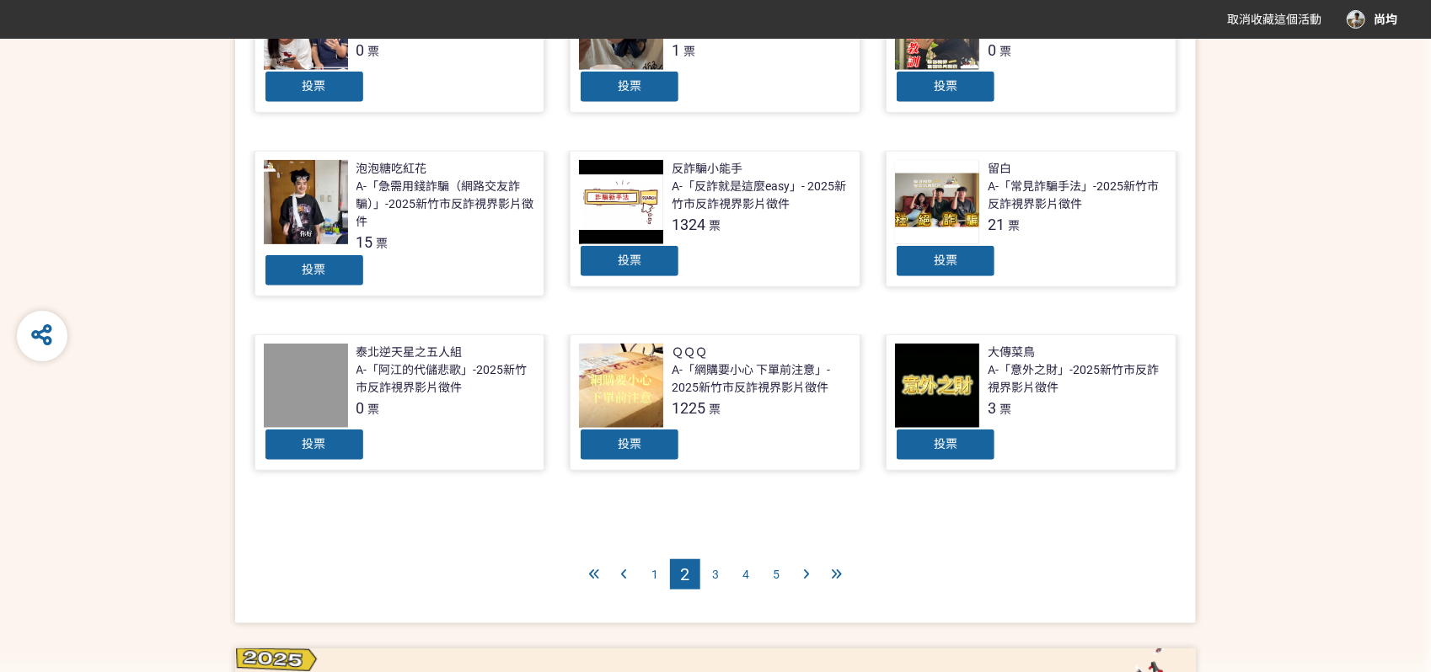
click at [713, 573] on span "3" at bounding box center [715, 574] width 7 height 13
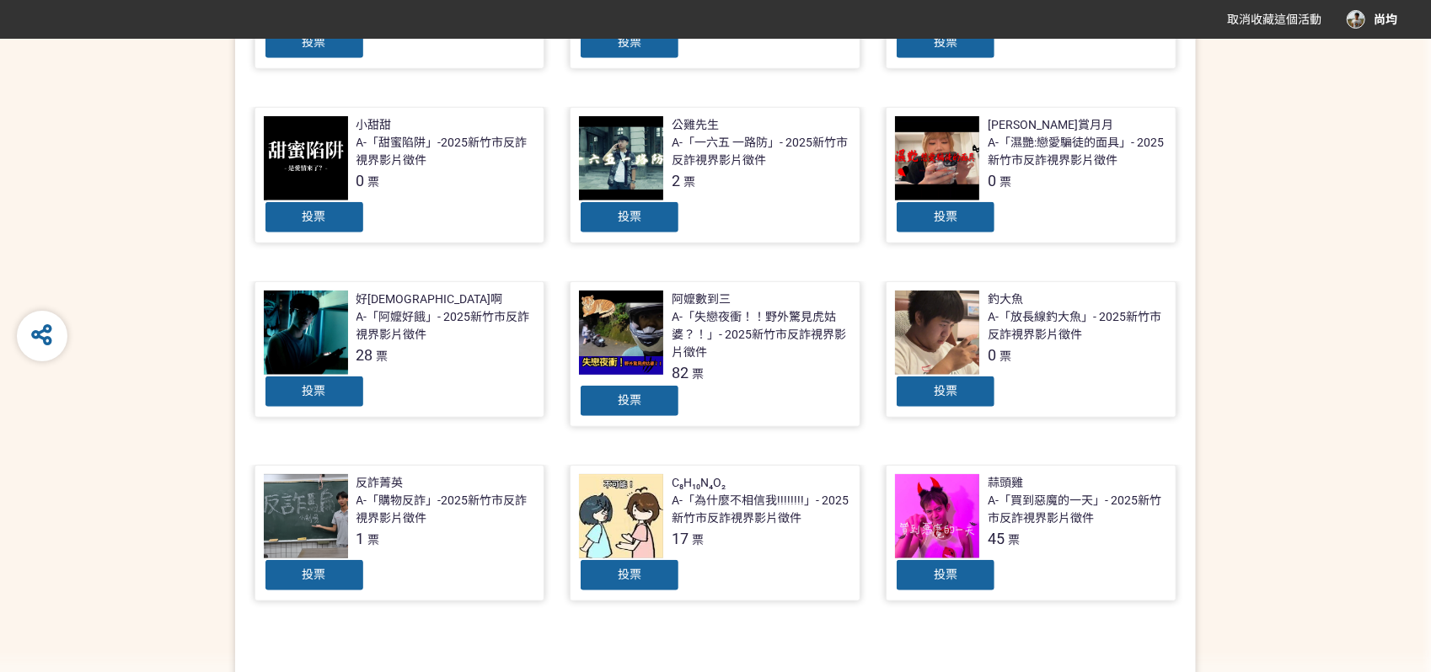
scroll to position [561, 0]
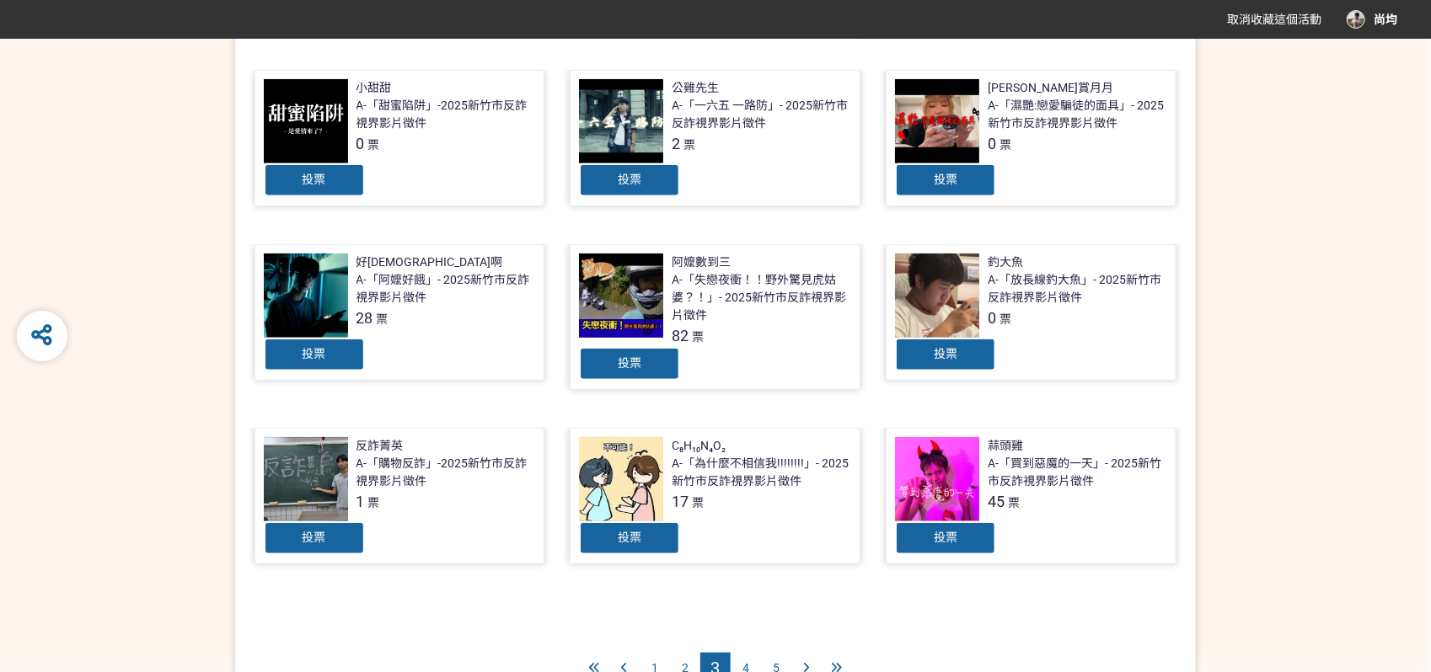
click at [747, 665] on span "4" at bounding box center [745, 668] width 7 height 13
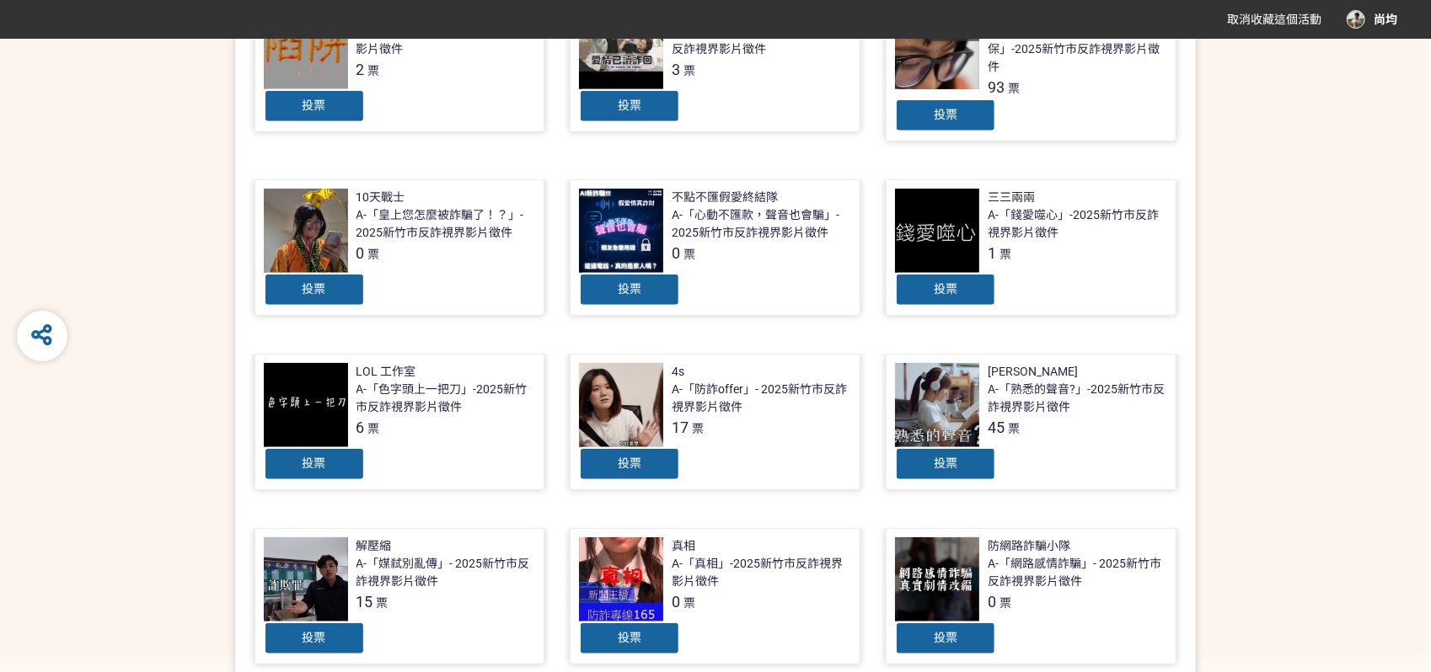
scroll to position [655, 0]
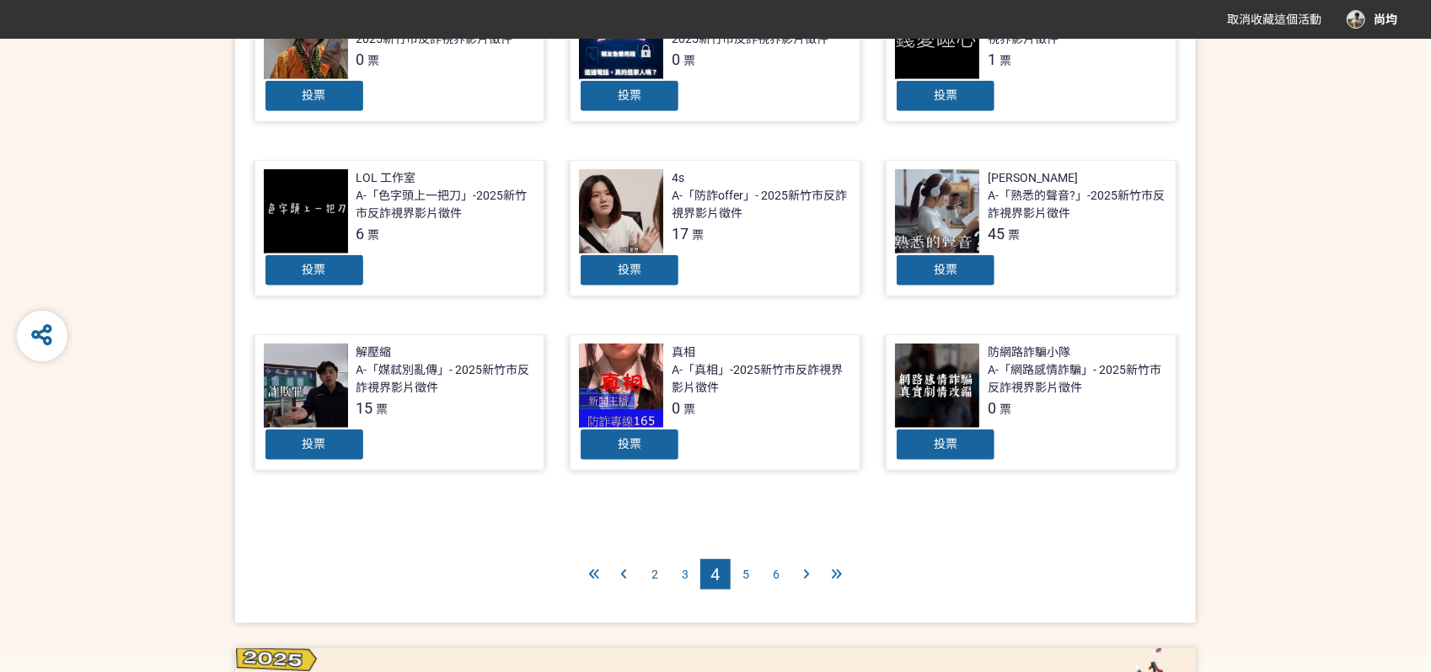
click at [741, 565] on div "5" at bounding box center [746, 575] width 30 height 30
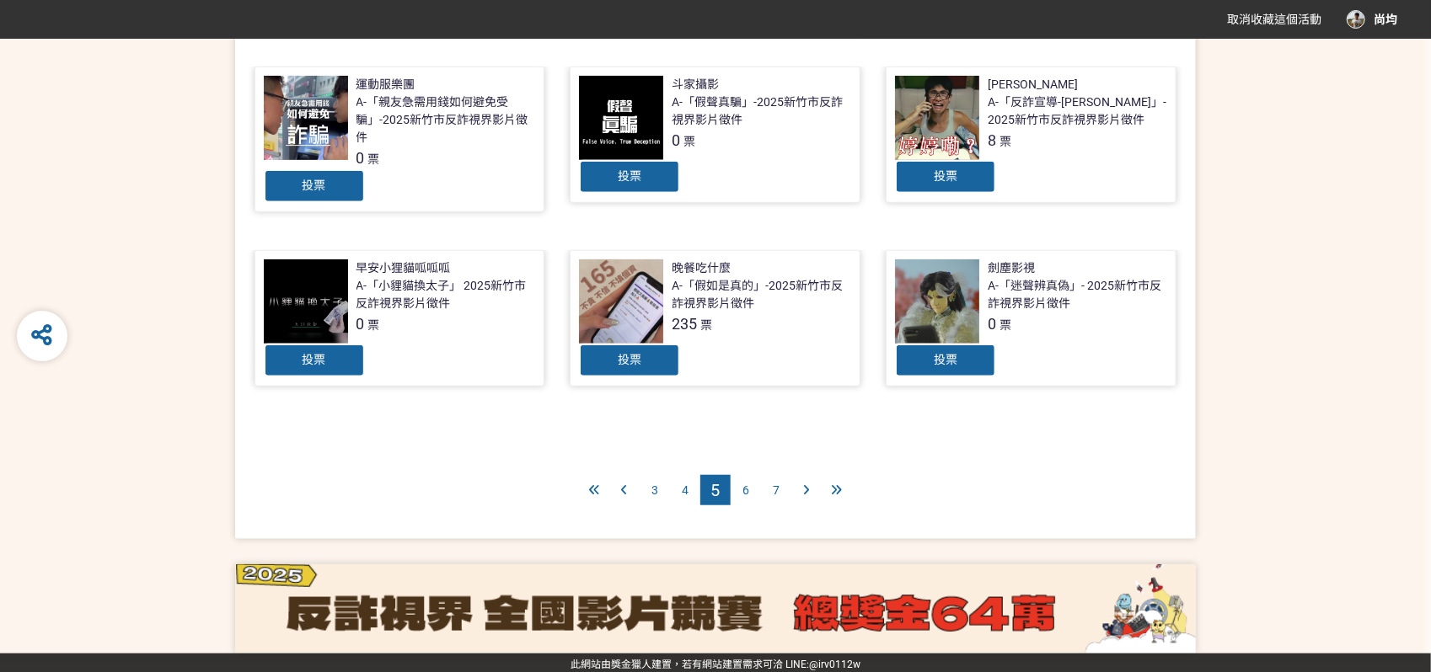
click at [744, 486] on span "6" at bounding box center [745, 490] width 7 height 13
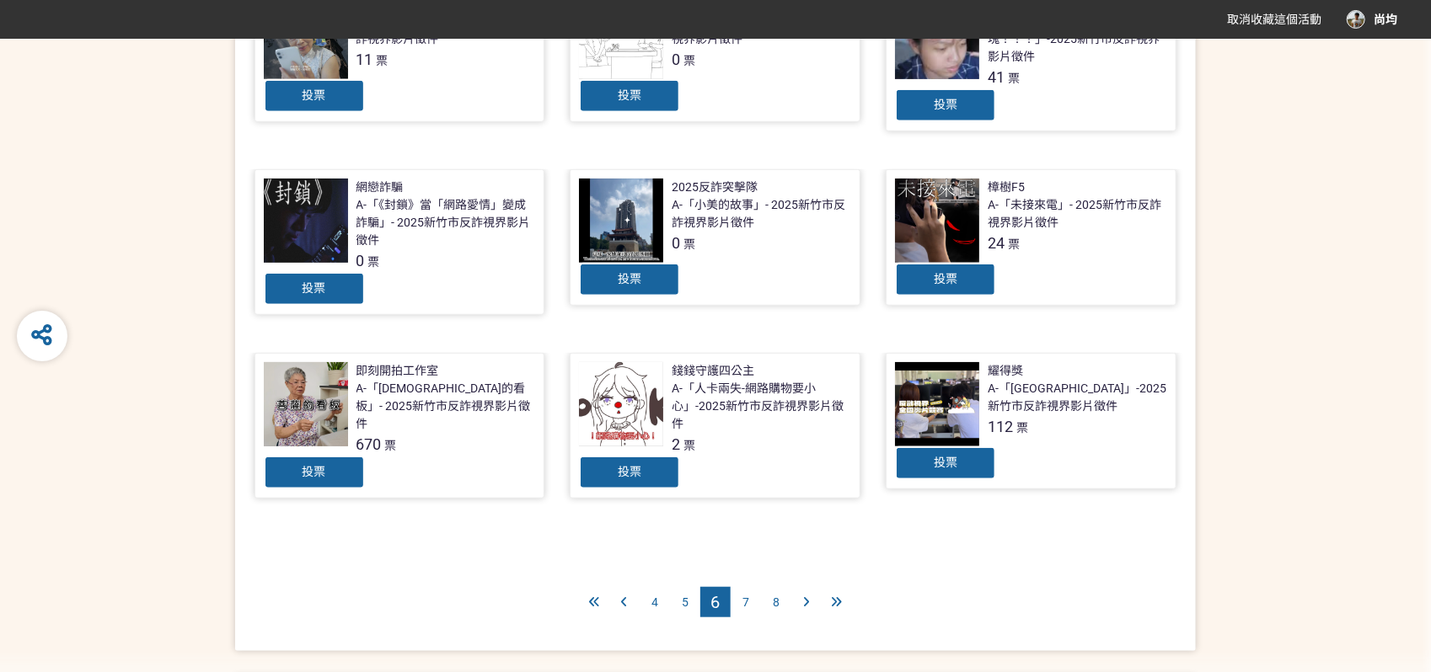
scroll to position [655, 0]
click at [747, 608] on div "7" at bounding box center [746, 602] width 30 height 30
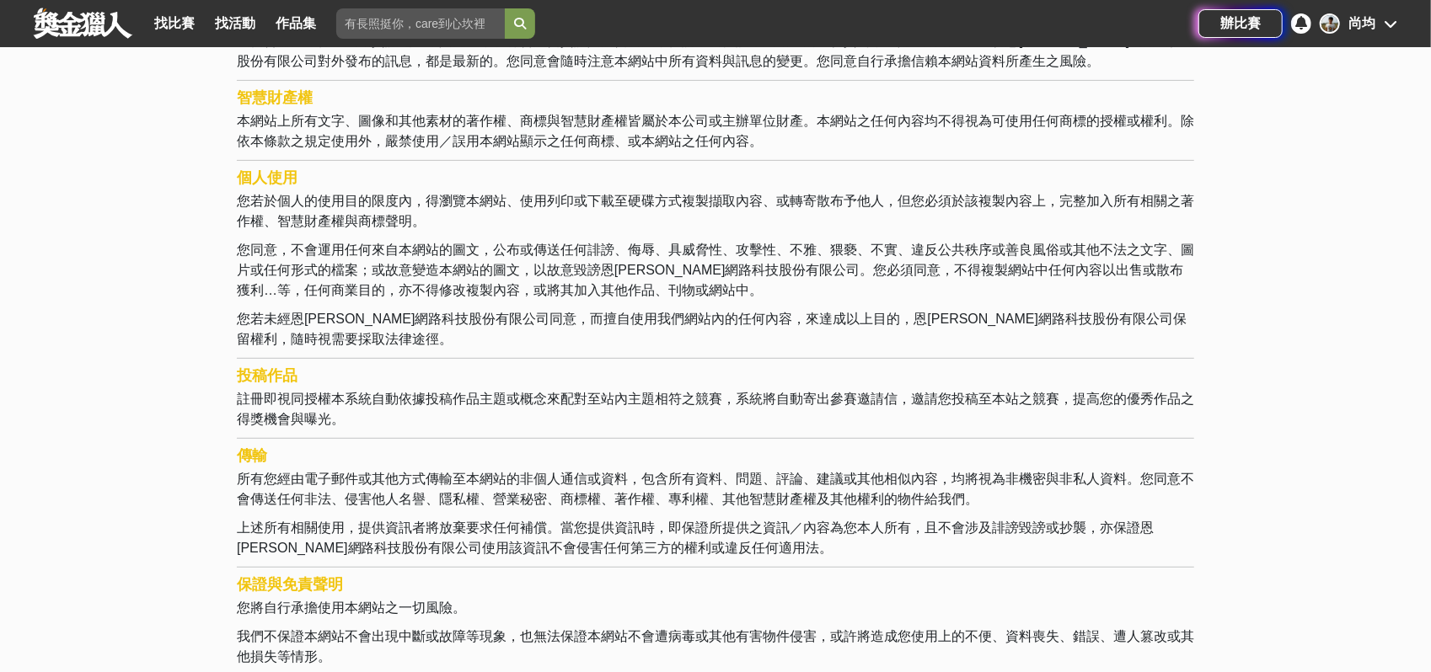
scroll to position [561, 0]
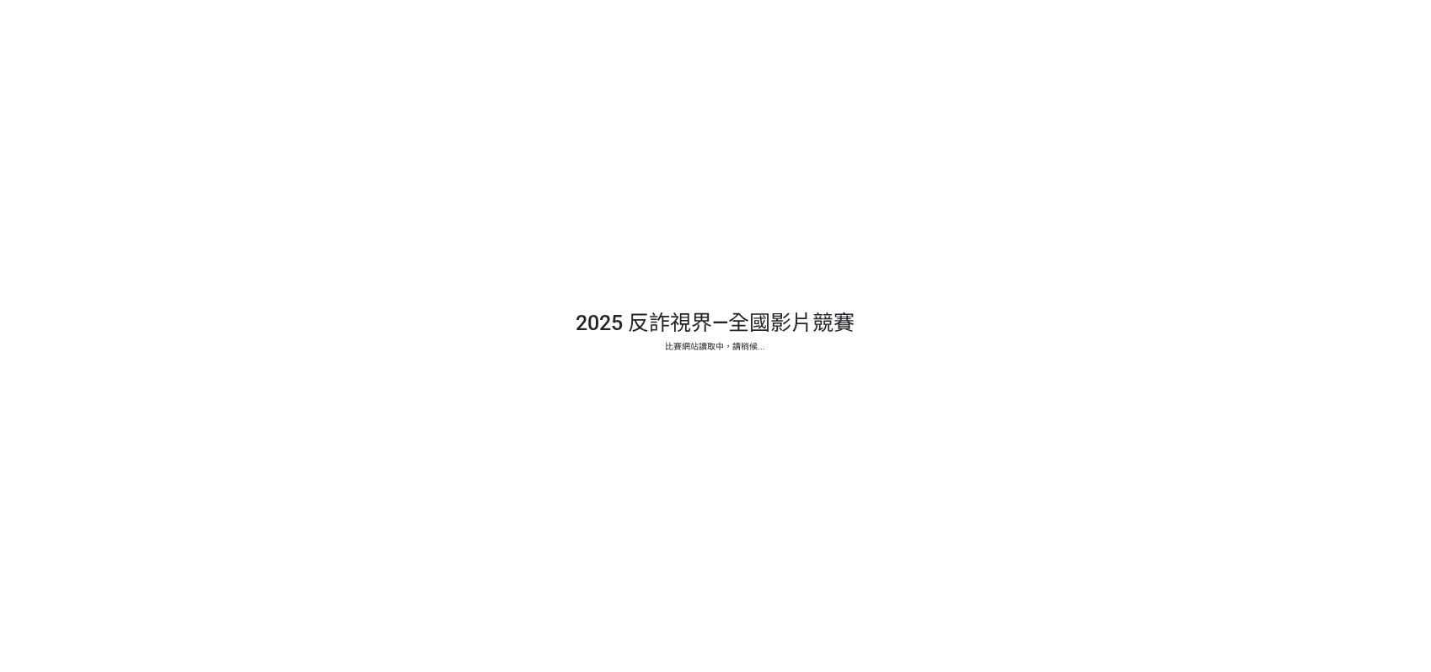
select select "13146"
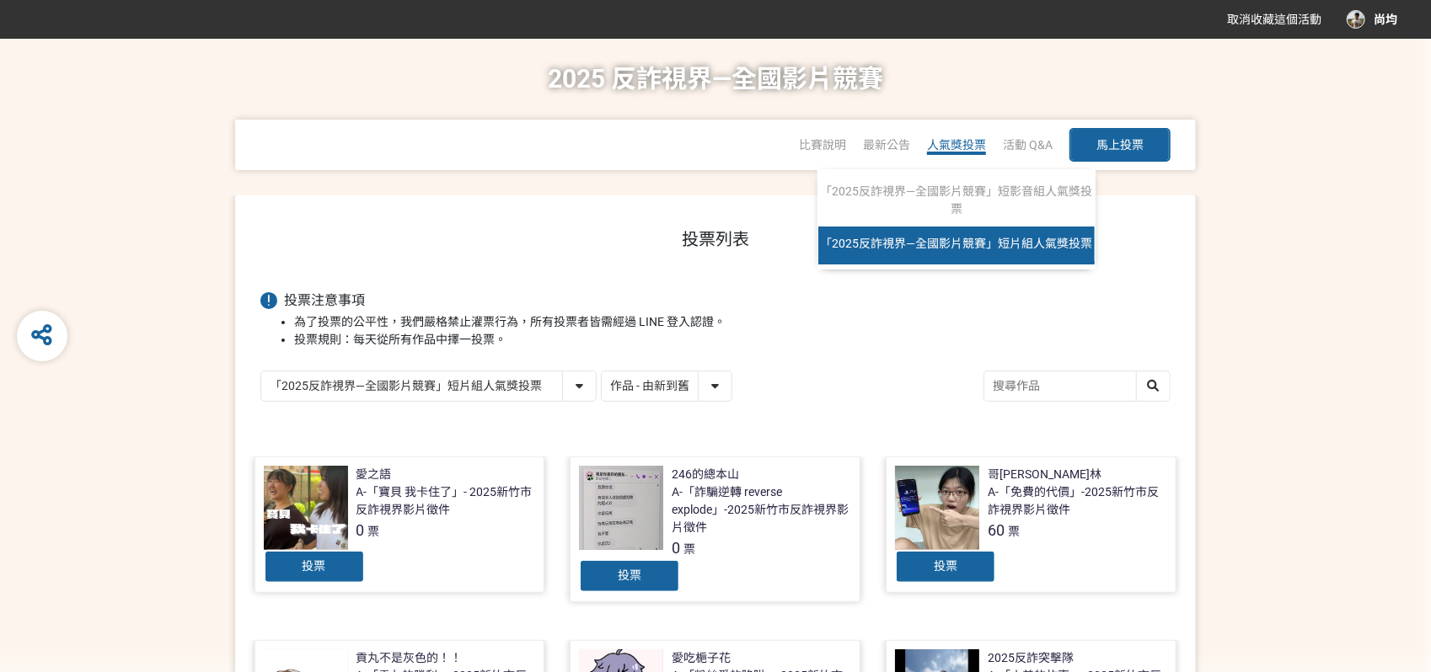
click at [947, 253] on link "「2025反詐視界—全國影片競賽」短片組人氣獎投票" at bounding box center [956, 246] width 276 height 38
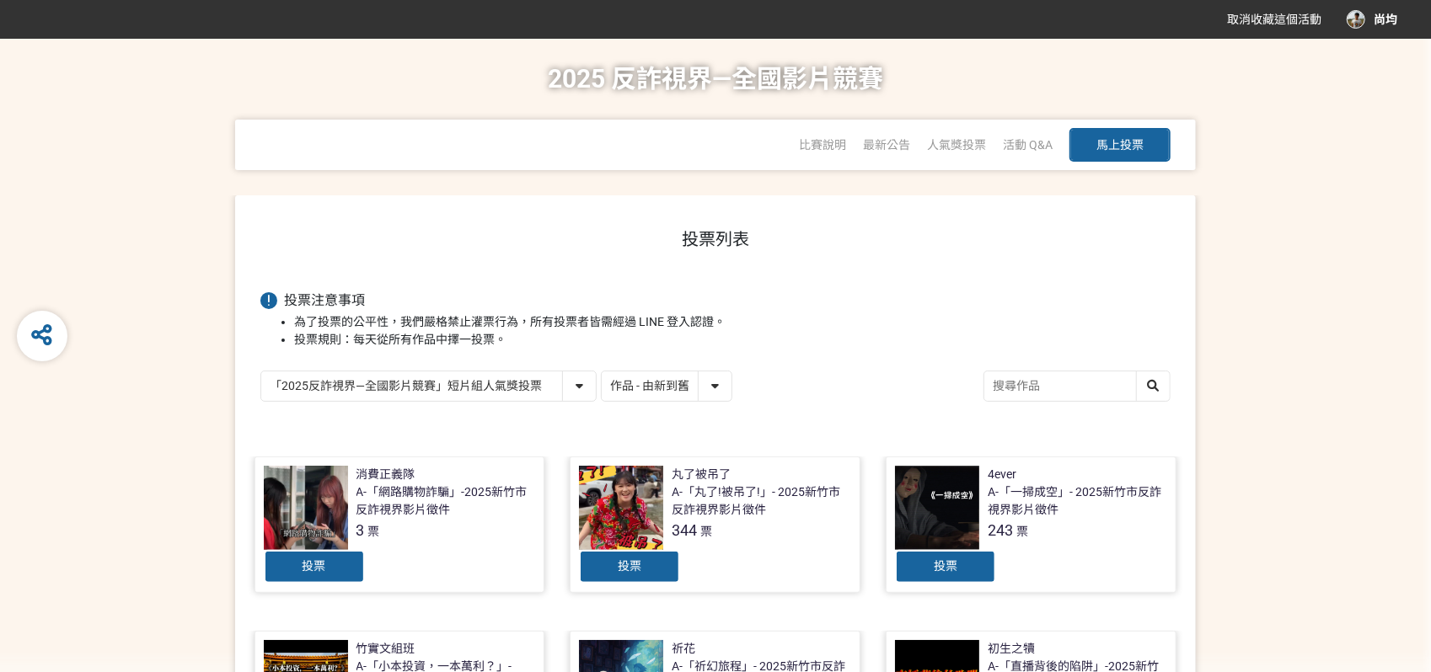
drag, startPoint x: 947, startPoint y: 253, endPoint x: 1352, endPoint y: 160, distance: 415.0
click at [1352, 160] on div "比賽說明 最新公告 人氣獎投票 「2025反詐視界—全國影片競賽」短影音組人氣獎投票 「2025反詐視界—全國影片競賽」短片組人氣獎投票 活動 Q&A 馬上投票" at bounding box center [716, 145] width 1364 height 51
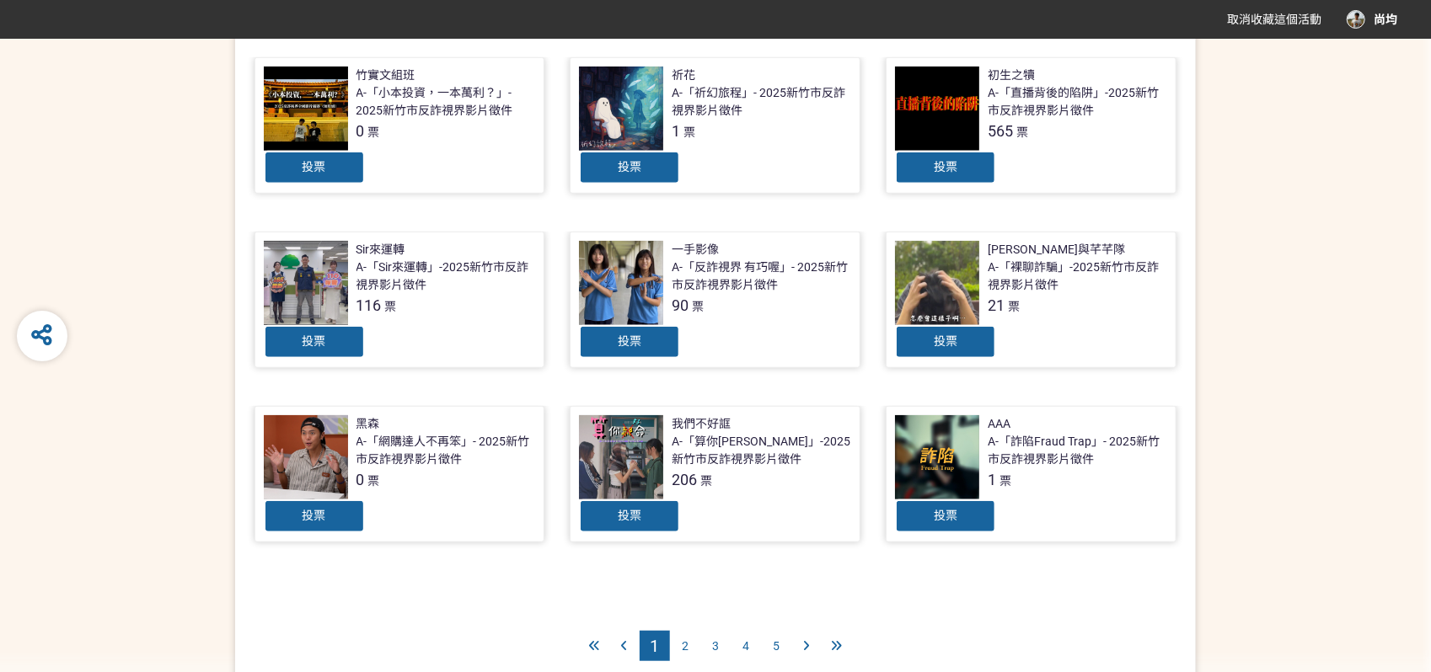
scroll to position [731, 0]
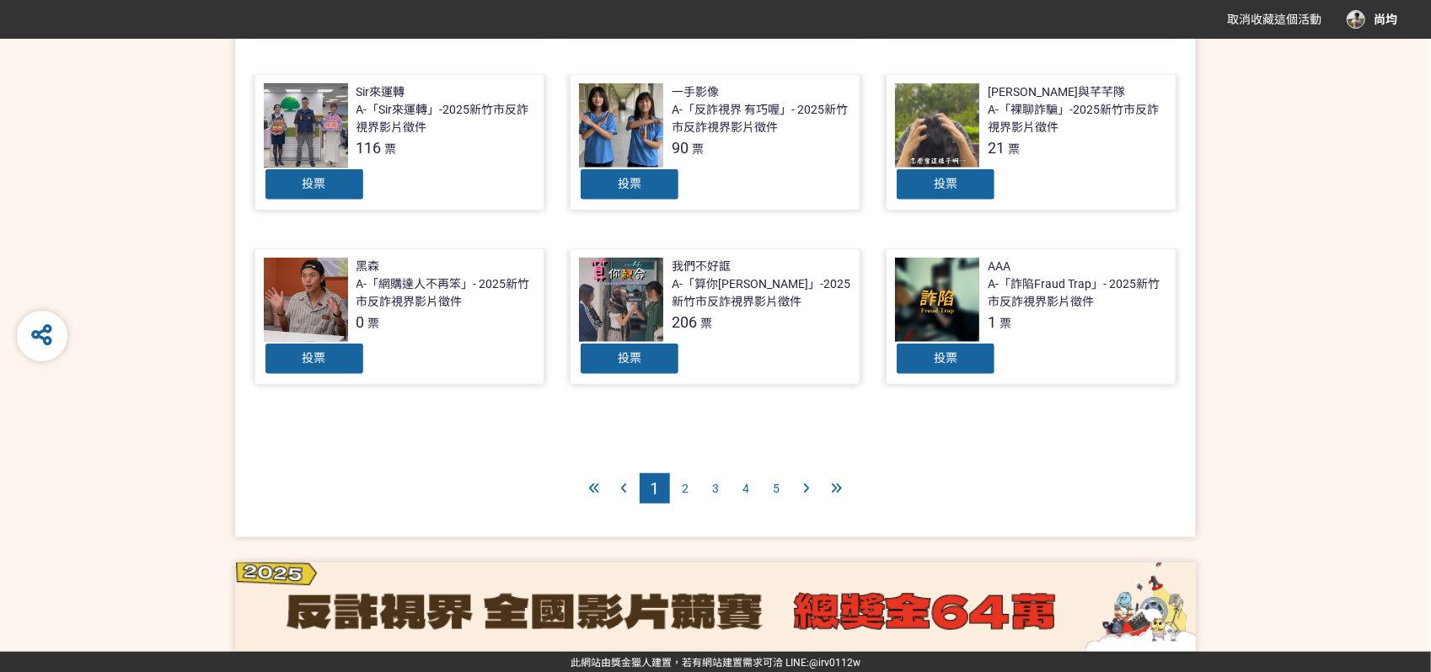
click at [812, 478] on div at bounding box center [806, 489] width 30 height 30
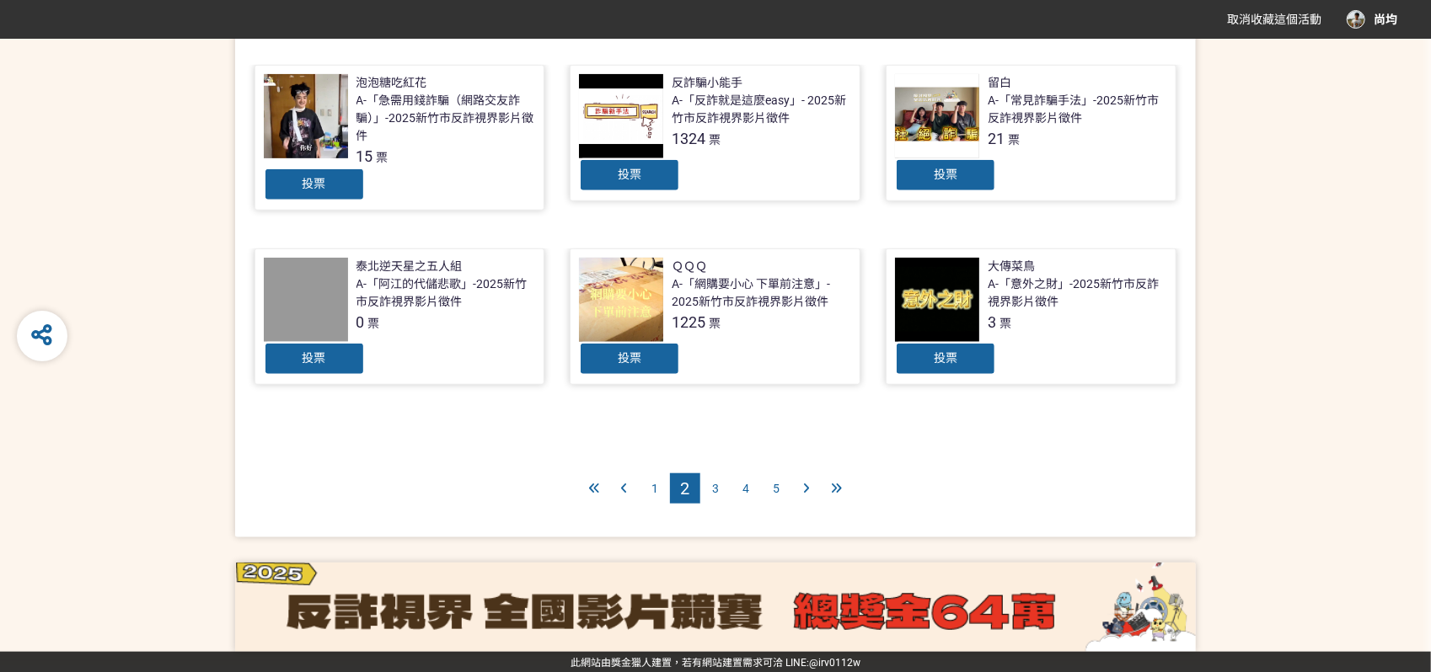
click at [777, 488] on span "5" at bounding box center [776, 488] width 7 height 13
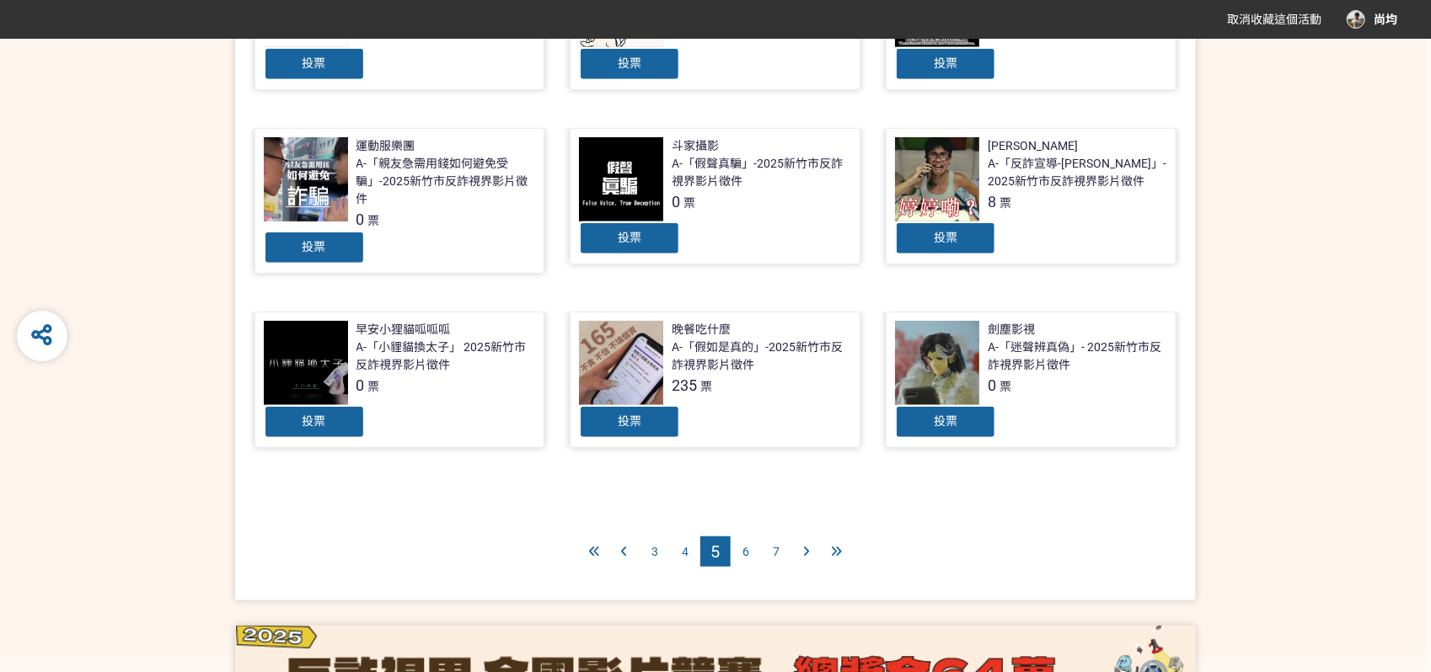
scroll to position [751, 0]
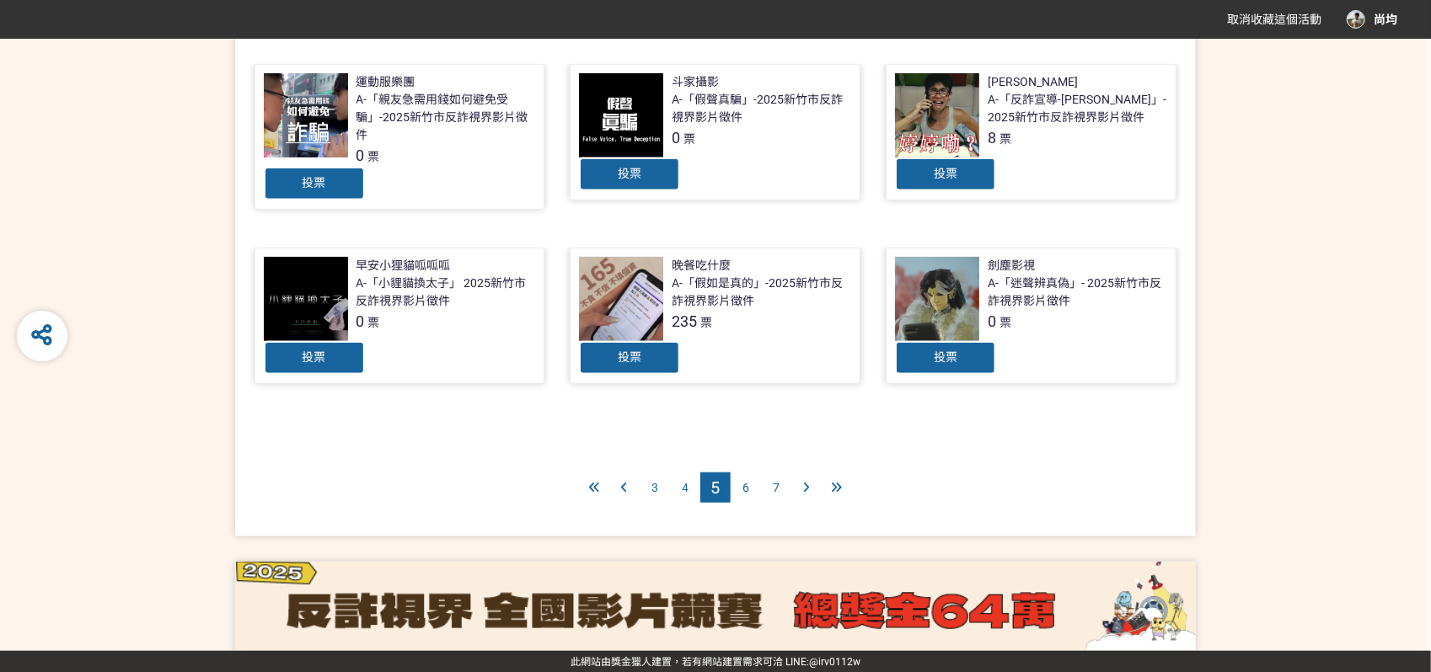
click at [789, 486] on div "7" at bounding box center [776, 488] width 30 height 30
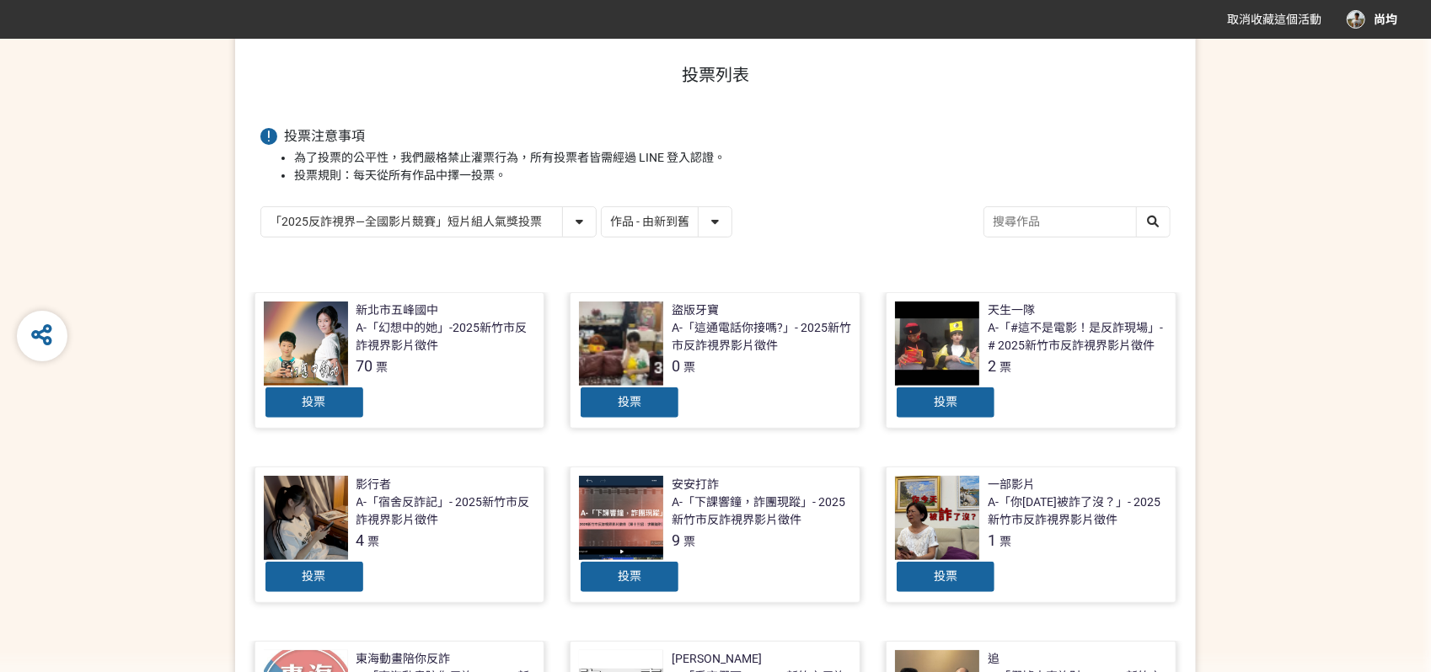
scroll to position [281, 0]
